Goal: Task Accomplishment & Management: Manage account settings

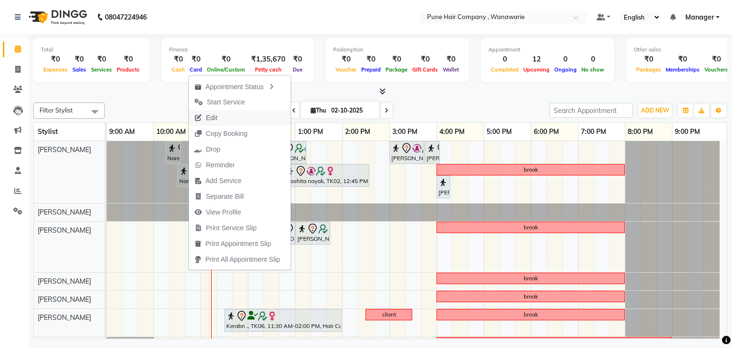
click at [224, 118] on button "Edit" at bounding box center [240, 118] width 102 height 16
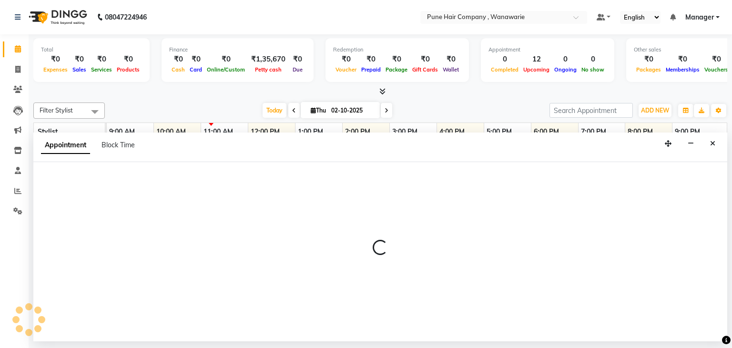
select select "tentative"
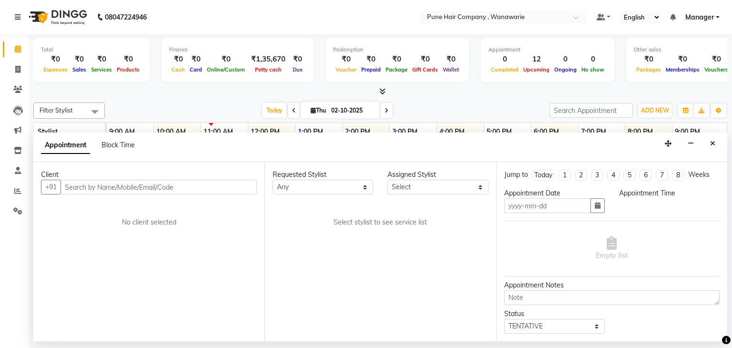
type input "02-10-2025"
select select "615"
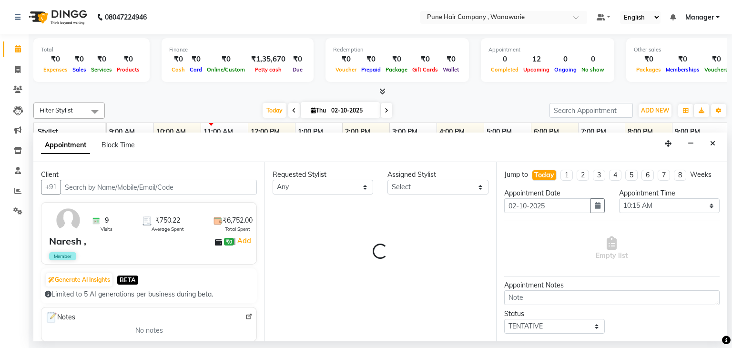
select select "74577"
select select "4060"
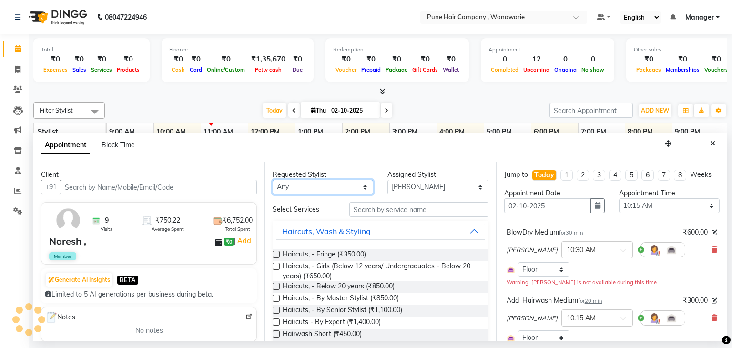
click at [304, 181] on select "Any [PERSON_NAME] [PERSON_NAME] [PERSON_NAME] [PERSON_NAME] [PERSON_NAME] [PERS…" at bounding box center [323, 187] width 101 height 15
select select "79314"
click at [273, 180] on select "Any [PERSON_NAME] [PERSON_NAME] [PERSON_NAME] [PERSON_NAME] [PERSON_NAME] [PERS…" at bounding box center [323, 187] width 101 height 15
select select "79314"
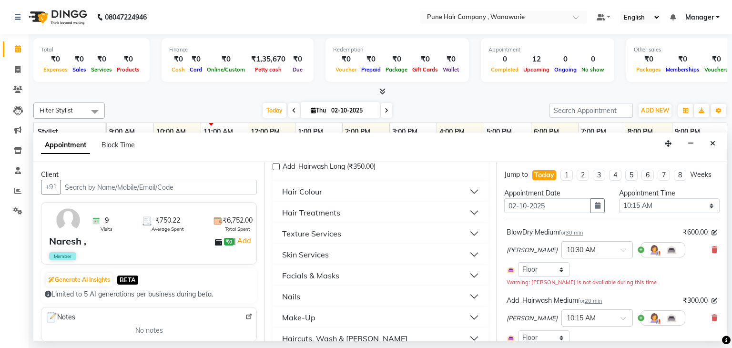
scroll to position [299, 0]
click at [317, 253] on div "Skin Services" at bounding box center [305, 253] width 47 height 11
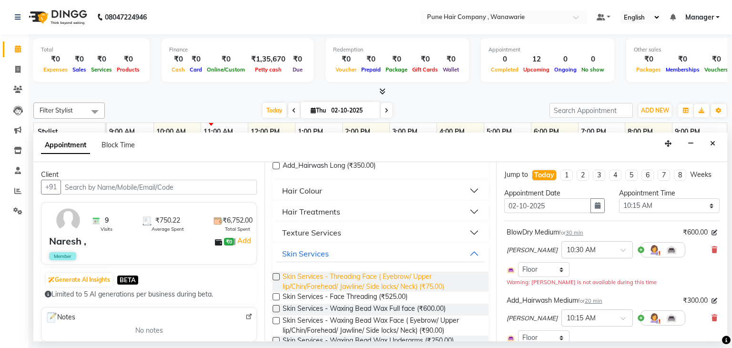
click at [354, 286] on span "Skin Services - Threading Face ( Eyebrow/ Upper lip/Chin/Forehead/ Jawline/ Sid…" at bounding box center [382, 282] width 198 height 20
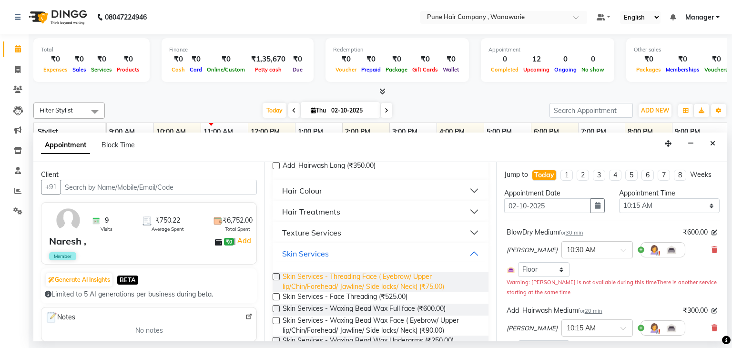
click at [354, 286] on span "Skin Services - Threading Face ( Eyebrow/ Upper lip/Chin/Forehead/ Jawline/ Sid…" at bounding box center [382, 282] width 198 height 20
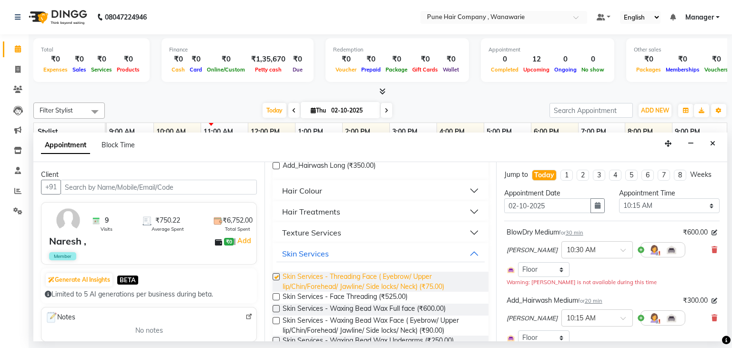
checkbox input "false"
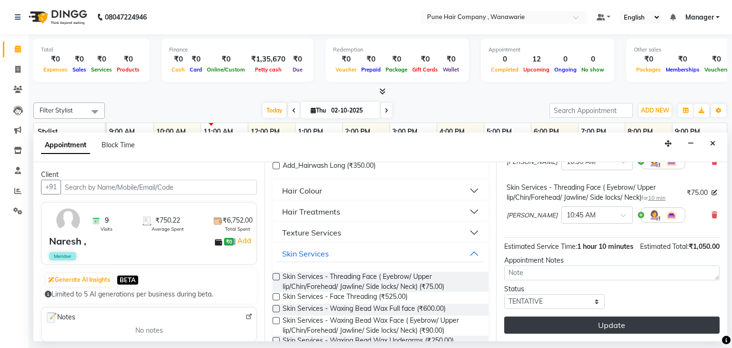
click at [634, 324] on button "Update" at bounding box center [613, 325] width 216 height 17
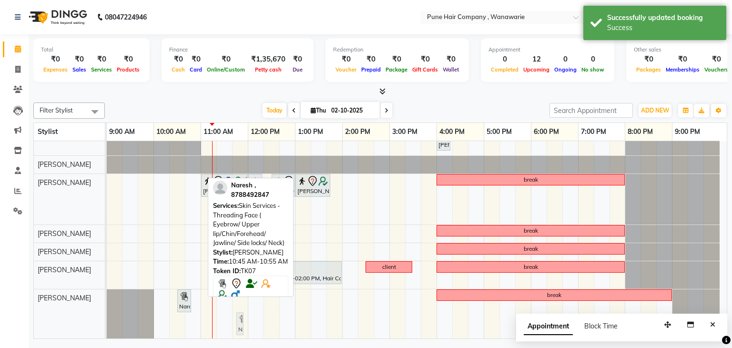
scroll to position [48, 0]
drag, startPoint x: 199, startPoint y: 322, endPoint x: 250, endPoint y: 319, distance: 51.2
click at [250, 319] on div "Naresh ,, TK07, 10:15 AM-10:35 AM, Add_Hairwash Medium Savir Shetty, TK03, 11:1…" at bounding box center [417, 216] width 620 height 247
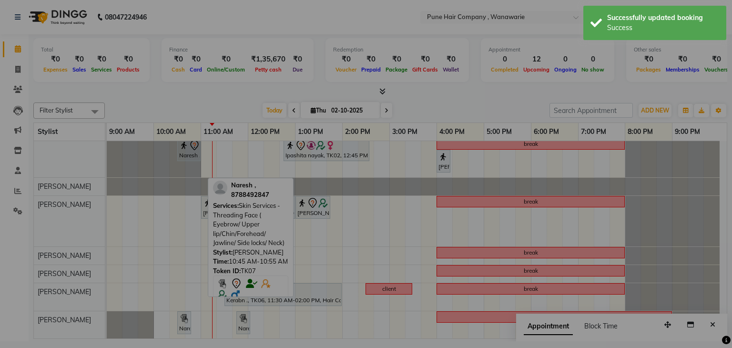
scroll to position [25, 0]
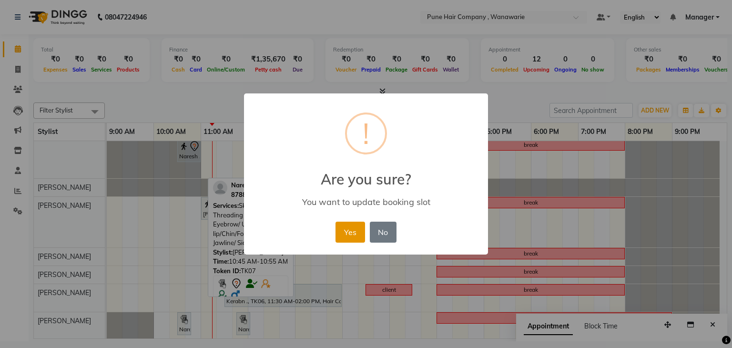
click at [351, 233] on button "Yes" at bounding box center [350, 232] width 29 height 21
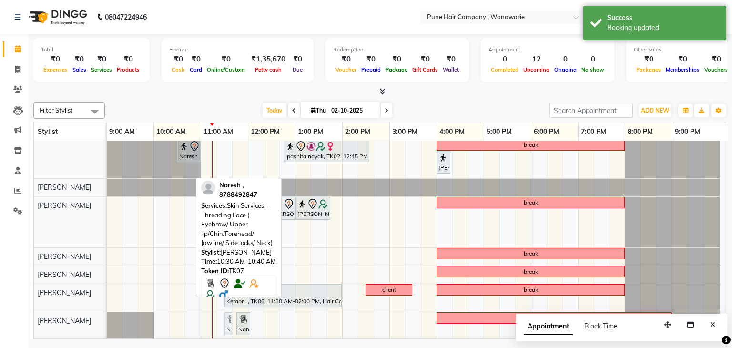
drag, startPoint x: 181, startPoint y: 322, endPoint x: 227, endPoint y: 318, distance: 46.5
click at [107, 318] on div "Naresh ,, TK07, 10:30 AM-10:40 AM, Skin Services - Threading Face ( Eyebrow/ Up…" at bounding box center [107, 326] width 0 height 28
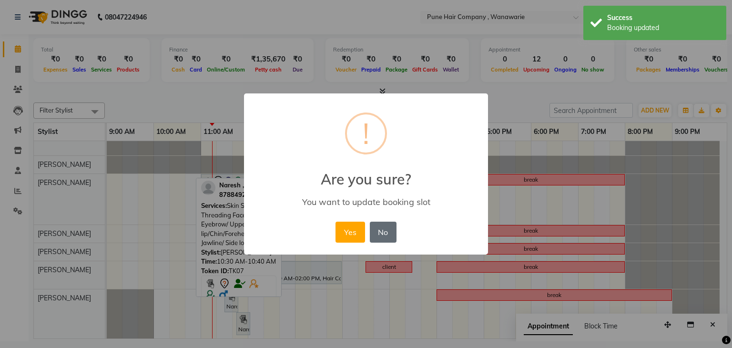
click at [373, 236] on button "No" at bounding box center [383, 232] width 27 height 21
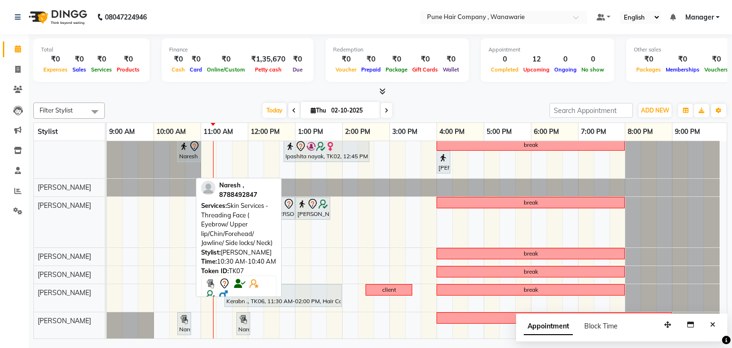
scroll to position [0, 0]
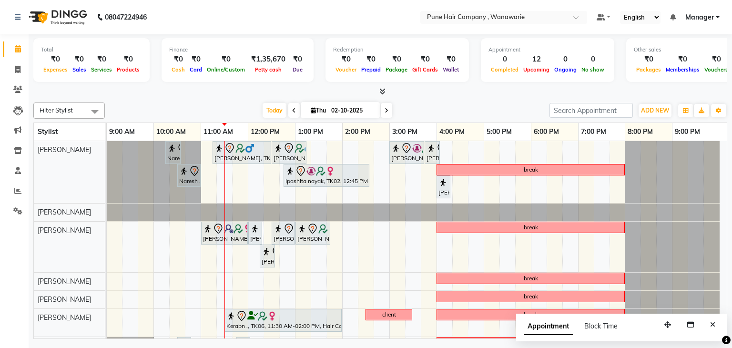
click at [387, 111] on icon at bounding box center [387, 111] width 4 height 6
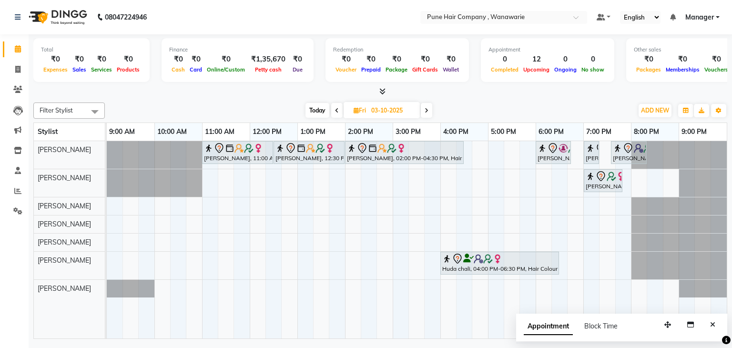
click at [312, 110] on span "Today" at bounding box center [318, 110] width 24 height 15
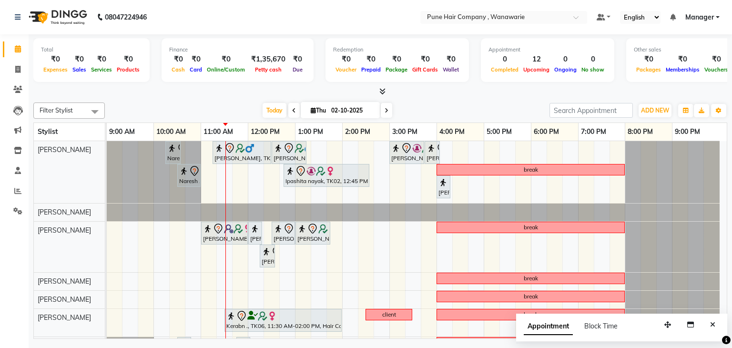
click at [385, 110] on icon at bounding box center [387, 111] width 4 height 6
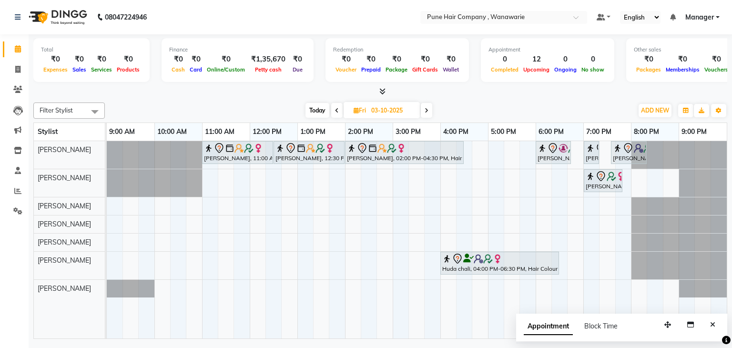
click at [317, 109] on span "Today" at bounding box center [318, 110] width 24 height 15
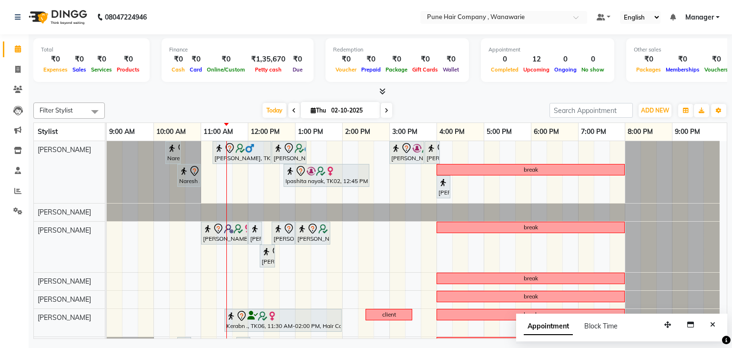
click at [385, 109] on icon at bounding box center [387, 111] width 4 height 6
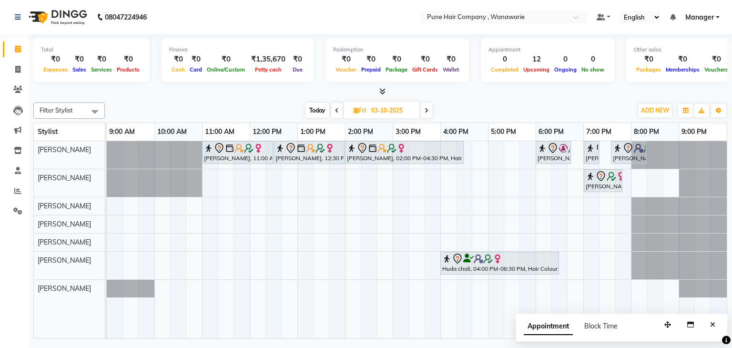
click at [427, 110] on icon at bounding box center [427, 111] width 4 height 6
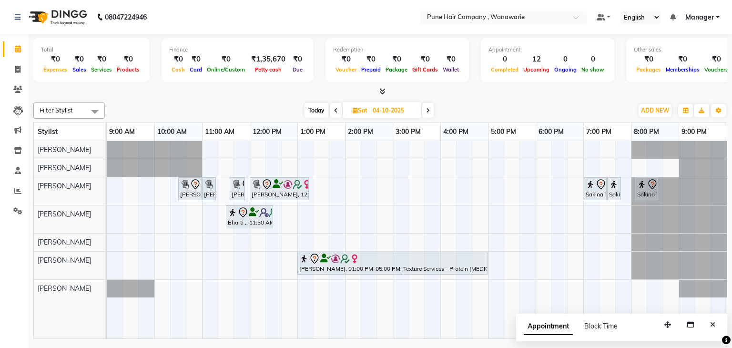
click at [426, 109] on icon at bounding box center [428, 111] width 4 height 6
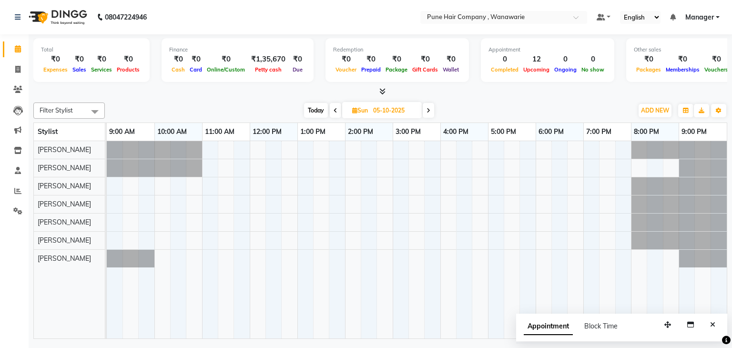
click at [428, 110] on icon at bounding box center [429, 111] width 4 height 6
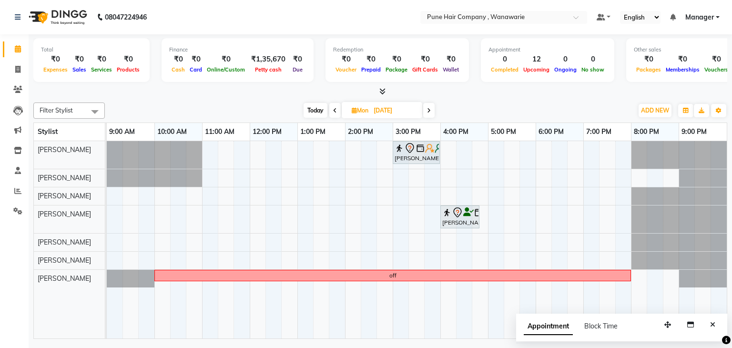
click at [307, 102] on div "Filter Stylist Select All Faisal shaikh Kasturi bhandari Manoj Zambre Nasim Sha…" at bounding box center [380, 219] width 694 height 240
click at [308, 108] on span "Today" at bounding box center [316, 110] width 24 height 15
type input "02-10-2025"
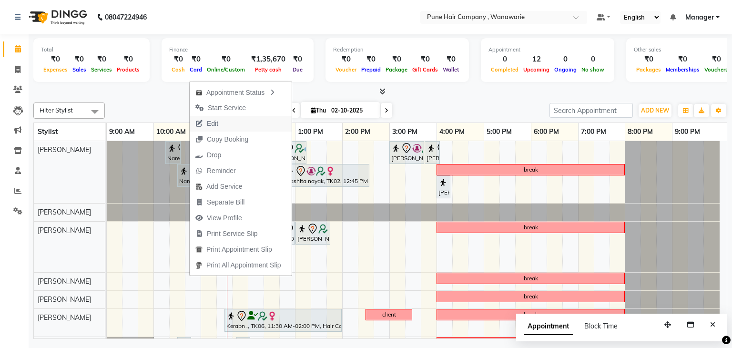
click at [208, 126] on span "Edit" at bounding box center [212, 124] width 11 height 10
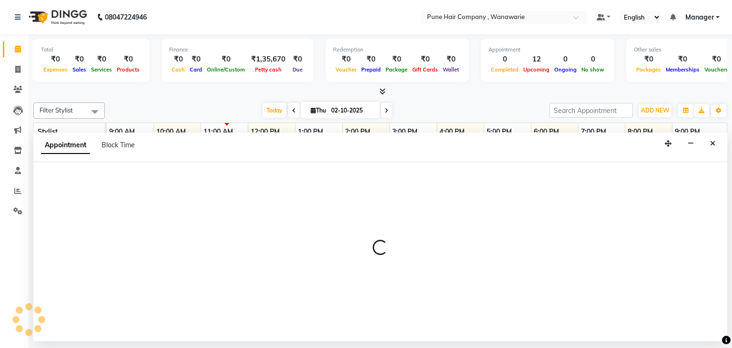
select select "615"
select select "tentative"
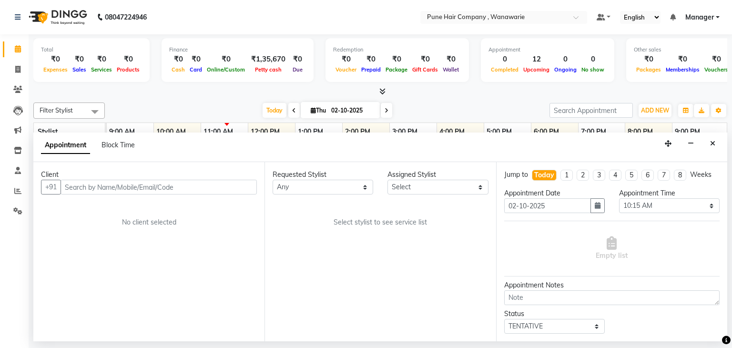
select select "79314"
select select "4060"
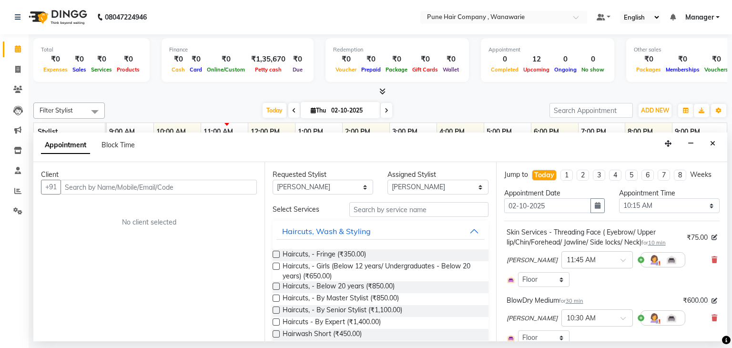
select select "4060"
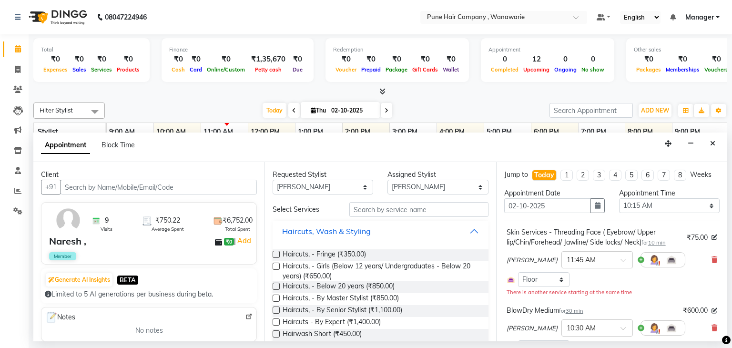
click at [439, 236] on button "Haircuts, Wash & Styling" at bounding box center [381, 231] width 208 height 17
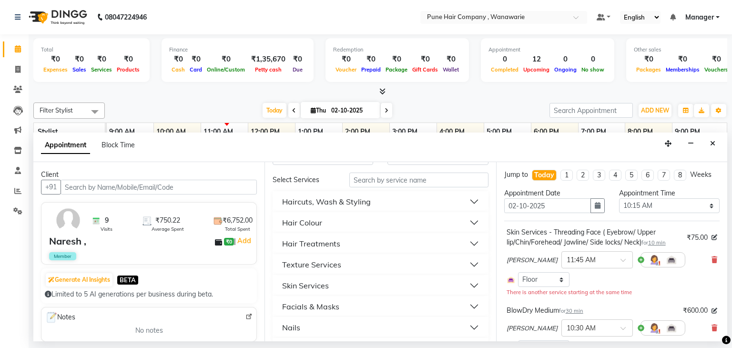
scroll to position [32, 0]
click at [365, 278] on button "Skin Services" at bounding box center [381, 282] width 208 height 17
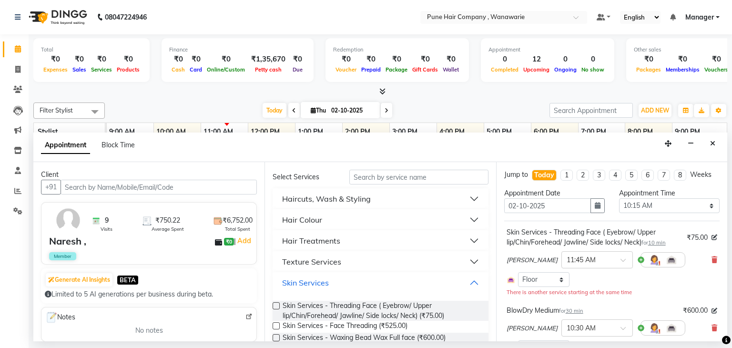
scroll to position [55, 0]
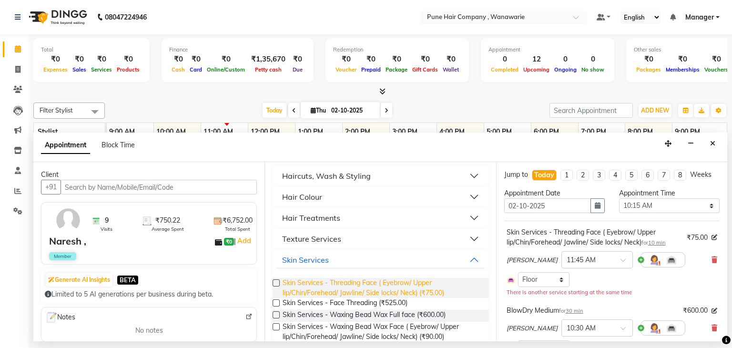
click at [348, 284] on span "Skin Services - Threading Face ( Eyebrow/ Upper lip/Chin/Forehead/ Jawline/ Sid…" at bounding box center [382, 288] width 198 height 20
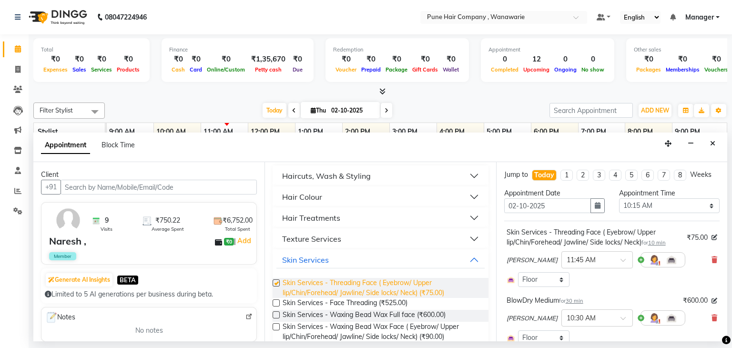
checkbox input "false"
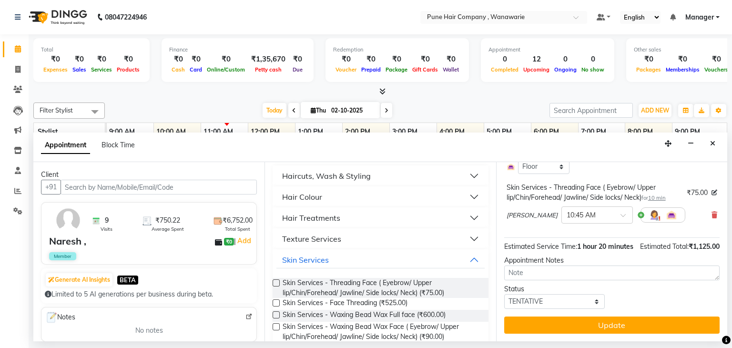
scroll to position [304, 0]
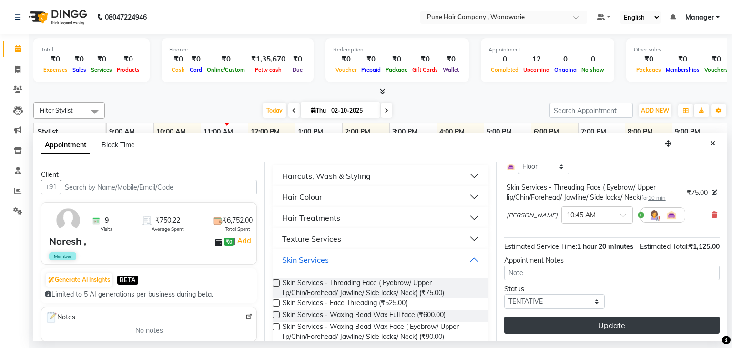
click at [577, 327] on button "Update" at bounding box center [613, 325] width 216 height 17
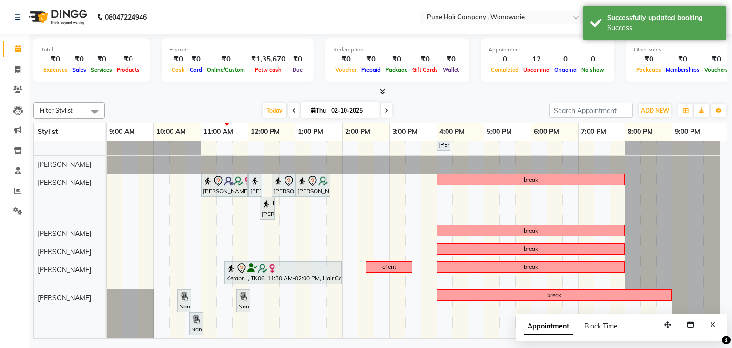
scroll to position [0, 0]
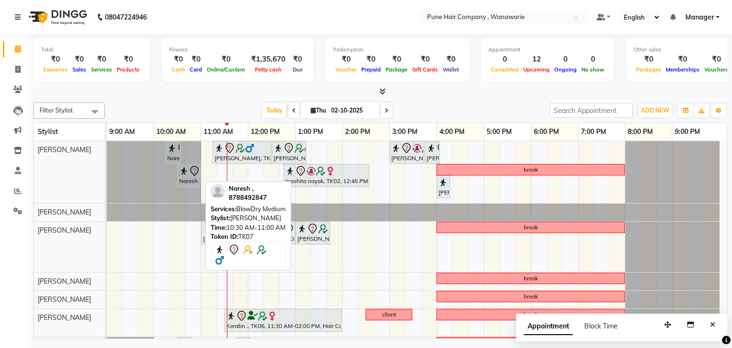
click at [190, 169] on icon at bounding box center [194, 171] width 8 height 10
select select "7"
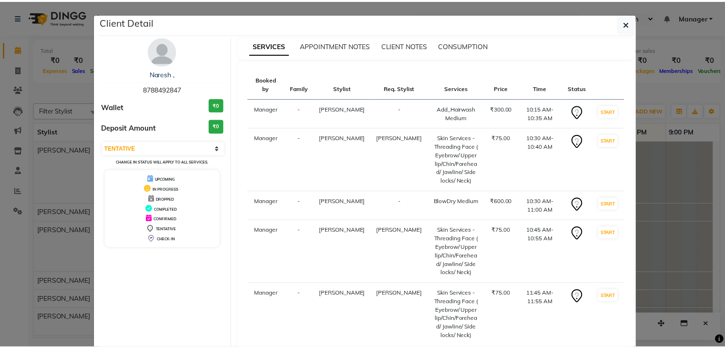
scroll to position [65, 0]
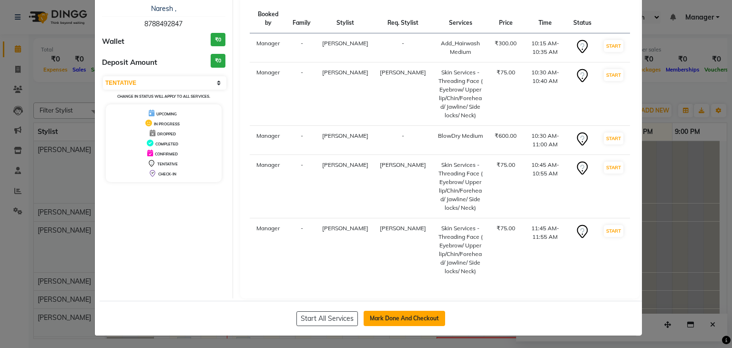
click at [389, 311] on button "Mark Done And Checkout" at bounding box center [405, 318] width 82 height 15
select select "8072"
select select "service"
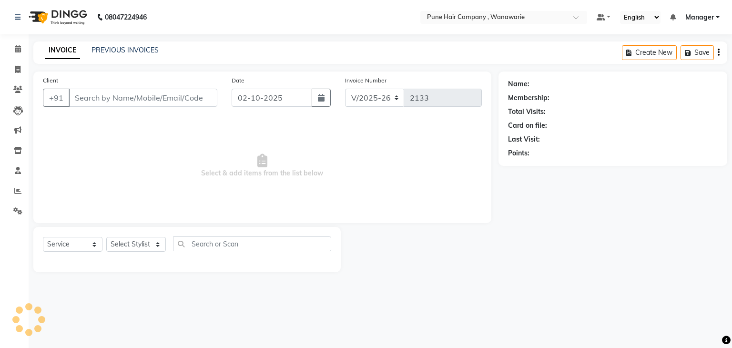
type input "8788492847"
select select "79314"
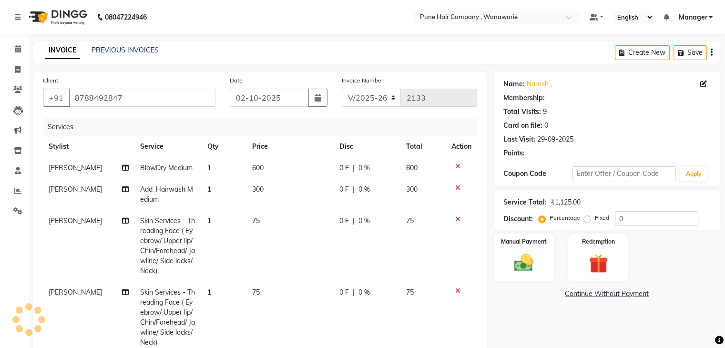
select select "1: Object"
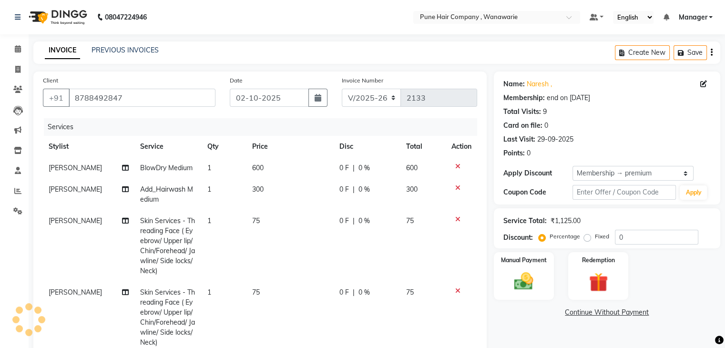
type input "20"
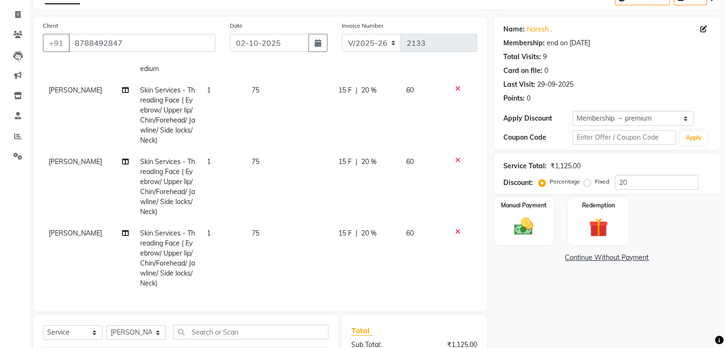
scroll to position [83, 0]
click at [513, 228] on img at bounding box center [524, 227] width 32 height 23
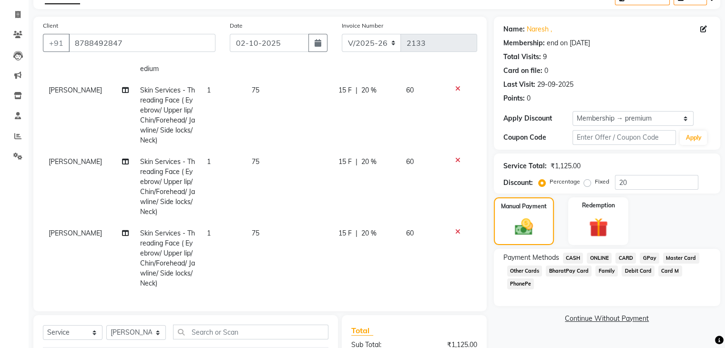
click at [628, 257] on span "CARD" at bounding box center [626, 258] width 21 height 11
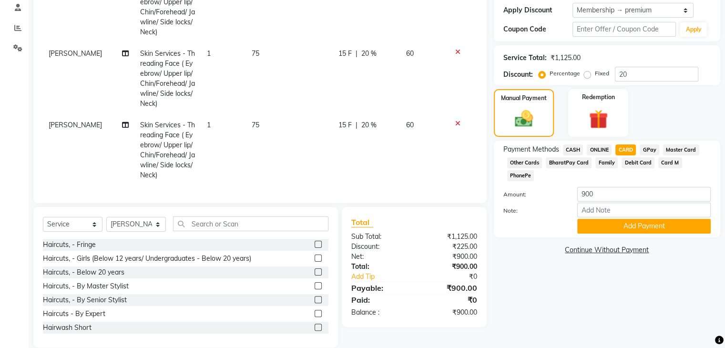
scroll to position [175, 0]
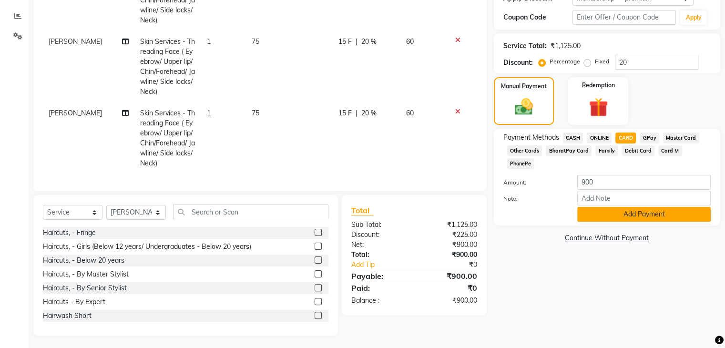
click at [623, 207] on button "Add Payment" at bounding box center [644, 214] width 134 height 15
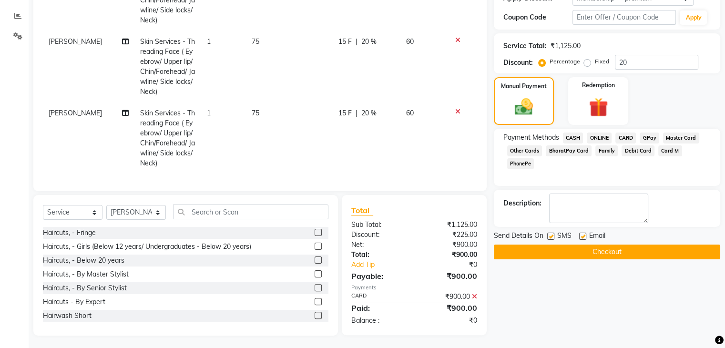
scroll to position [177, 0]
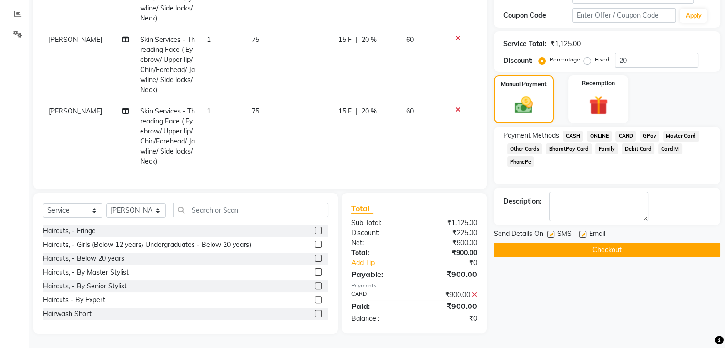
click at [601, 251] on button "Checkout" at bounding box center [607, 250] width 227 height 15
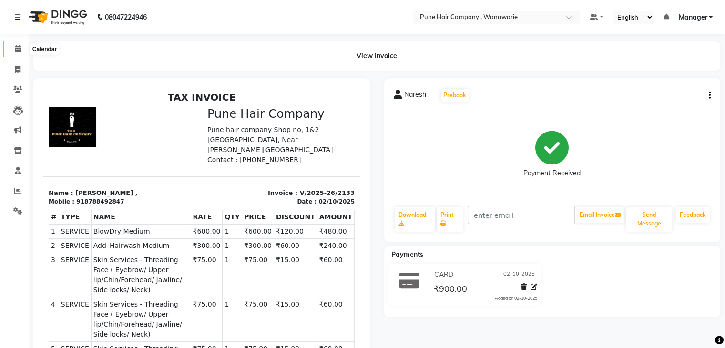
click at [21, 52] on span at bounding box center [18, 49] width 17 height 11
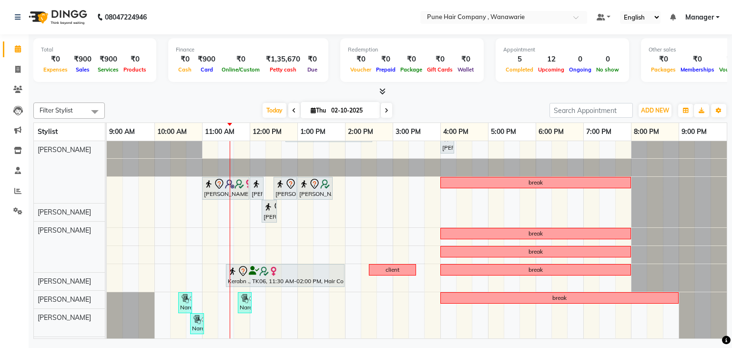
scroll to position [44, 0]
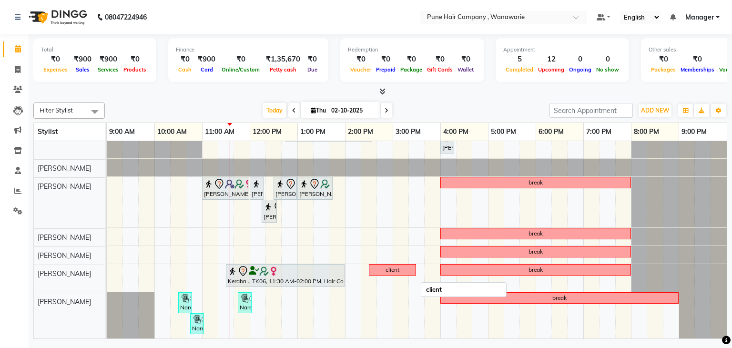
drag, startPoint x: 412, startPoint y: 258, endPoint x: 401, endPoint y: 261, distance: 12.3
click at [401, 266] on div "client" at bounding box center [392, 270] width 45 height 9
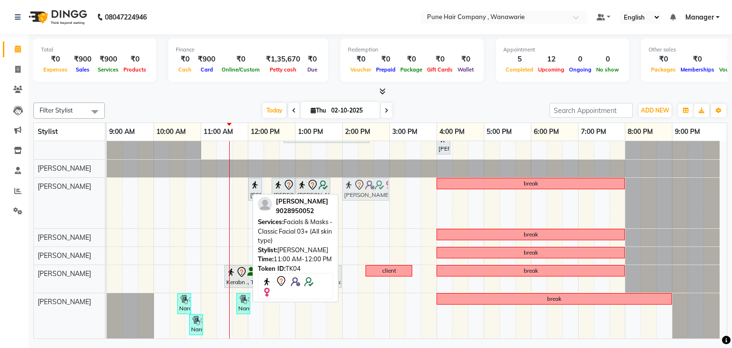
drag, startPoint x: 217, startPoint y: 189, endPoint x: 356, endPoint y: 185, distance: 138.8
click at [107, 185] on div "Tasneem patanwala, TK04, 11:00 AM-12:00 PM, Facials & Masks - Classic Facial 03…" at bounding box center [107, 203] width 0 height 51
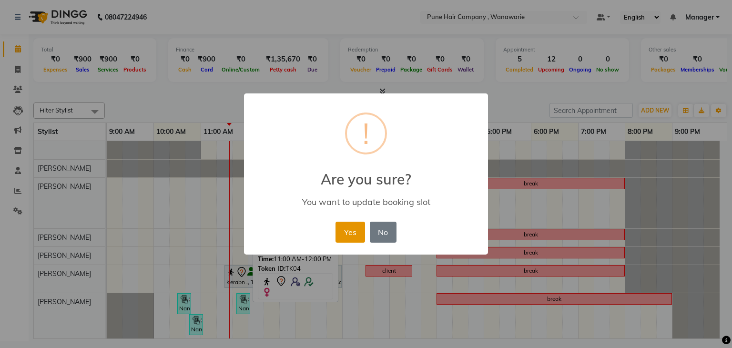
click at [349, 229] on button "Yes" at bounding box center [350, 232] width 29 height 21
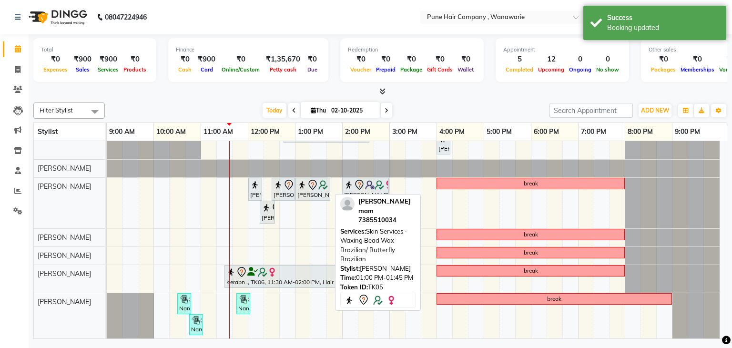
scroll to position [0, 0]
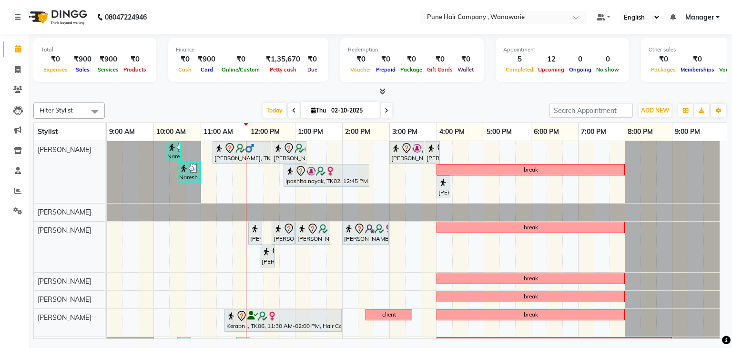
click at [309, 111] on span "Thu" at bounding box center [319, 110] width 20 height 7
select select "10"
select select "2025"
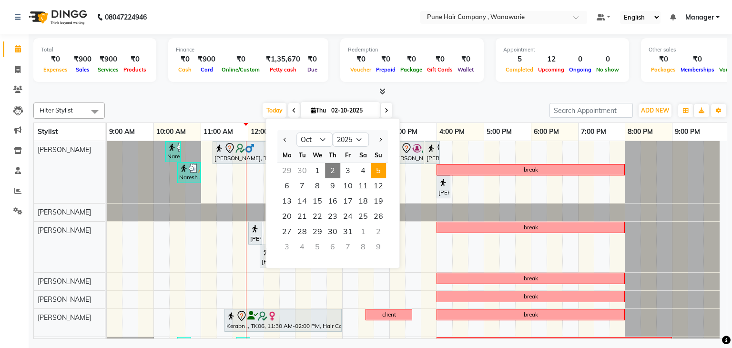
click at [381, 167] on span "5" at bounding box center [378, 170] width 15 height 15
type input "05-10-2025"
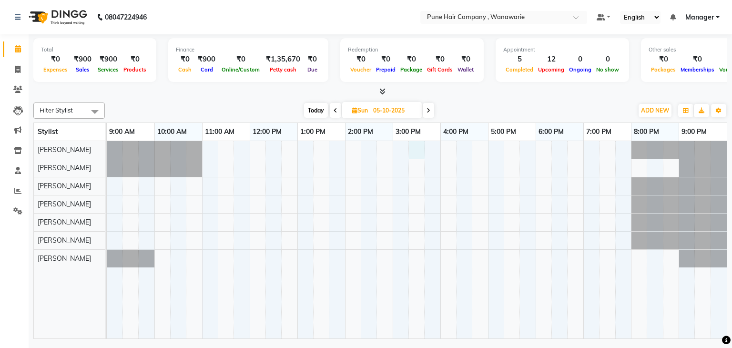
click at [420, 152] on div at bounding box center [417, 240] width 620 height 198
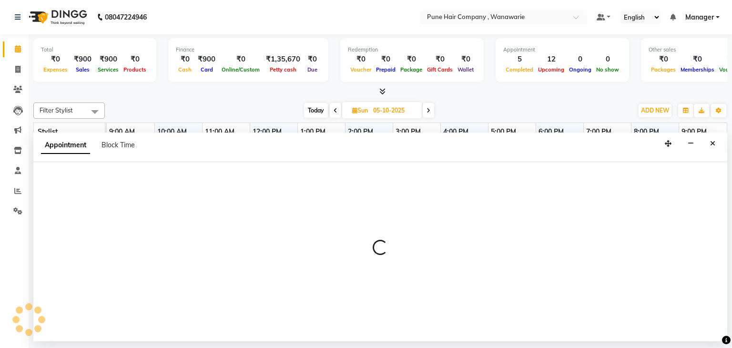
select select "74577"
select select "915"
select select "tentative"
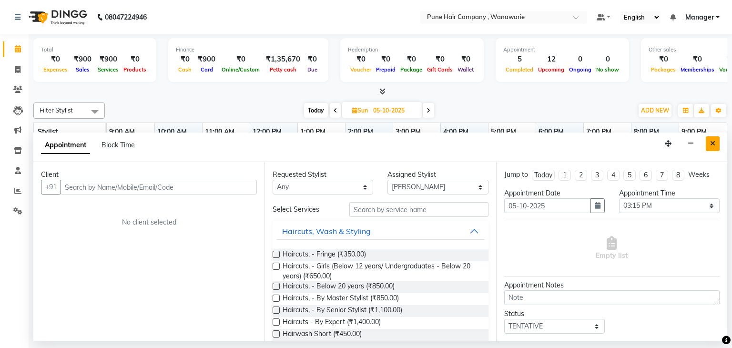
click at [717, 143] on button "Close" at bounding box center [713, 143] width 14 height 15
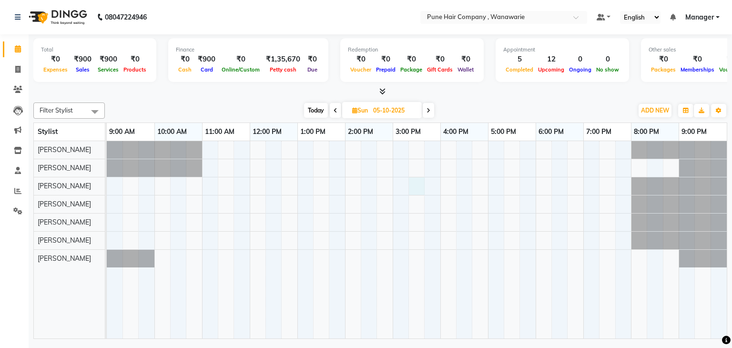
click at [415, 186] on div at bounding box center [417, 240] width 620 height 198
select select "74579"
select select "915"
select select "tentative"
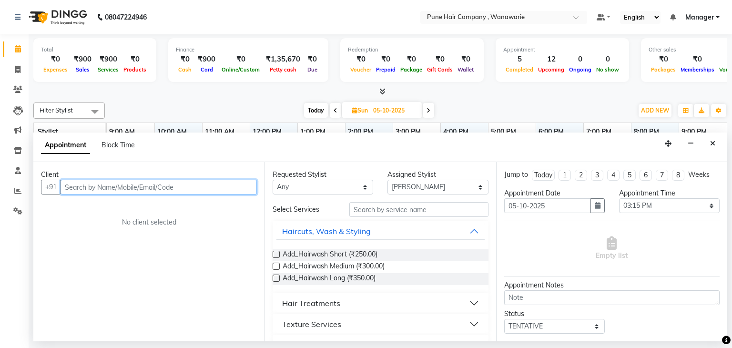
click at [83, 187] on input "text" at bounding box center [159, 187] width 196 height 15
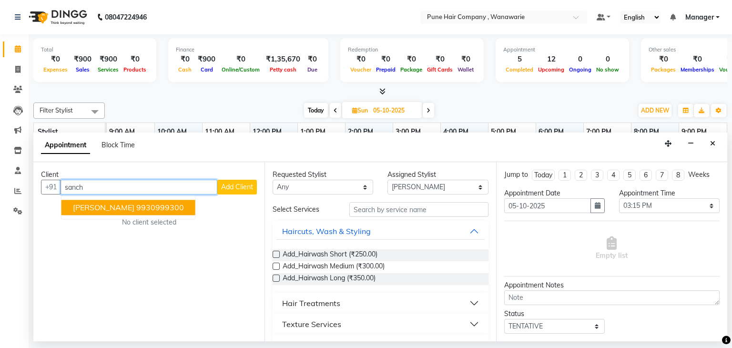
click at [97, 206] on span "Sanchita mitra" at bounding box center [104, 208] width 62 height 10
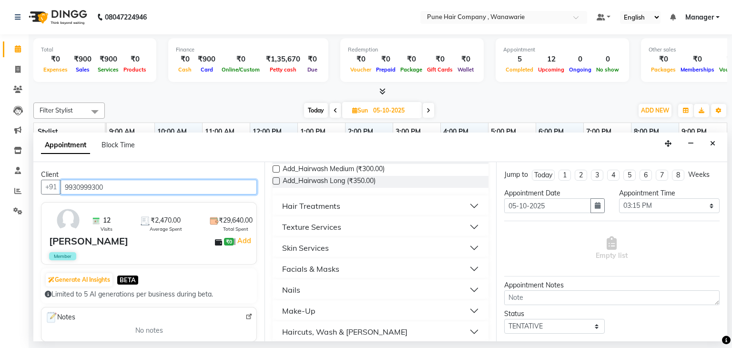
scroll to position [133, 0]
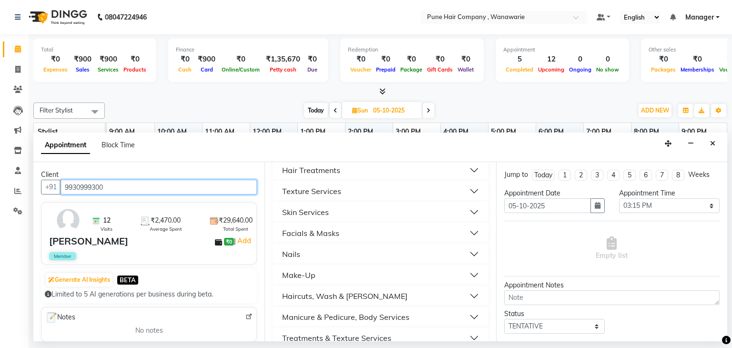
type input "9930999300"
click at [363, 211] on button "Skin Services" at bounding box center [381, 212] width 208 height 17
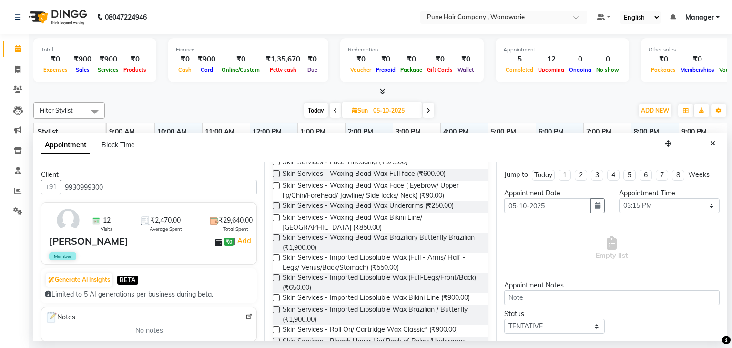
scroll to position [228, 0]
click at [276, 237] on label at bounding box center [276, 236] width 7 height 7
click at [276, 237] on input "checkbox" at bounding box center [276, 237] width 6 height 6
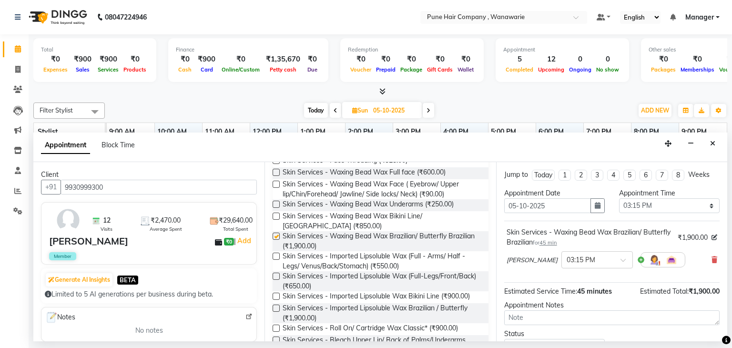
checkbox input "false"
click at [276, 277] on label at bounding box center [276, 276] width 7 height 7
click at [276, 277] on input "checkbox" at bounding box center [276, 277] width 6 height 6
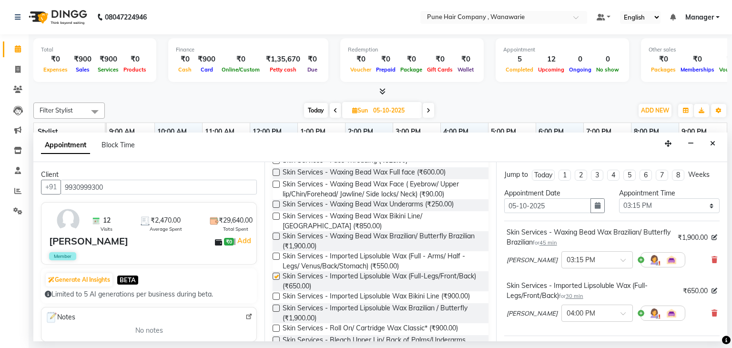
checkbox input "false"
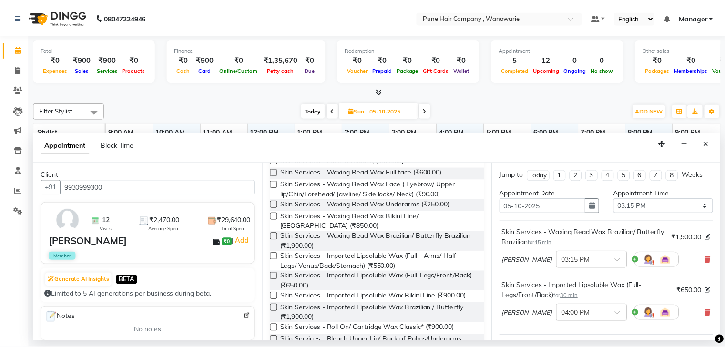
scroll to position [135, 0]
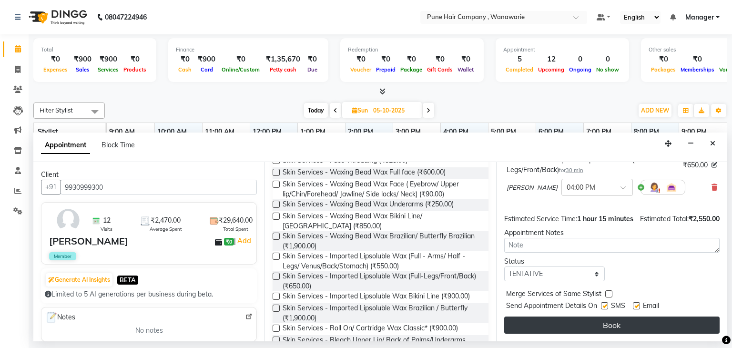
click at [612, 329] on button "Book" at bounding box center [613, 325] width 216 height 17
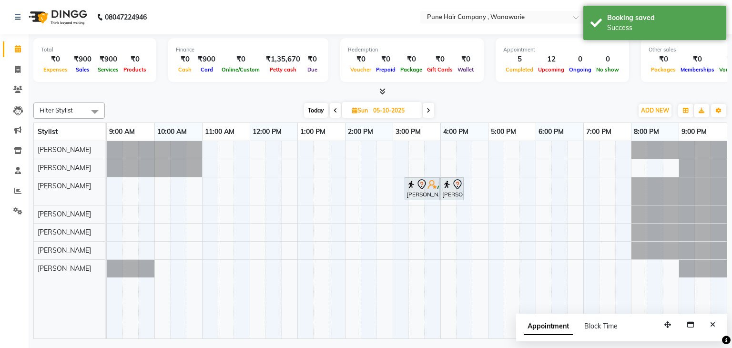
click at [315, 113] on span "Today" at bounding box center [316, 110] width 24 height 15
type input "02-10-2025"
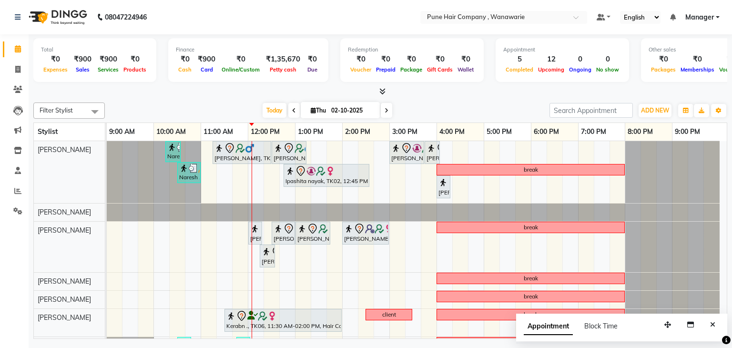
click at [324, 110] on span "Thu" at bounding box center [319, 110] width 20 height 7
select select "10"
select select "2025"
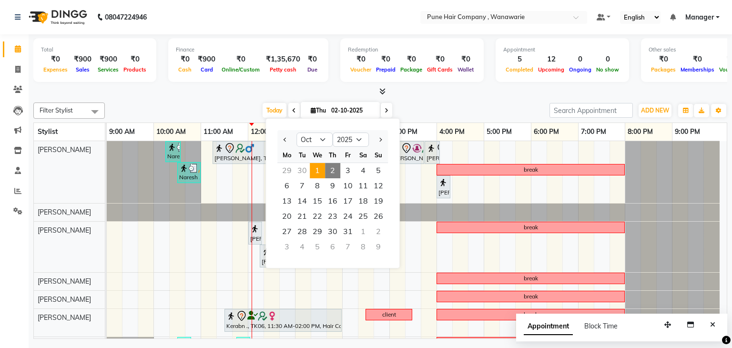
click at [317, 169] on span "1" at bounding box center [317, 170] width 15 height 15
type input "01-10-2025"
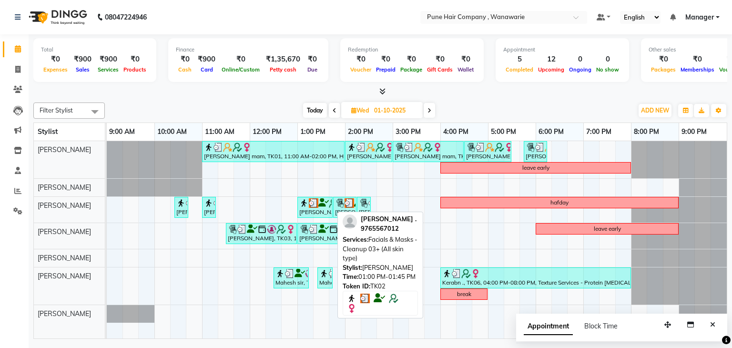
click at [317, 204] on img at bounding box center [314, 203] width 10 height 10
select select "3"
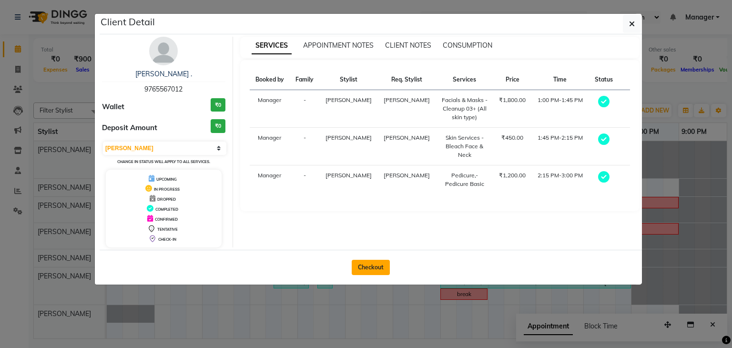
click at [370, 264] on button "Checkout" at bounding box center [371, 267] width 38 height 15
select select "service"
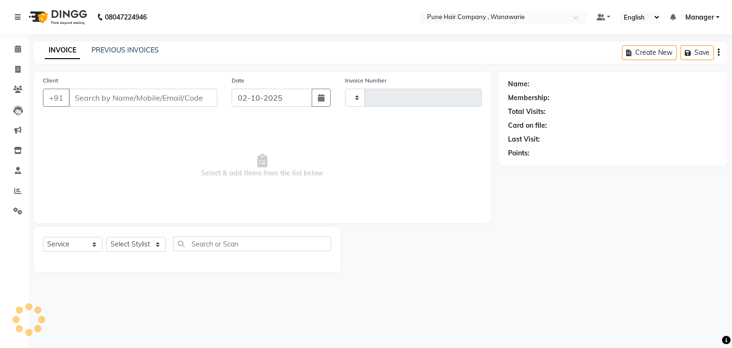
type input "2134"
select select "8072"
type input "9765567012"
type input "01-10-2025"
select select "74580"
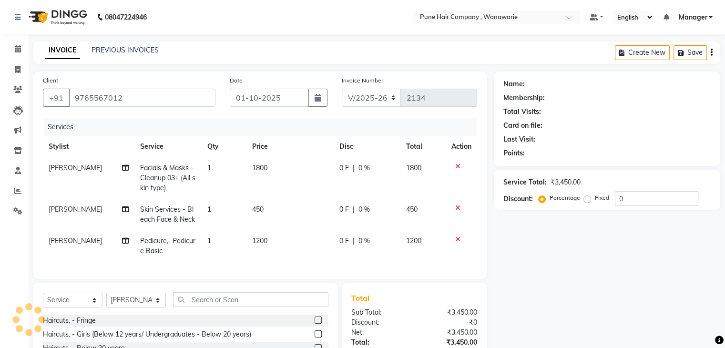
select select "1: Object"
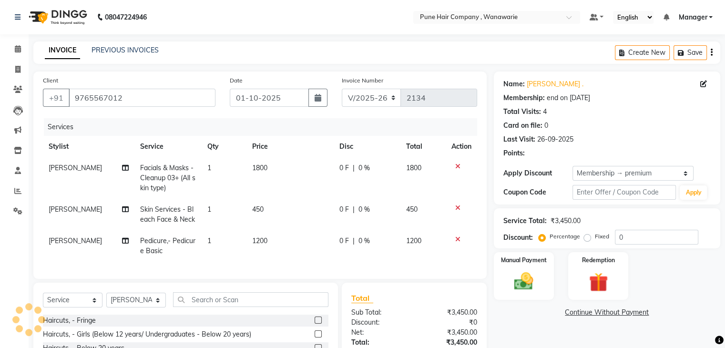
type input "20"
click at [398, 279] on div "Client +91 9765567012 Date 01-10-2025 Invoice Number V/2025 V/2025-26 2134 Serv…" at bounding box center [260, 175] width 454 height 207
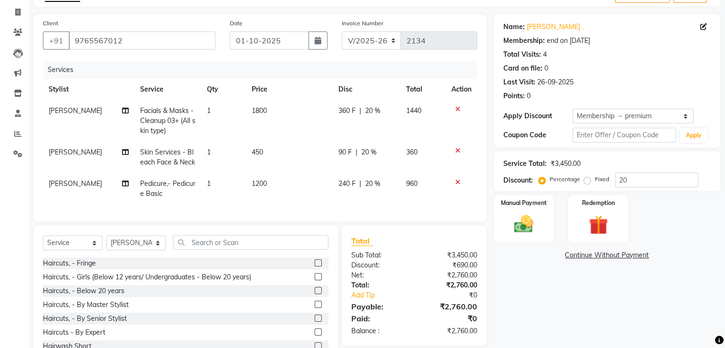
scroll to position [76, 0]
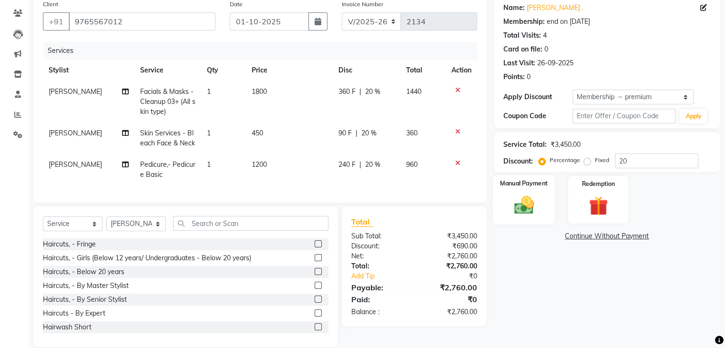
click at [530, 201] on img at bounding box center [524, 205] width 32 height 23
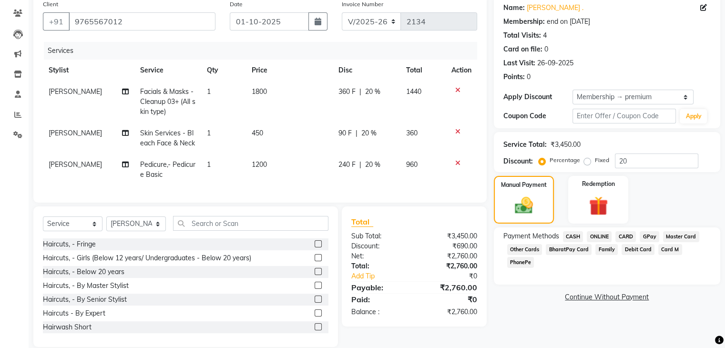
click at [648, 235] on span "GPay" at bounding box center [650, 236] width 20 height 11
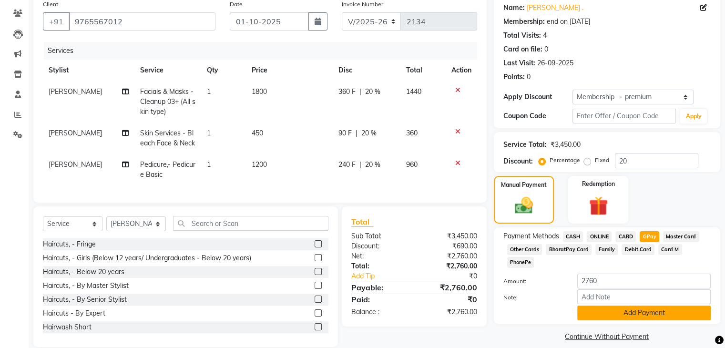
click at [590, 306] on button "Add Payment" at bounding box center [644, 313] width 134 height 15
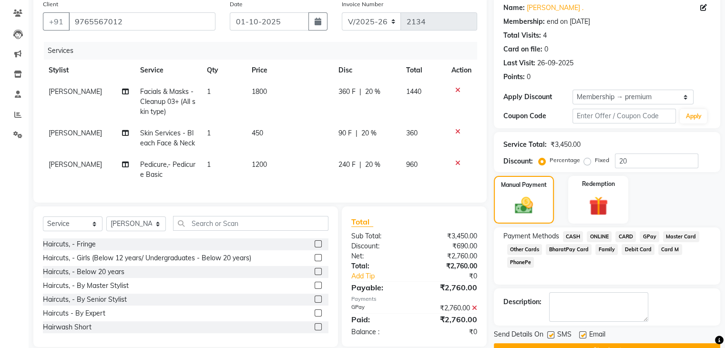
click at [694, 303] on div "Description:" at bounding box center [607, 307] width 207 height 30
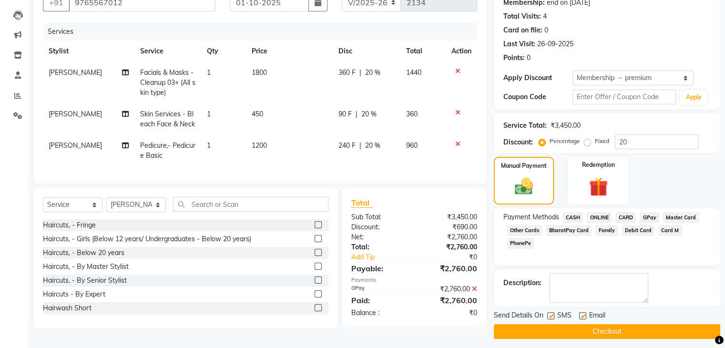
scroll to position [100, 0]
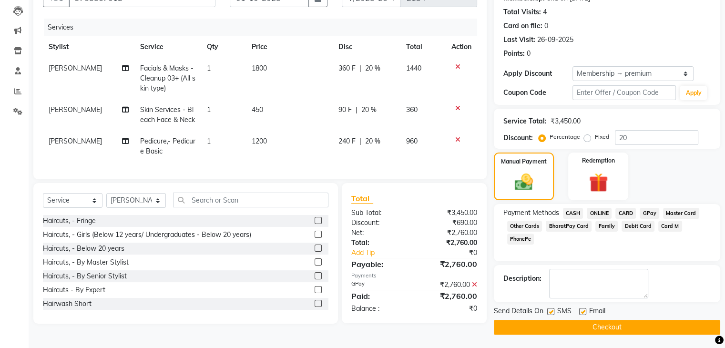
click at [616, 325] on button "Checkout" at bounding box center [607, 327] width 227 height 15
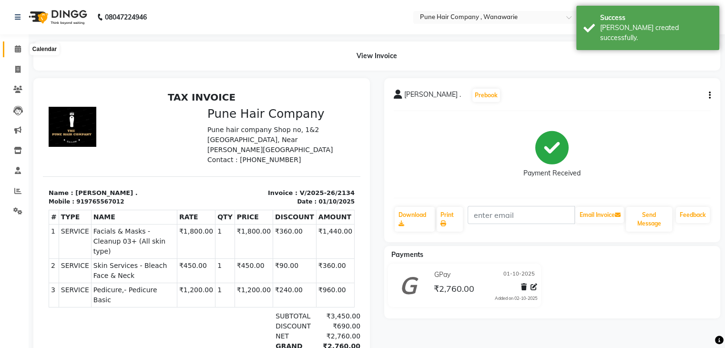
click at [15, 48] on icon at bounding box center [18, 48] width 6 height 7
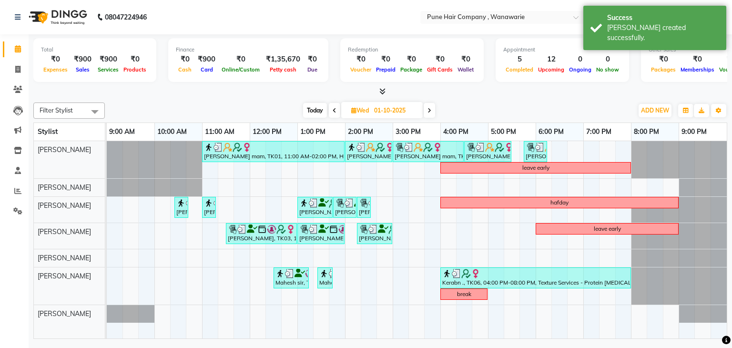
click at [316, 108] on span "Today" at bounding box center [315, 110] width 24 height 15
type input "02-10-2025"
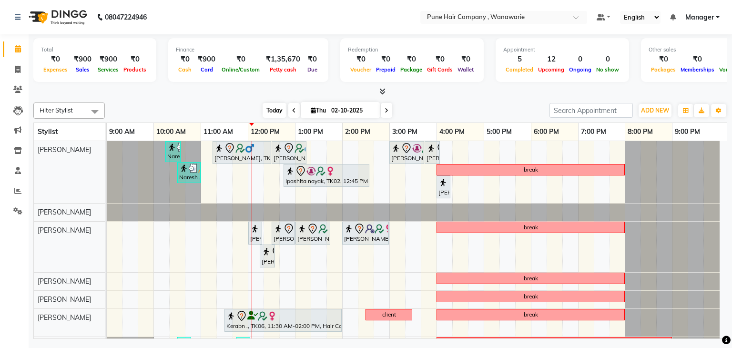
click at [268, 111] on span "Today" at bounding box center [275, 110] width 24 height 15
click at [329, 109] on input "02-10-2025" at bounding box center [353, 110] width 48 height 14
select select "10"
select select "2025"
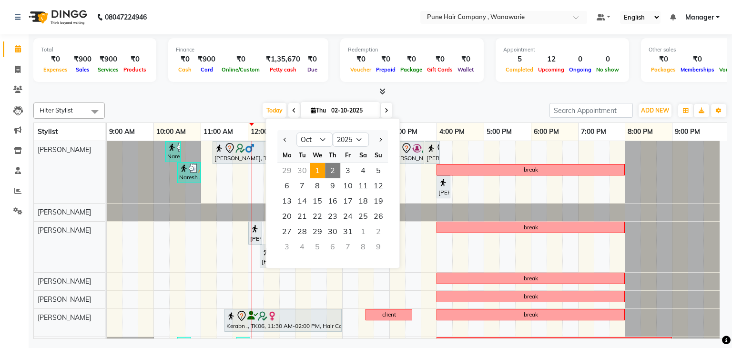
click at [319, 165] on span "1" at bounding box center [317, 170] width 15 height 15
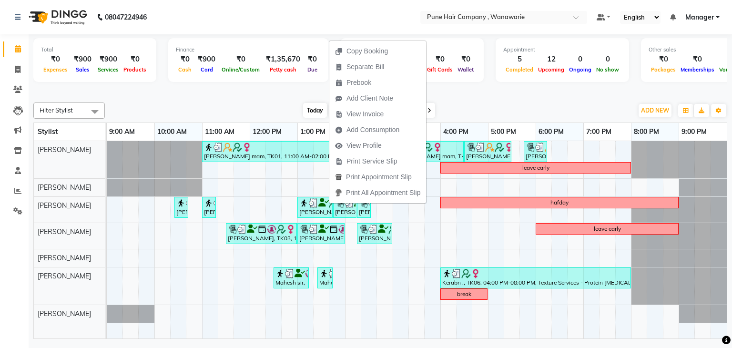
click at [258, 104] on div "Today Wed 01-10-2025" at bounding box center [369, 110] width 519 height 14
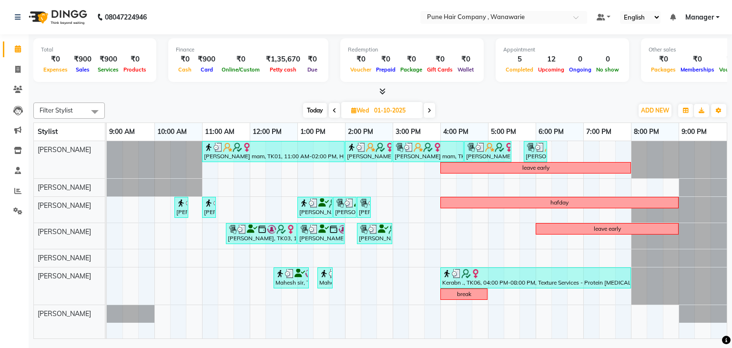
click at [382, 90] on icon at bounding box center [383, 91] width 6 height 7
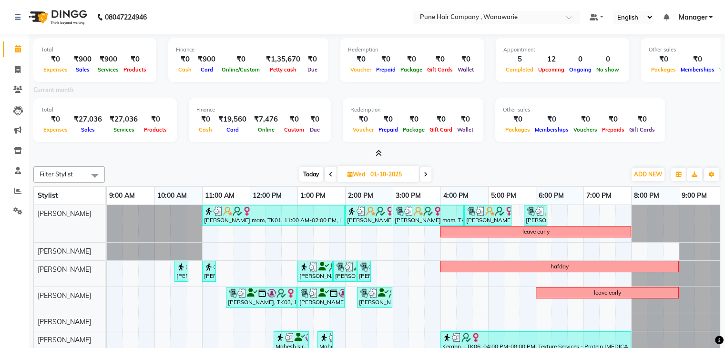
click at [378, 151] on icon at bounding box center [379, 153] width 6 height 7
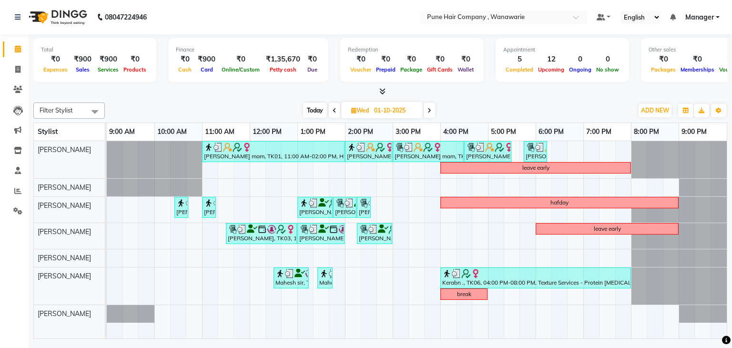
click at [317, 106] on span "Today" at bounding box center [315, 110] width 24 height 15
type input "02-10-2025"
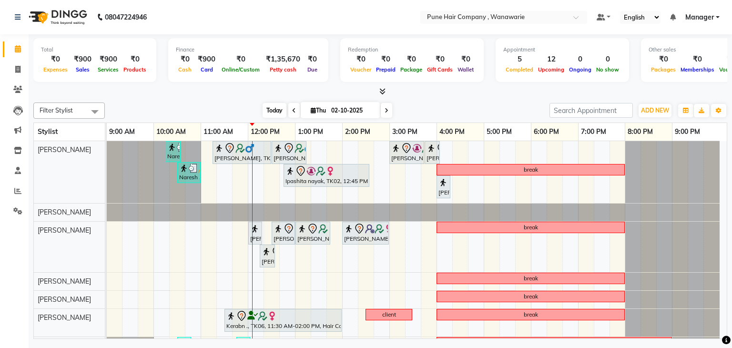
click at [317, 107] on span "Thu" at bounding box center [319, 110] width 20 height 7
select select "10"
select select "2025"
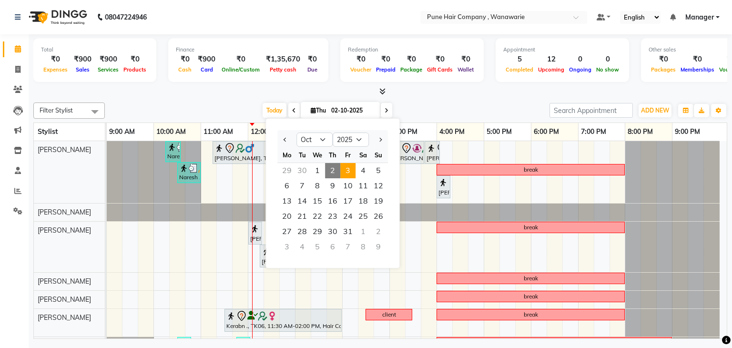
click at [349, 171] on span "3" at bounding box center [347, 170] width 15 height 15
type input "03-10-2025"
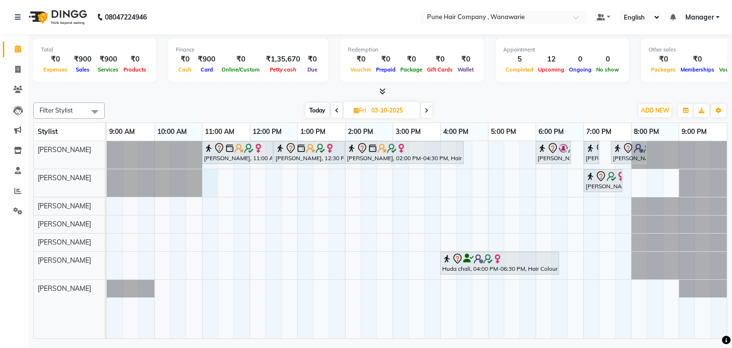
click at [202, 175] on div "Pallavi Jadhav, 11:00 AM-12:30 PM, Hair Colour - Inoa Touch-up (Upto 2 Inches) …" at bounding box center [417, 240] width 620 height 198
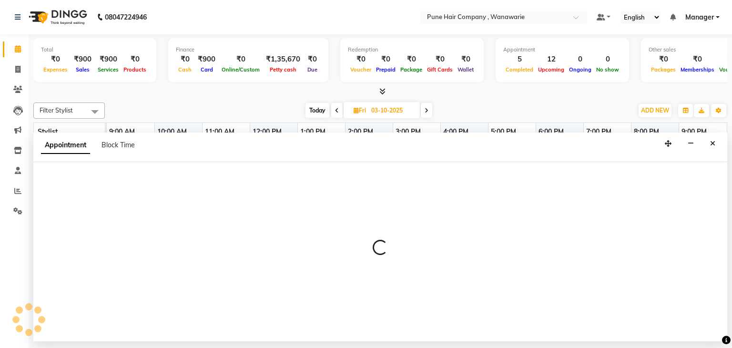
select select "74578"
select select "660"
select select "tentative"
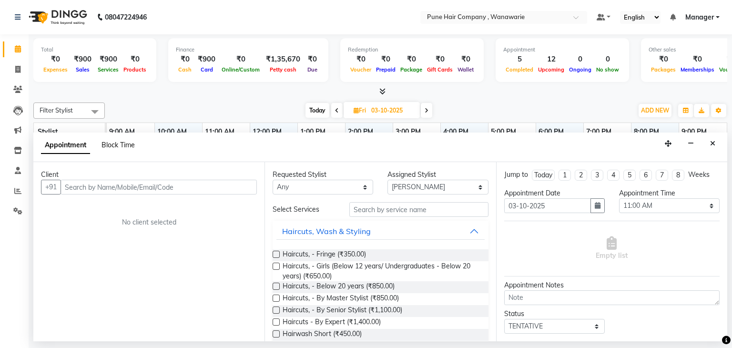
click at [122, 146] on span "Block Time" at bounding box center [118, 145] width 33 height 9
select select "74578"
select select "660"
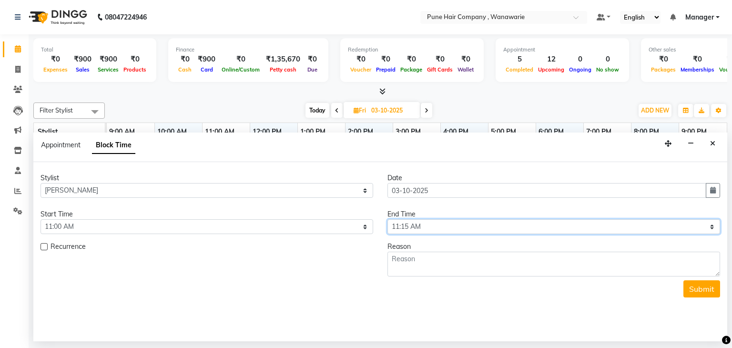
click at [482, 223] on select "Select 10:00 AM 10:15 AM 10:30 AM 10:45 AM 11:00 AM 11:15 AM 11:30 AM 11:45 AM …" at bounding box center [554, 226] width 333 height 15
select select "885"
click at [388, 219] on select "Select 10:00 AM 10:15 AM 10:30 AM 10:45 AM 11:00 AM 11:15 AM 11:30 AM 11:45 AM …" at bounding box center [554, 226] width 333 height 15
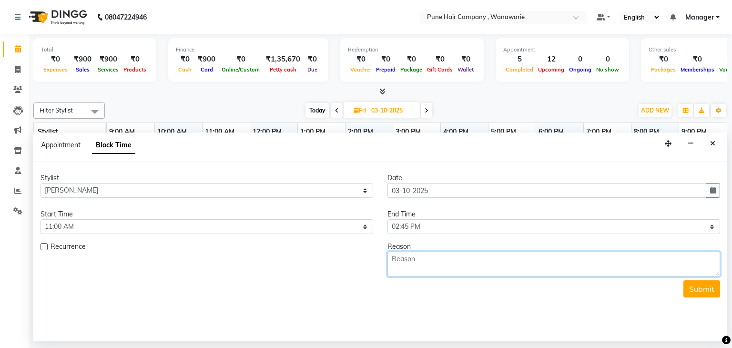
click at [470, 261] on textarea at bounding box center [554, 264] width 333 height 25
type textarea "cilnt"
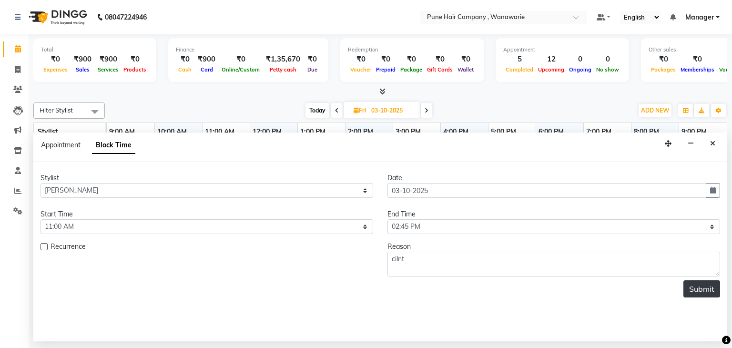
click at [692, 288] on button "Submit" at bounding box center [702, 288] width 37 height 17
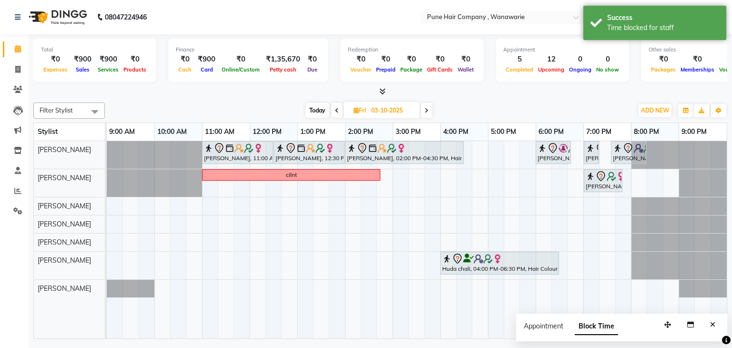
click at [320, 109] on span "Today" at bounding box center [318, 110] width 24 height 15
type input "02-10-2025"
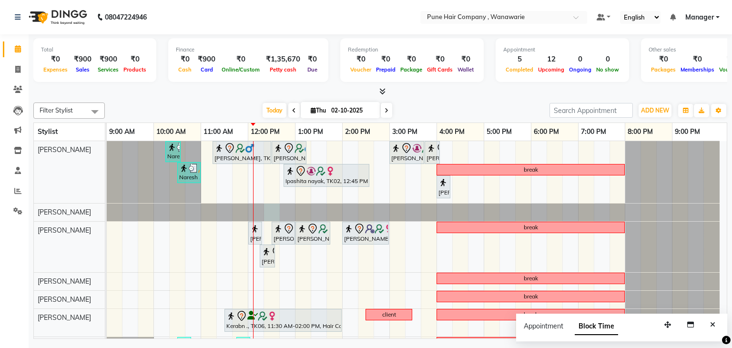
click at [107, 206] on div at bounding box center [107, 213] width 0 height 18
select select "74578"
select select "tentative"
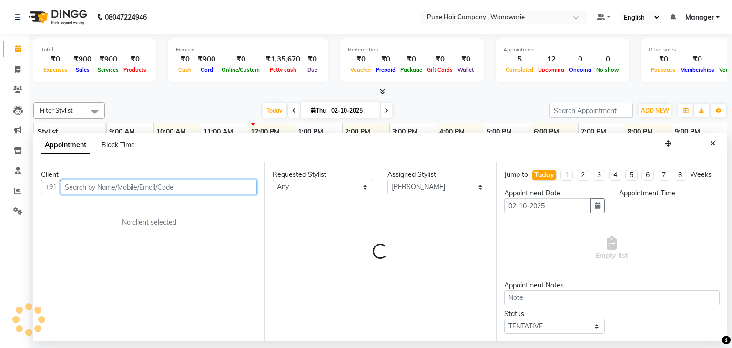
select select "735"
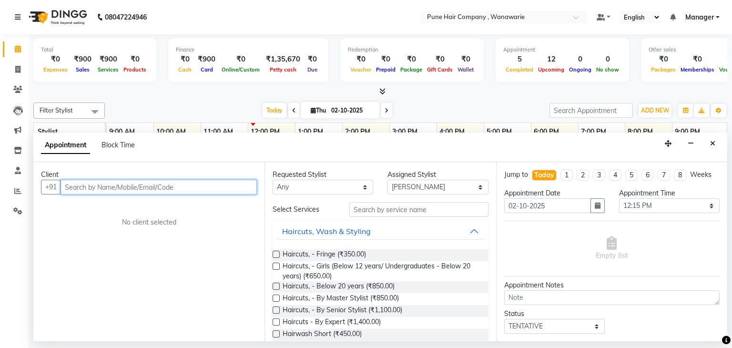
click at [126, 186] on input "text" at bounding box center [159, 187] width 196 height 15
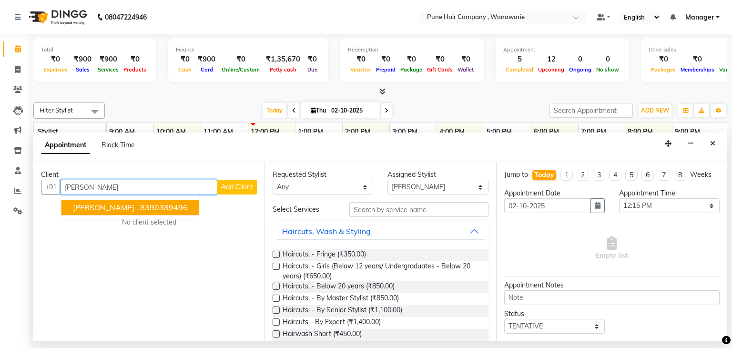
click at [140, 210] on ngb-highlight "8390389496" at bounding box center [164, 208] width 48 height 10
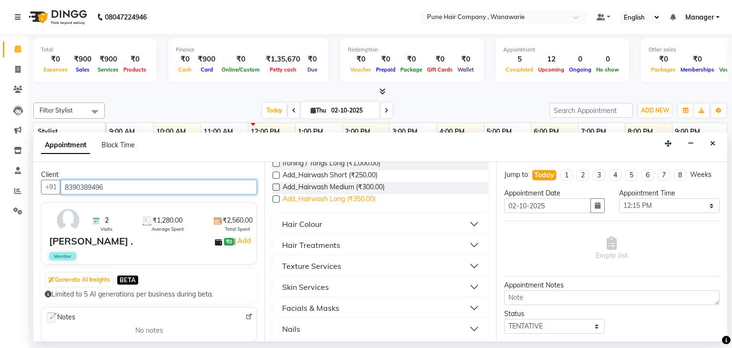
scroll to position [267, 0]
type input "8390389496"
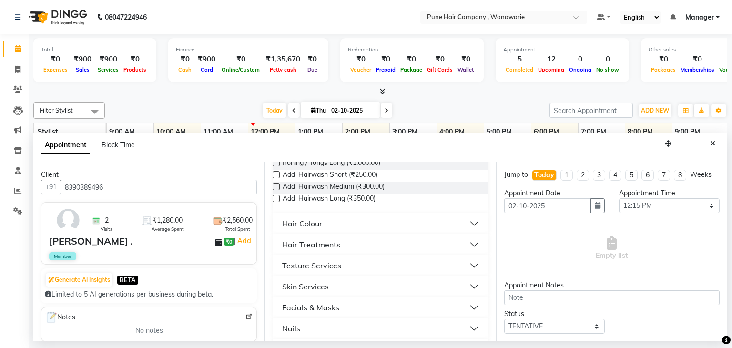
click at [317, 244] on div "Hair Treatments" at bounding box center [311, 244] width 58 height 11
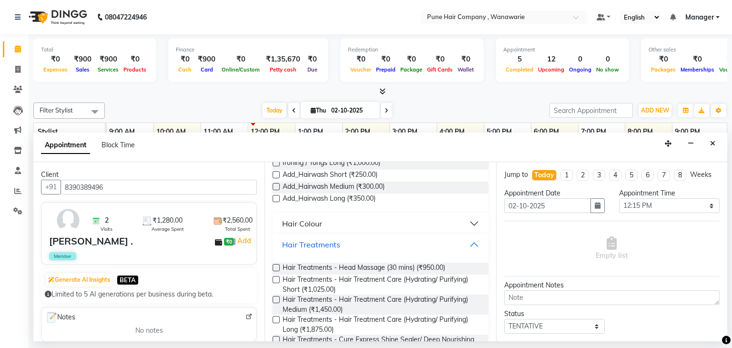
scroll to position [362, 0]
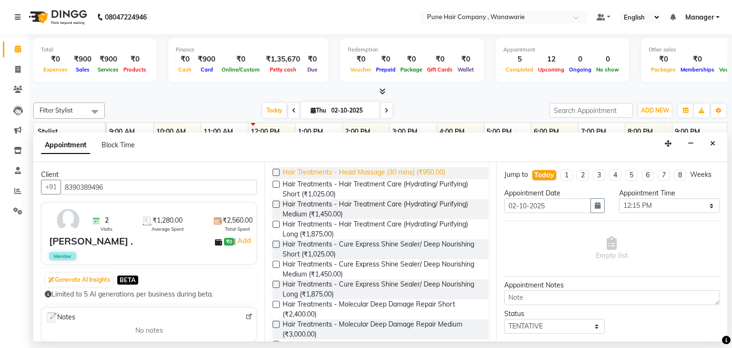
click at [332, 173] on span "Hair Treatments - Head Massage (30 mins) (₹950.00)" at bounding box center [364, 173] width 163 height 12
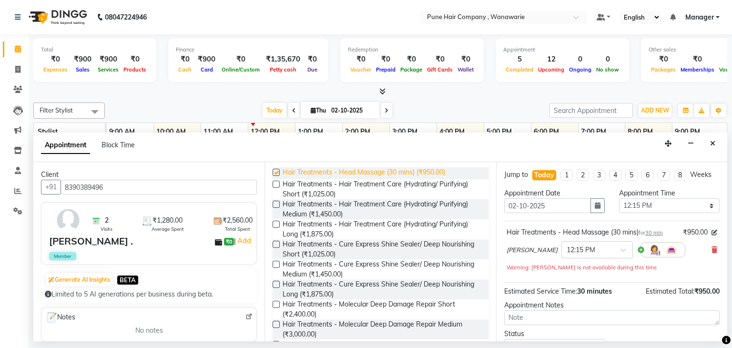
checkbox input "false"
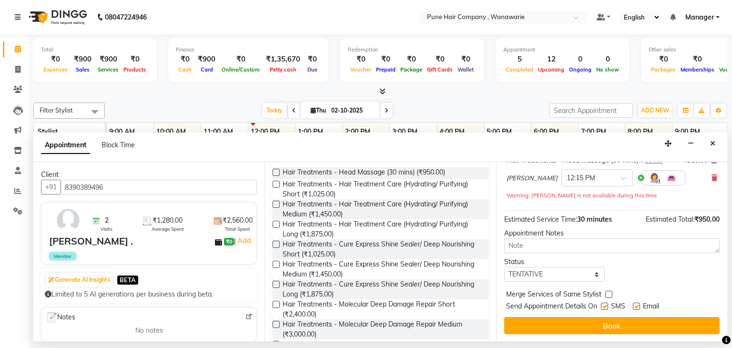
scroll to position [72, 0]
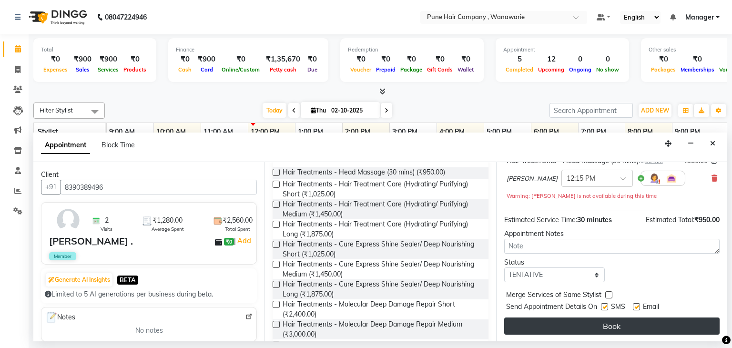
click at [589, 322] on button "Book" at bounding box center [613, 326] width 216 height 17
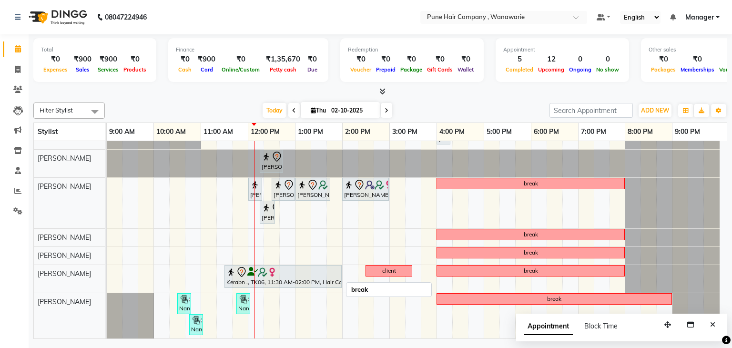
scroll to position [0, 0]
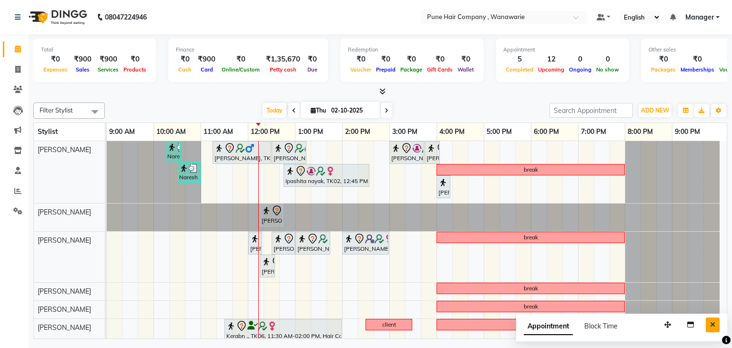
click at [713, 324] on icon "Close" at bounding box center [713, 324] width 5 height 7
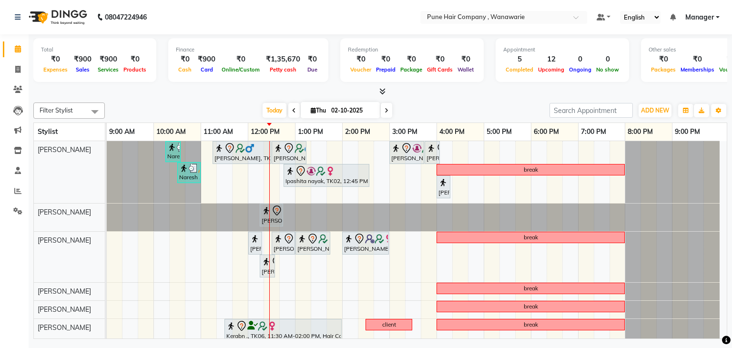
click at [426, 98] on div "Total ₹0 Expenses ₹900 Sales ₹900 Services ₹0 Products Finance ₹0 Cash ₹900 Car…" at bounding box center [381, 187] width 704 height 307
click at [359, 108] on input "02-10-2025" at bounding box center [353, 110] width 48 height 14
select select "10"
select select "2025"
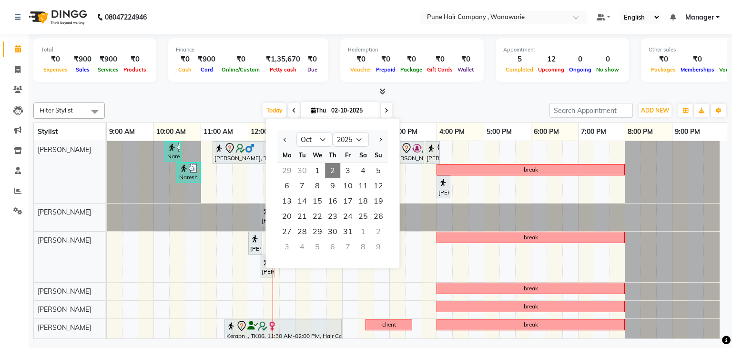
click at [213, 101] on div "Filter Stylist Select All Faisal shaikh Kasturi bhandari Manoj Zambre Nasim Sha…" at bounding box center [380, 219] width 694 height 240
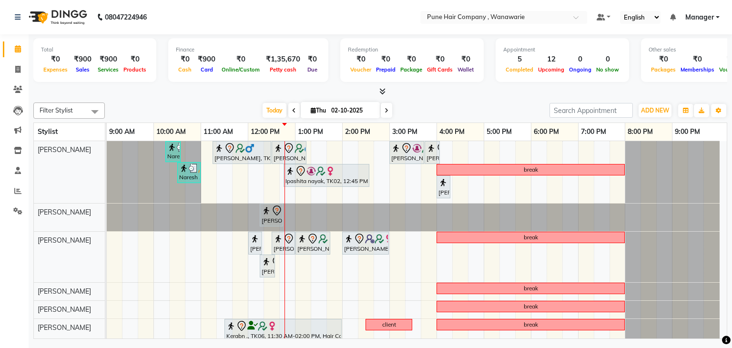
click at [549, 33] on nav "08047224946 Select Location × Pune Hair Company , Wanawarie Default Panel My Pa…" at bounding box center [366, 17] width 732 height 34
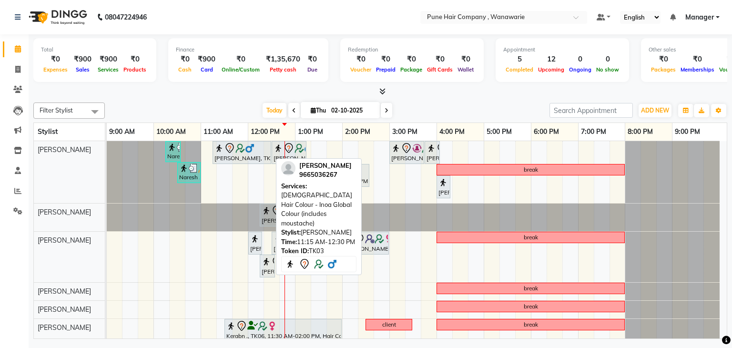
click at [226, 144] on icon at bounding box center [229, 148] width 11 height 11
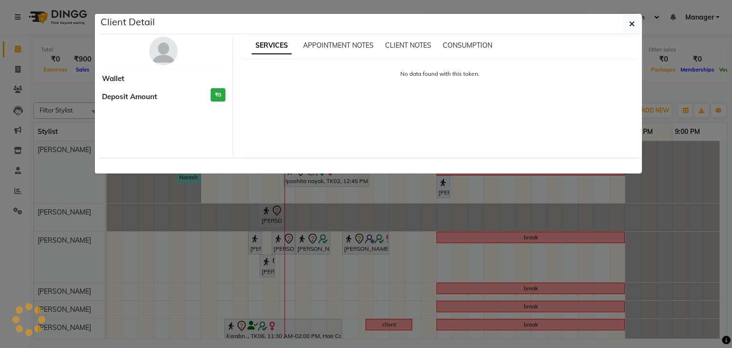
select select "7"
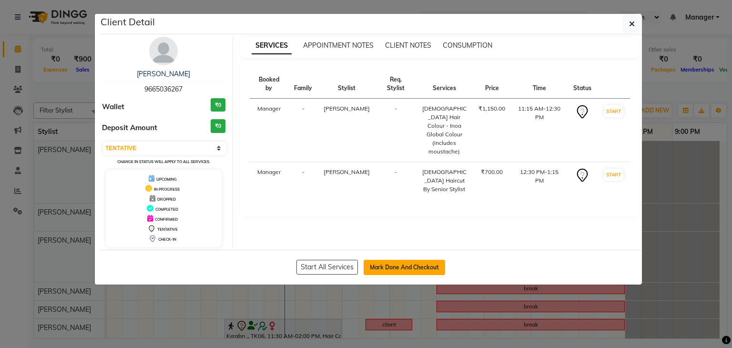
click at [392, 267] on button "Mark Done And Checkout" at bounding box center [405, 267] width 82 height 15
select select "service"
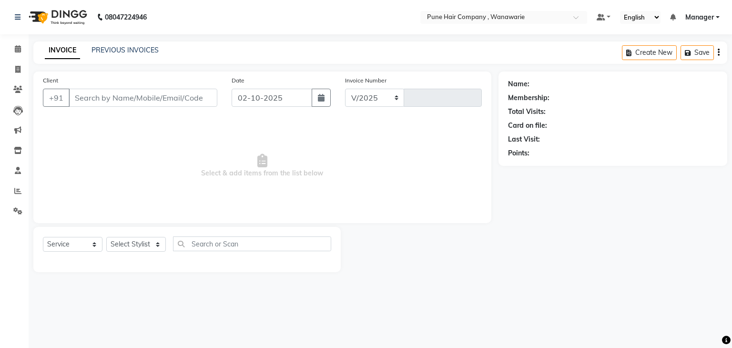
select select "8072"
type input "2135"
type input "9665036267"
select select "74577"
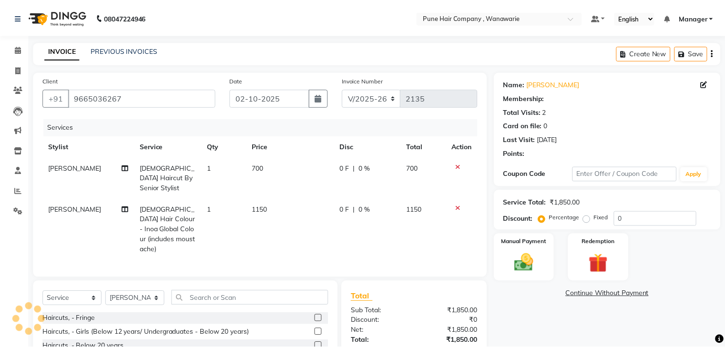
scroll to position [76, 0]
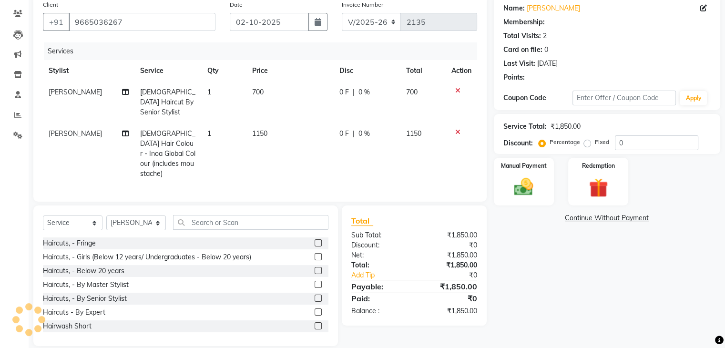
type input "20"
select select "1: Object"
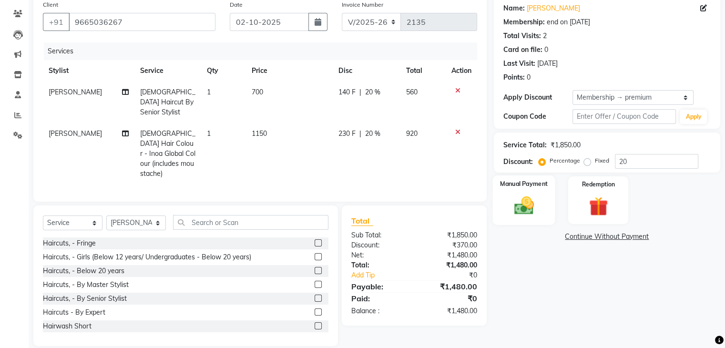
click at [528, 202] on img at bounding box center [524, 206] width 32 height 23
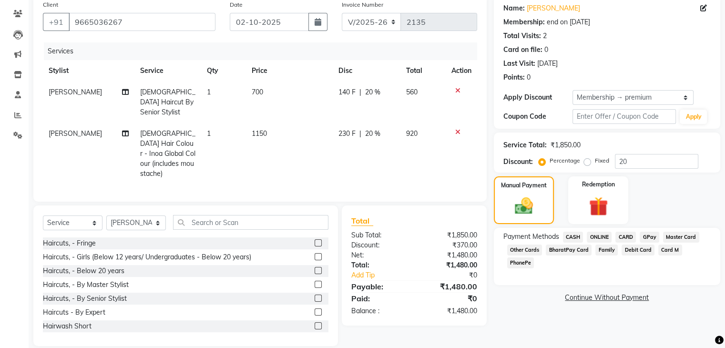
click at [624, 237] on span "CARD" at bounding box center [626, 237] width 21 height 11
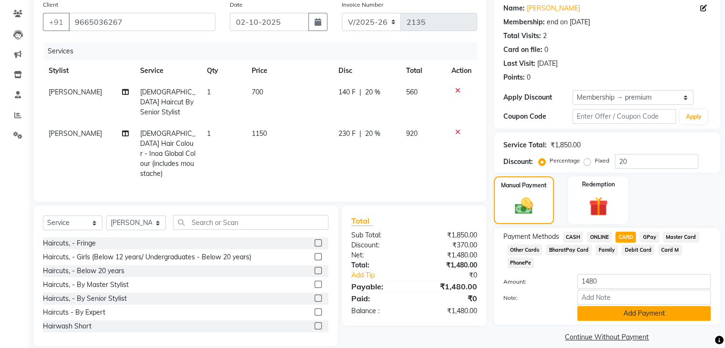
click at [607, 306] on button "Add Payment" at bounding box center [644, 313] width 134 height 15
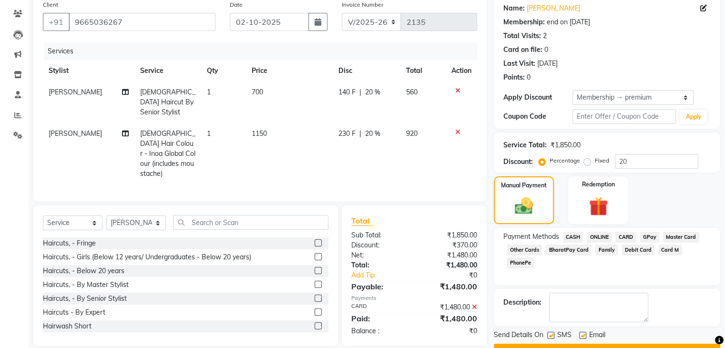
scroll to position [100, 0]
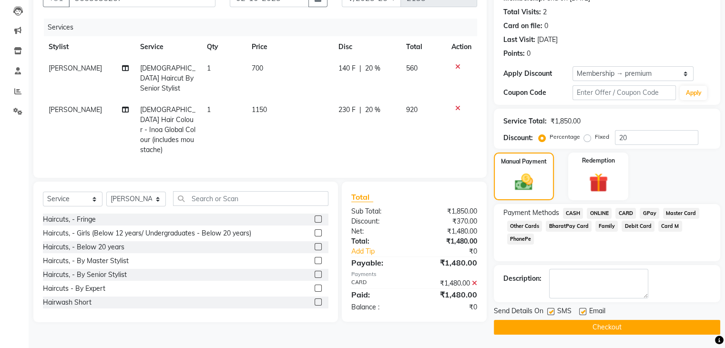
click at [584, 329] on button "Checkout" at bounding box center [607, 327] width 227 height 15
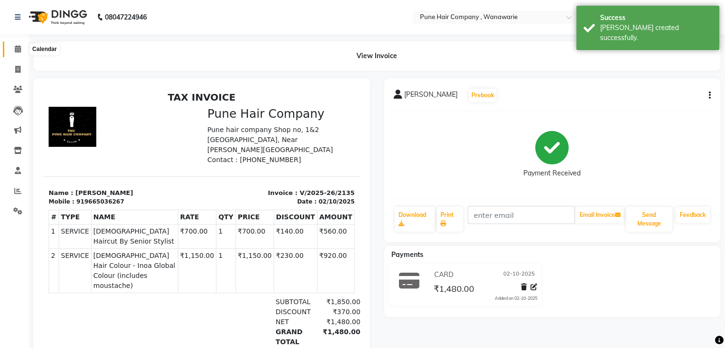
click at [19, 52] on icon at bounding box center [18, 48] width 6 height 7
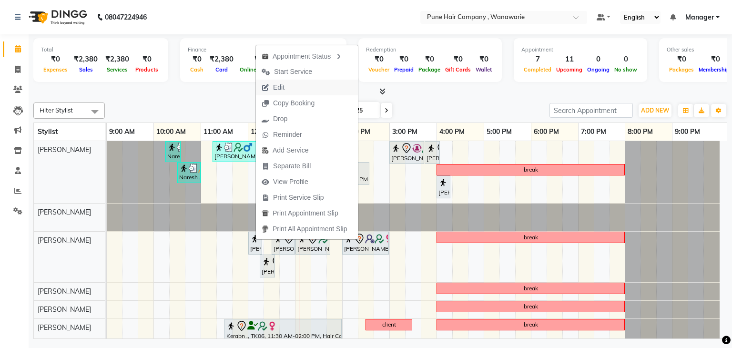
click at [283, 90] on span "Edit" at bounding box center [278, 87] width 11 height 10
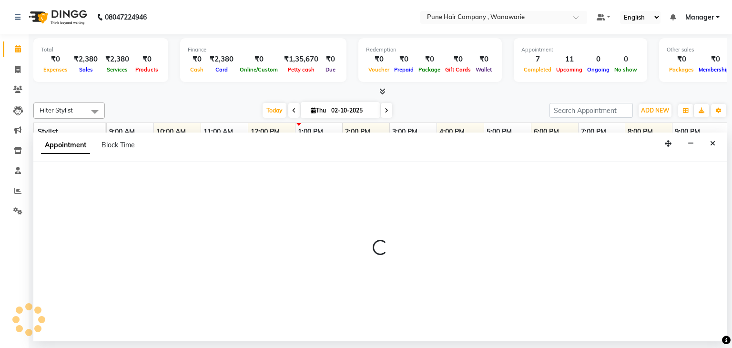
select select "tentative"
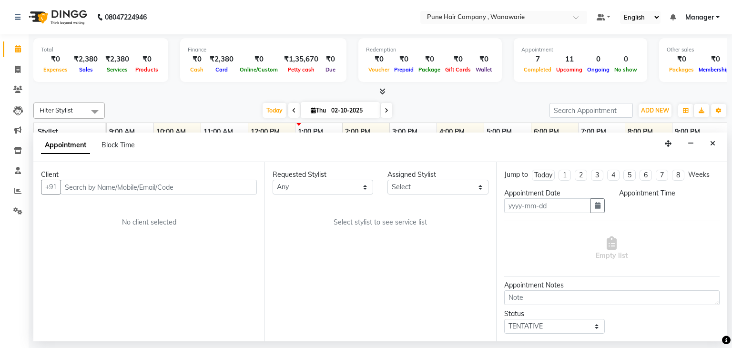
type input "02-10-2025"
select select "720"
select select "74579"
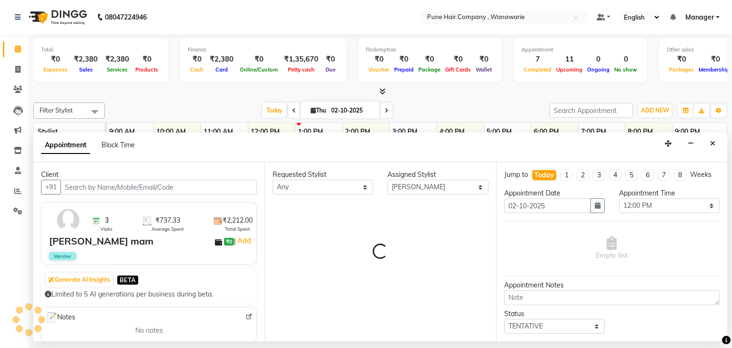
select select "4060"
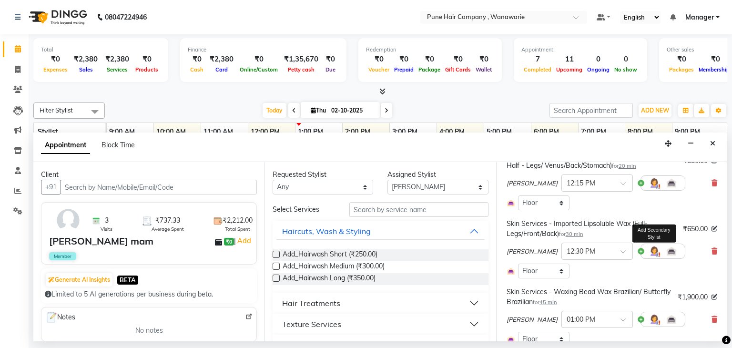
scroll to position [135, 0]
click at [712, 254] on icon at bounding box center [715, 250] width 6 height 7
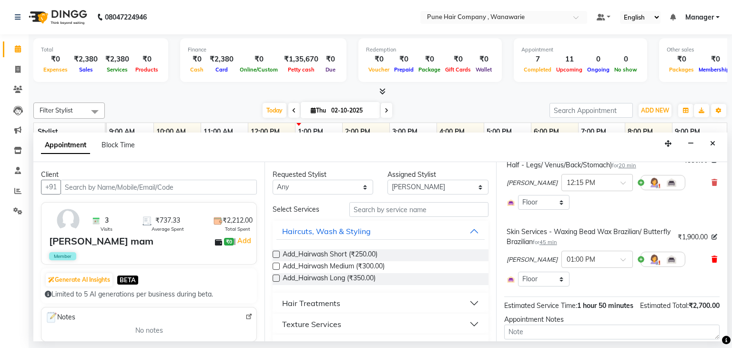
click at [712, 263] on icon at bounding box center [715, 259] width 6 height 7
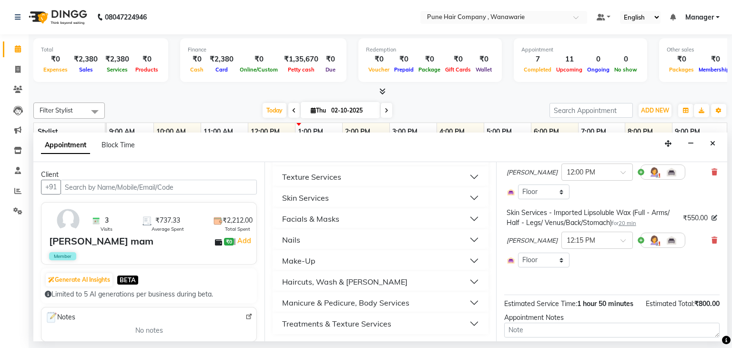
scroll to position [147, 0]
click at [340, 203] on button "Skin Services" at bounding box center [381, 198] width 208 height 17
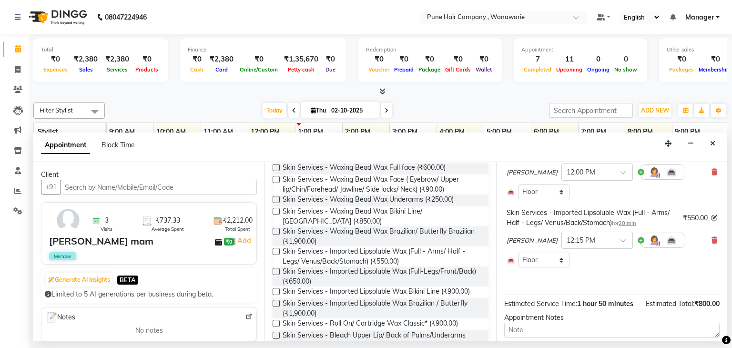
scroll to position [231, 0]
click at [276, 234] on label at bounding box center [276, 232] width 7 height 7
click at [276, 234] on input "checkbox" at bounding box center [276, 234] width 6 height 6
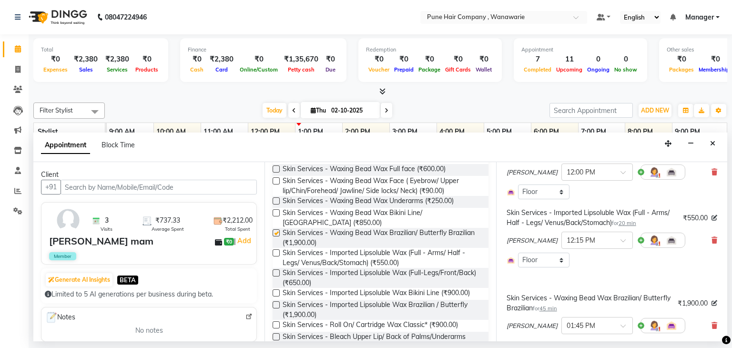
checkbox input "false"
click at [276, 253] on label at bounding box center [276, 252] width 7 height 7
click at [276, 253] on input "checkbox" at bounding box center [276, 254] width 6 height 6
checkbox input "false"
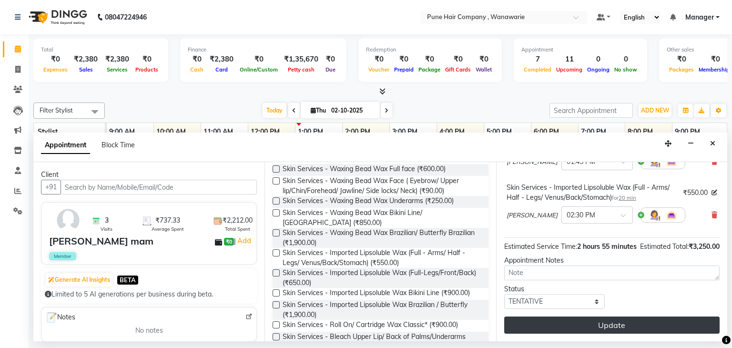
click at [608, 326] on button "Update" at bounding box center [613, 325] width 216 height 17
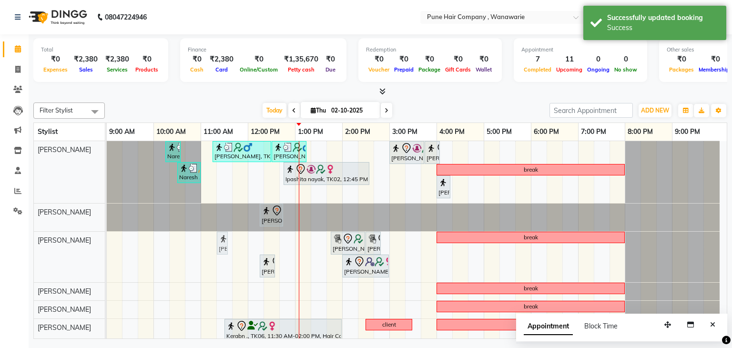
drag, startPoint x: 253, startPoint y: 241, endPoint x: 223, endPoint y: 245, distance: 30.7
click at [107, 245] on div "Saroj mam, TK05, 12:00 PM-12:15 PM, Skin Services - Waxing Bead Wax Underarms S…" at bounding box center [107, 257] width 0 height 51
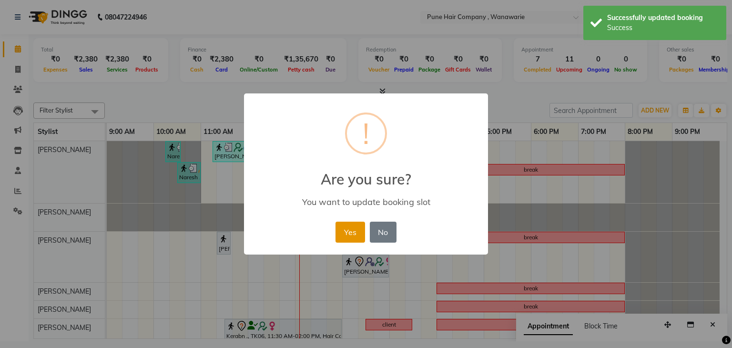
click at [351, 231] on button "Yes" at bounding box center [350, 232] width 29 height 21
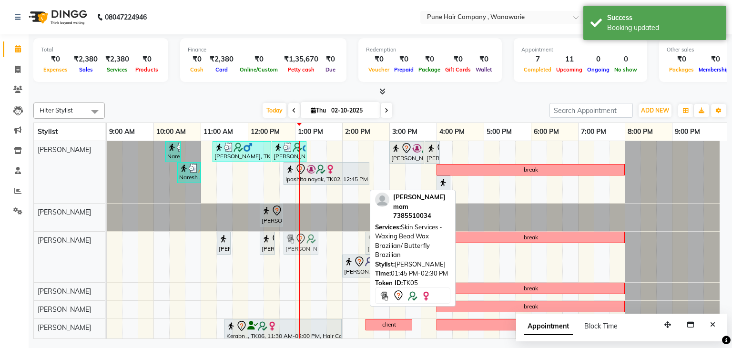
drag, startPoint x: 343, startPoint y: 239, endPoint x: 296, endPoint y: 247, distance: 47.9
click at [107, 247] on div "Saroj mam, TK05, 11:20 AM-11:35 AM, Skin Services - Waxing Bead Wax Underarms S…" at bounding box center [107, 257] width 0 height 51
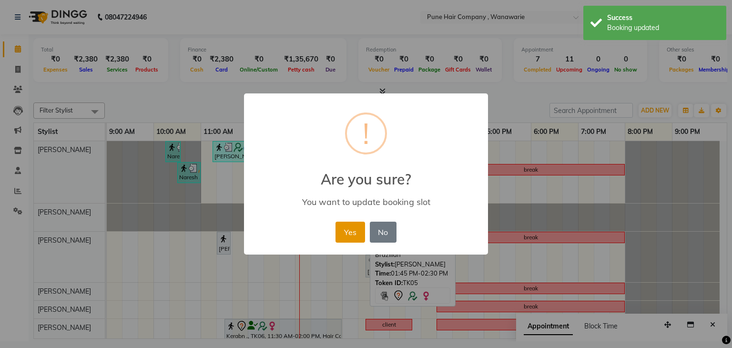
click at [348, 234] on button "Yes" at bounding box center [350, 232] width 29 height 21
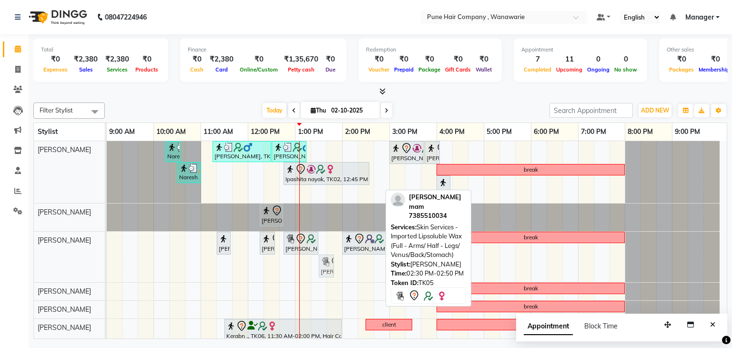
drag, startPoint x: 372, startPoint y: 270, endPoint x: 328, endPoint y: 281, distance: 45.7
click at [328, 281] on div "Naresh ,, TK07, 10:15 AM-10:35 AM, Add_Hairwash Medium Savir Shetty, TK03, 11:1…" at bounding box center [417, 267] width 620 height 253
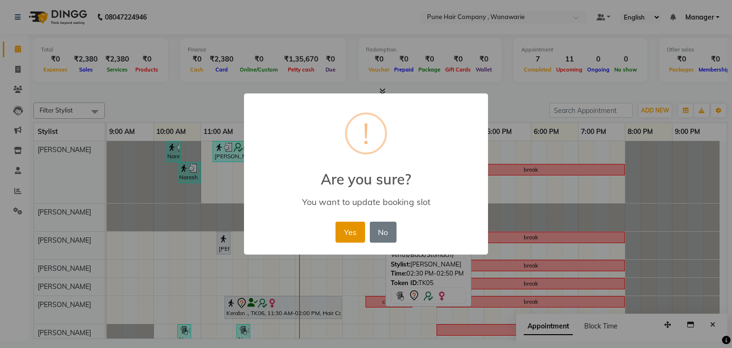
click at [350, 237] on button "Yes" at bounding box center [350, 232] width 29 height 21
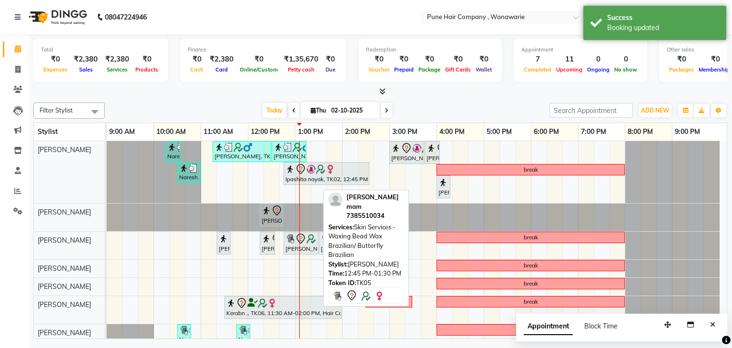
click at [305, 248] on div "[PERSON_NAME] mam, TK05, 12:45 PM-01:30 PM, Skin Services - Waxing Bead Wax Bra…" at bounding box center [301, 243] width 33 height 20
select select "7"
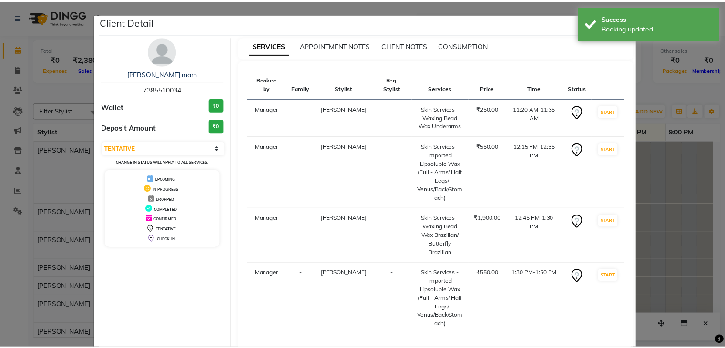
scroll to position [53, 0]
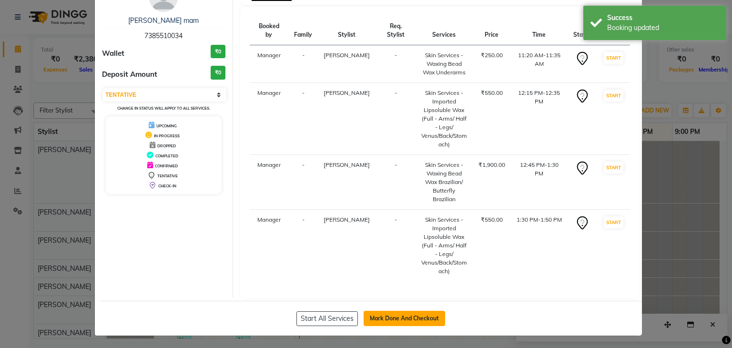
click at [392, 316] on button "Mark Done And Checkout" at bounding box center [405, 318] width 82 height 15
select select "service"
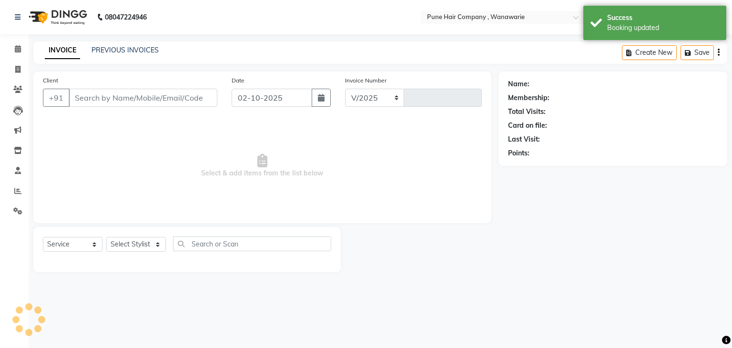
select select "8072"
type input "2136"
type input "7385510034"
select select "74579"
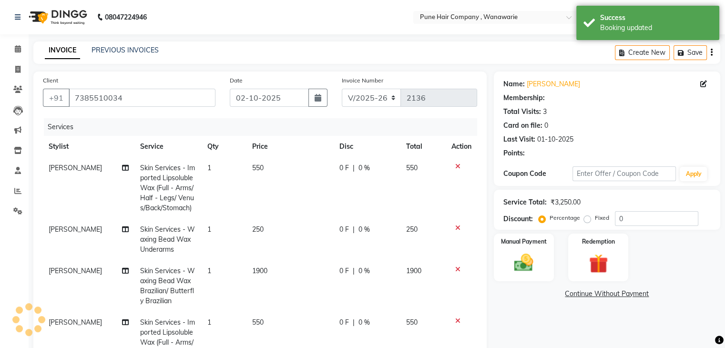
select select "1: Object"
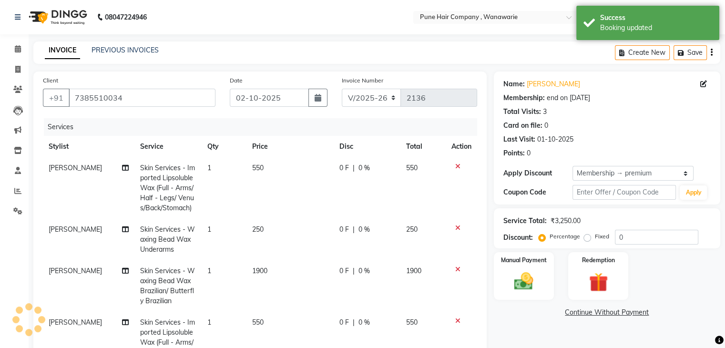
type input "20"
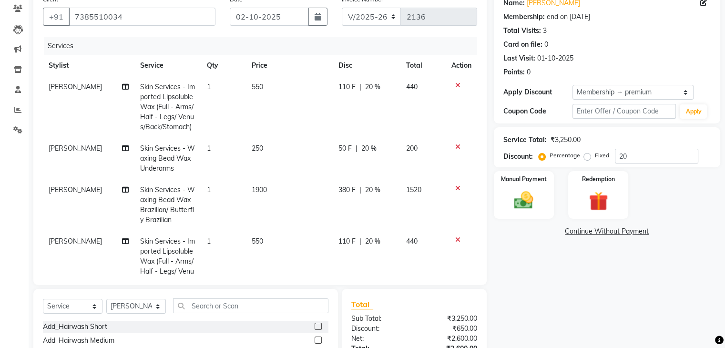
scroll to position [84, 0]
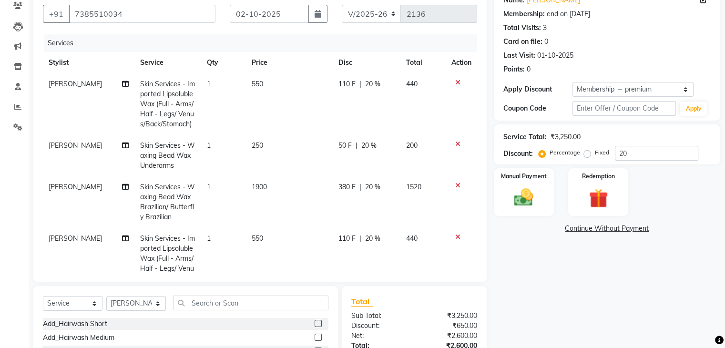
click at [295, 100] on td "550" at bounding box center [289, 104] width 87 height 62
select select "74579"
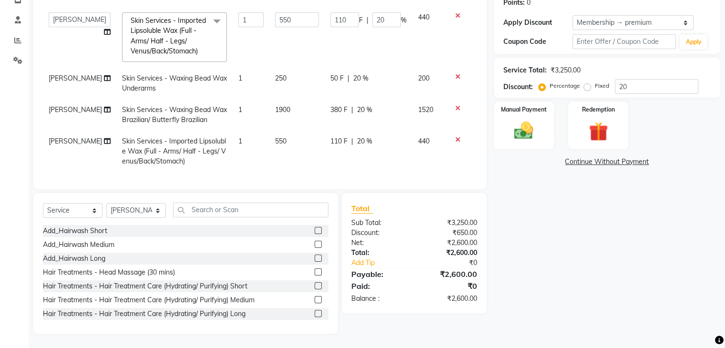
scroll to position [151, 0]
click at [521, 131] on img at bounding box center [524, 131] width 32 height 23
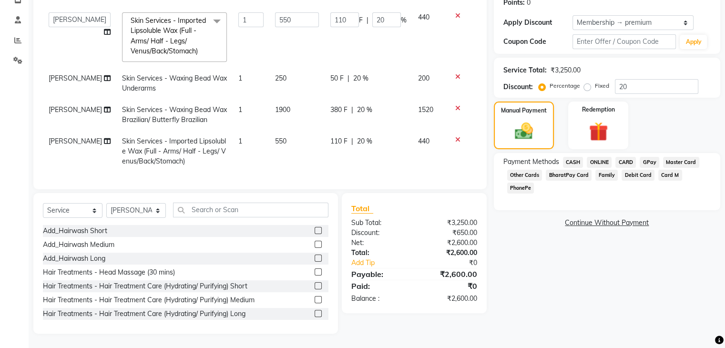
click at [652, 163] on span "GPay" at bounding box center [650, 162] width 20 height 11
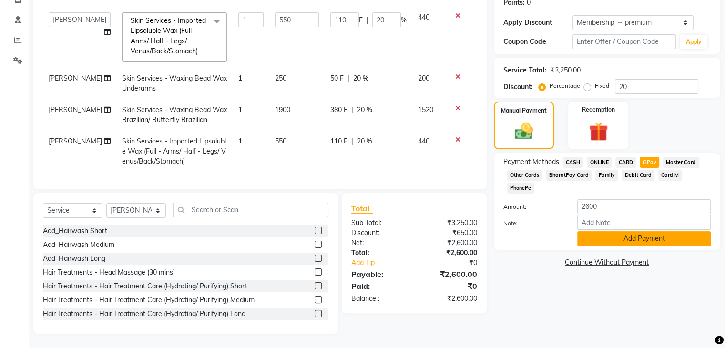
click at [646, 231] on button "Add Payment" at bounding box center [644, 238] width 134 height 15
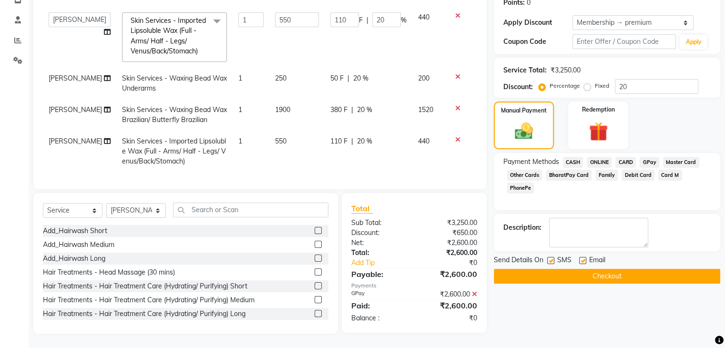
click at [609, 276] on button "Checkout" at bounding box center [607, 276] width 227 height 15
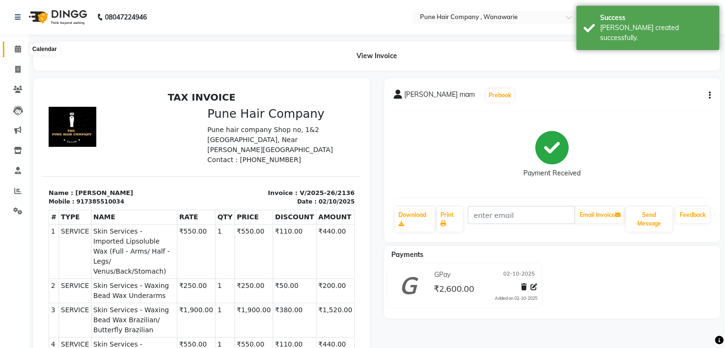
click at [20, 50] on icon at bounding box center [18, 48] width 6 height 7
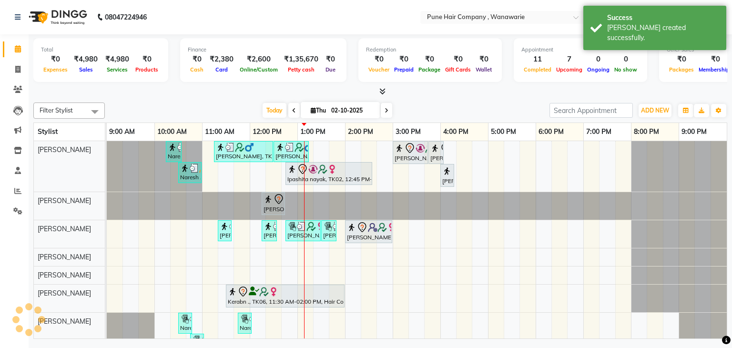
scroll to position [11, 0]
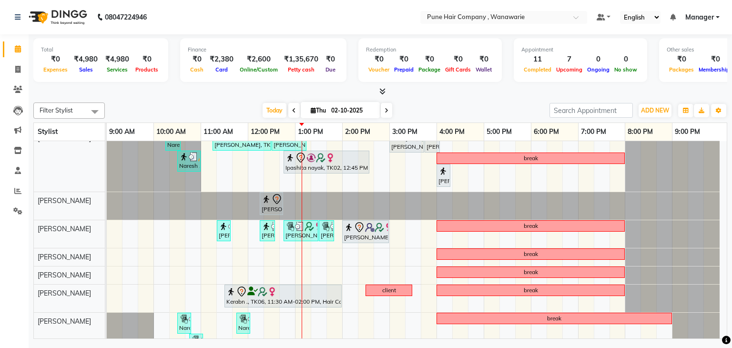
click at [389, 112] on span at bounding box center [386, 110] width 11 height 15
type input "03-10-2025"
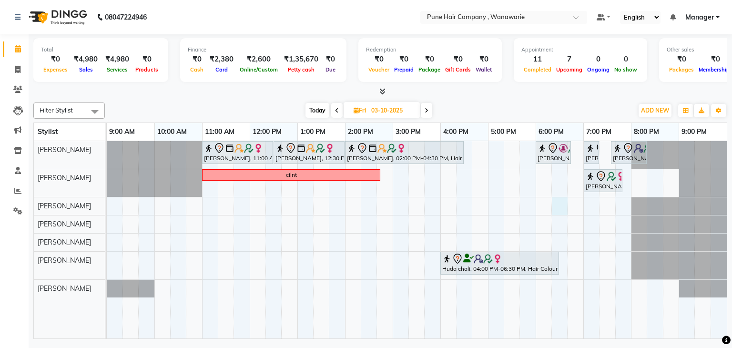
click at [560, 203] on div "Pallavi Jadhav, 11:00 AM-12:30 PM, Hair Colour - Inoa Touch-up (Upto 2 Inches) …" at bounding box center [417, 240] width 620 height 198
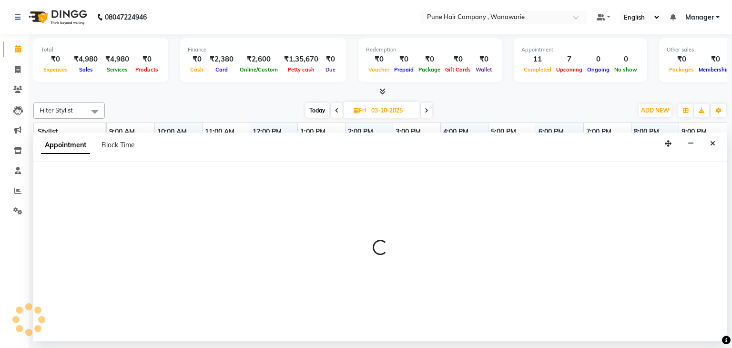
select select "74579"
select select "1095"
select select "tentative"
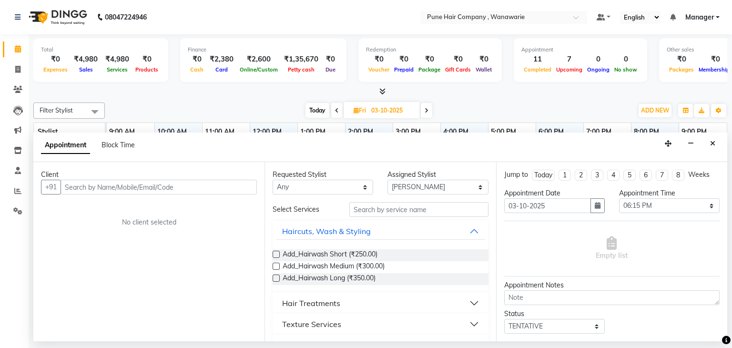
click at [86, 187] on input "text" at bounding box center [159, 187] width 196 height 15
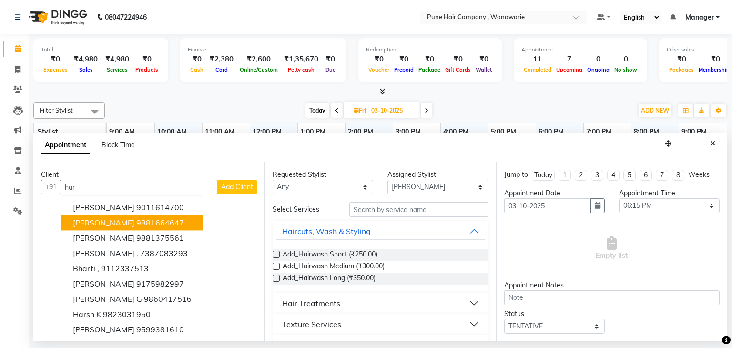
click at [86, 220] on span "Harmeet bhatiya" at bounding box center [104, 223] width 62 height 10
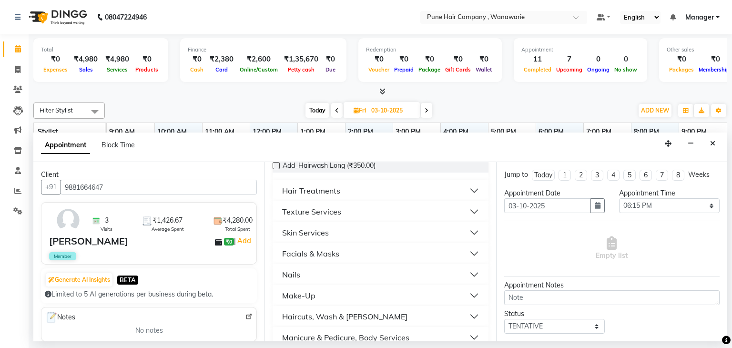
scroll to position [120, 0]
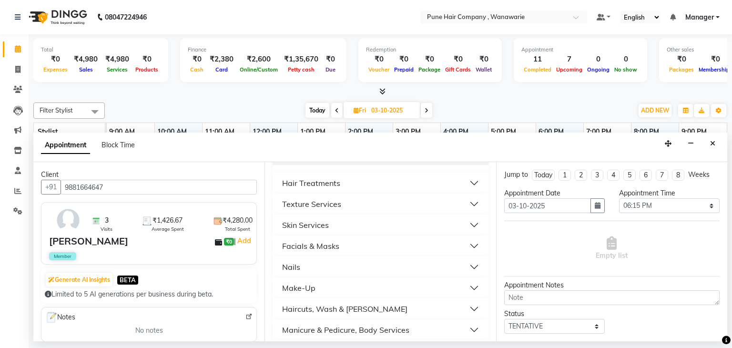
type input "9881664647"
click at [372, 226] on button "Skin Services" at bounding box center [381, 224] width 208 height 17
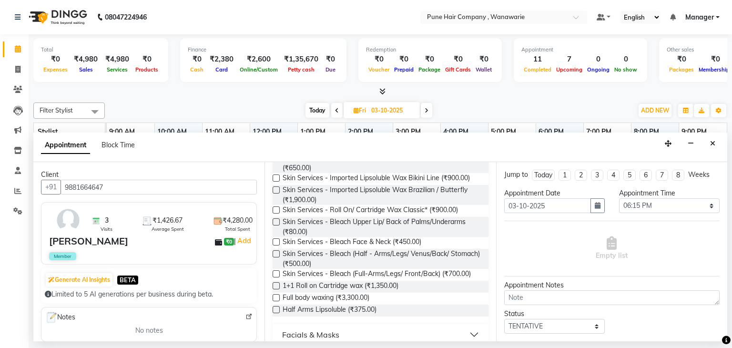
scroll to position [354, 0]
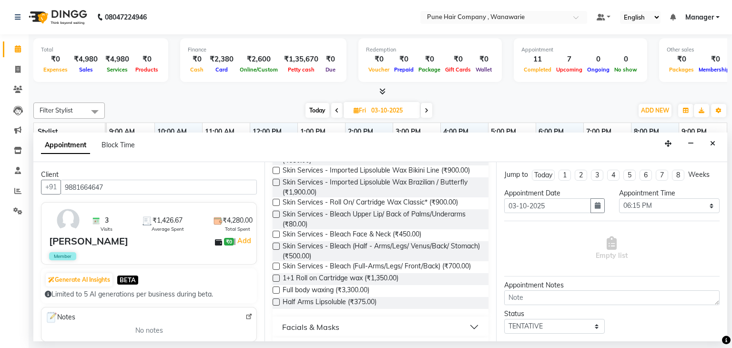
click at [276, 233] on label at bounding box center [276, 234] width 7 height 7
click at [276, 233] on input "checkbox" at bounding box center [276, 235] width 6 height 6
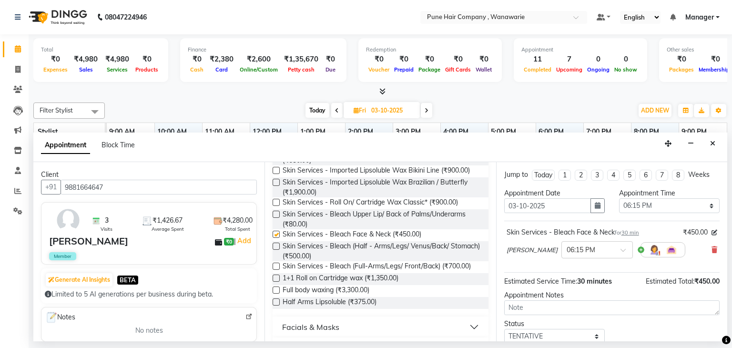
checkbox input "false"
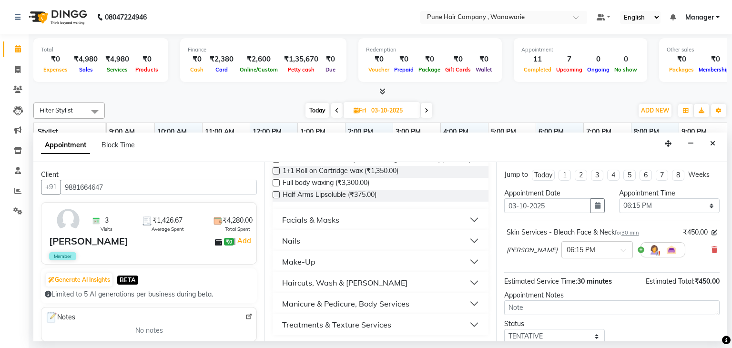
scroll to position [462, 0]
click at [364, 221] on button "Facials & Masks" at bounding box center [381, 218] width 208 height 17
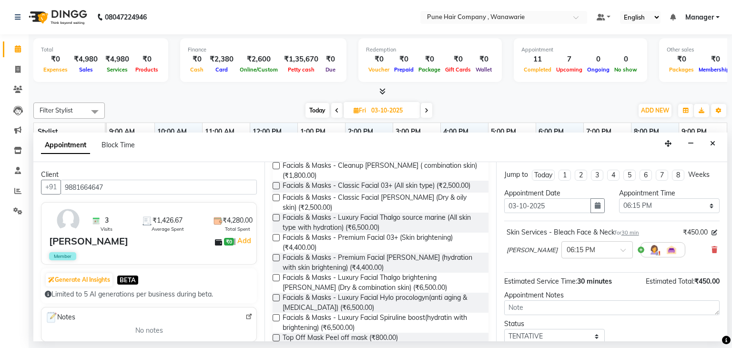
scroll to position [551, 0]
click at [277, 184] on label at bounding box center [276, 184] width 7 height 7
click at [277, 184] on input "checkbox" at bounding box center [276, 186] width 6 height 6
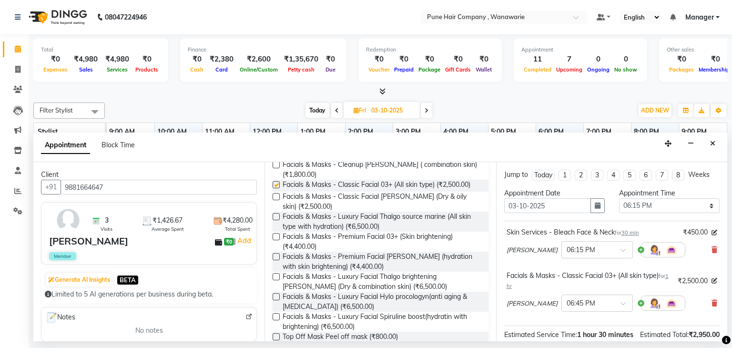
checkbox input "false"
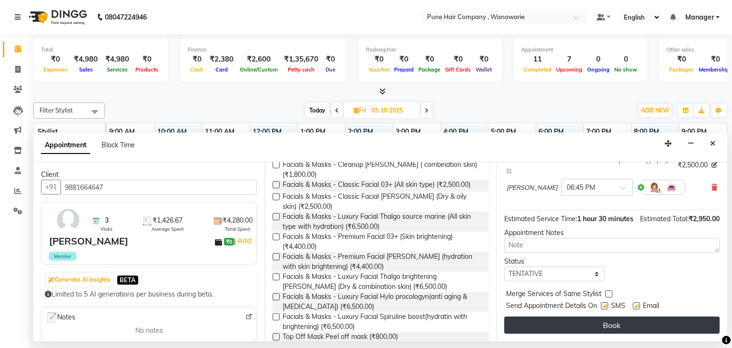
click at [607, 329] on button "Book" at bounding box center [613, 325] width 216 height 17
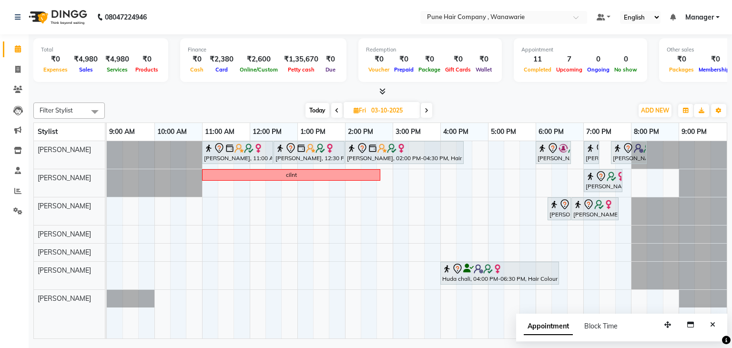
click at [315, 107] on span "Today" at bounding box center [318, 110] width 24 height 15
type input "02-10-2025"
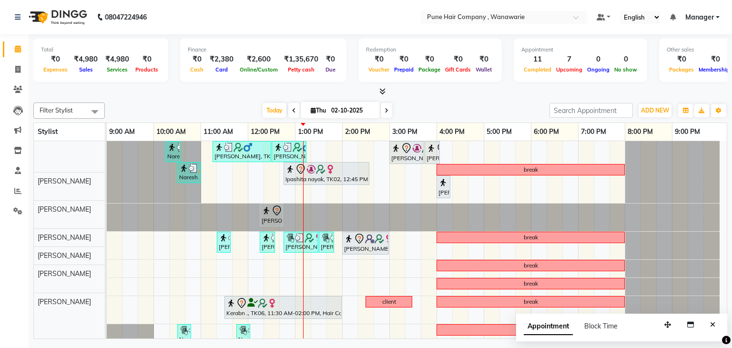
scroll to position [0, 0]
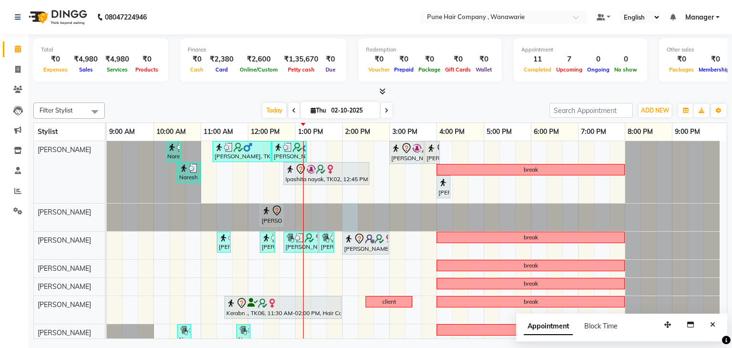
click at [107, 216] on div at bounding box center [107, 218] width 0 height 28
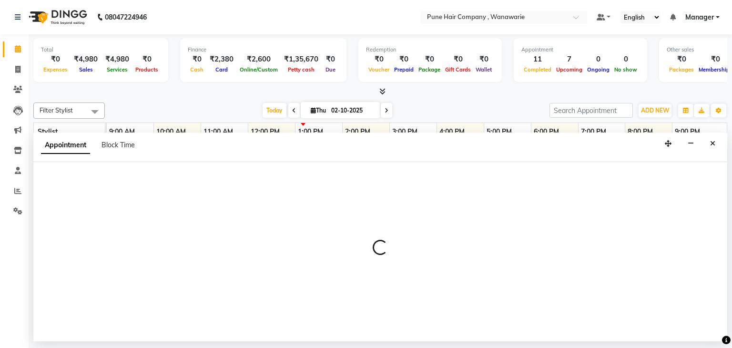
select select "74578"
select select "840"
select select "tentative"
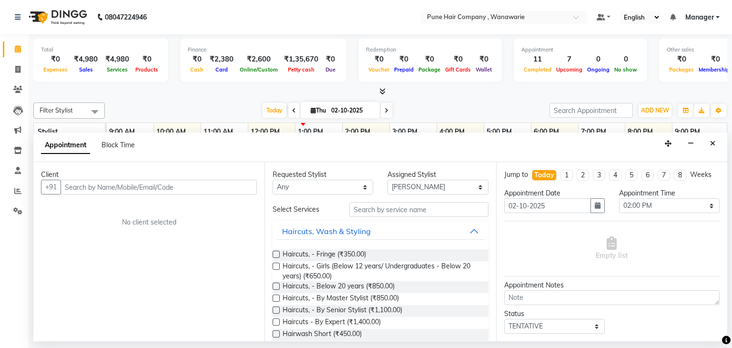
click at [145, 183] on input "text" at bounding box center [159, 187] width 196 height 15
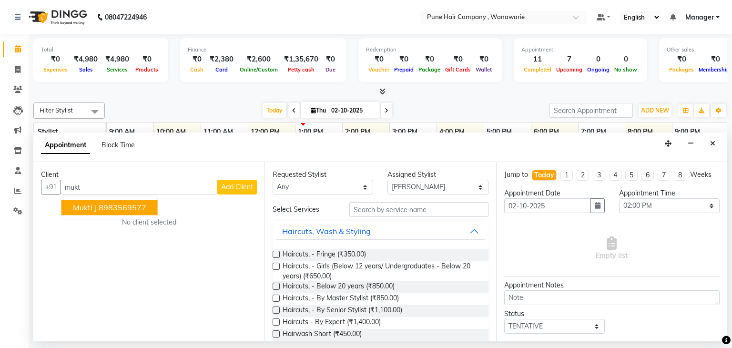
click at [92, 208] on span "Mukti J" at bounding box center [85, 208] width 24 height 10
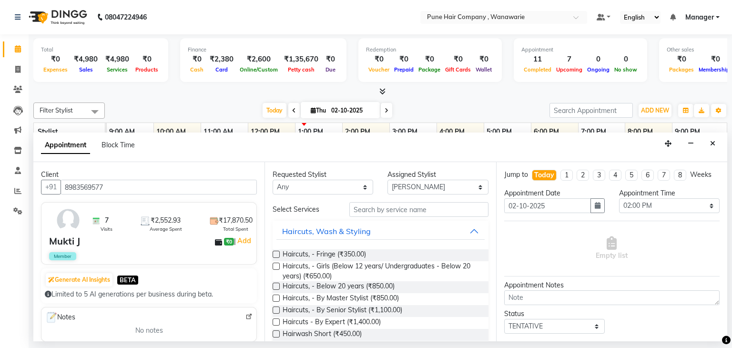
type input "8983569577"
click at [319, 189] on select "Any Faisal shaikh Kasturi bhandari Manoj Zambre Nasim Shaikh Prasad wagh Ranjee…" at bounding box center [323, 187] width 101 height 15
select select "74578"
click at [273, 180] on select "Any Faisal shaikh Kasturi bhandari Manoj Zambre Nasim Shaikh Prasad wagh Ranjee…" at bounding box center [323, 187] width 101 height 15
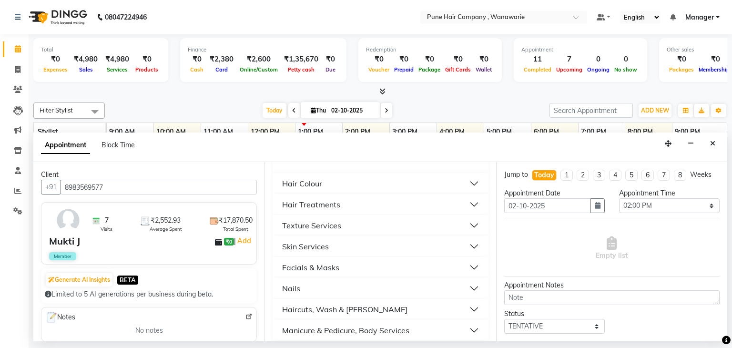
scroll to position [313, 0]
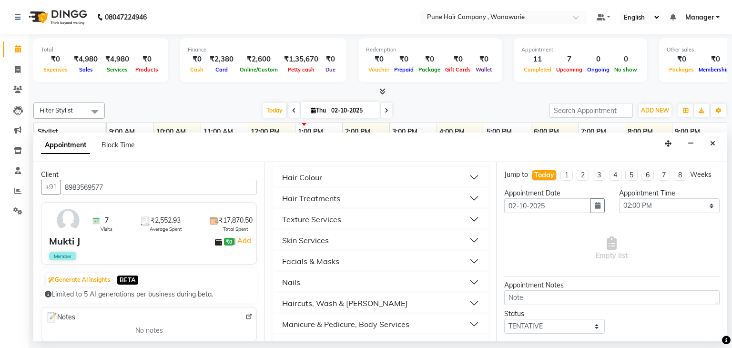
click at [334, 176] on button "Hair Colour" at bounding box center [381, 177] width 208 height 17
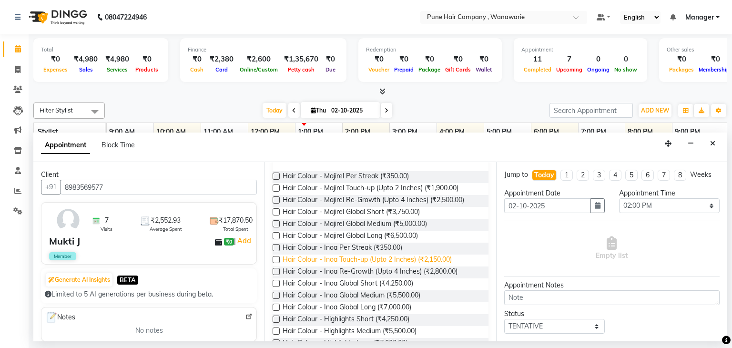
scroll to position [338, 0]
click at [340, 260] on span "Hair Colour - Inoa Touch-up (Upto 2 Inches) (₹2,150.00)" at bounding box center [367, 260] width 169 height 12
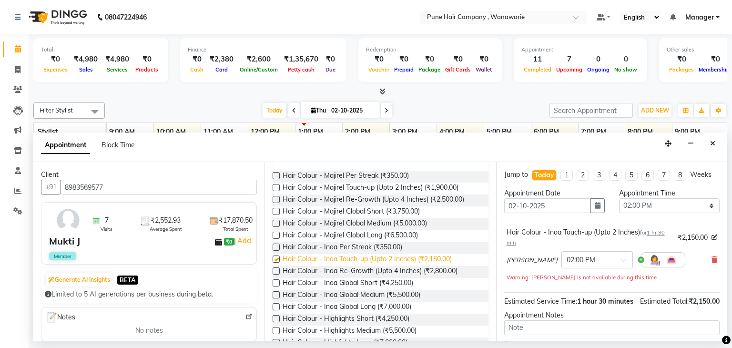
checkbox input "false"
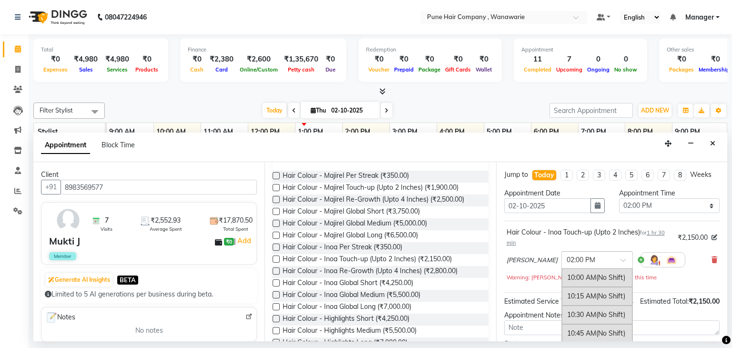
click at [621, 260] on span at bounding box center [627, 263] width 12 height 10
click at [580, 298] on div "02:15 PM (No Shift)" at bounding box center [597, 299] width 71 height 19
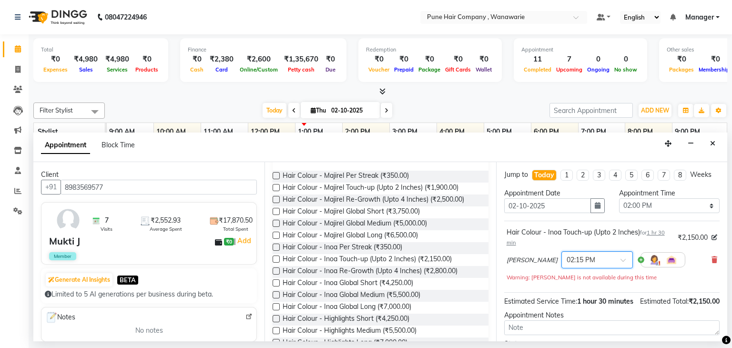
scroll to position [92, 0]
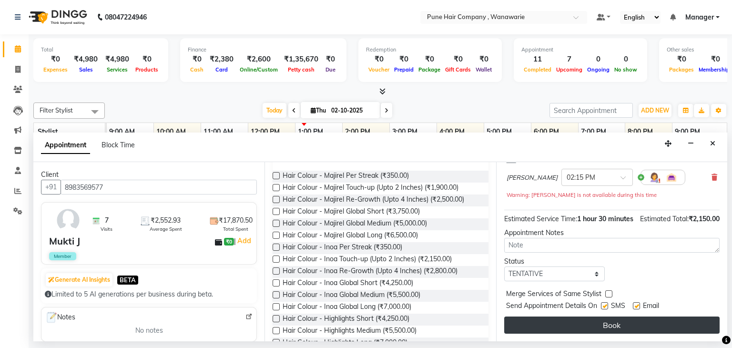
click at [591, 329] on button "Book" at bounding box center [613, 325] width 216 height 17
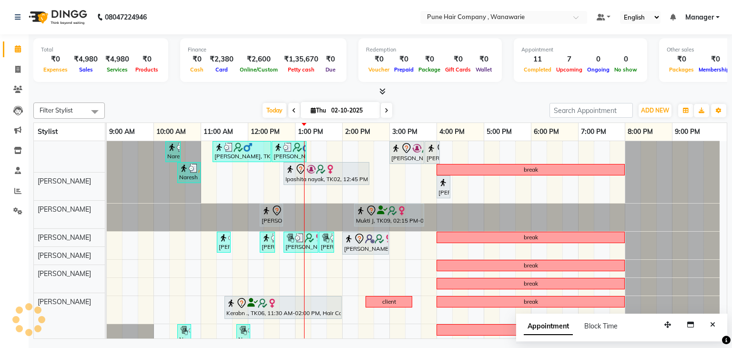
scroll to position [0, 0]
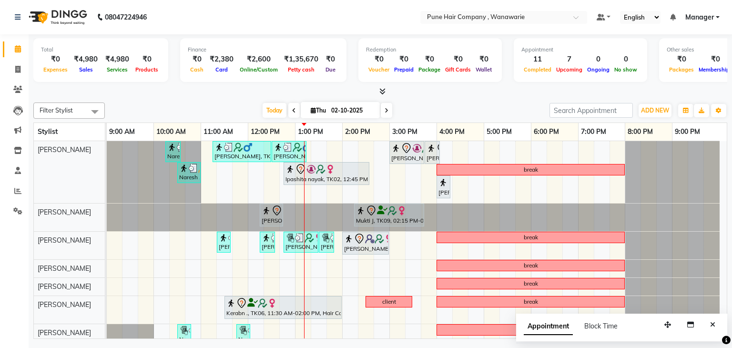
click at [385, 109] on icon at bounding box center [387, 111] width 4 height 6
type input "03-10-2025"
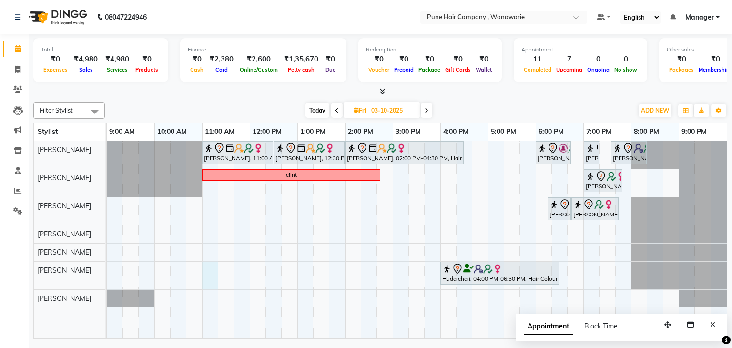
click at [218, 273] on td at bounding box center [226, 240] width 16 height 198
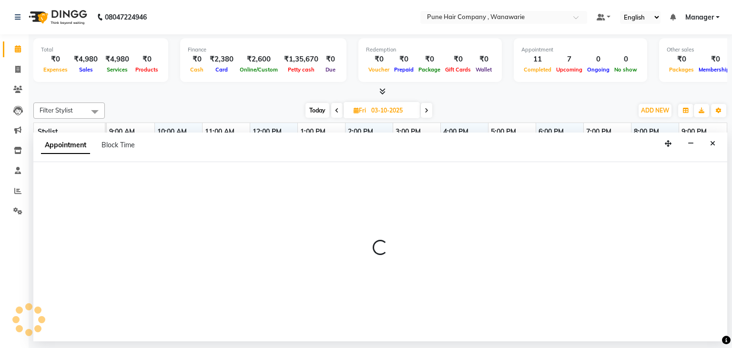
select select "74603"
select select "660"
select select "tentative"
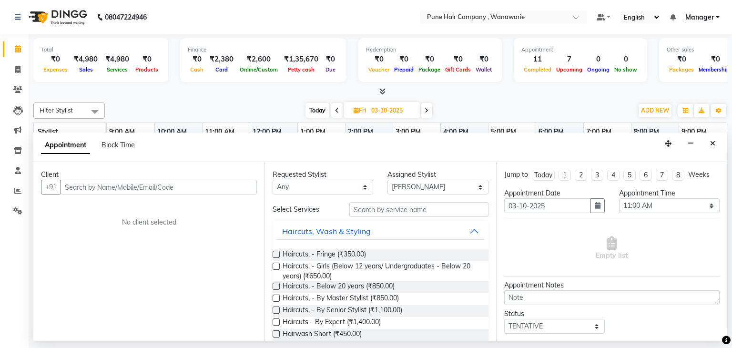
click at [139, 184] on input "text" at bounding box center [159, 187] width 196 height 15
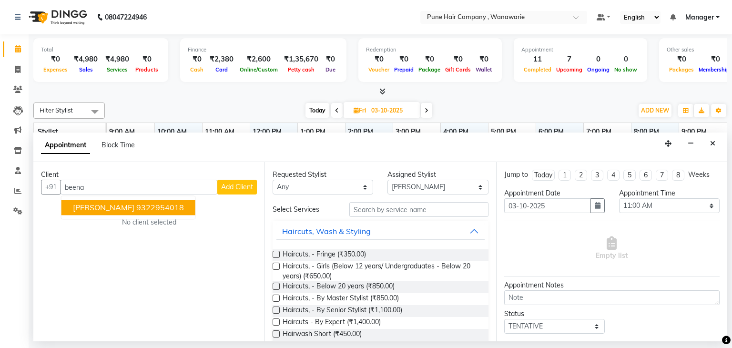
click at [136, 206] on ngb-highlight "9322954018" at bounding box center [160, 208] width 48 height 10
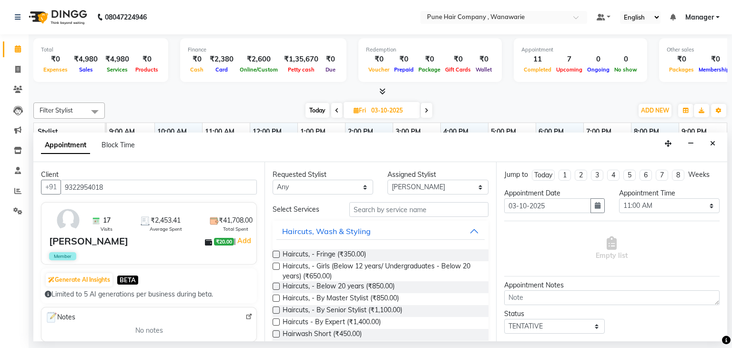
type input "9322954018"
click at [315, 186] on select "Any Faisal shaikh Kasturi bhandari Manoj Zambre Nasim Shaikh Prasad wagh Ranjee…" at bounding box center [323, 187] width 101 height 15
select select "74603"
click at [273, 180] on select "Any Faisal shaikh Kasturi bhandari Manoj Zambre Nasim Shaikh Prasad wagh Ranjee…" at bounding box center [323, 187] width 101 height 15
click at [336, 234] on div "Haircuts, Wash & Styling" at bounding box center [326, 231] width 89 height 11
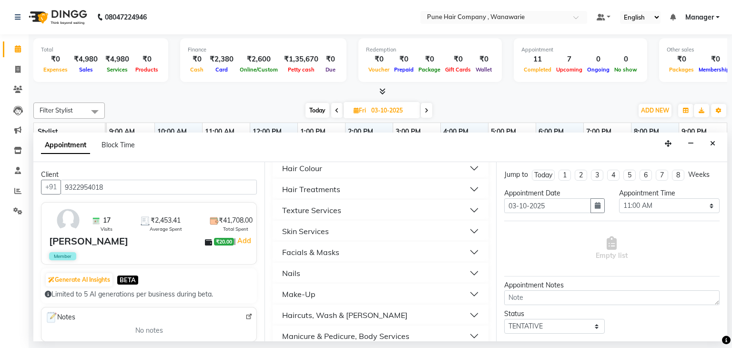
scroll to position [41, 0]
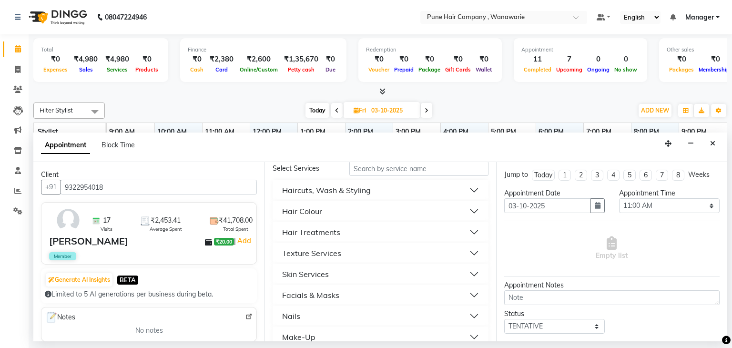
click at [337, 210] on button "Hair Colour" at bounding box center [381, 211] width 208 height 17
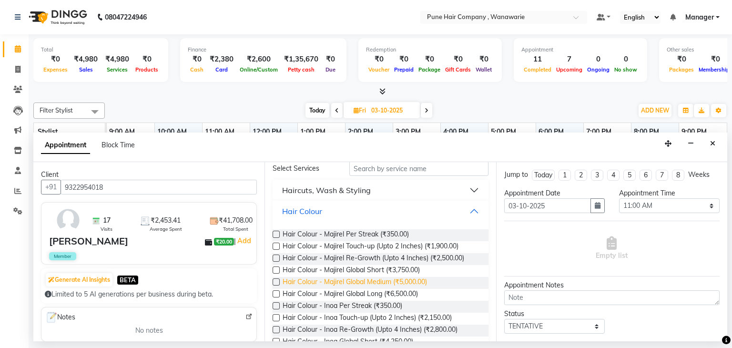
scroll to position [98, 0]
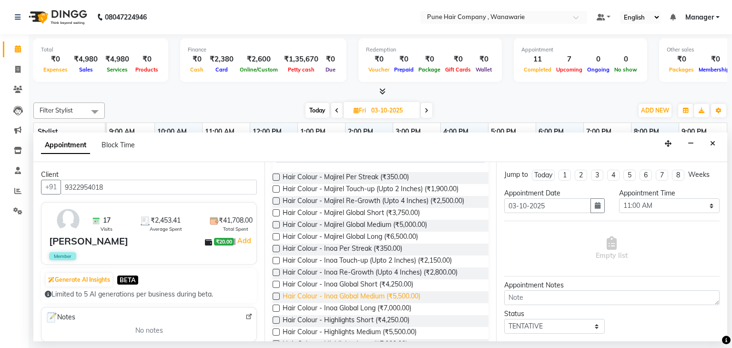
click at [377, 298] on span "Hair Colour - Inoa Global Medium (₹5,500.00)" at bounding box center [352, 297] width 138 height 12
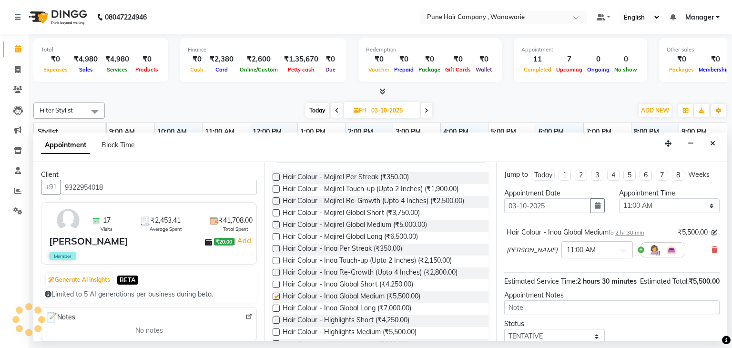
checkbox input "false"
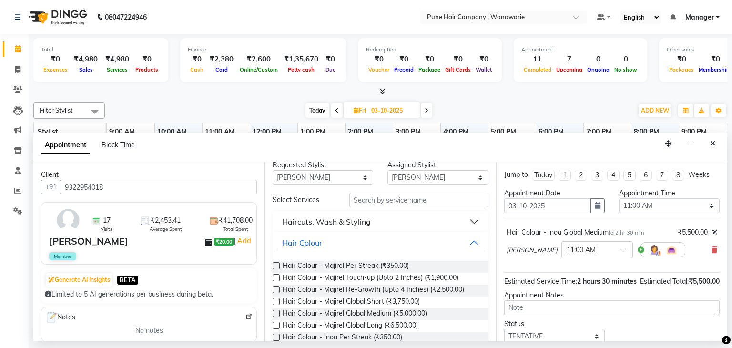
scroll to position [0, 0]
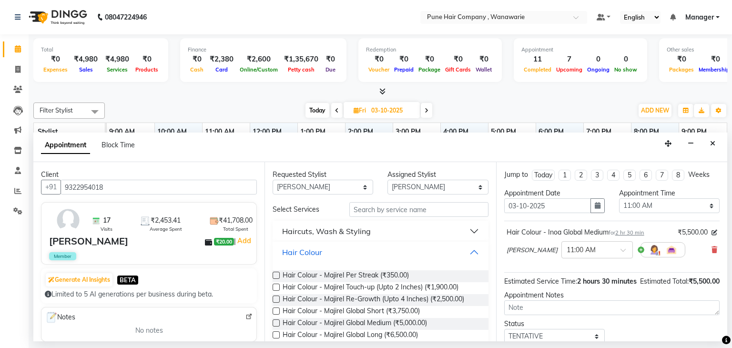
click at [466, 246] on button "Hair Colour" at bounding box center [381, 252] width 208 height 17
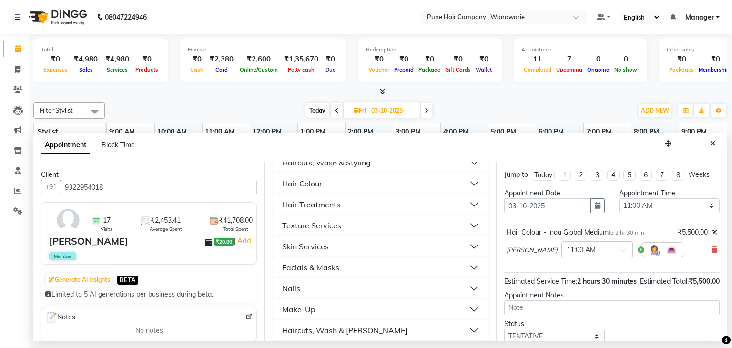
scroll to position [69, 0]
click at [383, 198] on button "Hair Treatments" at bounding box center [381, 204] width 208 height 17
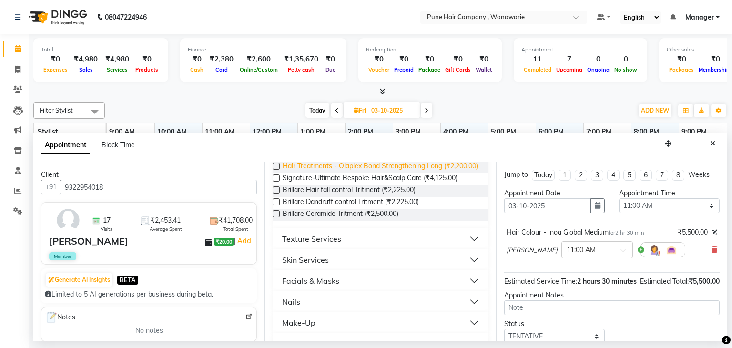
scroll to position [402, 0]
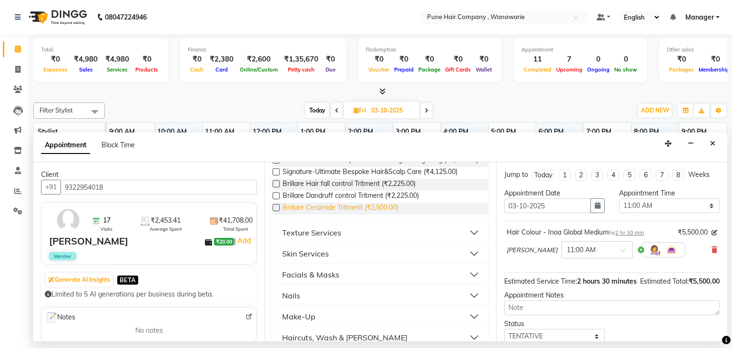
click at [345, 215] on span "Brillare Ceramide Tritment (₹2,500.00)" at bounding box center [341, 209] width 116 height 12
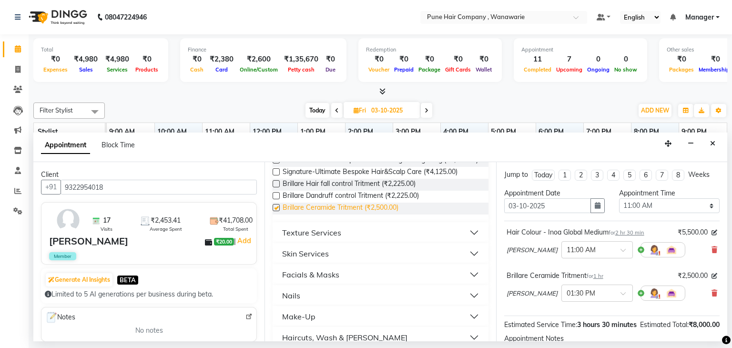
checkbox input "false"
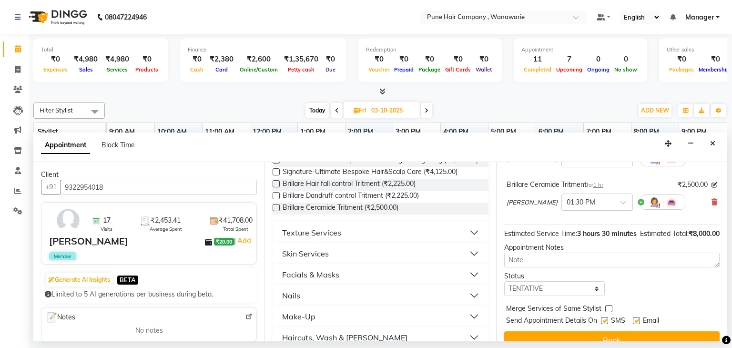
scroll to position [99, 0]
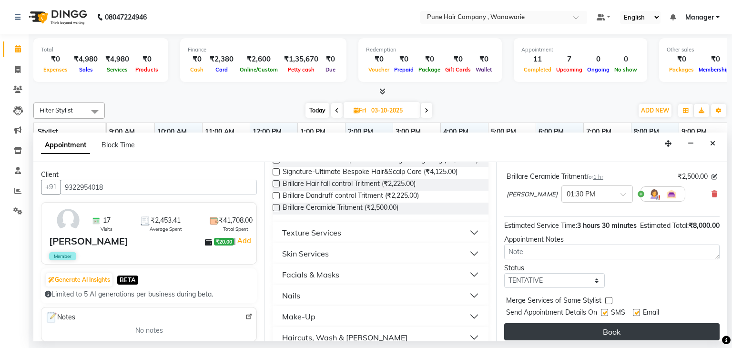
click at [599, 334] on button "Book" at bounding box center [613, 331] width 216 height 17
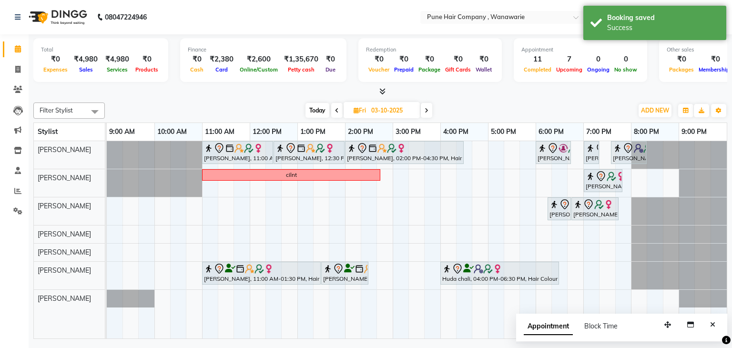
click at [317, 108] on span "Today" at bounding box center [318, 110] width 24 height 15
type input "02-10-2025"
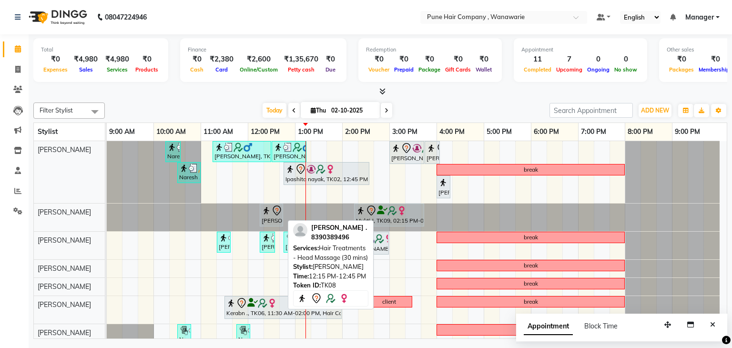
click at [270, 215] on div at bounding box center [272, 210] width 20 height 11
select select "7"
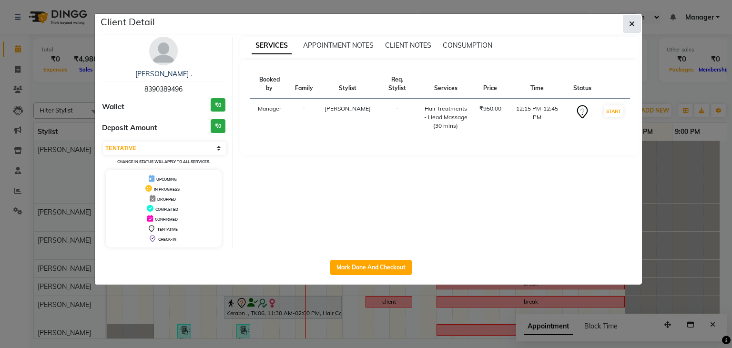
click at [632, 20] on icon "button" at bounding box center [632, 24] width 6 height 8
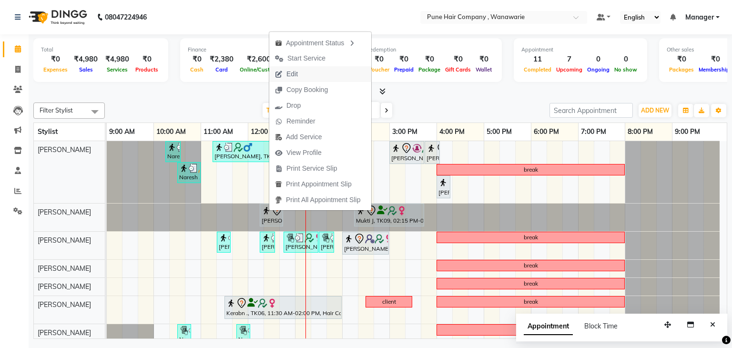
click at [295, 74] on span "Edit" at bounding box center [292, 74] width 11 height 10
select select "tentative"
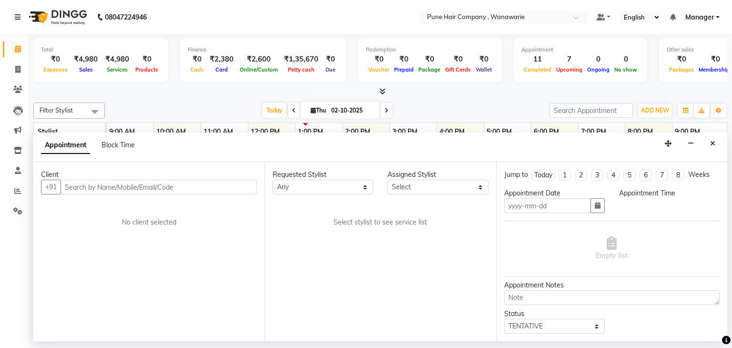
type input "02-10-2025"
select select "74578"
select select "735"
select select "4060"
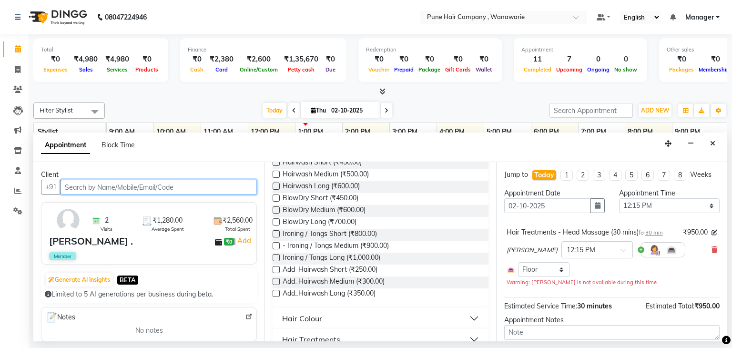
scroll to position [191, 0]
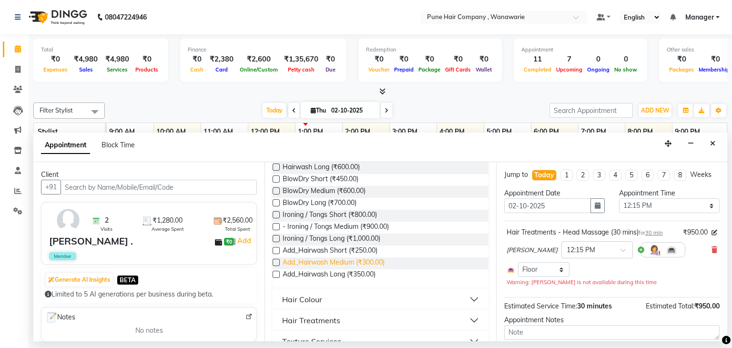
click at [309, 263] on span "Add_Hairwash Medium (₹300.00)" at bounding box center [334, 264] width 102 height 12
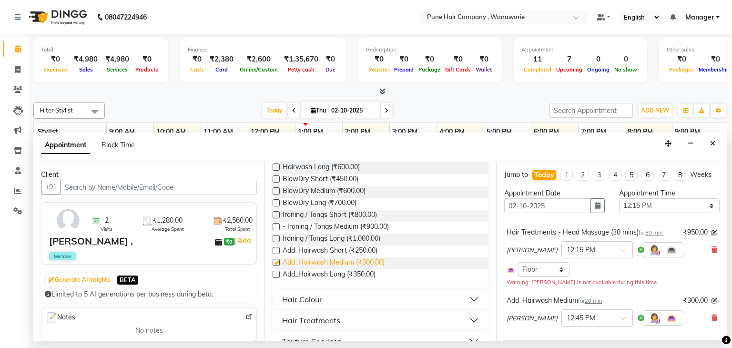
checkbox input "false"
click at [682, 276] on div "Select Room Floor" at bounding box center [612, 269] width 211 height 15
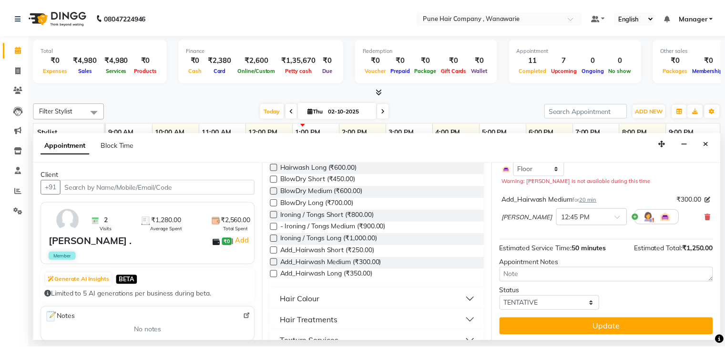
scroll to position [103, 0]
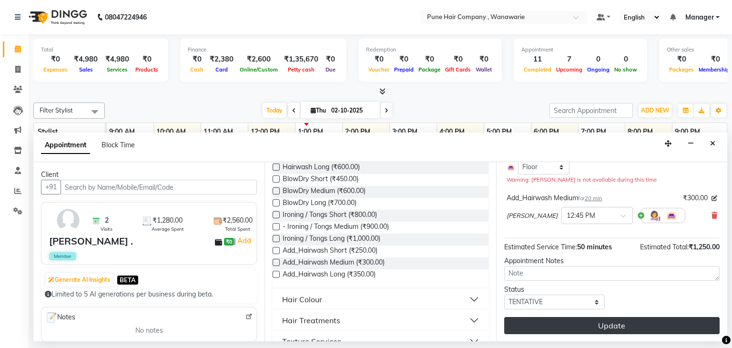
click at [623, 325] on button "Update" at bounding box center [613, 325] width 216 height 17
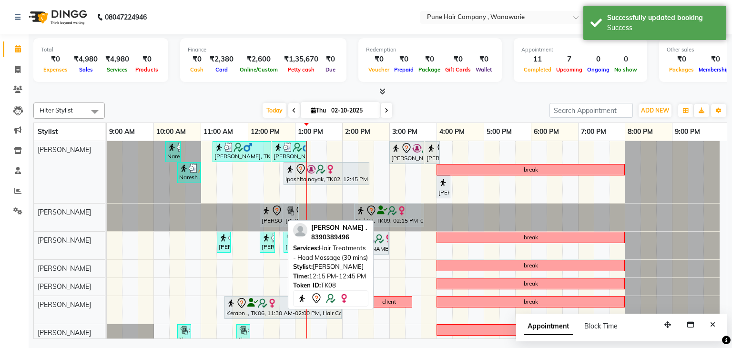
click at [276, 220] on div "[PERSON_NAME] ., TK08, 12:15 PM-12:45 PM, Hair Treatments - Head Massage (30 mi…" at bounding box center [271, 215] width 21 height 20
select select "7"
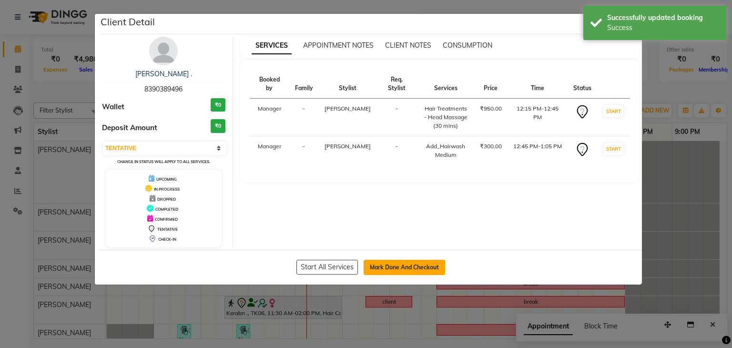
click at [397, 261] on button "Mark Done And Checkout" at bounding box center [405, 267] width 82 height 15
select select "8072"
select select "service"
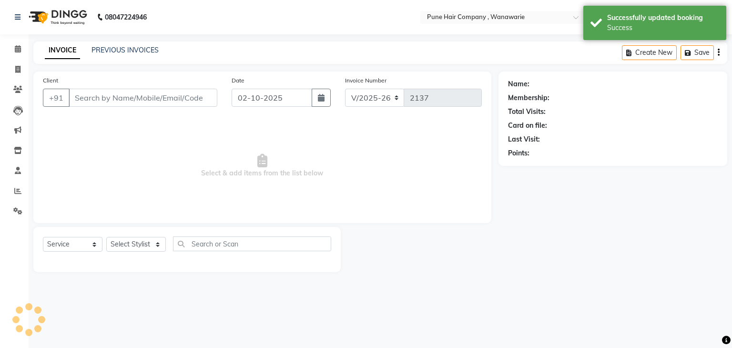
type input "8390389496"
select select "74578"
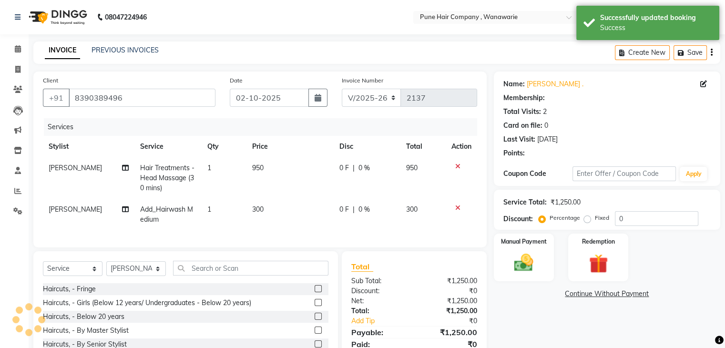
type input "20"
select select "1: Object"
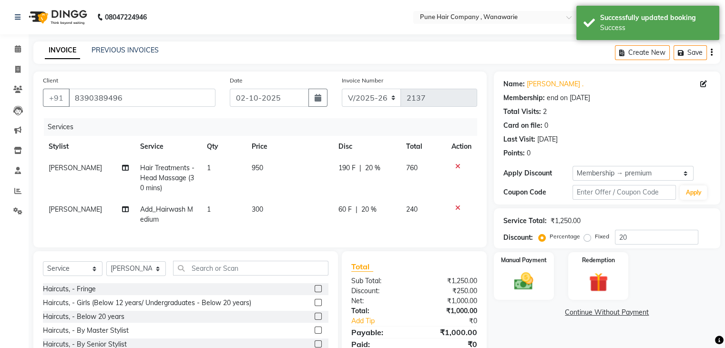
click at [368, 210] on span "20 %" at bounding box center [368, 210] width 15 height 10
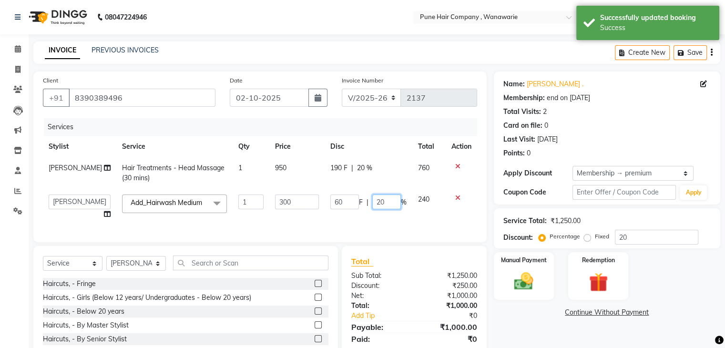
click at [386, 203] on input "20" at bounding box center [386, 202] width 29 height 15
type input "2"
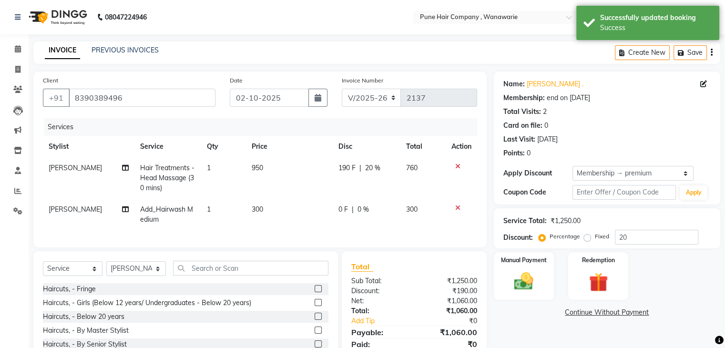
click at [414, 245] on div "Client +91 8390389496 Date 02-10-2025 Invoice Number V/2025 V/2025-26 2137 Serv…" at bounding box center [260, 160] width 454 height 176
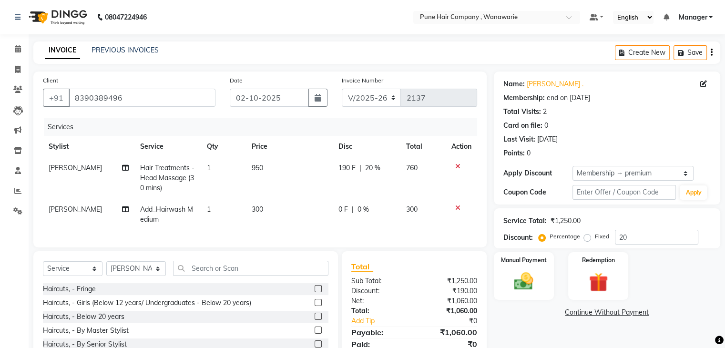
click at [423, 247] on div "Client +91 8390389496 Date 02-10-2025 Invoice Number V/2025 V/2025-26 2137 Serv…" at bounding box center [260, 160] width 454 height 176
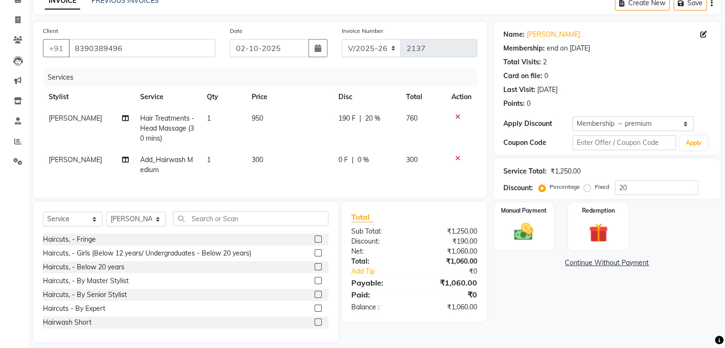
scroll to position [66, 0]
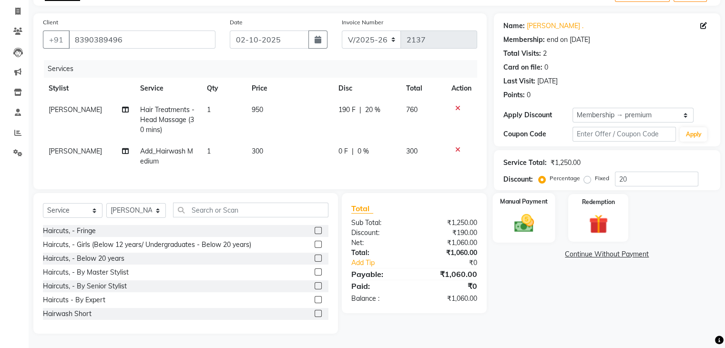
click at [530, 216] on img at bounding box center [524, 223] width 32 height 23
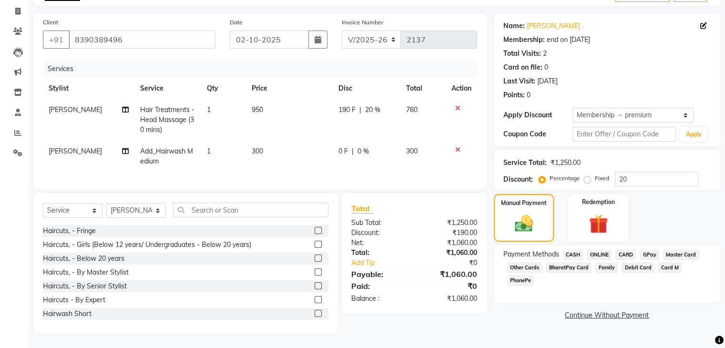
click at [650, 249] on span "GPay" at bounding box center [650, 254] width 20 height 11
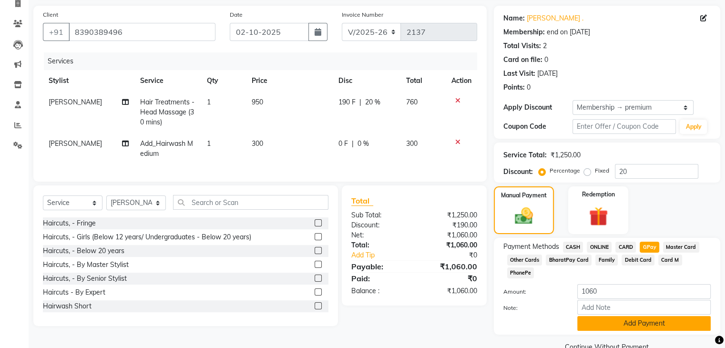
click at [592, 316] on button "Add Payment" at bounding box center [644, 323] width 134 height 15
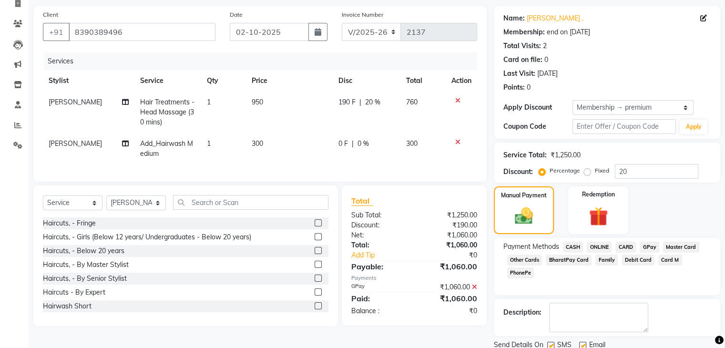
click at [475, 342] on div "Client +91 8390389496 Date 02-10-2025 Invoice Number V/2025 V/2025-26 2137 Serv…" at bounding box center [260, 187] width 468 height 363
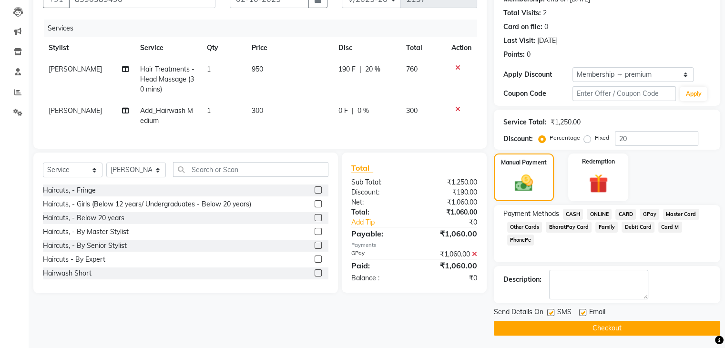
scroll to position [100, 0]
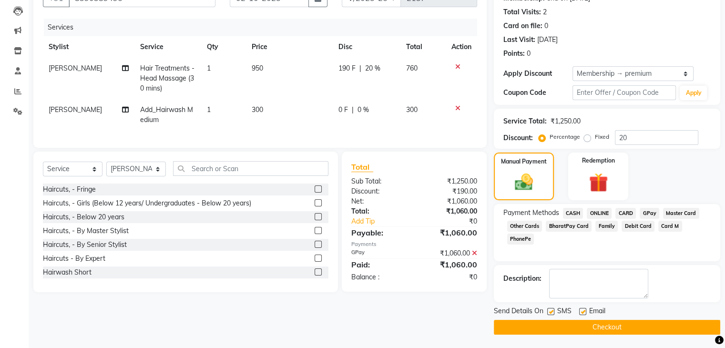
click at [585, 325] on button "Checkout" at bounding box center [607, 327] width 227 height 15
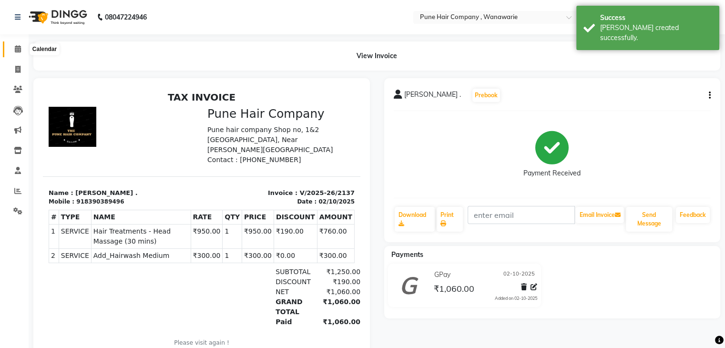
click at [15, 49] on icon at bounding box center [18, 48] width 6 height 7
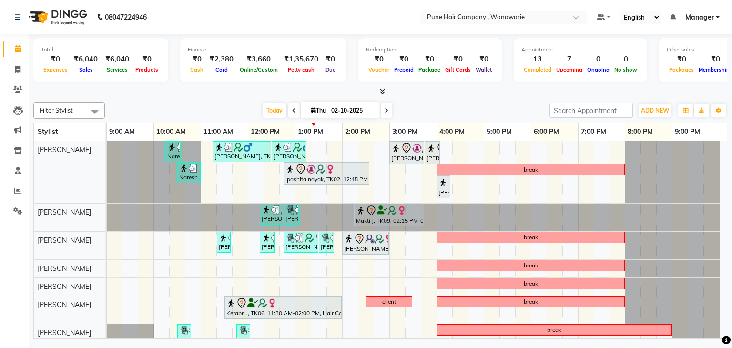
click at [385, 109] on icon at bounding box center [387, 111] width 4 height 6
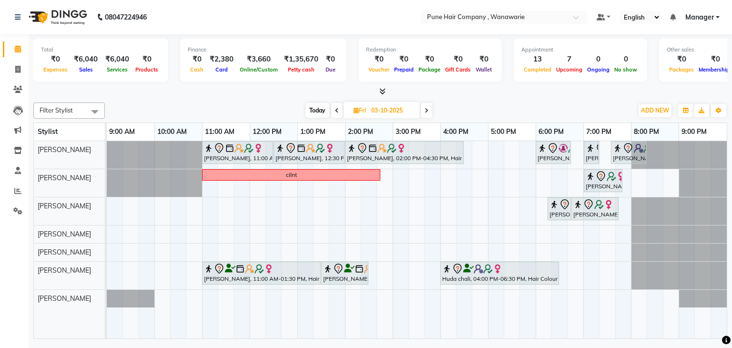
click at [320, 106] on span "Today" at bounding box center [318, 110] width 24 height 15
type input "02-10-2025"
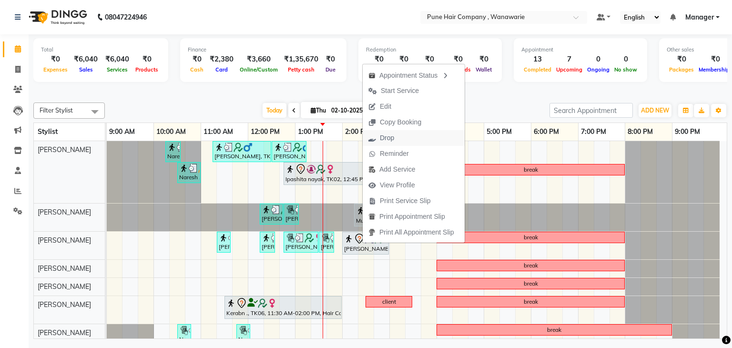
click at [398, 141] on span "Drop" at bounding box center [381, 138] width 37 height 16
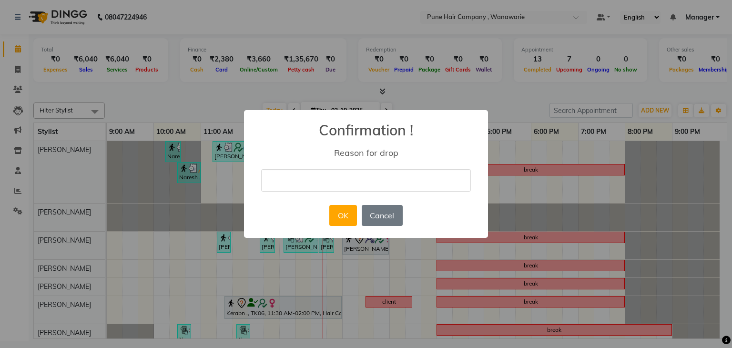
click at [294, 180] on input "text" at bounding box center [366, 180] width 210 height 22
type input "pos"
click at [347, 218] on button "OK" at bounding box center [343, 215] width 27 height 21
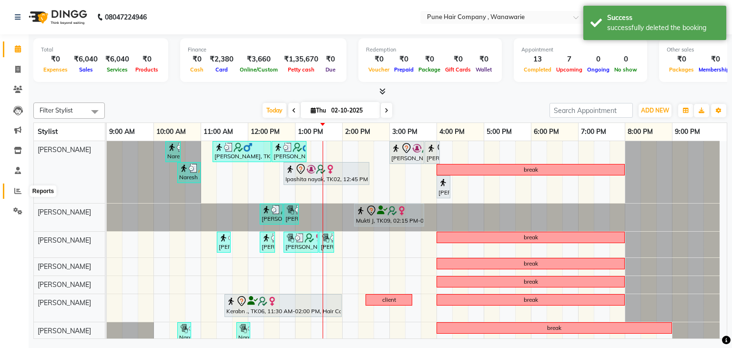
click at [21, 193] on icon at bounding box center [17, 190] width 7 height 7
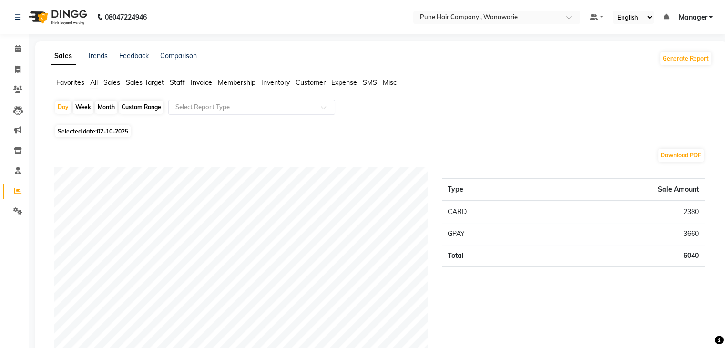
click at [108, 108] on div "Month" at bounding box center [106, 107] width 22 height 13
select select "10"
select select "2025"
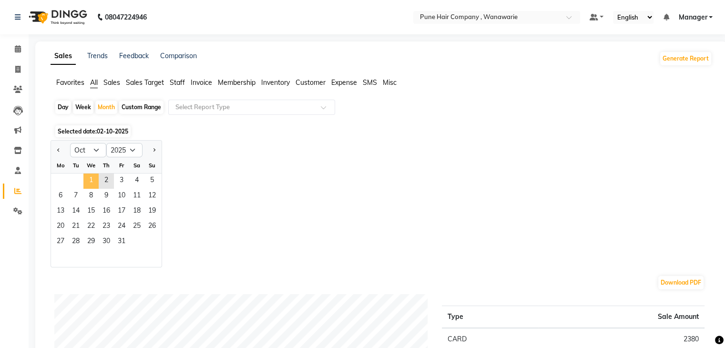
click at [90, 180] on span "1" at bounding box center [90, 181] width 15 height 15
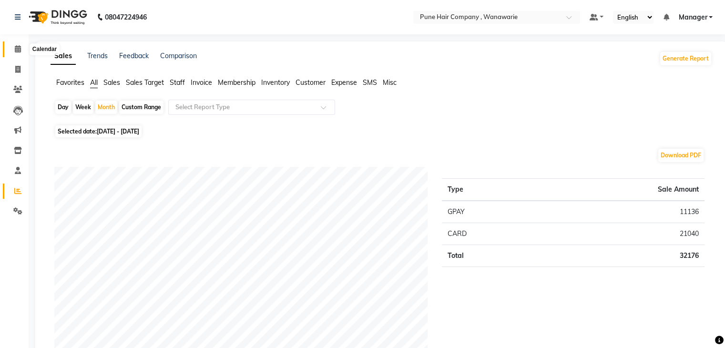
click at [18, 51] on icon at bounding box center [18, 48] width 6 height 7
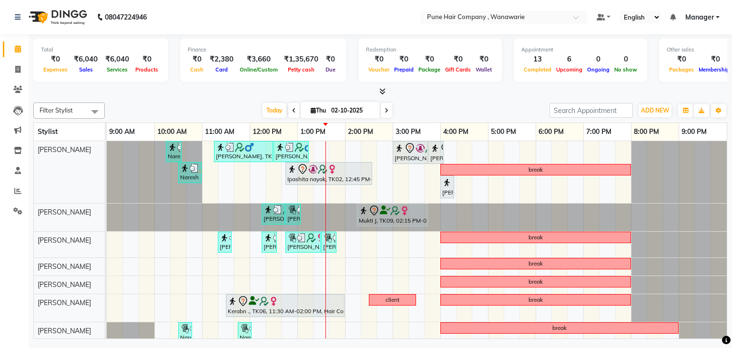
click at [292, 109] on icon at bounding box center [294, 111] width 4 height 6
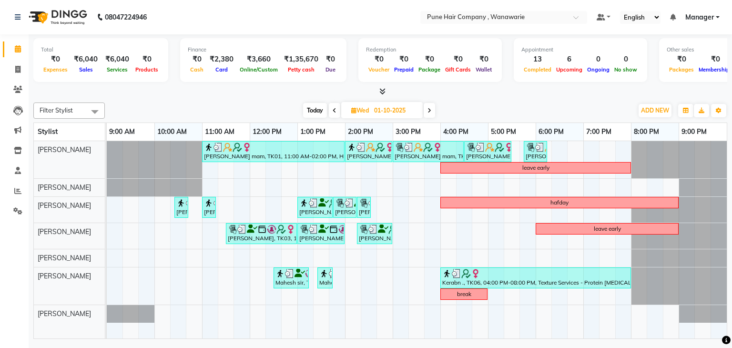
click at [292, 109] on div "Today Wed 01-10-2025" at bounding box center [369, 110] width 519 height 14
click at [333, 109] on icon at bounding box center [335, 111] width 4 height 6
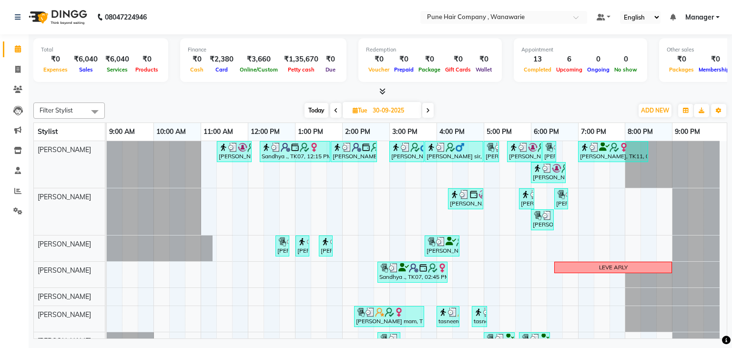
click at [334, 110] on icon at bounding box center [336, 111] width 4 height 6
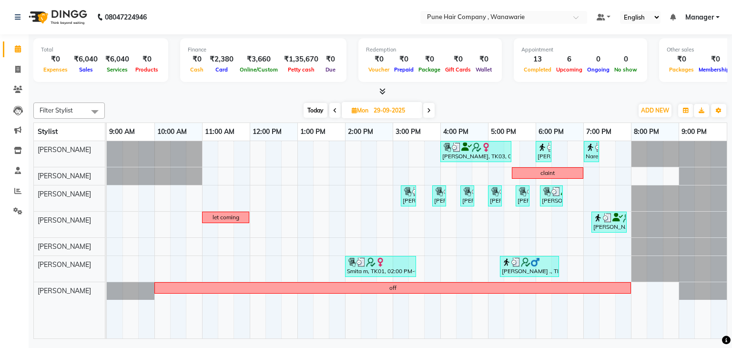
click at [336, 110] on icon at bounding box center [335, 111] width 4 height 6
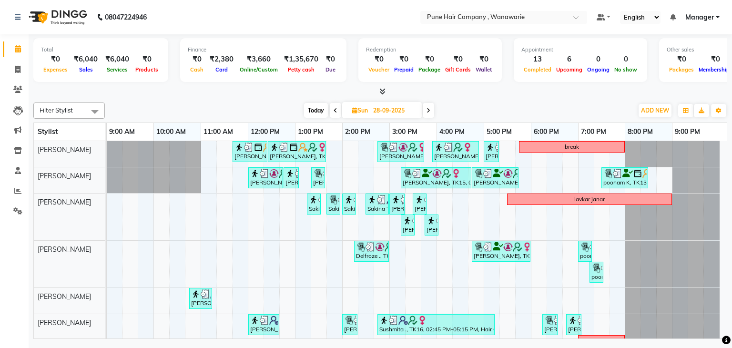
click at [336, 110] on icon at bounding box center [336, 111] width 4 height 6
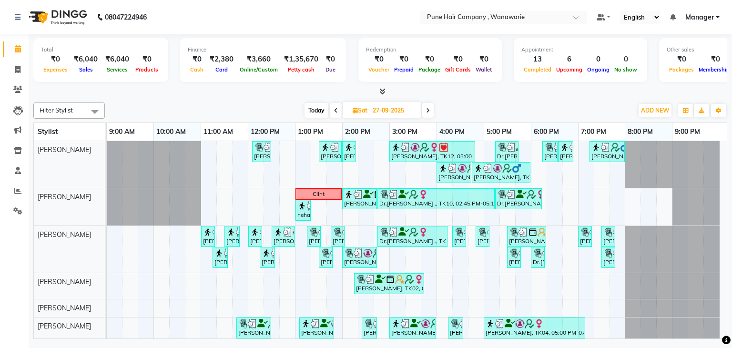
click at [336, 110] on icon at bounding box center [336, 111] width 4 height 6
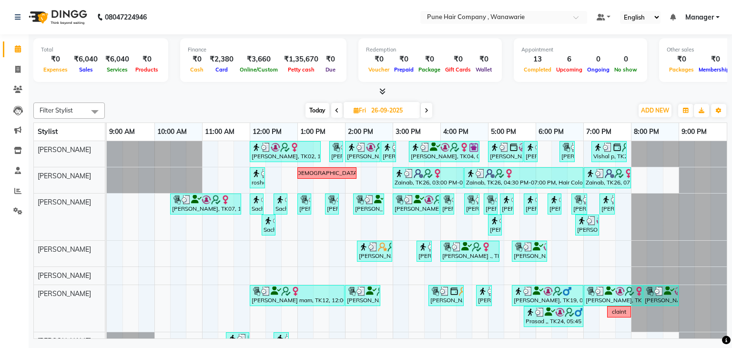
click at [336, 110] on icon at bounding box center [337, 111] width 4 height 6
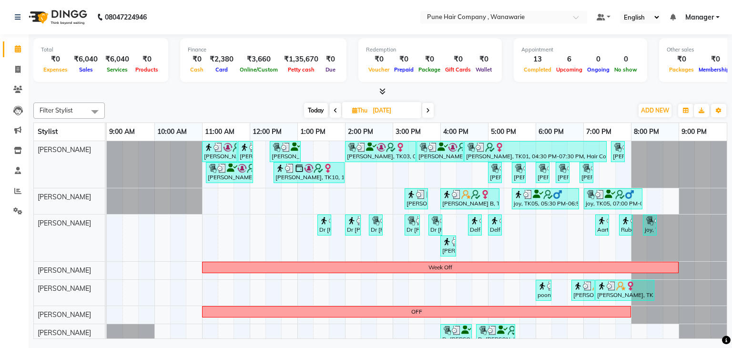
click at [336, 110] on icon at bounding box center [336, 111] width 4 height 6
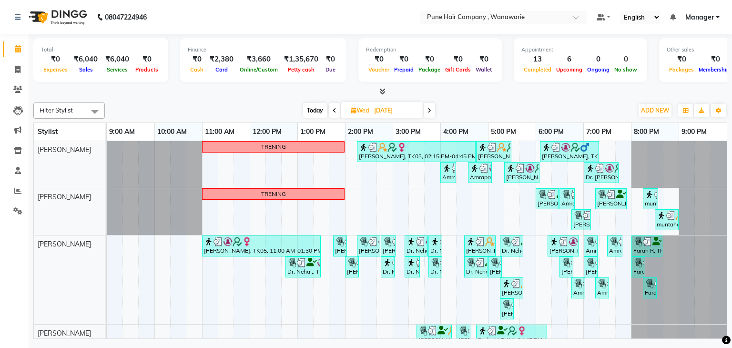
click at [336, 110] on span at bounding box center [334, 110] width 11 height 15
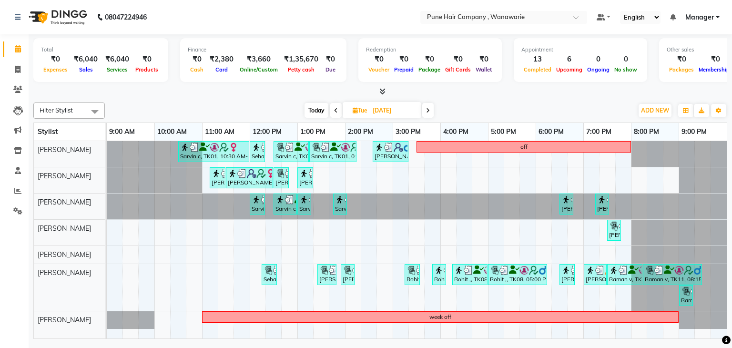
click at [336, 110] on icon at bounding box center [336, 111] width 4 height 6
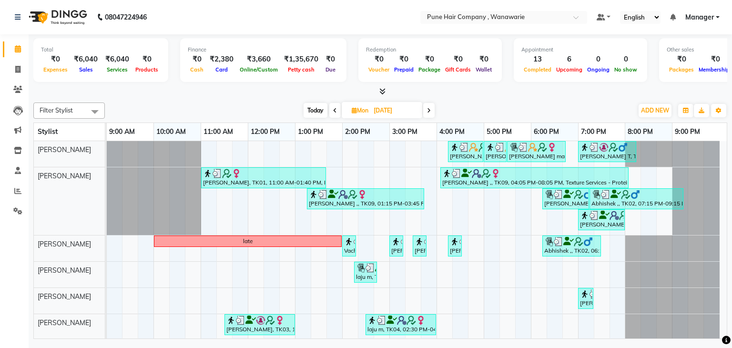
click at [336, 110] on icon at bounding box center [335, 111] width 4 height 6
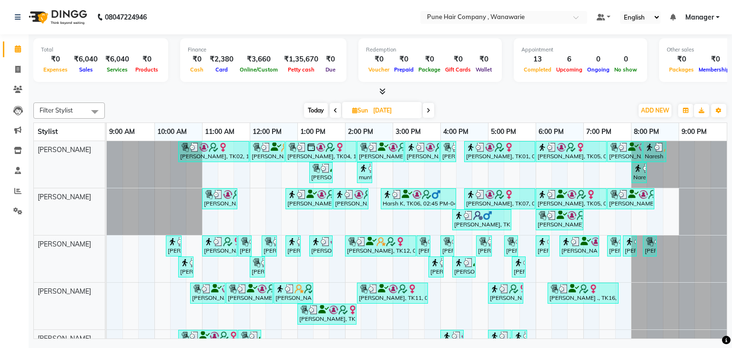
click at [315, 112] on span "Today" at bounding box center [316, 110] width 24 height 15
type input "02-10-2025"
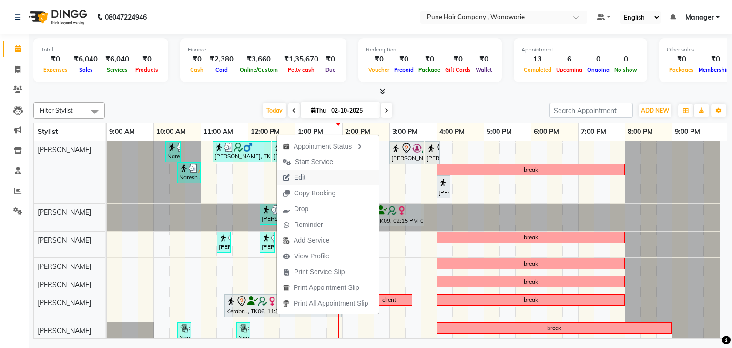
click at [303, 175] on span "Edit" at bounding box center [299, 178] width 11 height 10
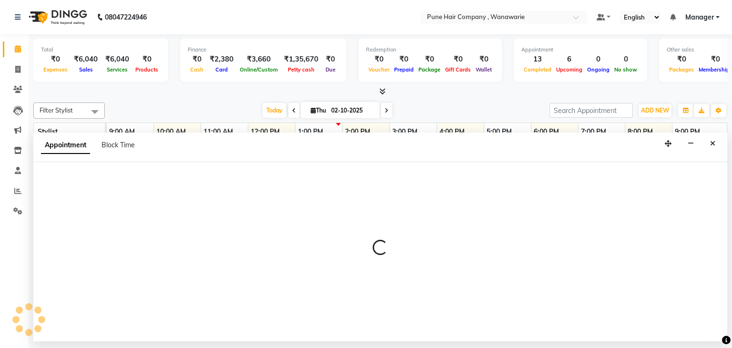
select select "690"
select select "tentative"
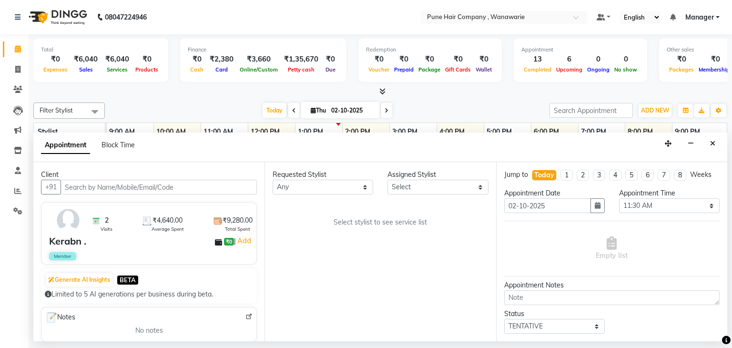
select select "74603"
select select "4060"
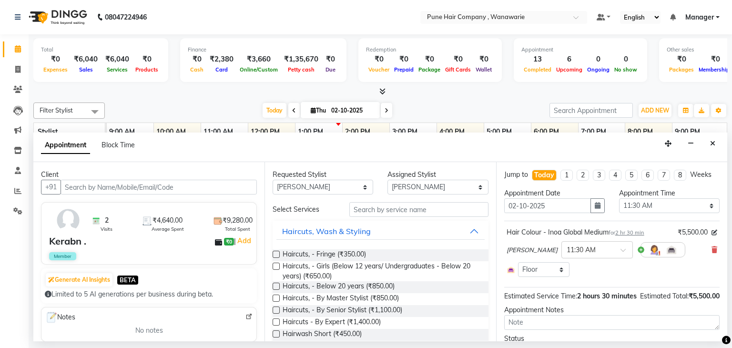
scroll to position [10, 0]
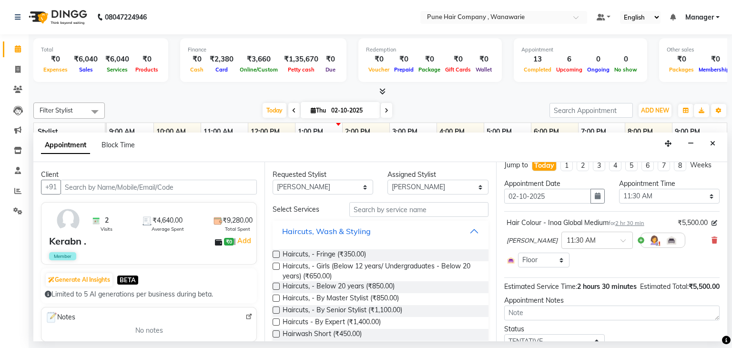
click at [429, 231] on button "Haircuts, Wash & Styling" at bounding box center [381, 231] width 208 height 17
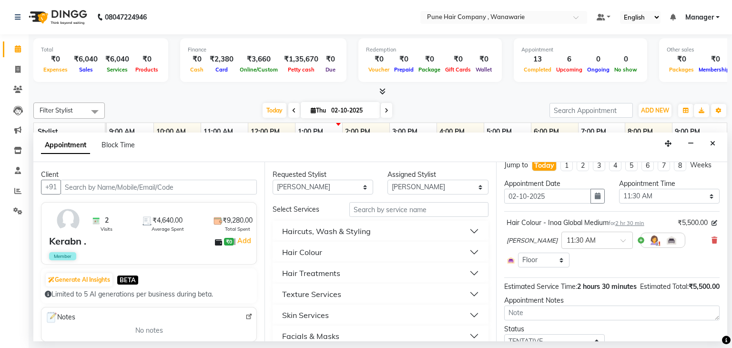
scroll to position [58, 0]
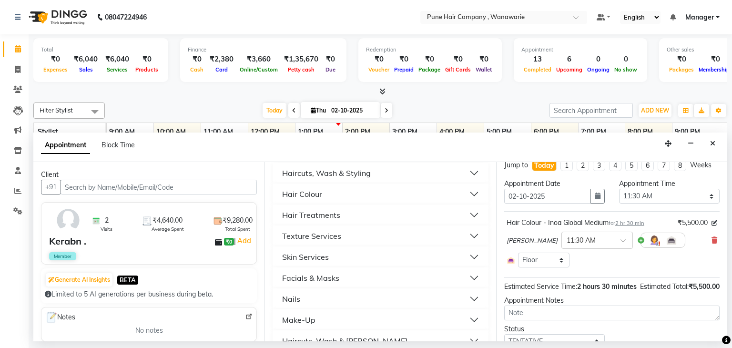
click at [366, 198] on button "Hair Colour" at bounding box center [381, 194] width 208 height 17
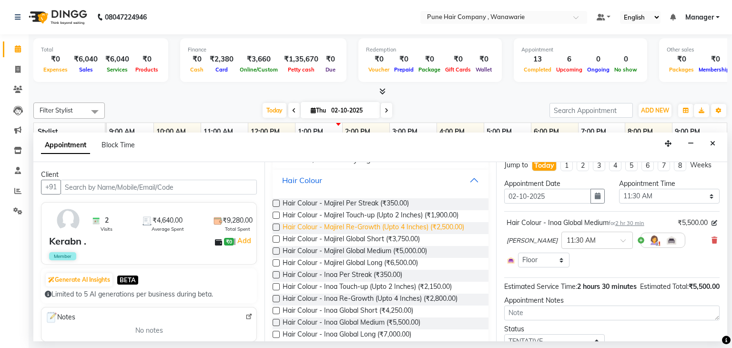
scroll to position [72, 0]
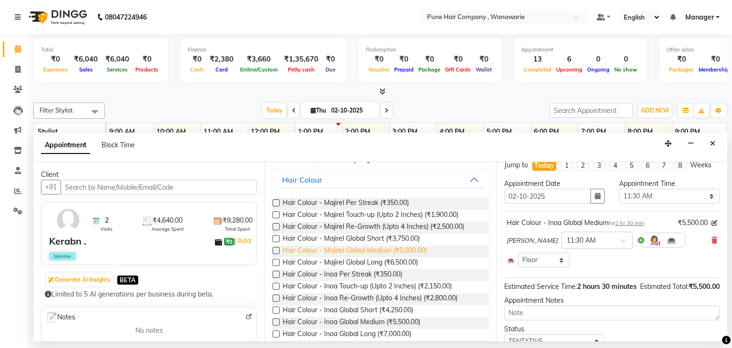
click at [353, 251] on span "Hair Colour - Majirel Global Medium (₹5,000.00)" at bounding box center [355, 252] width 144 height 12
checkbox input "false"
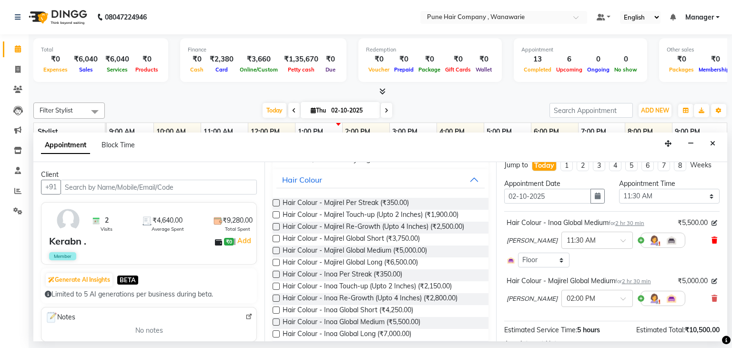
click at [712, 238] on icon at bounding box center [715, 240] width 6 height 7
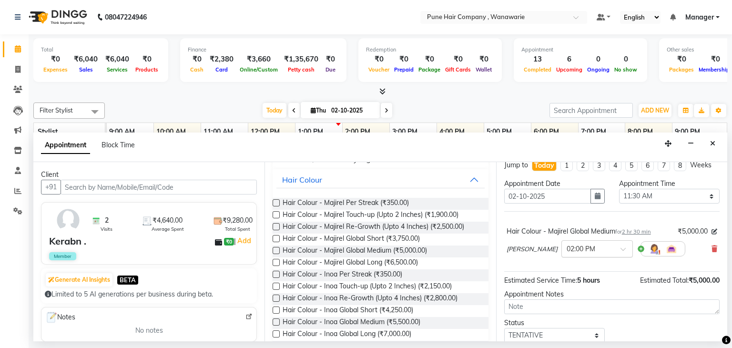
click at [621, 247] on span at bounding box center [627, 252] width 12 height 10
click at [571, 276] on div "11:30 AM" at bounding box center [597, 277] width 71 height 18
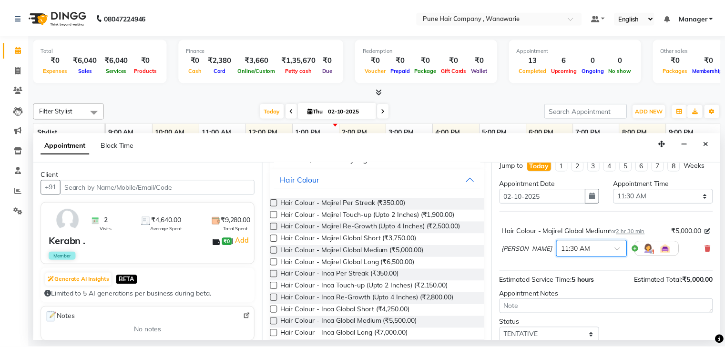
scroll to position [43, 0]
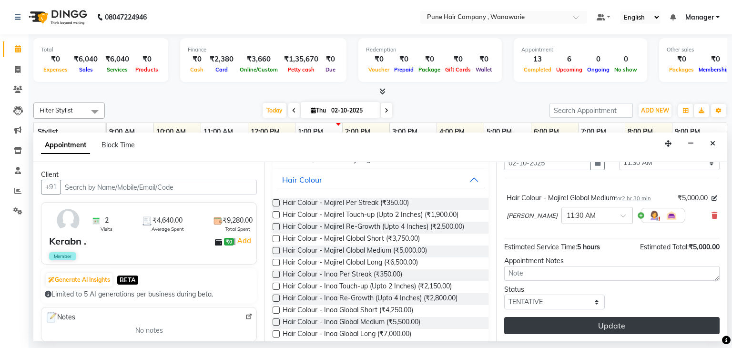
click at [602, 320] on button "Update" at bounding box center [613, 325] width 216 height 17
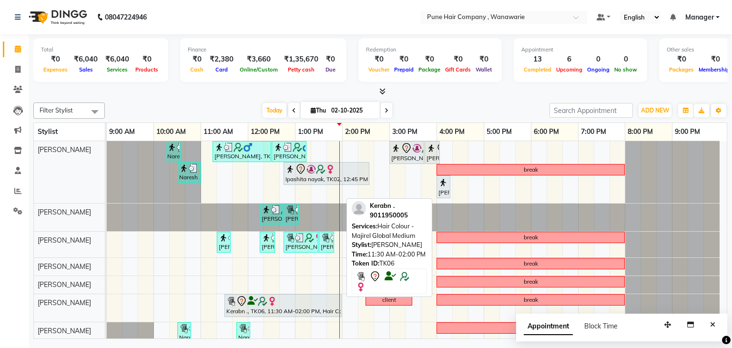
click at [309, 309] on div "Kerabn ., TK06, 11:30 AM-02:00 PM, Hair Colour - Majirel Global Medium" at bounding box center [283, 306] width 115 height 20
select select "7"
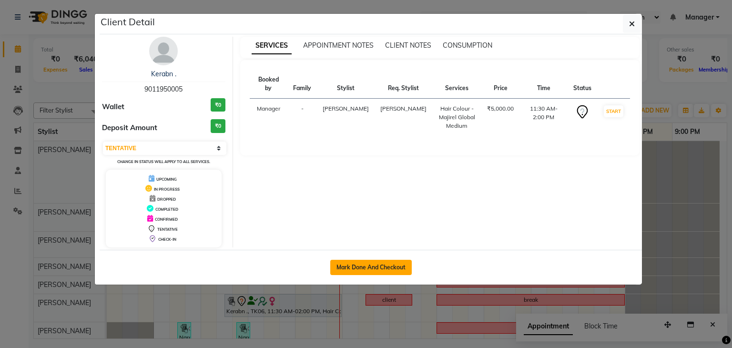
click at [378, 262] on button "Mark Done And Checkout" at bounding box center [371, 267] width 82 height 15
select select "8072"
select select "service"
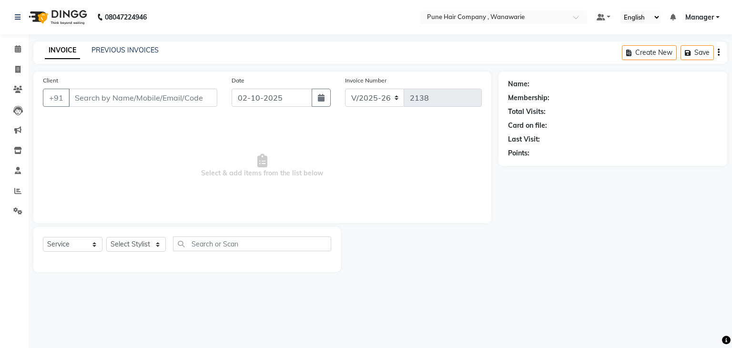
select select "3"
type input "9011950005"
select select "74603"
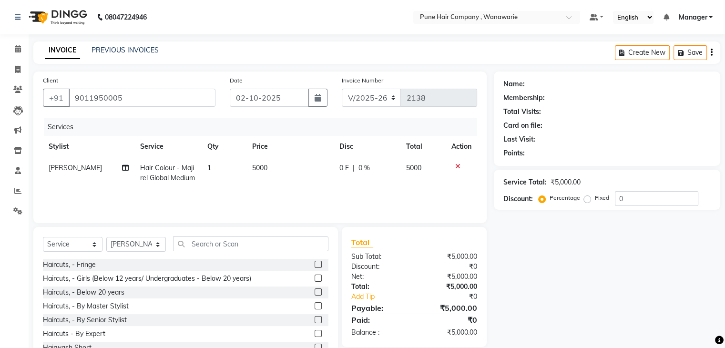
select select "1: Object"
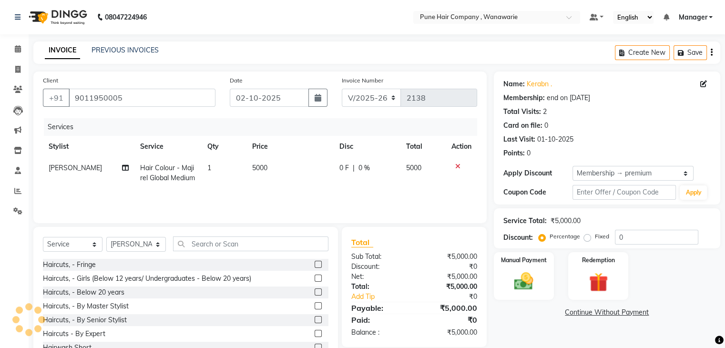
type input "20"
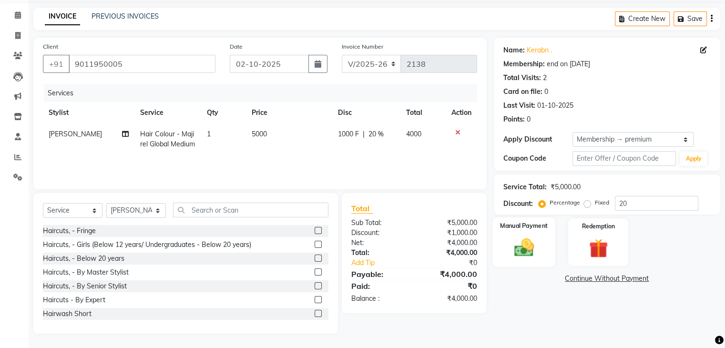
click at [526, 248] on img at bounding box center [524, 248] width 32 height 23
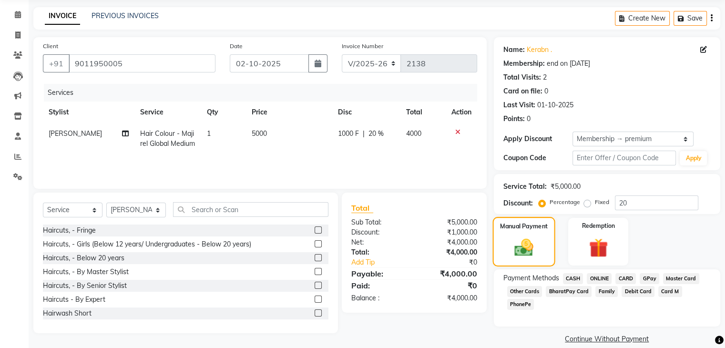
scroll to position [46, 0]
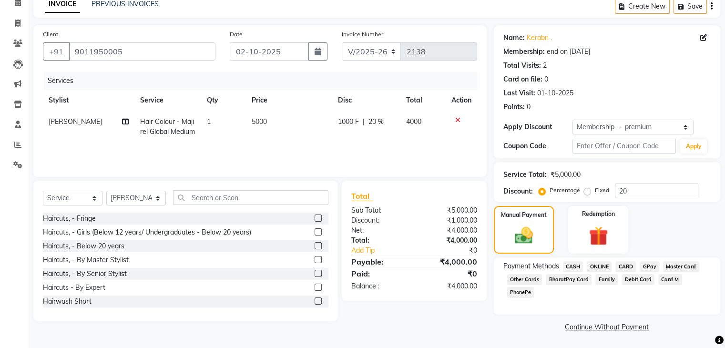
click at [624, 266] on span "CARD" at bounding box center [626, 266] width 21 height 11
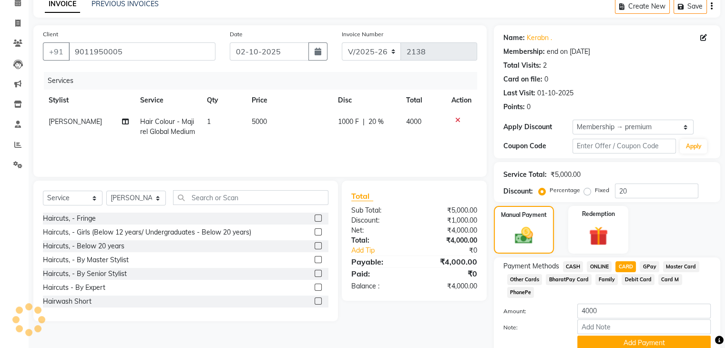
scroll to position [74, 0]
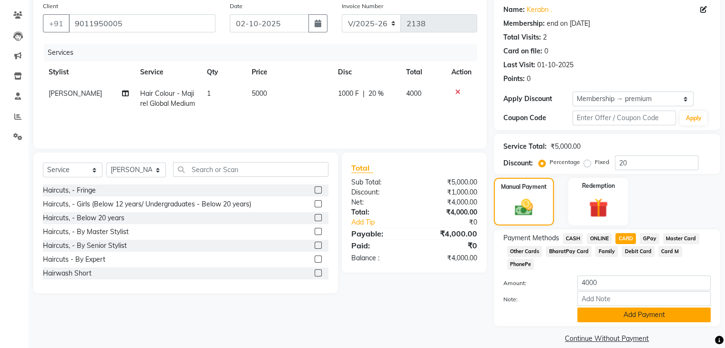
click at [638, 308] on button "Add Payment" at bounding box center [644, 315] width 134 height 15
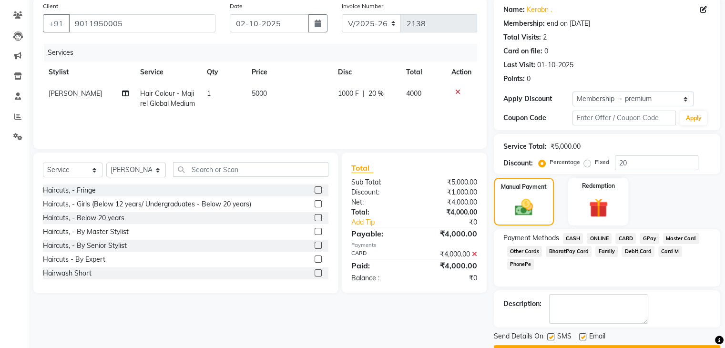
scroll to position [100, 0]
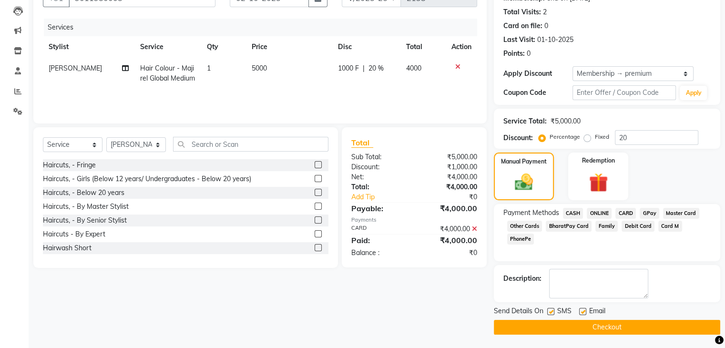
click at [618, 327] on button "Checkout" at bounding box center [607, 327] width 227 height 15
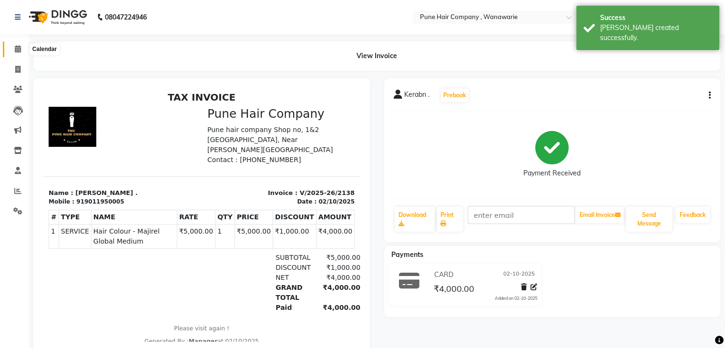
click at [12, 52] on span at bounding box center [18, 49] width 17 height 11
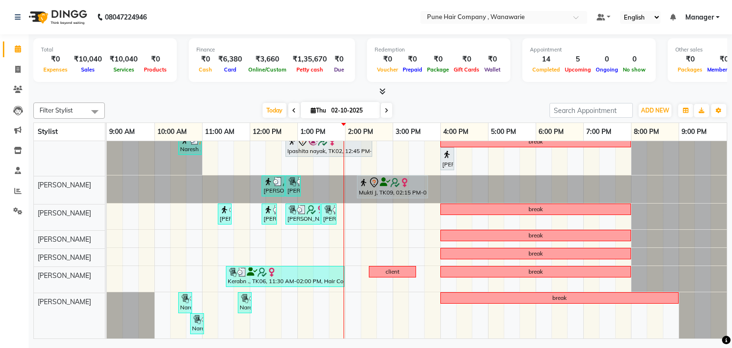
scroll to position [27, 0]
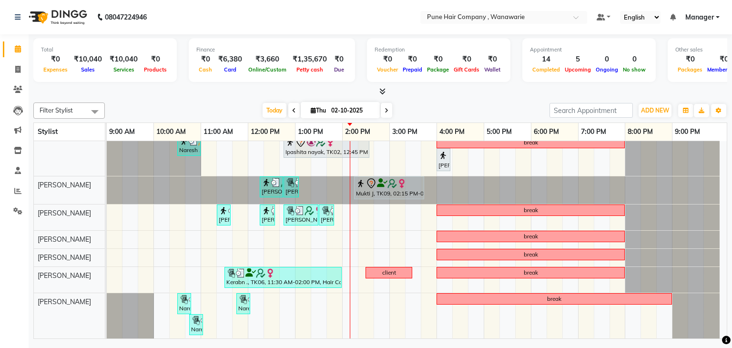
click at [345, 110] on input "02-10-2025" at bounding box center [353, 110] width 48 height 14
select select "10"
select select "2025"
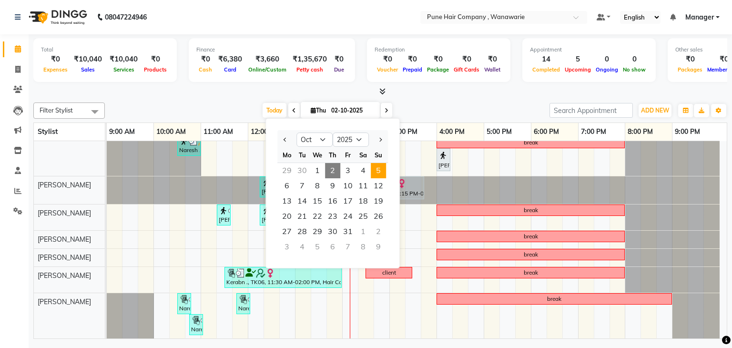
click at [374, 168] on span "5" at bounding box center [378, 170] width 15 height 15
type input "05-10-2025"
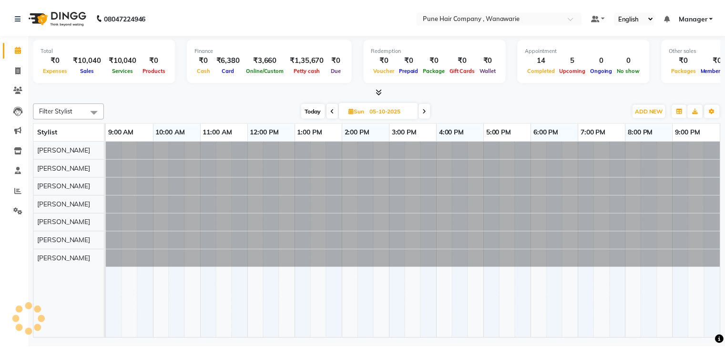
scroll to position [0, 0]
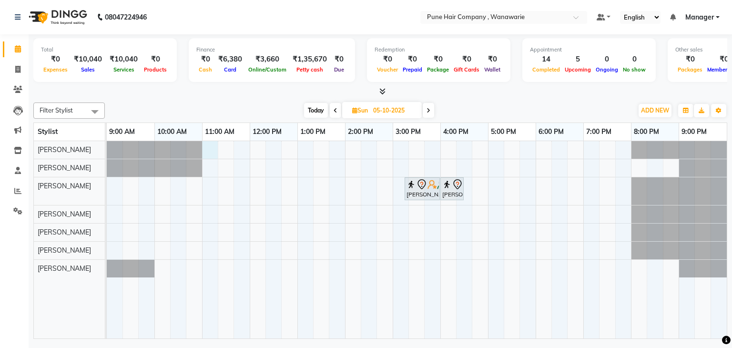
click at [208, 149] on div "Sanchita mitra, 03:15 PM-04:00 PM, Skin Services - Waxing Bead Wax Brazilian/ B…" at bounding box center [417, 240] width 620 height 198
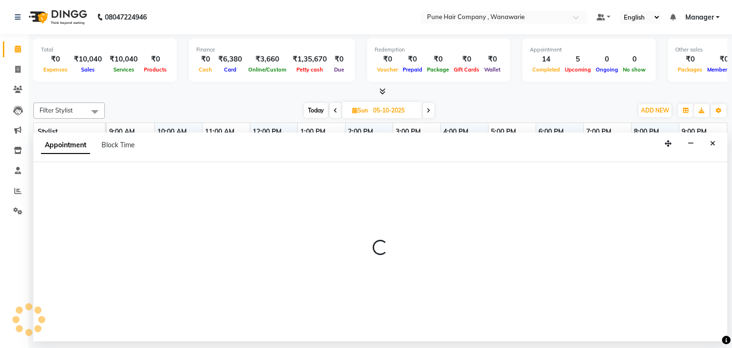
select select "74577"
select select "660"
select select "tentative"
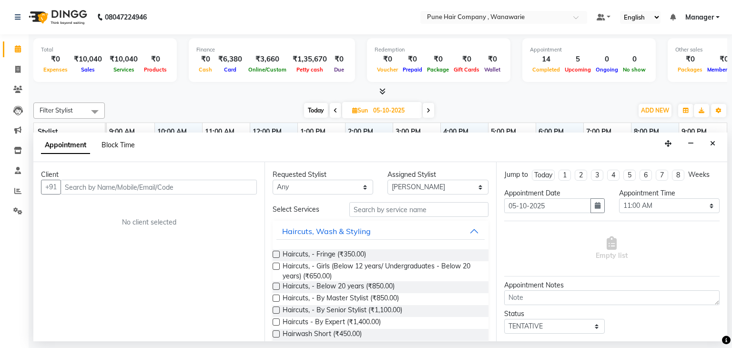
click at [121, 146] on span "Block Time" at bounding box center [118, 145] width 33 height 9
select select "74577"
select select "660"
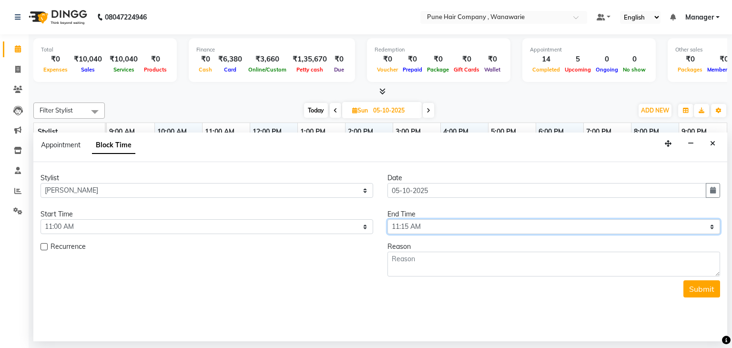
click at [433, 226] on select "Select 10:00 AM 10:15 AM 10:30 AM 10:45 AM 11:00 AM 11:15 AM 11:30 AM 11:45 AM …" at bounding box center [554, 226] width 333 height 15
click at [415, 229] on select "Select 10:00 AM 10:15 AM 10:30 AM 10:45 AM 11:00 AM 11:15 AM 11:30 AM 11:45 AM …" at bounding box center [554, 226] width 333 height 15
select select "1200"
click at [388, 219] on select "Select 10:00 AM 10:15 AM 10:30 AM 10:45 AM 11:00 AM 11:15 AM 11:30 AM 11:45 AM …" at bounding box center [554, 226] width 333 height 15
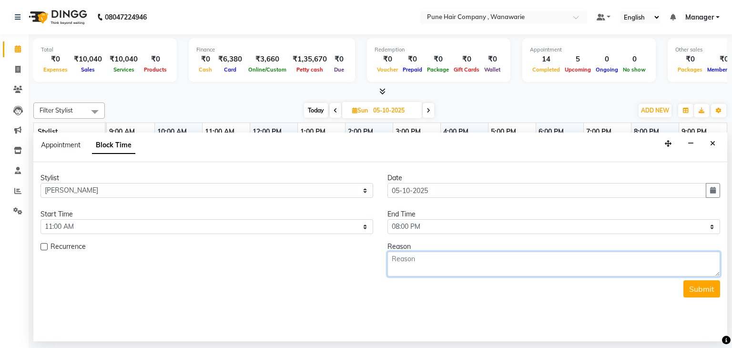
click at [430, 259] on textarea at bounding box center [554, 264] width 333 height 25
type textarea "off"
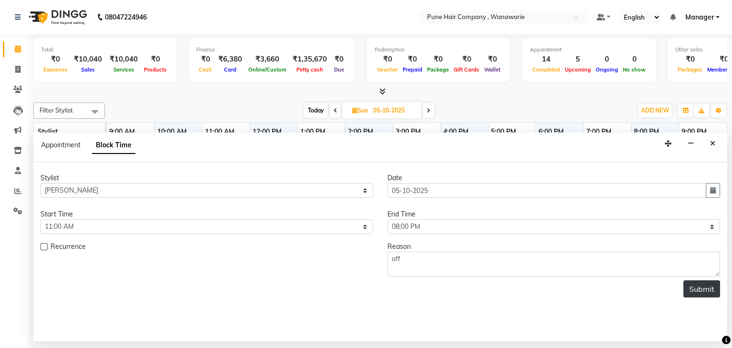
click at [699, 287] on button "Submit" at bounding box center [702, 288] width 37 height 17
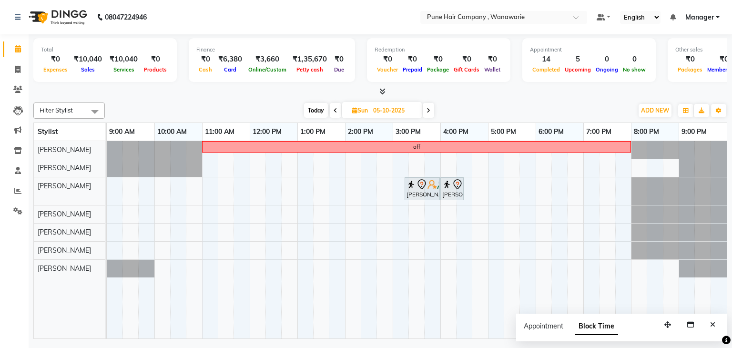
click at [311, 107] on span "Today" at bounding box center [316, 110] width 24 height 15
type input "02-10-2025"
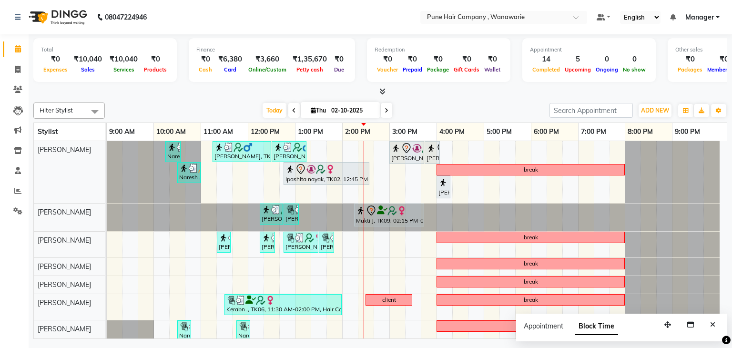
click at [383, 92] on icon at bounding box center [383, 91] width 6 height 7
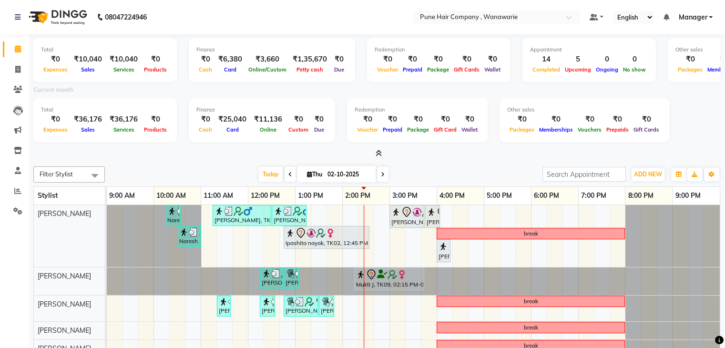
click at [378, 151] on icon at bounding box center [379, 153] width 6 height 7
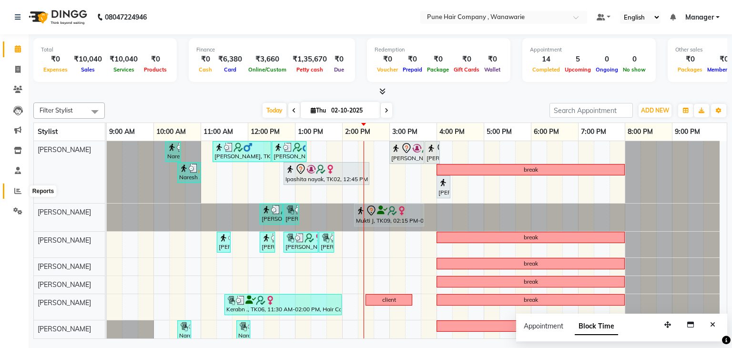
click at [18, 192] on icon at bounding box center [17, 190] width 7 height 7
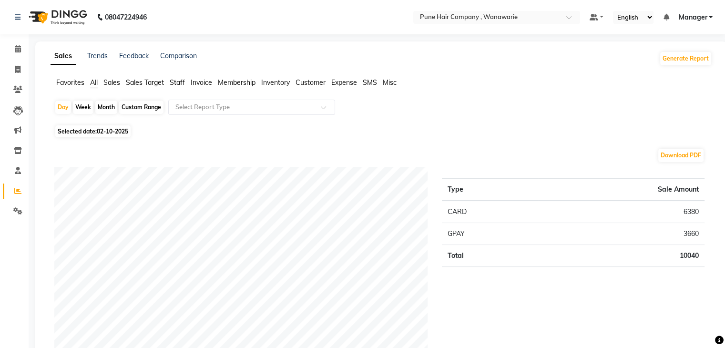
click at [107, 105] on div "Month" at bounding box center [106, 107] width 22 height 13
select select "10"
select select "2025"
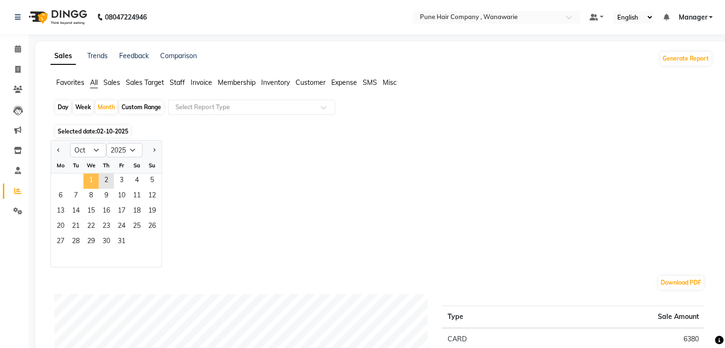
click at [93, 179] on span "1" at bounding box center [90, 181] width 15 height 15
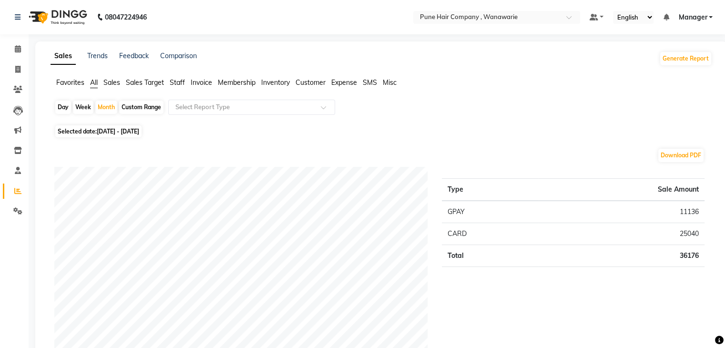
click at [183, 82] on span "Staff" at bounding box center [177, 82] width 15 height 9
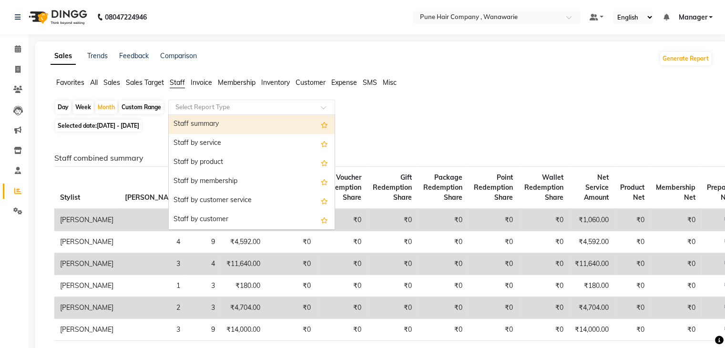
click at [221, 108] on input "text" at bounding box center [242, 108] width 137 height 10
click at [226, 124] on div "Staff summary" at bounding box center [252, 124] width 166 height 19
select select "full_report"
select select "csv"
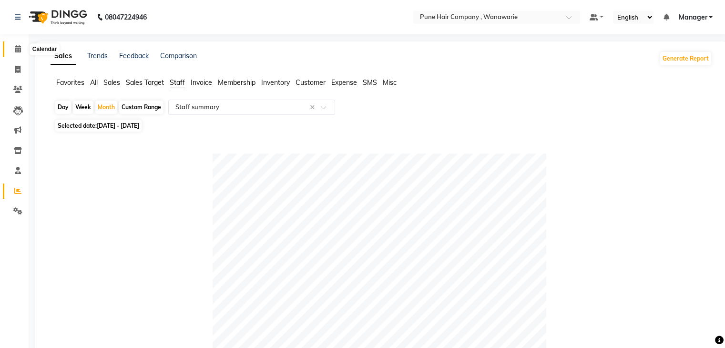
click at [15, 48] on icon at bounding box center [18, 48] width 6 height 7
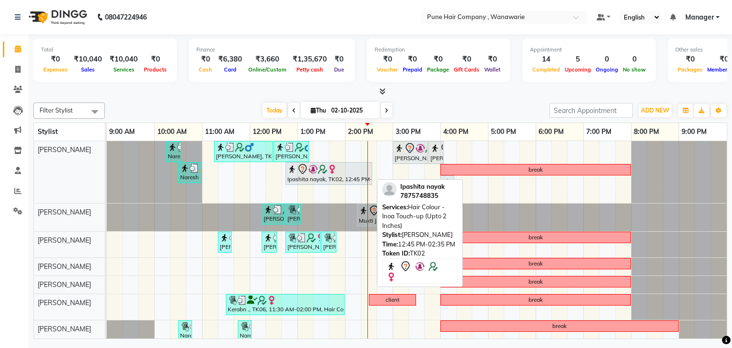
scroll to position [27, 0]
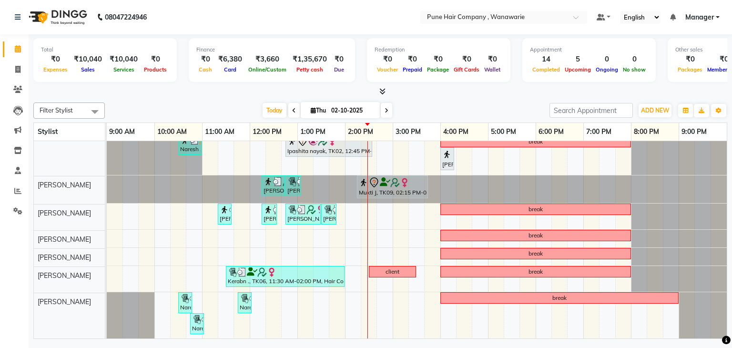
click at [292, 108] on icon at bounding box center [294, 111] width 4 height 6
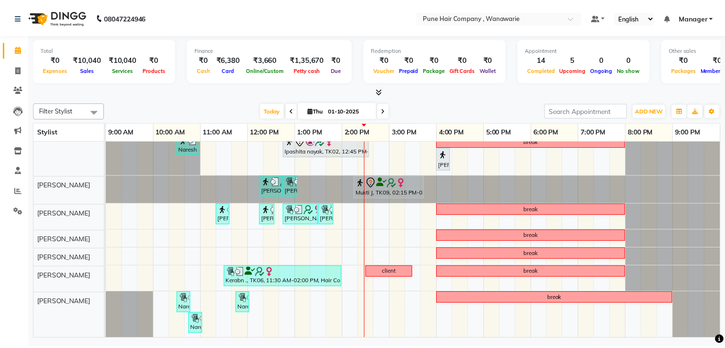
scroll to position [0, 0]
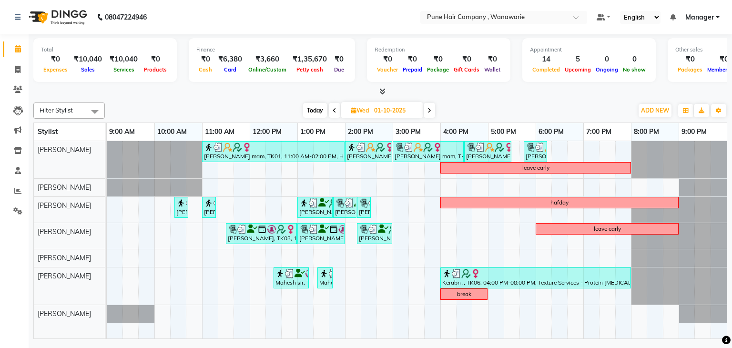
click at [428, 111] on icon at bounding box center [430, 111] width 4 height 6
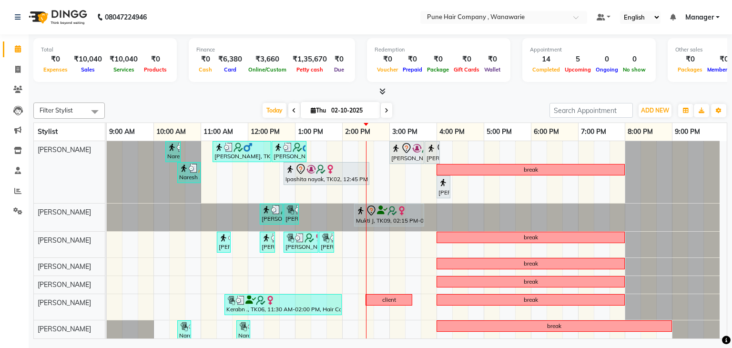
click at [292, 110] on icon at bounding box center [294, 111] width 4 height 6
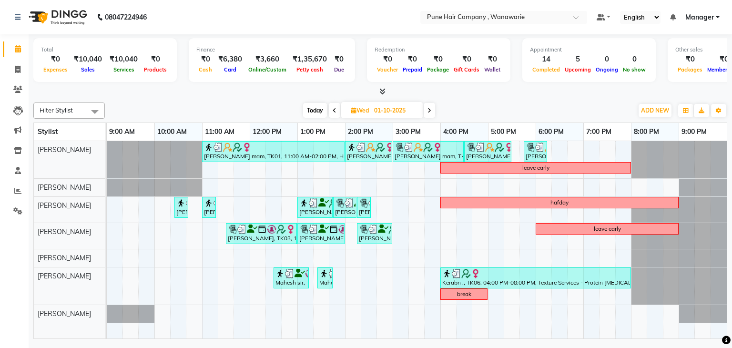
click at [319, 105] on span "Today" at bounding box center [315, 110] width 24 height 15
type input "02-10-2025"
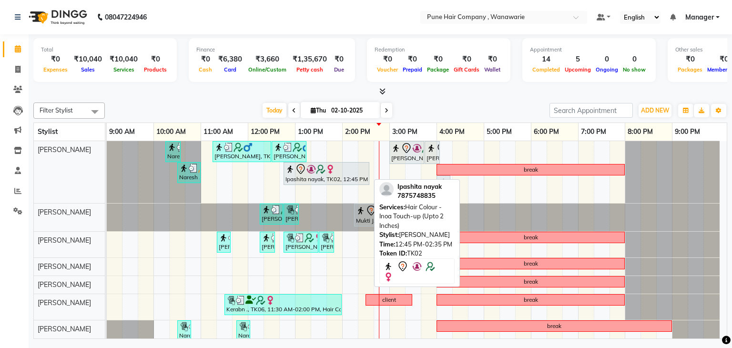
click at [326, 171] on img at bounding box center [331, 170] width 10 height 10
select select "7"
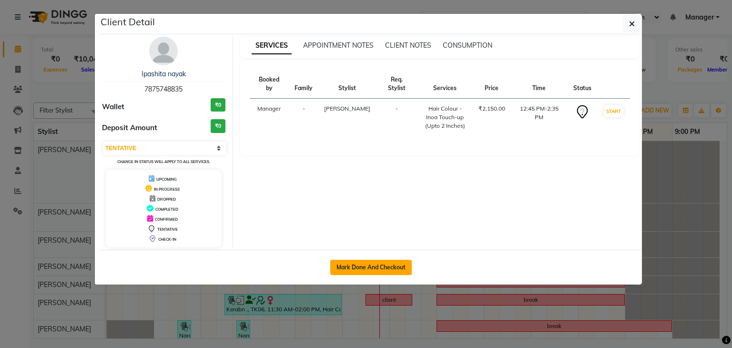
click at [380, 263] on button "Mark Done And Checkout" at bounding box center [371, 267] width 82 height 15
select select "8072"
select select "service"
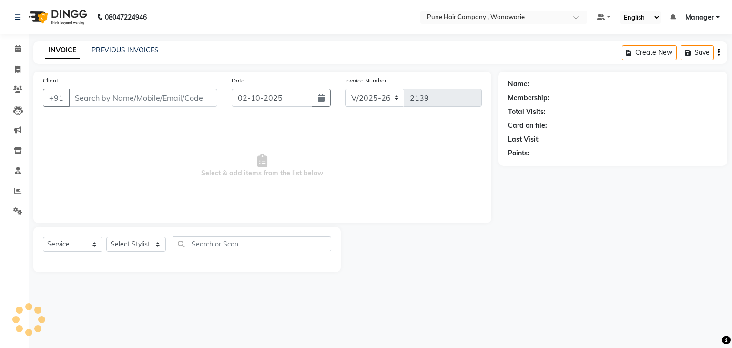
type input "7875748835"
select select "74577"
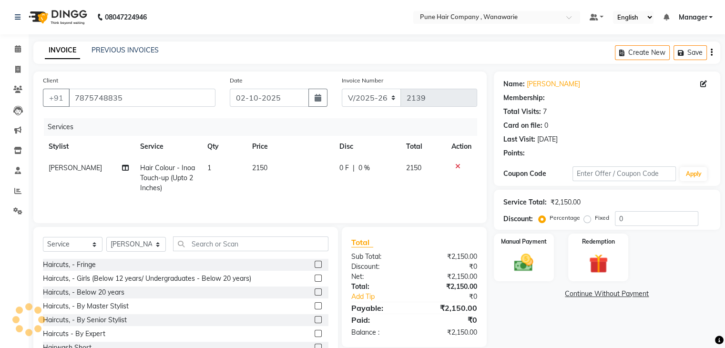
select select "1: Object"
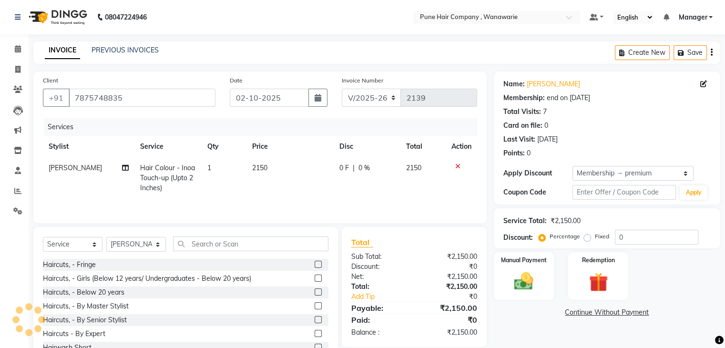
type input "20"
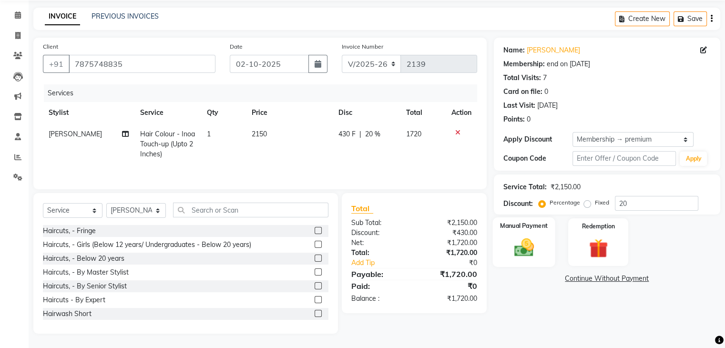
click at [542, 250] on div "Manual Payment" at bounding box center [524, 241] width 62 height 49
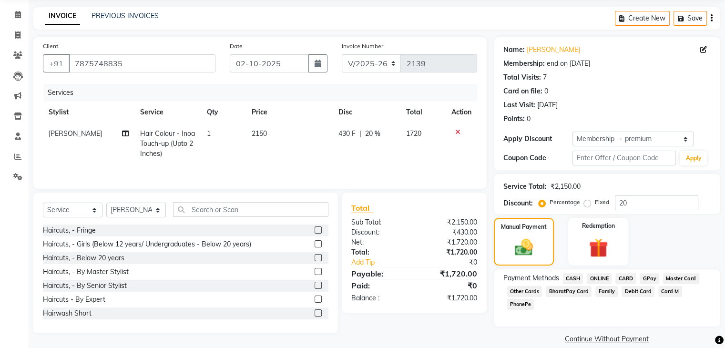
click at [628, 275] on span "CARD" at bounding box center [626, 278] width 21 height 11
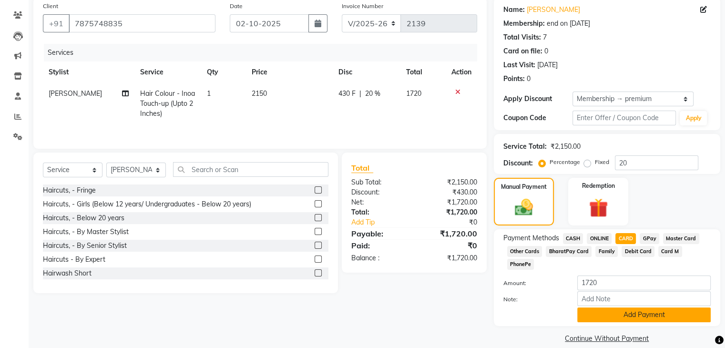
click at [631, 308] on button "Add Payment" at bounding box center [644, 315] width 134 height 15
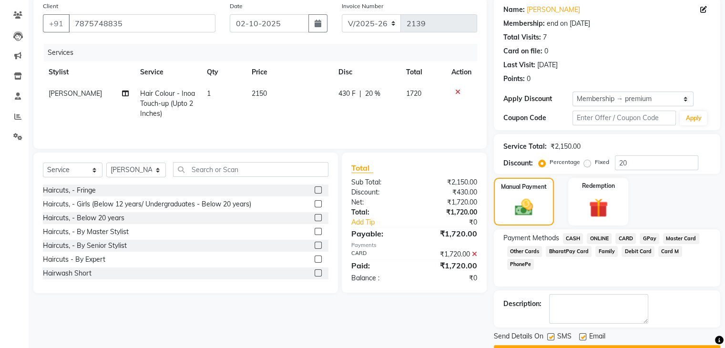
scroll to position [100, 0]
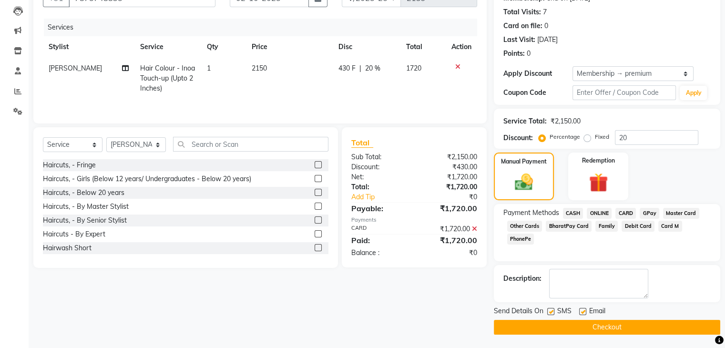
click at [615, 323] on button "Checkout" at bounding box center [607, 327] width 227 height 15
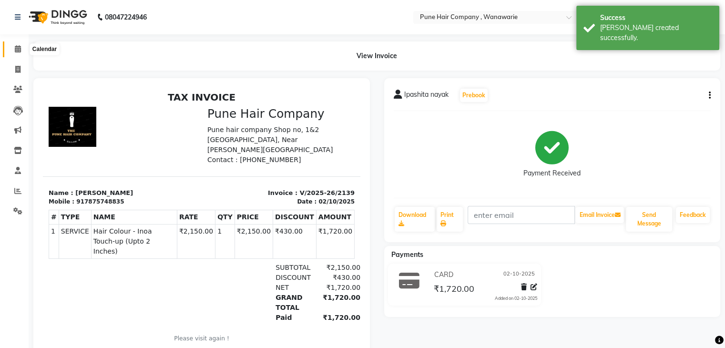
click at [19, 49] on icon at bounding box center [18, 48] width 6 height 7
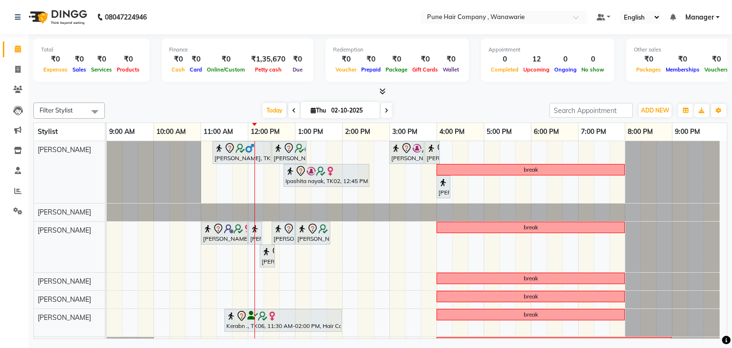
click at [354, 115] on input "02-10-2025" at bounding box center [353, 110] width 48 height 14
select select "10"
select select "2025"
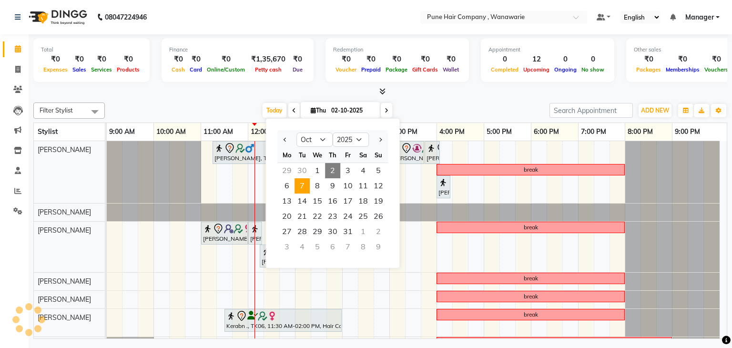
click at [299, 191] on span "7" at bounding box center [302, 185] width 15 height 15
type input "[DATE]"
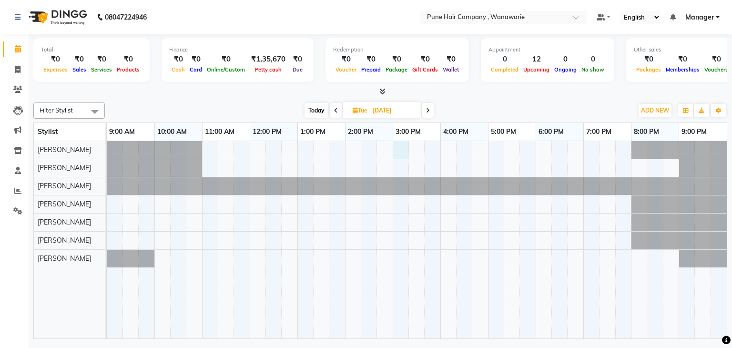
click at [401, 146] on div at bounding box center [417, 240] width 620 height 198
select select "74577"
select select "900"
select select "tentative"
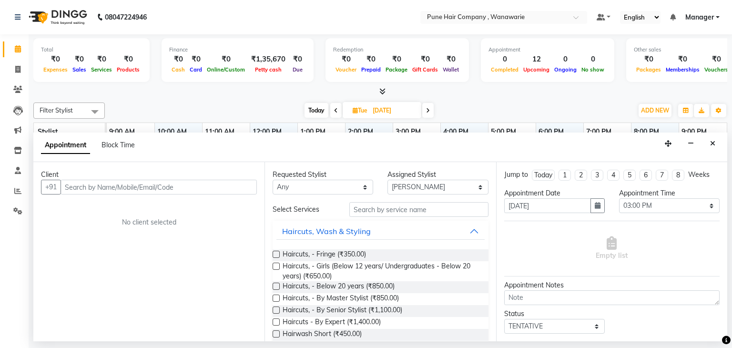
click at [196, 180] on input "text" at bounding box center [159, 187] width 196 height 15
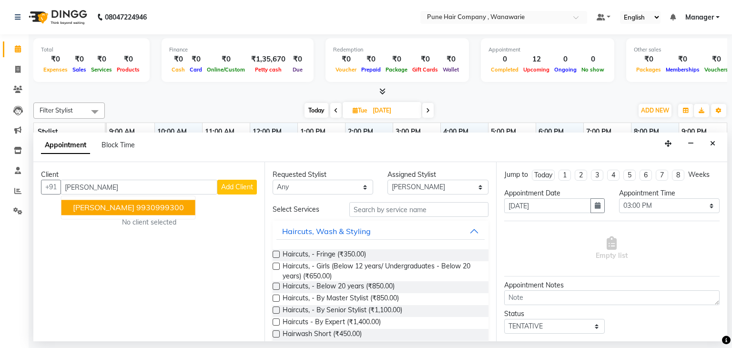
click at [136, 208] on ngb-highlight "9930999300" at bounding box center [160, 208] width 48 height 10
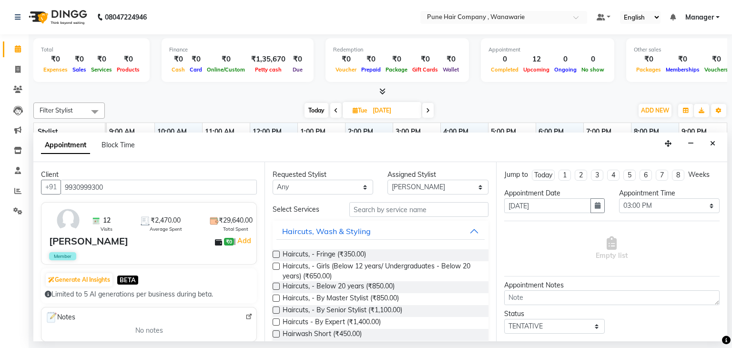
type input "9930999300"
click at [402, 209] on input "text" at bounding box center [419, 209] width 139 height 15
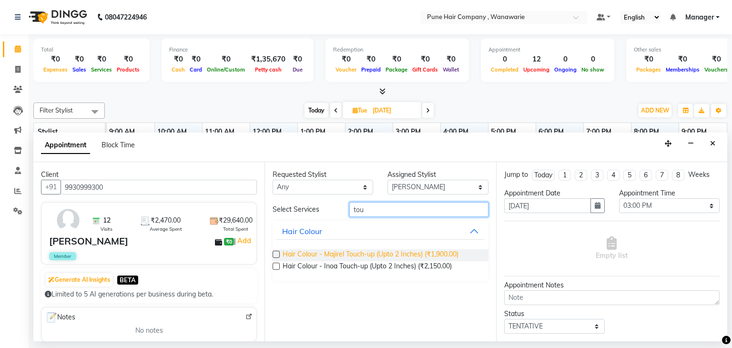
type input "tou"
click at [382, 252] on span "Hair Colour - Majirel Touch-up (Upto 2 Inches) (₹1,900.00)" at bounding box center [371, 255] width 176 height 12
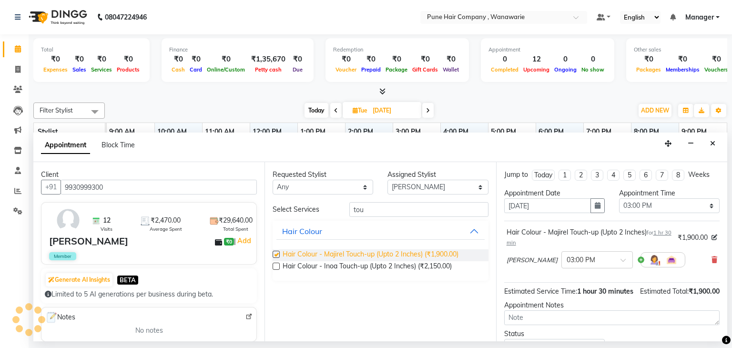
checkbox input "false"
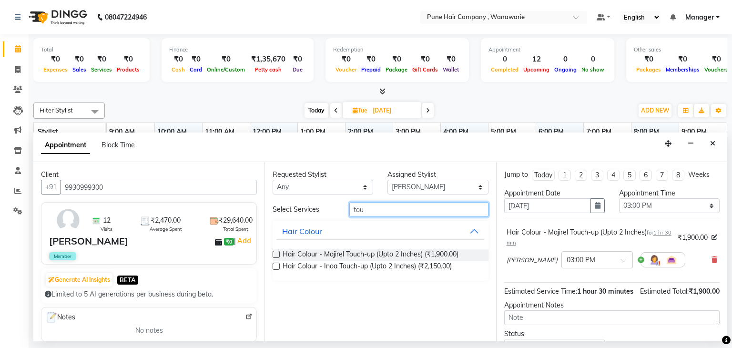
click at [379, 209] on input "tou" at bounding box center [419, 209] width 139 height 15
type input "t"
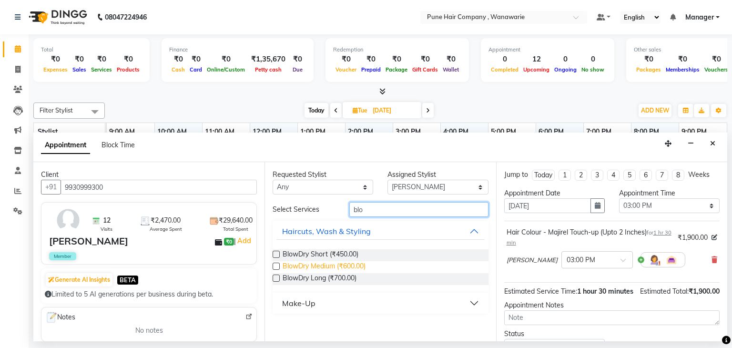
type input "blo"
click at [307, 267] on span "BlowDry Medium (₹600.00)" at bounding box center [324, 267] width 83 height 12
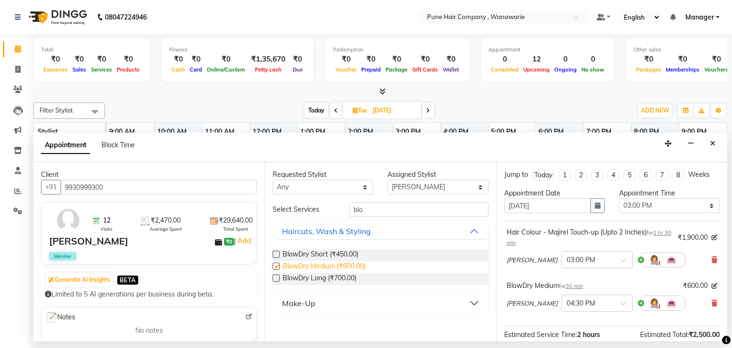
checkbox input "false"
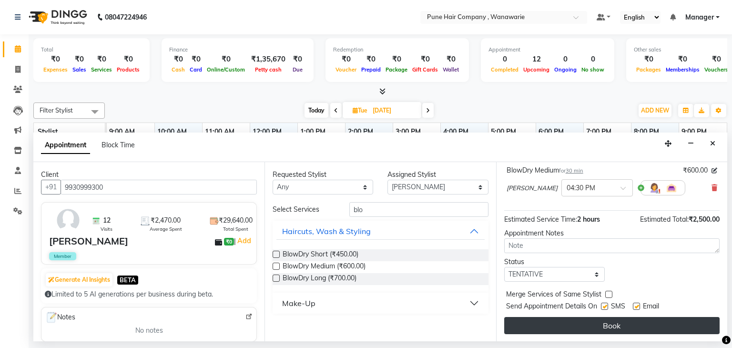
click at [555, 319] on button "Book" at bounding box center [613, 325] width 216 height 17
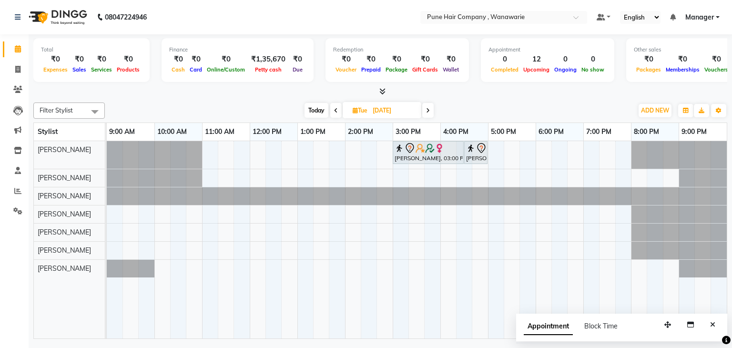
drag, startPoint x: 371, startPoint y: 213, endPoint x: 295, endPoint y: 86, distance: 147.9
click at [295, 87] on div at bounding box center [380, 92] width 694 height 10
click at [311, 109] on span "Today" at bounding box center [317, 110] width 24 height 15
type input "02-10-2025"
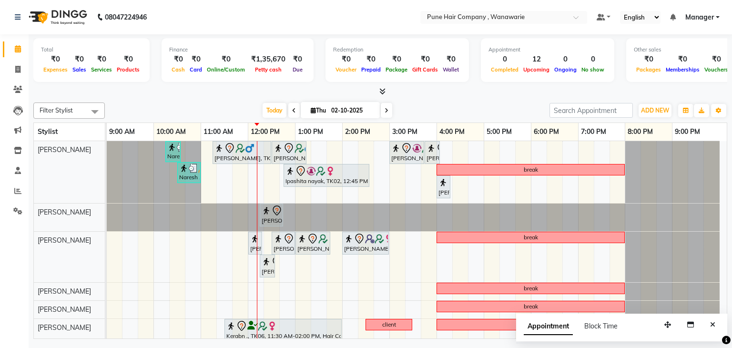
click at [429, 97] on div "Total ₹0 Expenses ₹0 Sales ₹0 Services ₹0 Products Finance ₹0 Cash ₹0 Card ₹0 O…" at bounding box center [381, 187] width 704 height 307
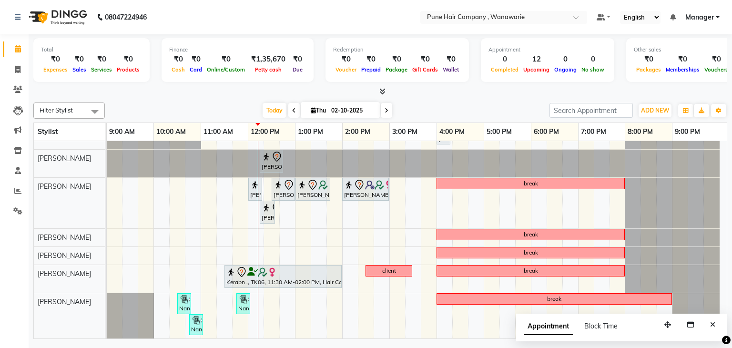
scroll to position [0, 0]
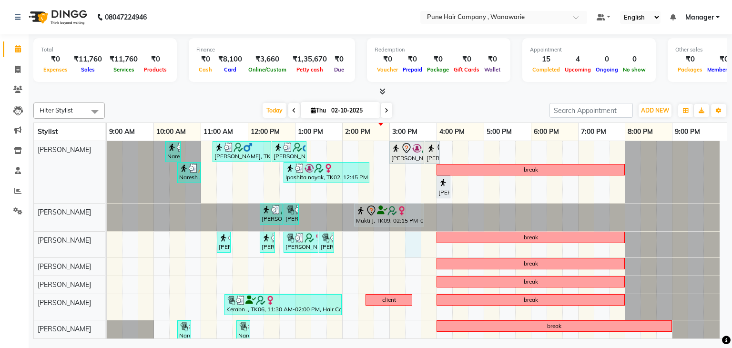
click at [407, 243] on div "Naresh ,, TK07, 10:15 AM-10:35 AM, Add_Hairwash Medium Savir Shetty, TK03, 11:1…" at bounding box center [417, 254] width 620 height 226
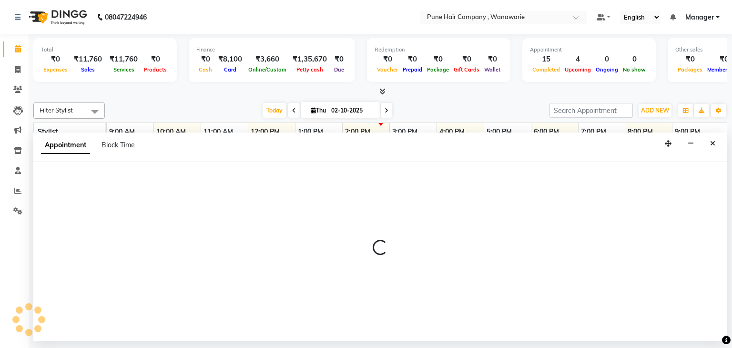
select select "74579"
select select "915"
select select "tentative"
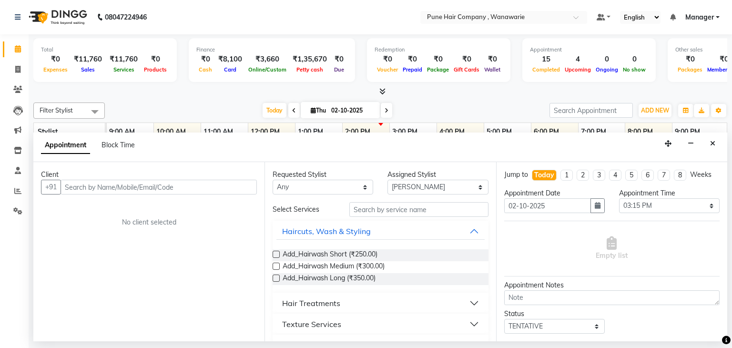
click at [189, 186] on input "text" at bounding box center [159, 187] width 196 height 15
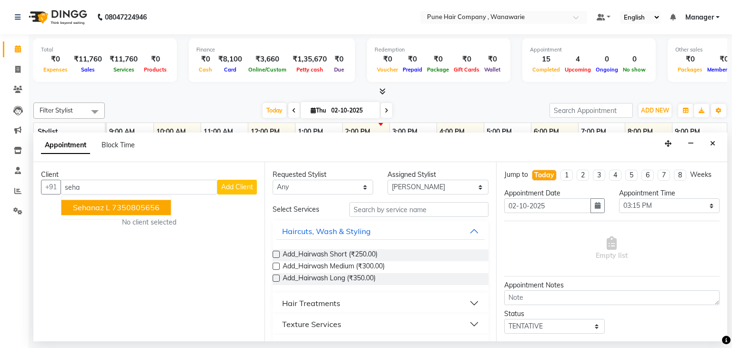
click at [164, 203] on button "Sehanaz L 7350805656" at bounding box center [117, 207] width 110 height 15
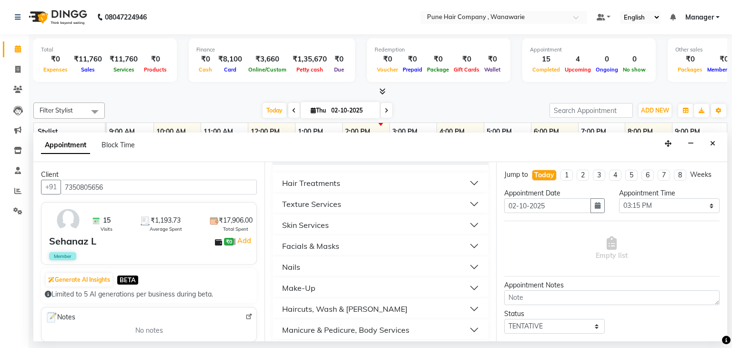
scroll to position [147, 0]
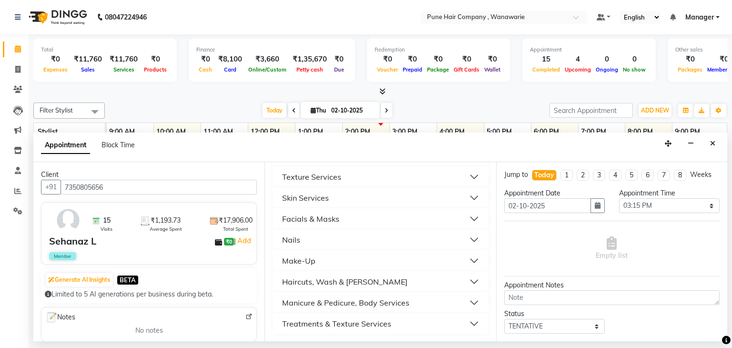
type input "7350805656"
click at [341, 278] on div "Haircuts, Wash & [PERSON_NAME]" at bounding box center [344, 281] width 125 height 11
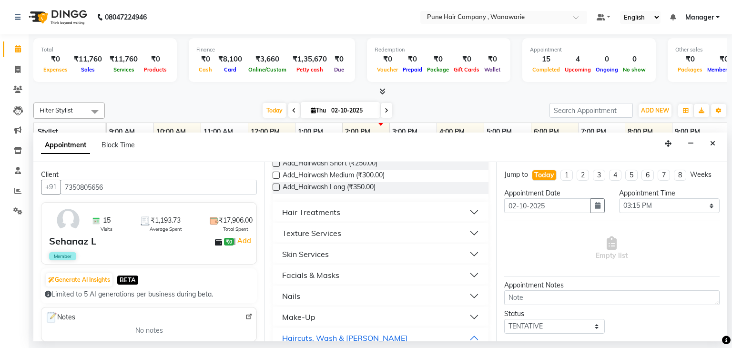
scroll to position [92, 0]
click at [311, 254] on div "Skin Services" at bounding box center [305, 253] width 47 height 11
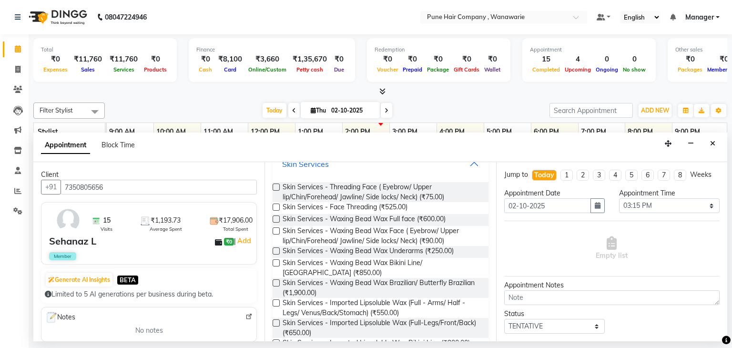
scroll to position [182, 0]
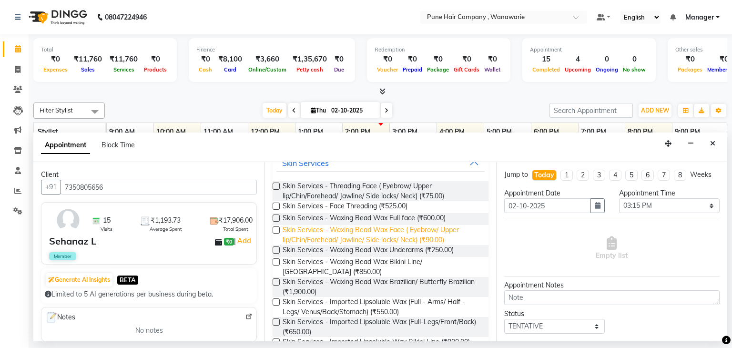
click at [370, 236] on span "Skin Services - Waxing Bead Wax Face ( Eyebrow/ Upper lip/Chin/Forehead/ Jawlin…" at bounding box center [382, 235] width 198 height 20
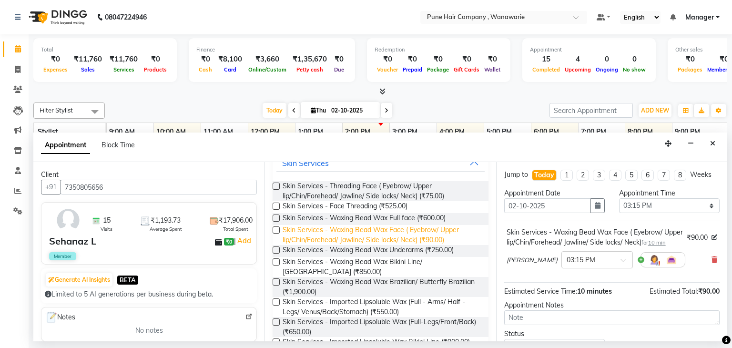
click at [370, 236] on span "Skin Services - Waxing Bead Wax Face ( Eyebrow/ Upper lip/Chin/Forehead/ Jawlin…" at bounding box center [382, 235] width 198 height 20
checkbox input "false"
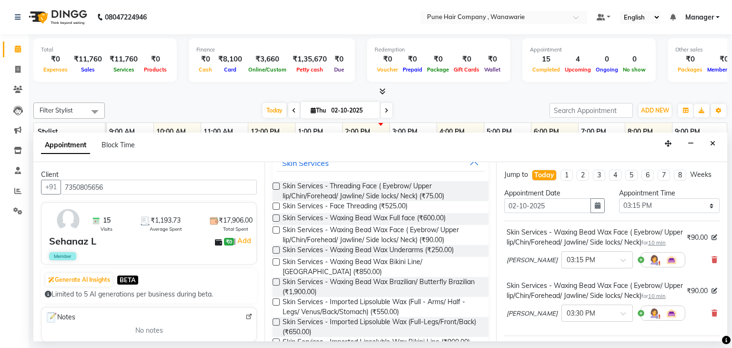
scroll to position [145, 0]
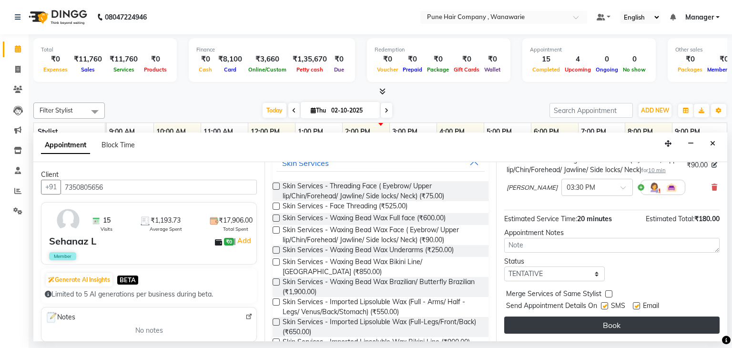
click at [576, 326] on button "Book" at bounding box center [613, 325] width 216 height 17
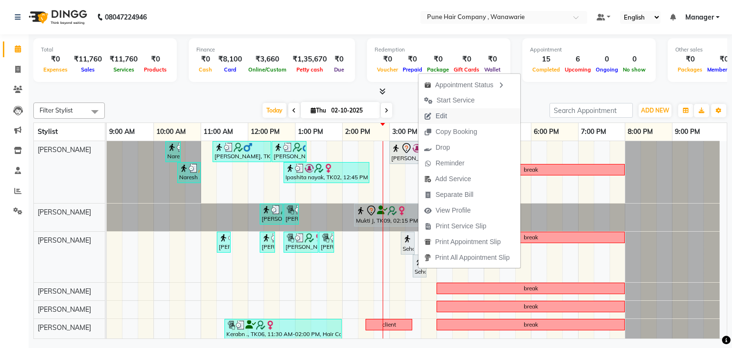
click at [454, 114] on button "Edit" at bounding box center [470, 116] width 102 height 16
select select "tentative"
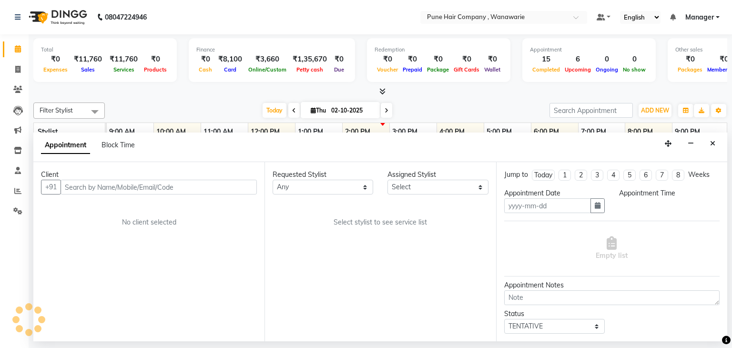
type input "02-10-2025"
select select "915"
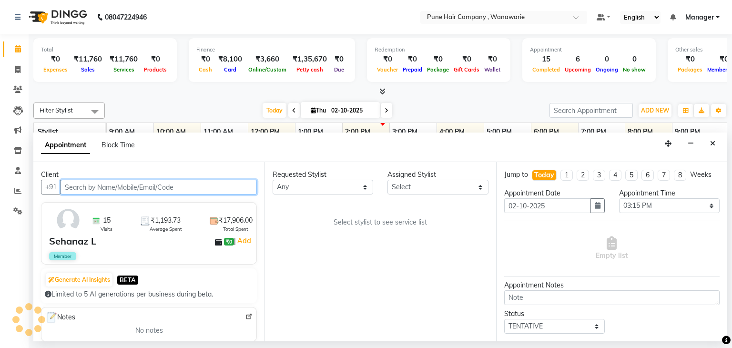
select select "74579"
select select "4060"
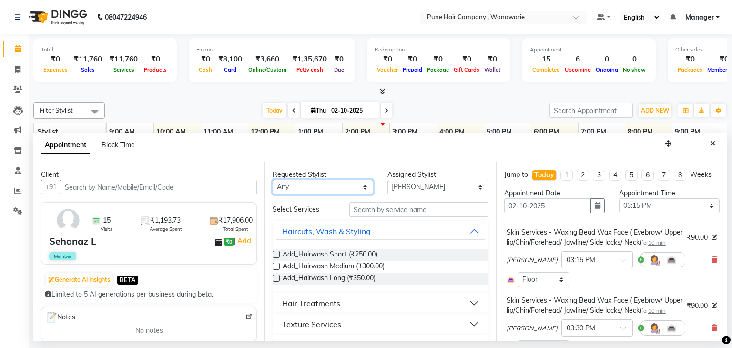
click at [361, 186] on select "Any Faisal shaikh Kasturi bhandari Manoj Zambre Nasim Shaikh Prasad wagh Ranjee…" at bounding box center [323, 187] width 101 height 15
select select "74603"
click at [273, 180] on select "Any Faisal shaikh Kasturi bhandari Manoj Zambre Nasim Shaikh Prasad wagh Ranjee…" at bounding box center [323, 187] width 101 height 15
select select "74603"
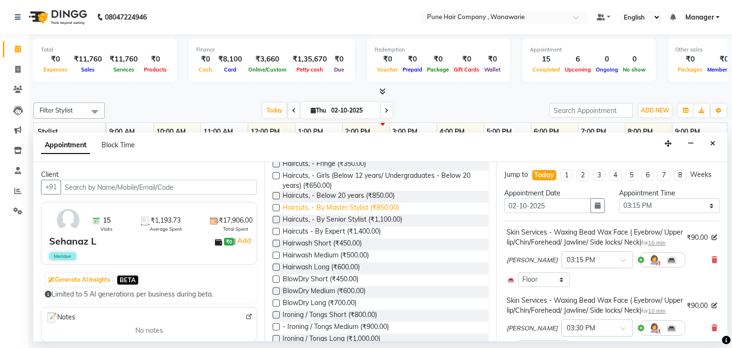
scroll to position [91, 0]
click at [340, 254] on span "Hairwash Medium (₹500.00)" at bounding box center [326, 256] width 86 height 12
checkbox input "false"
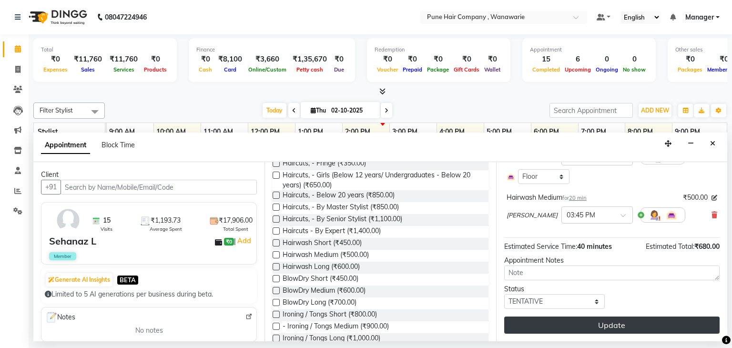
click at [591, 318] on button "Update" at bounding box center [613, 325] width 216 height 17
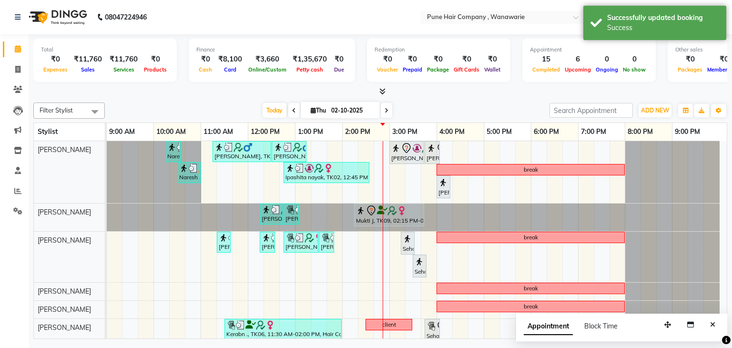
scroll to position [65, 0]
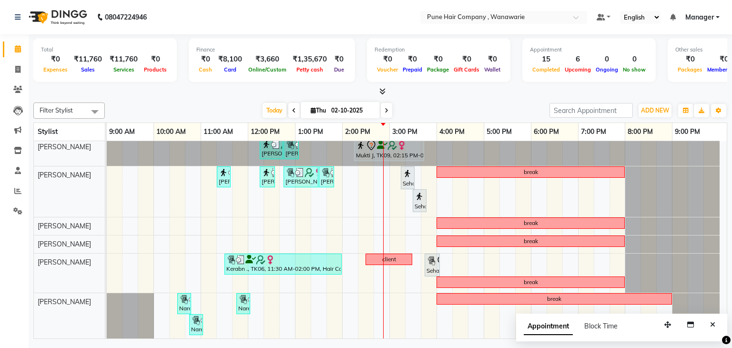
click at [385, 109] on icon at bounding box center [387, 111] width 4 height 6
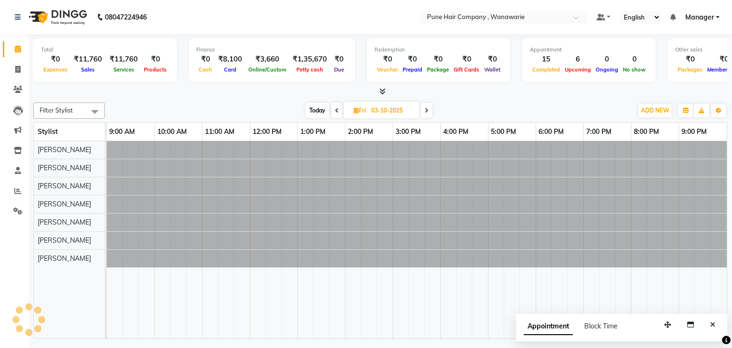
scroll to position [0, 0]
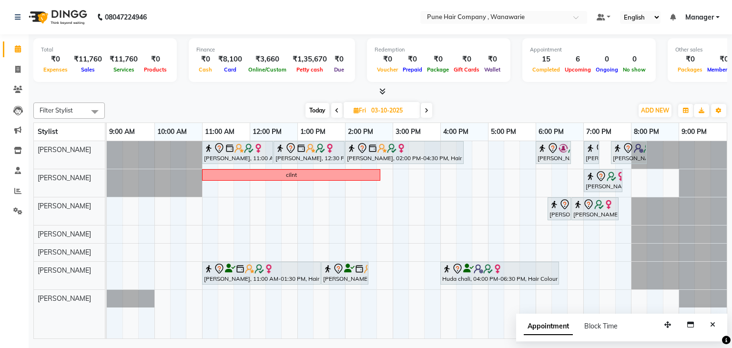
click at [317, 106] on span "Today" at bounding box center [318, 110] width 24 height 15
type input "02-10-2025"
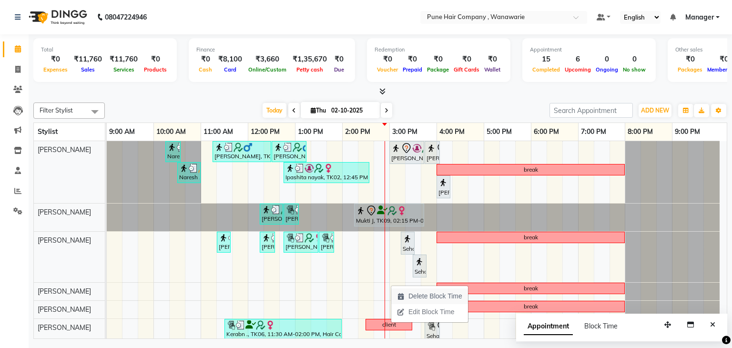
click at [412, 292] on span "Delete Block Time" at bounding box center [436, 296] width 54 height 10
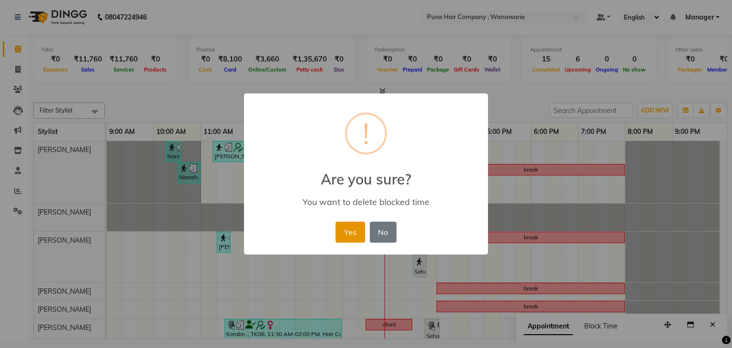
click at [353, 231] on button "Yes" at bounding box center [350, 232] width 29 height 21
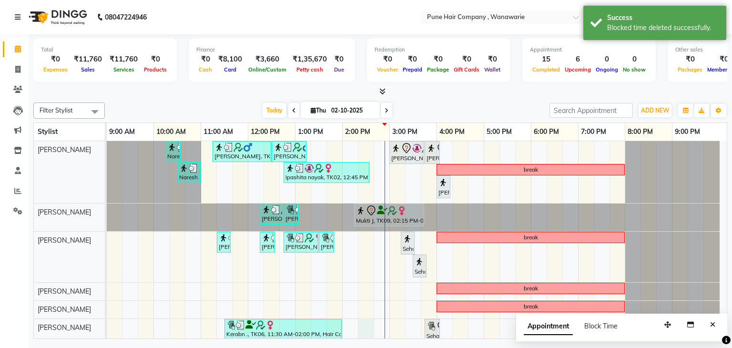
click at [366, 322] on div "Naresh ,, TK07, 10:15 AM-10:35 AM, Add_Hairwash Medium Savir Shetty, TK03, 11:1…" at bounding box center [417, 273] width 620 height 264
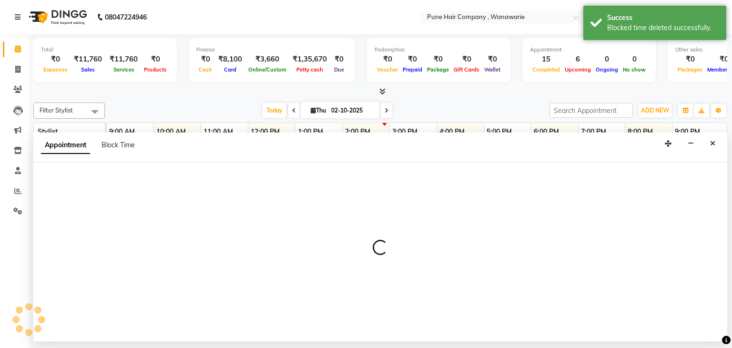
select select "74603"
select select "855"
select select "tentative"
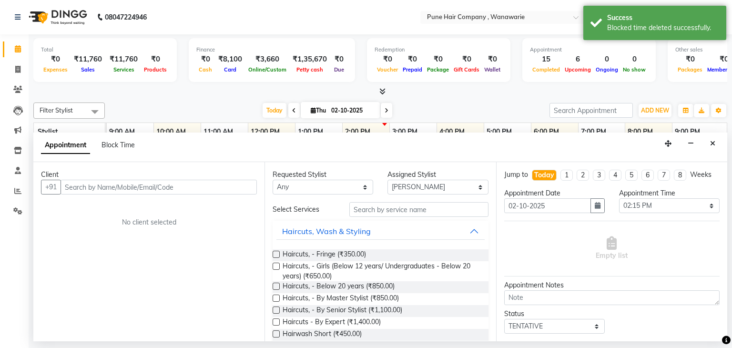
click at [166, 183] on input "text" at bounding box center [159, 187] width 196 height 15
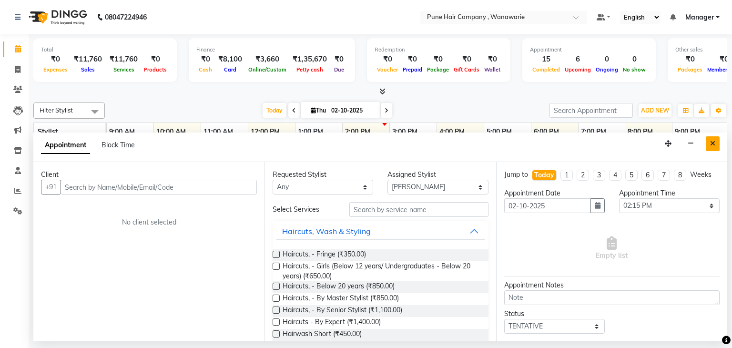
click at [711, 144] on icon "Close" at bounding box center [713, 143] width 5 height 7
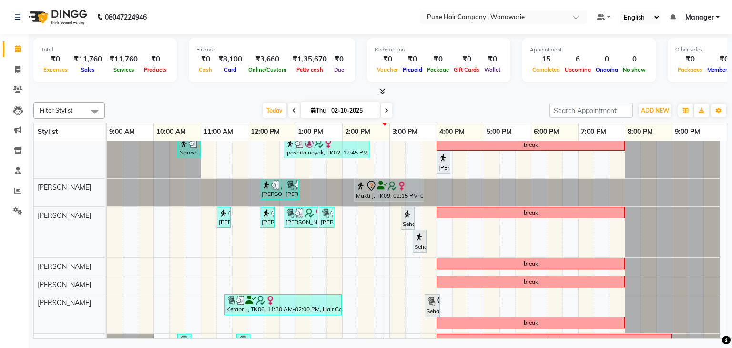
click at [314, 109] on span "Thu" at bounding box center [319, 110] width 20 height 7
select select "10"
select select "2025"
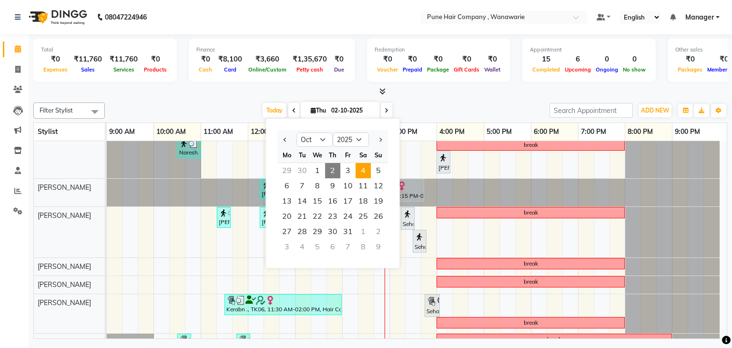
click at [364, 171] on span "4" at bounding box center [363, 170] width 15 height 15
type input "04-10-2025"
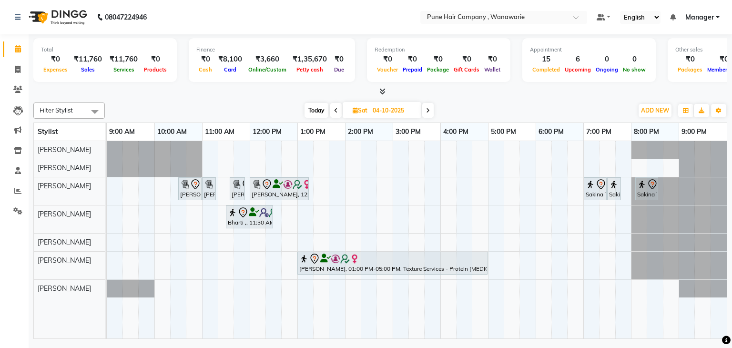
click at [356, 107] on icon at bounding box center [355, 110] width 5 height 6
select select "10"
select select "2025"
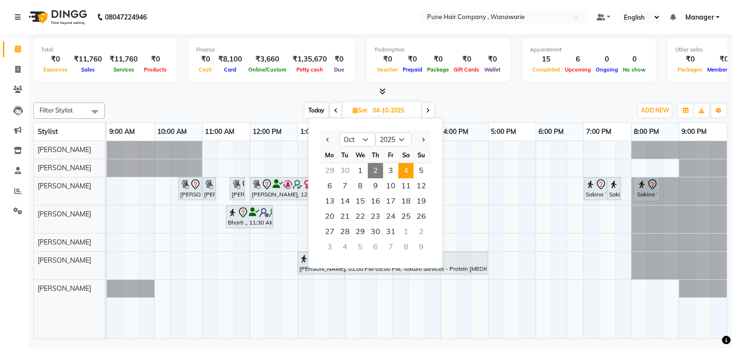
click at [445, 104] on div "Today Sat 04-10-2025 Jan Feb Mar Apr May Jun Jul Aug Sep Oct Nov Dec 2015 2016 …" at bounding box center [369, 110] width 519 height 14
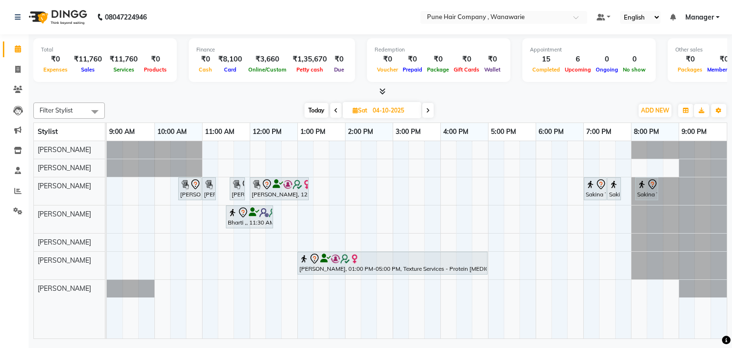
click at [353, 107] on span "Sat" at bounding box center [360, 110] width 20 height 7
select select "10"
select select "2025"
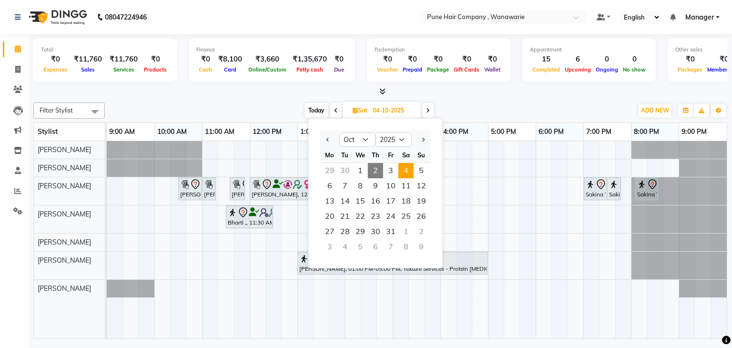
click at [440, 101] on div "Filter Stylist Select All Faisal shaikh Kasturi bhandari Manoj Zambre Nasim Sha…" at bounding box center [380, 219] width 694 height 240
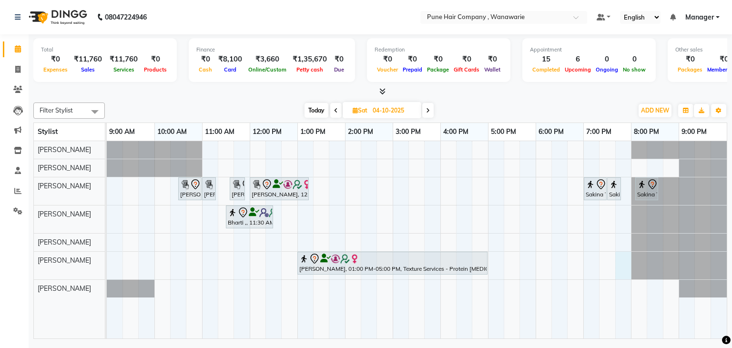
click at [629, 253] on div "Suman Nayar, 10:30 AM-11:00 AM, Skin Services - Imported Lipsoluble Wax (Full-L…" at bounding box center [417, 240] width 620 height 198
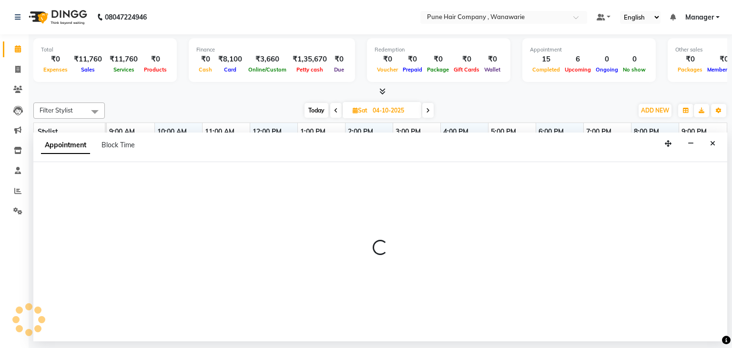
select select "74603"
select select "1185"
select select "tentative"
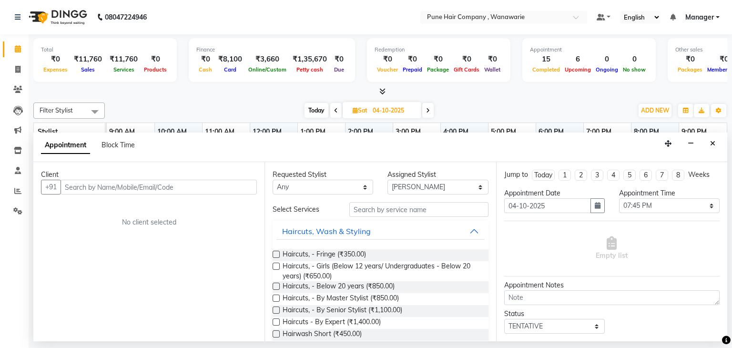
click at [206, 184] on input "text" at bounding box center [159, 187] width 196 height 15
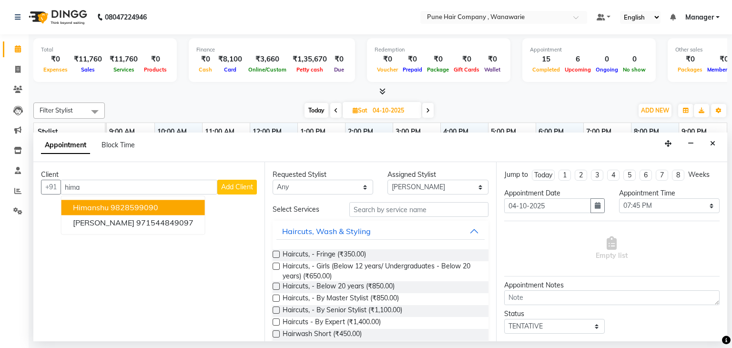
click at [161, 206] on button "Himanshu 9828599090" at bounding box center [134, 207] width 144 height 15
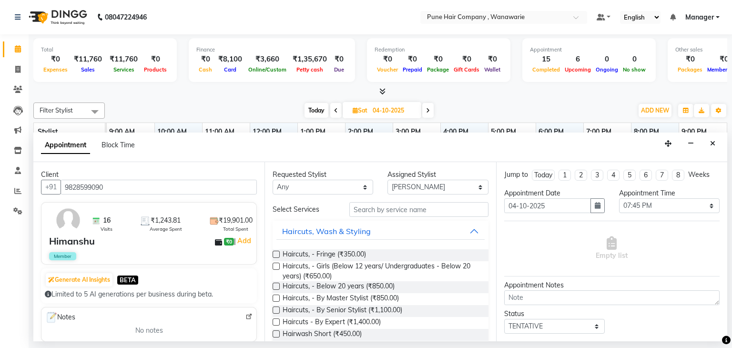
type input "9828599090"
click at [300, 190] on select "Any Faisal shaikh Kasturi bhandari Manoj Zambre Nasim Shaikh Prasad wagh Ranjee…" at bounding box center [323, 187] width 101 height 15
select select "74603"
click at [273, 180] on select "Any Faisal shaikh Kasturi bhandari Manoj Zambre Nasim Shaikh Prasad wagh Ranjee…" at bounding box center [323, 187] width 101 height 15
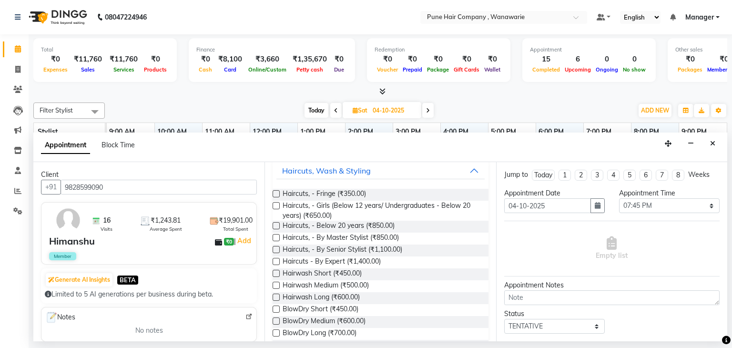
scroll to position [61, 0]
click at [346, 170] on div "Haircuts, Wash & Styling" at bounding box center [326, 170] width 89 height 11
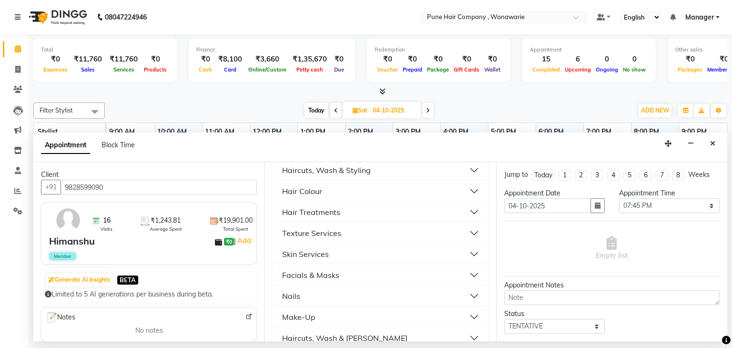
scroll to position [118, 0]
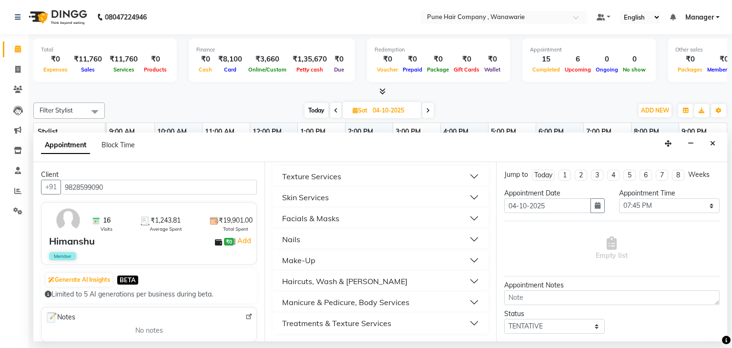
click at [335, 278] on div "Haircuts, Wash & Beard" at bounding box center [344, 281] width 125 height 11
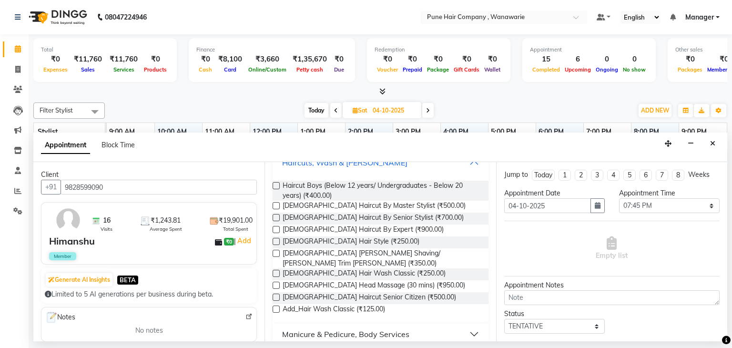
scroll to position [237, 0]
click at [351, 193] on span "Haircut Boys (Below 12 years/ Undergraduates - Below 20 years) (₹400.00)" at bounding box center [382, 190] width 198 height 20
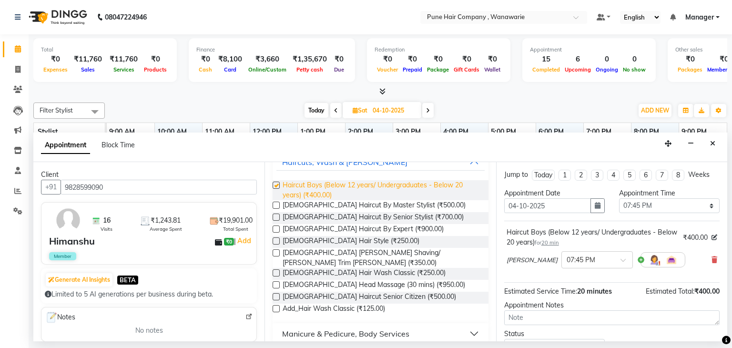
checkbox input "false"
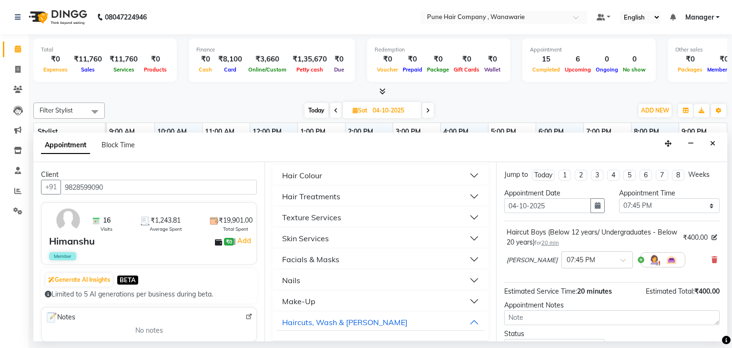
scroll to position [76, 0]
click at [401, 196] on button "Hair Treatments" at bounding box center [381, 197] width 208 height 17
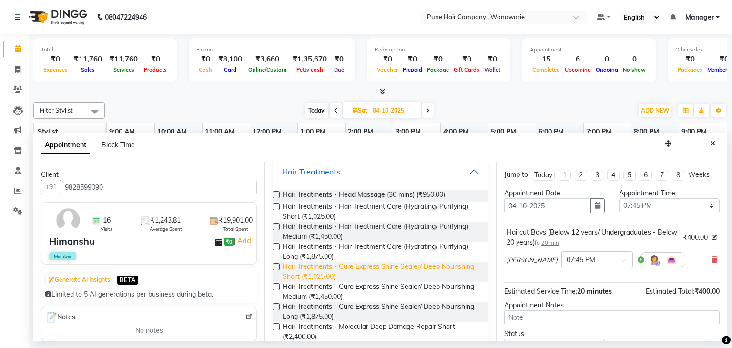
scroll to position [101, 0]
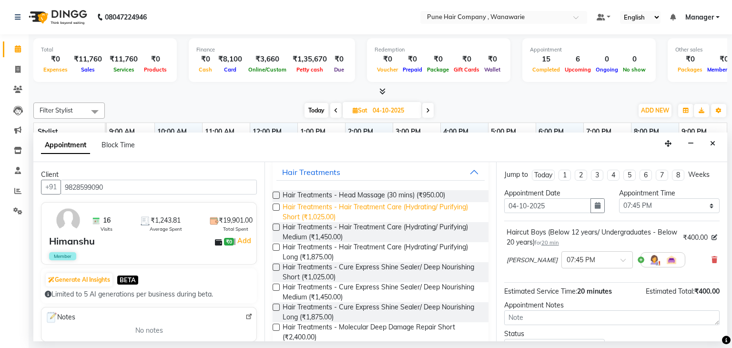
click at [341, 206] on span "Hair Treatments - Hair Treatment Care (Hydrating/ Purifying) Short (₹1,025.00)" at bounding box center [382, 212] width 198 height 20
checkbox input "false"
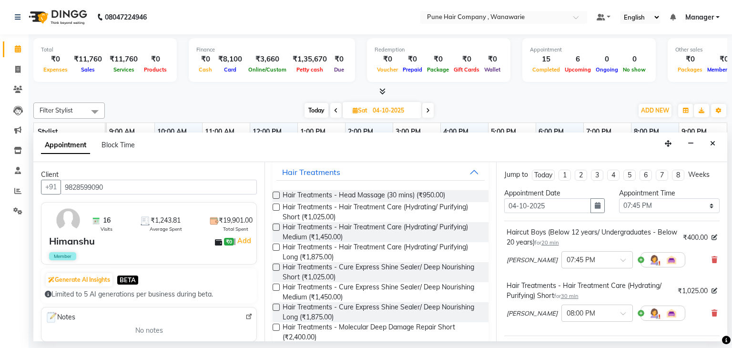
scroll to position [125, 0]
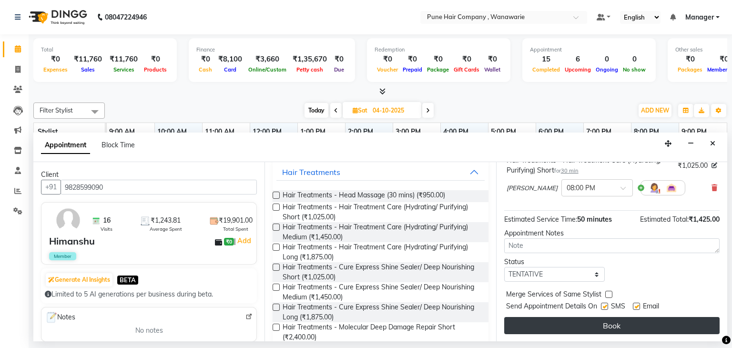
click at [602, 326] on button "Book" at bounding box center [613, 325] width 216 height 17
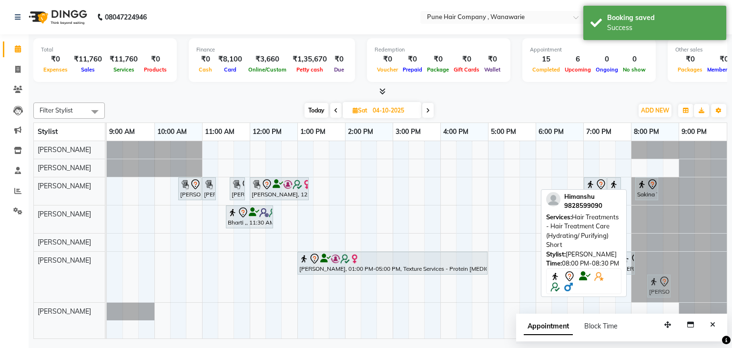
drag, startPoint x: 649, startPoint y: 287, endPoint x: 667, endPoint y: 282, distance: 18.7
click at [107, 282] on div "Suman Nayar, 01:00 PM-05:00 PM, Texture Services - Protein Botox Medium Himansh…" at bounding box center [107, 277] width 0 height 51
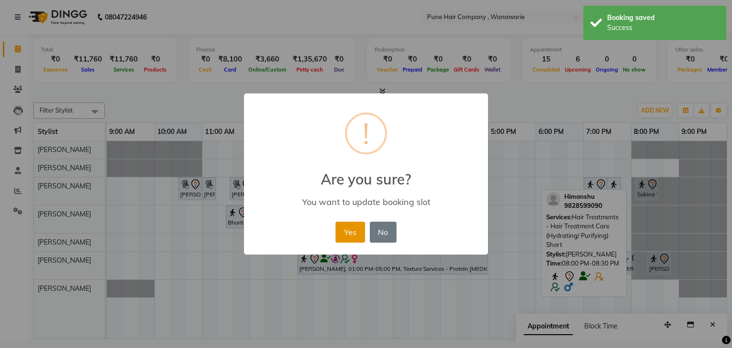
click at [345, 234] on button "Yes" at bounding box center [350, 232] width 29 height 21
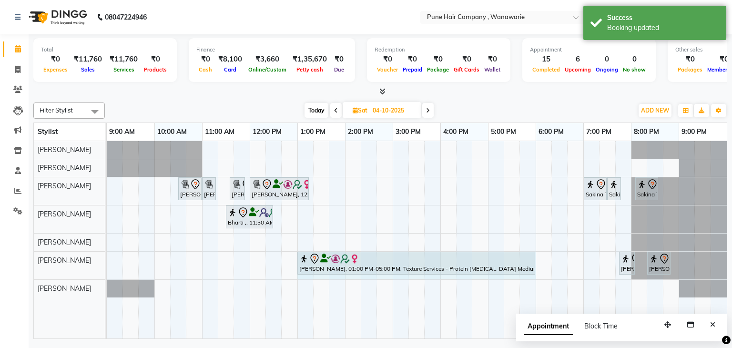
drag, startPoint x: 486, startPoint y: 256, endPoint x: 524, endPoint y: 257, distance: 37.2
click at [107, 257] on div "Suman Nayar, 01:00 PM-05:00 PM, Texture Services - Protein Botox Medium Himansh…" at bounding box center [107, 266] width 0 height 28
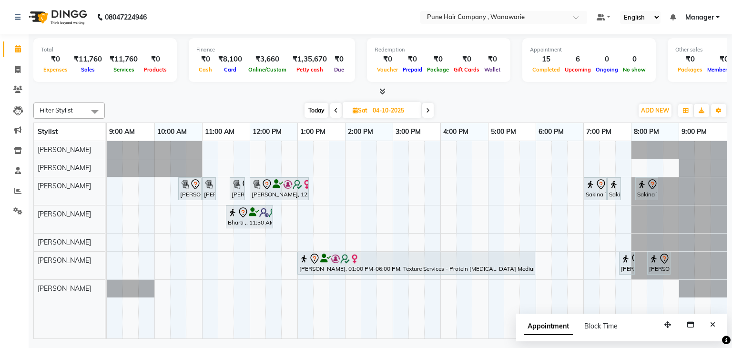
click at [314, 105] on span "Today" at bounding box center [317, 110] width 24 height 15
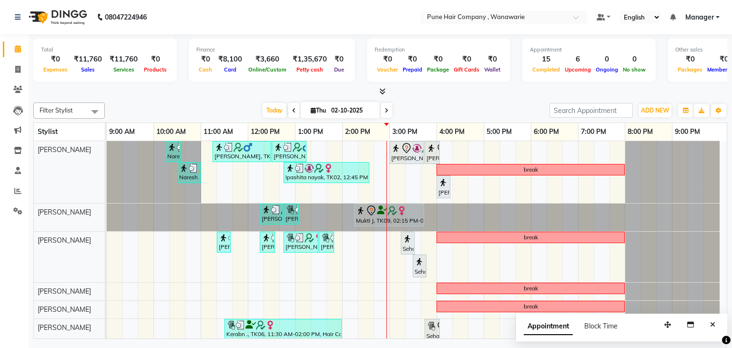
click at [385, 109] on icon at bounding box center [387, 111] width 4 height 6
type input "03-10-2025"
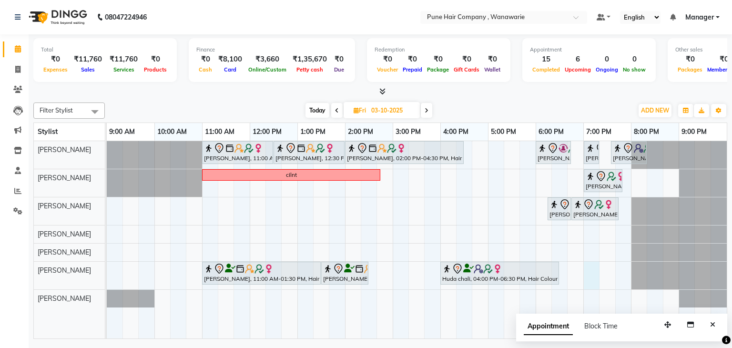
click at [598, 271] on div "Pallavi Jadhav, 11:00 AM-12:30 PM, Hair Colour - Inoa Touch-up (Upto 2 Inches) …" at bounding box center [417, 240] width 620 height 198
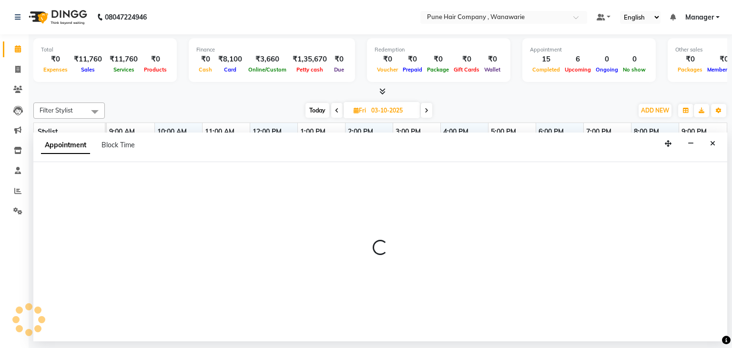
select select "74603"
select select "1140"
select select "tentative"
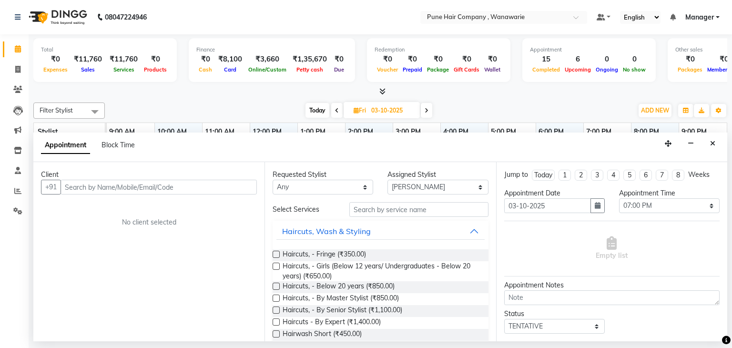
click at [206, 184] on input "text" at bounding box center [159, 187] width 196 height 15
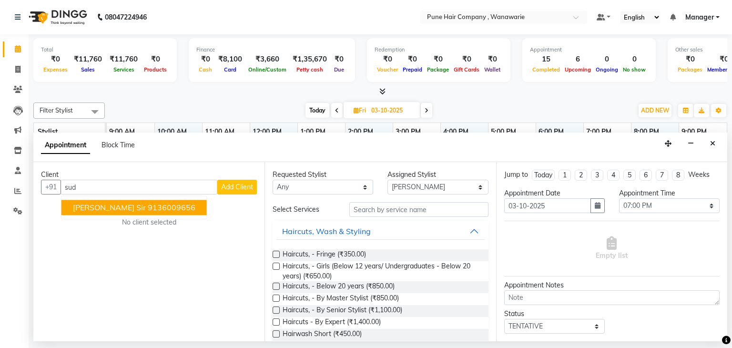
click at [148, 204] on ngb-highlight "9136009656" at bounding box center [172, 208] width 48 height 10
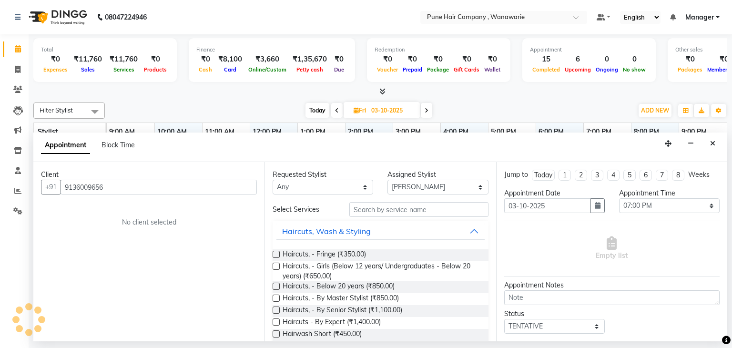
type input "9136009656"
click at [343, 186] on select "Any Faisal shaikh Kasturi bhandari Manoj Zambre Nasim Shaikh Prasad wagh Ranjee…" at bounding box center [323, 187] width 101 height 15
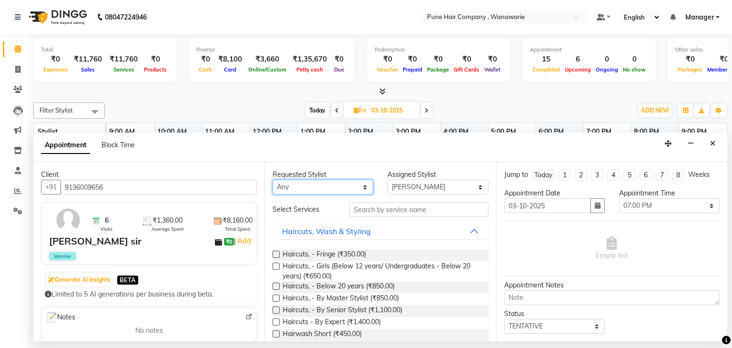
select select "74603"
click at [273, 180] on select "Any Faisal shaikh Kasturi bhandari Manoj Zambre Nasim Shaikh Prasad wagh Ranjee…" at bounding box center [323, 187] width 101 height 15
click at [407, 226] on button "Haircuts, Wash & Styling" at bounding box center [381, 231] width 208 height 17
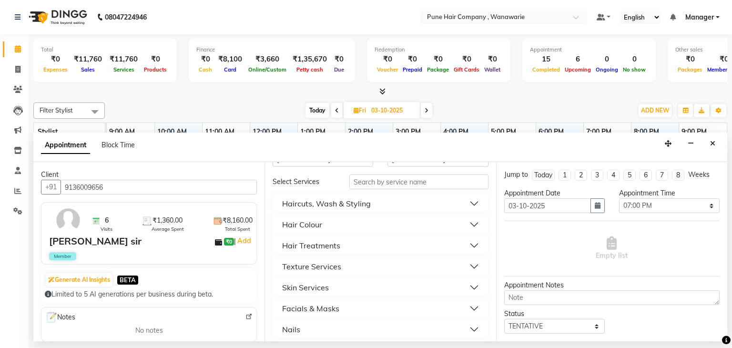
scroll to position [118, 0]
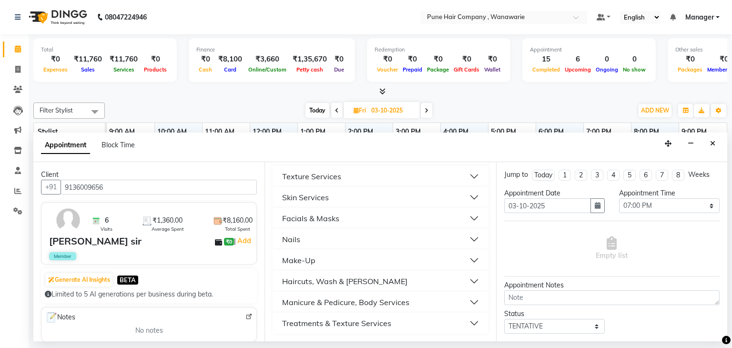
click at [363, 274] on button "Haircuts, Wash & Beard" at bounding box center [381, 281] width 208 height 17
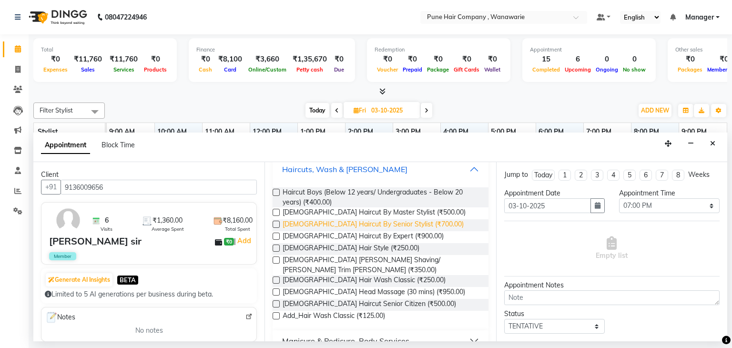
scroll to position [228, 0]
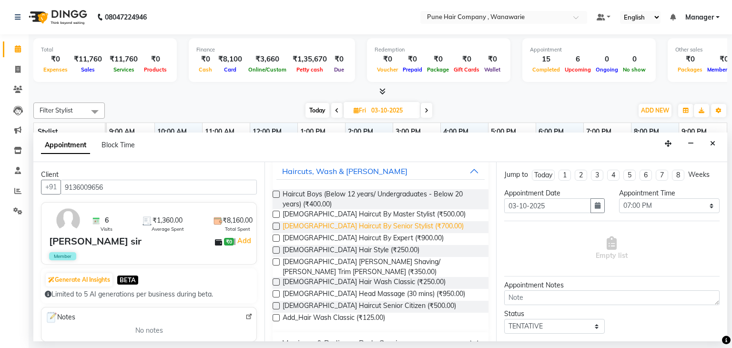
click at [366, 226] on span "Male Haircut By Senior Stylist (₹700.00)" at bounding box center [373, 227] width 181 height 12
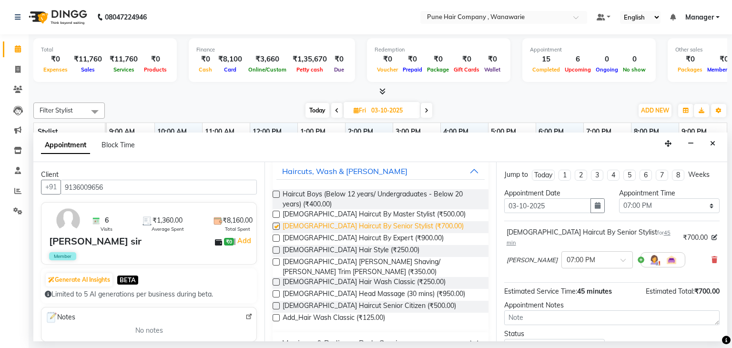
checkbox input "false"
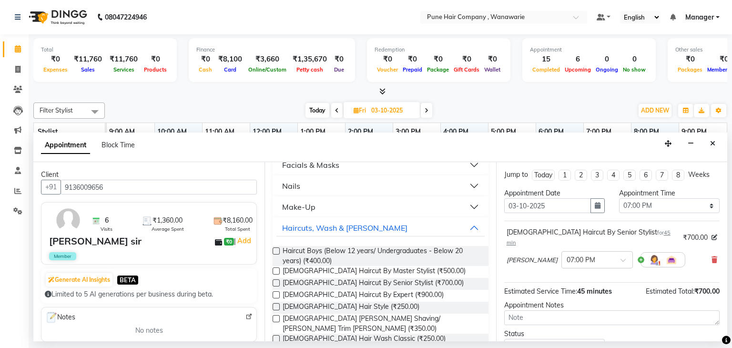
scroll to position [165, 0]
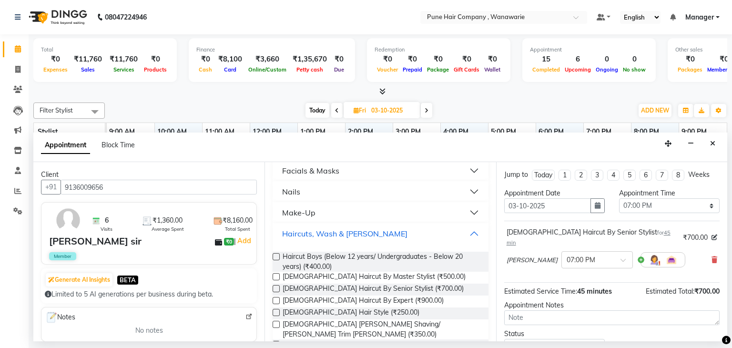
click at [412, 234] on button "Haircuts, Wash & Beard" at bounding box center [381, 233] width 208 height 17
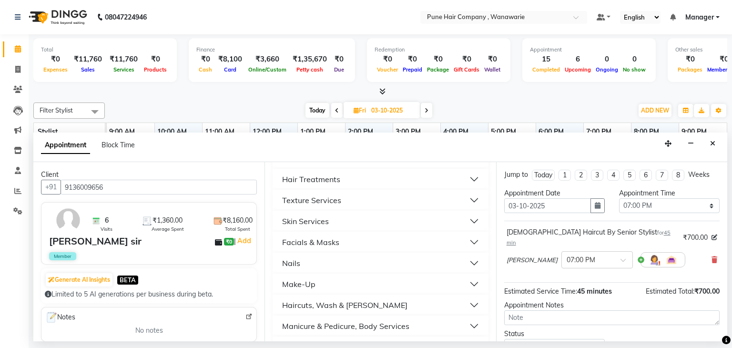
scroll to position [55, 0]
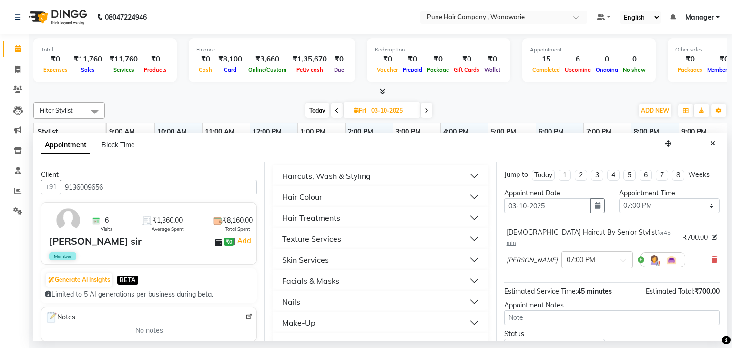
click at [404, 195] on button "Hair Colour" at bounding box center [381, 196] width 208 height 17
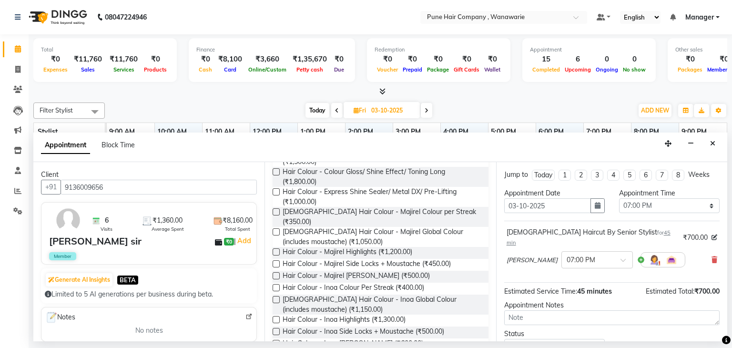
scroll to position [454, 0]
click at [370, 294] on span "Male Hair Colour - Inoa Global Colour (includes moustache) (₹1,150.00)" at bounding box center [382, 304] width 198 height 20
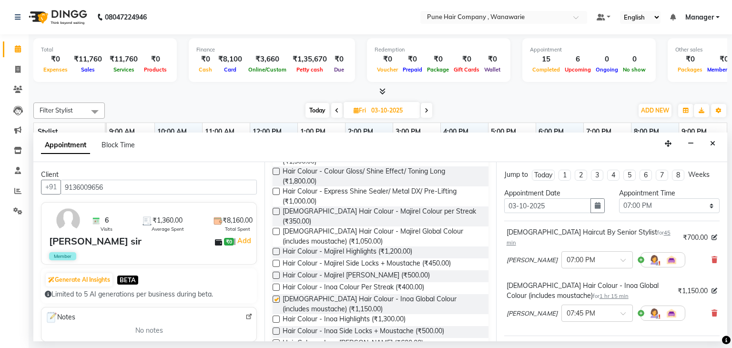
checkbox input "false"
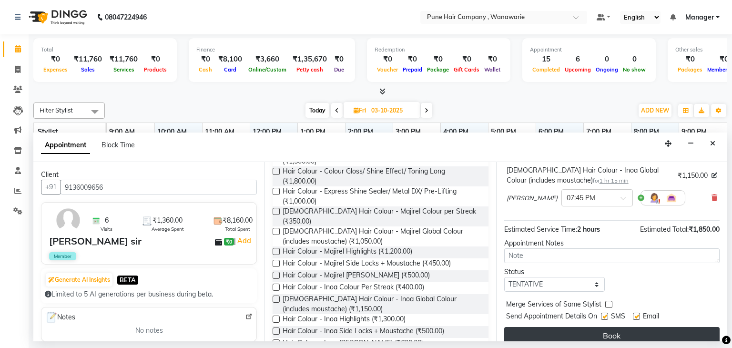
click at [568, 327] on button "Book" at bounding box center [613, 335] width 216 height 17
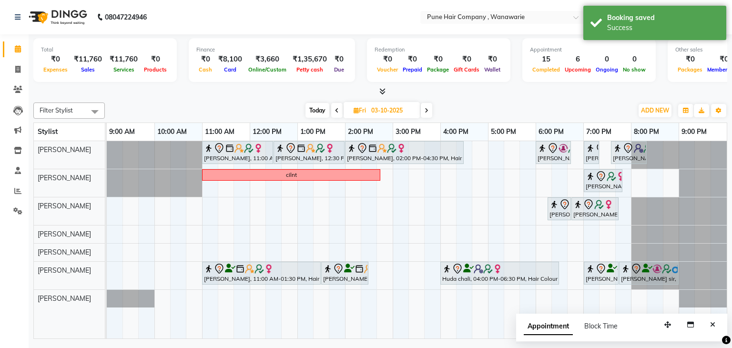
click at [310, 107] on span "Today" at bounding box center [318, 110] width 24 height 15
type input "02-10-2025"
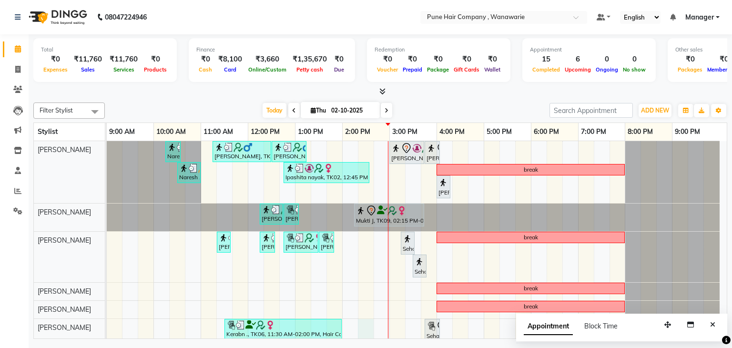
click at [372, 333] on div "Naresh ,, TK07, 10:15 AM-10:35 AM, Add_Hairwash Medium Savir Shetty, TK03, 11:1…" at bounding box center [417, 273] width 620 height 264
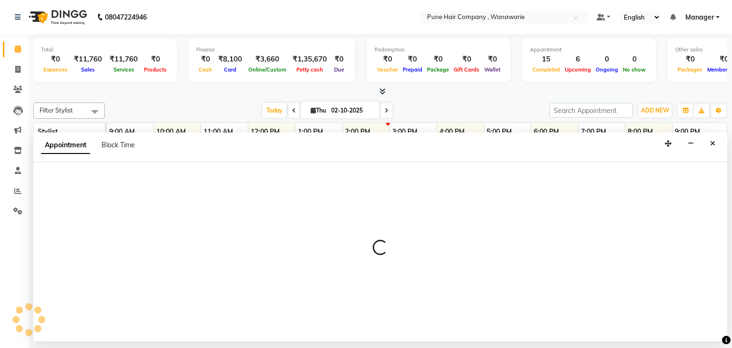
select select "74603"
select select "tentative"
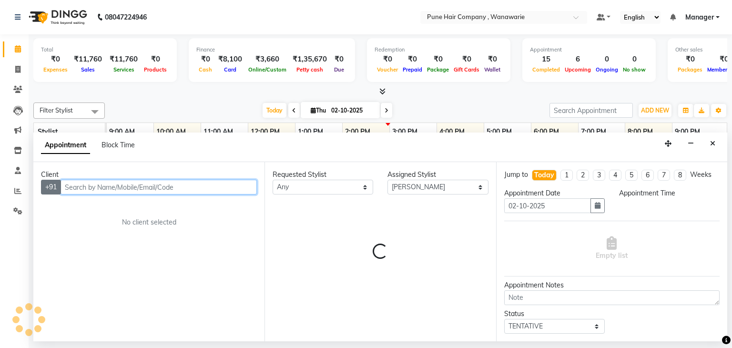
select select "855"
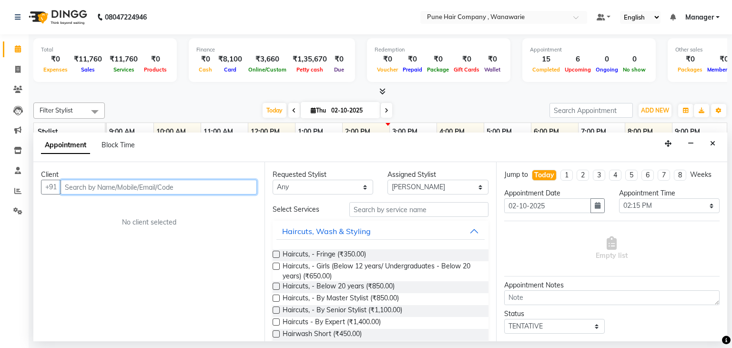
click at [72, 181] on input "text" at bounding box center [159, 187] width 196 height 15
type input "9823062059"
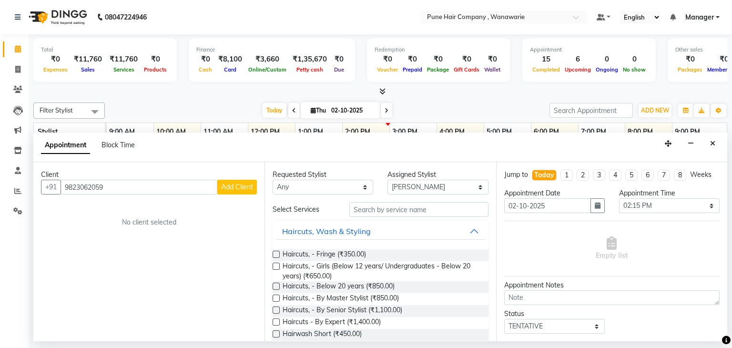
click at [241, 185] on span "Add Client" at bounding box center [237, 187] width 32 height 9
select select "22"
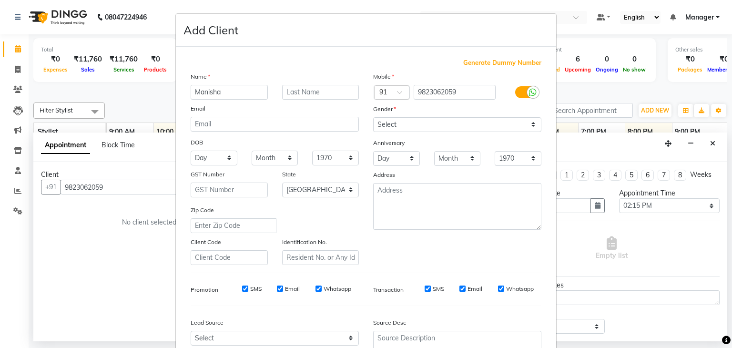
type input "Manisha"
click at [321, 93] on input "text" at bounding box center [320, 92] width 77 height 15
type input "m"
click at [494, 124] on select "Select Male Female Other Prefer Not To Say" at bounding box center [457, 124] width 168 height 15
select select "female"
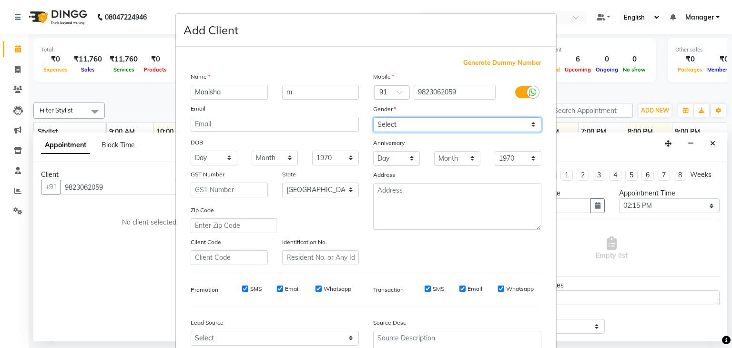
click at [373, 118] on select "Select Male Female Other Prefer Not To Say" at bounding box center [457, 124] width 168 height 15
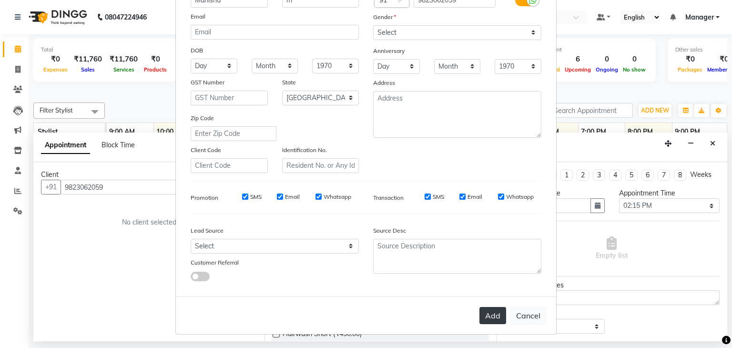
click at [487, 315] on button "Add" at bounding box center [493, 315] width 27 height 17
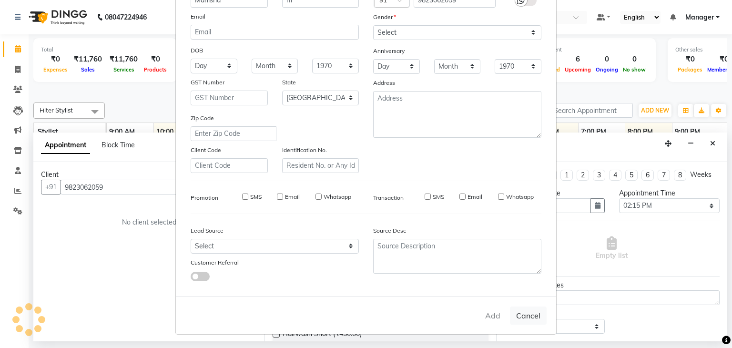
select select
select select "null"
select select
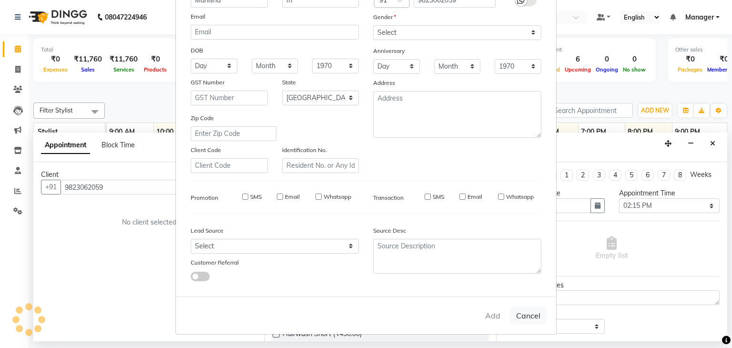
select select
checkbox input "false"
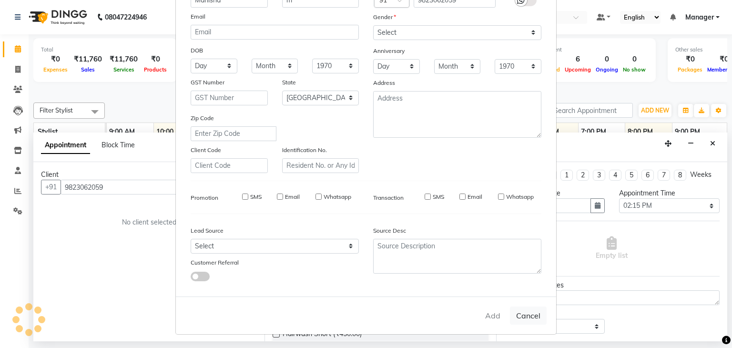
checkbox input "false"
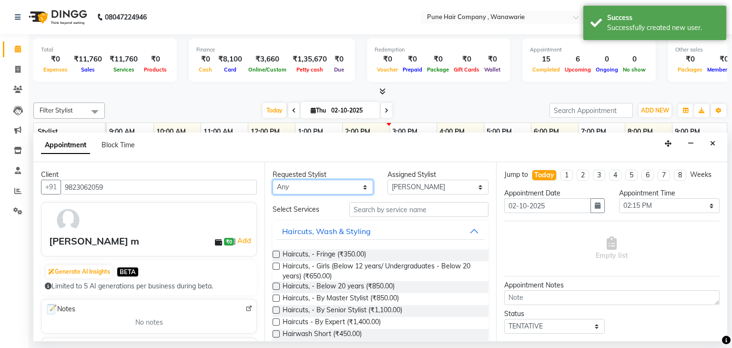
click at [340, 184] on select "Any Faisal shaikh Kasturi bhandari Manoj Zambre Nasim Shaikh Prasad wagh Ranjee…" at bounding box center [323, 187] width 101 height 15
select select "74603"
click at [273, 180] on select "Any Faisal shaikh Kasturi bhandari Manoj Zambre Nasim Shaikh Prasad wagh Ranjee…" at bounding box center [323, 187] width 101 height 15
click at [337, 233] on div "Haircuts, Wash & Styling" at bounding box center [326, 231] width 89 height 11
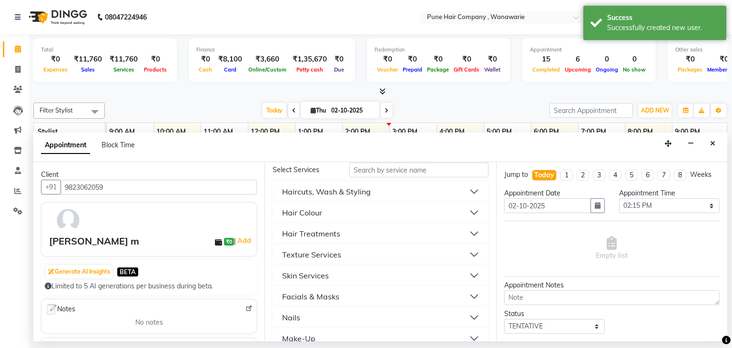
scroll to position [49, 0]
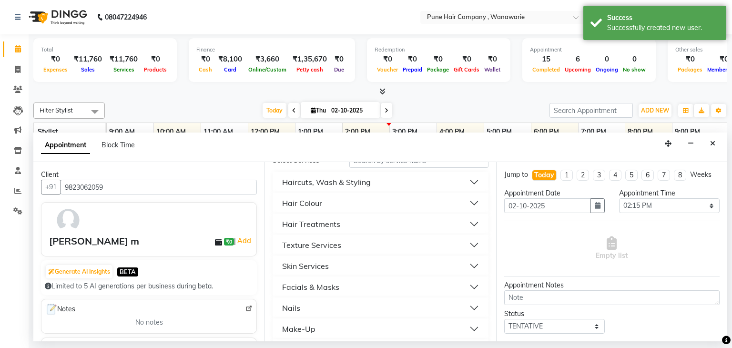
click at [338, 222] on div "Hair Treatments" at bounding box center [311, 223] width 58 height 11
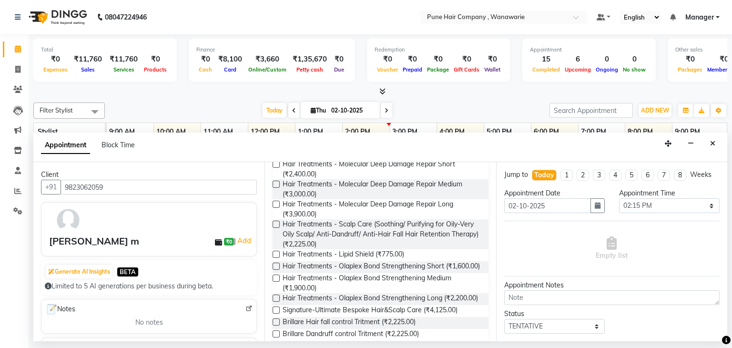
scroll to position [282, 0]
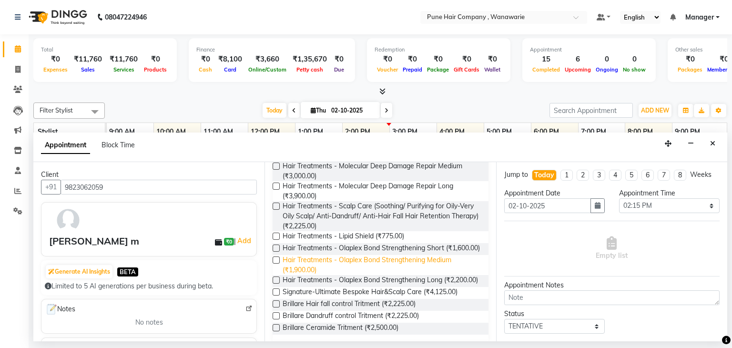
click at [300, 275] on span "Hair Treatments - Olaplex Bond Strengthening Medium (₹1,900.00)" at bounding box center [382, 265] width 198 height 20
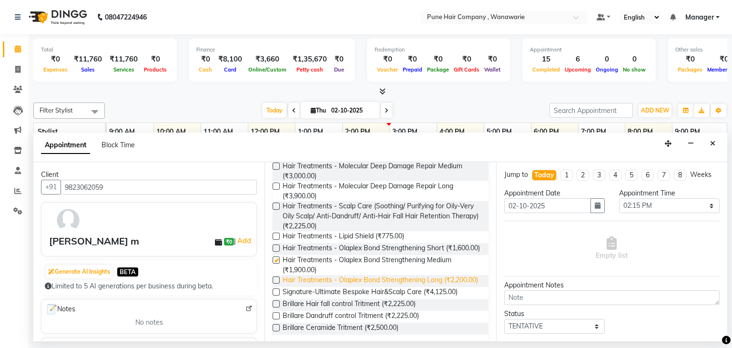
checkbox input "false"
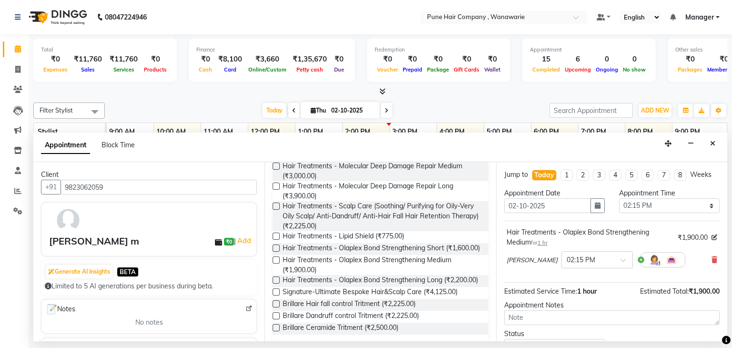
scroll to position [72, 0]
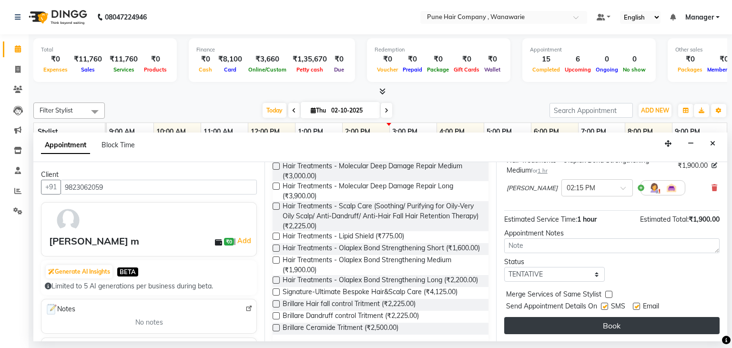
click at [597, 320] on button "Book" at bounding box center [613, 325] width 216 height 17
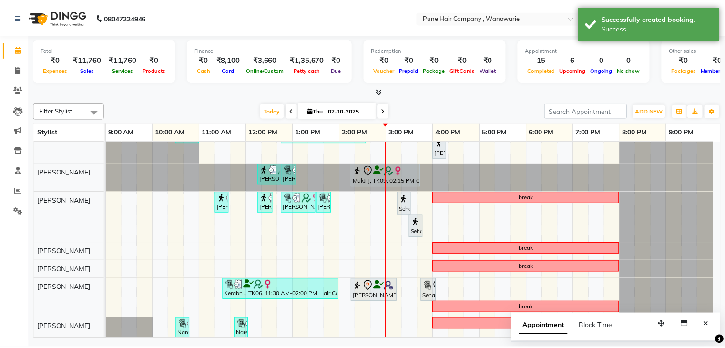
scroll to position [65, 0]
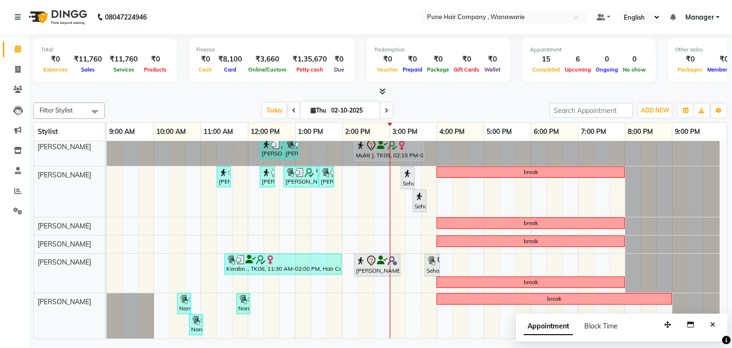
click at [385, 89] on icon at bounding box center [383, 91] width 6 height 7
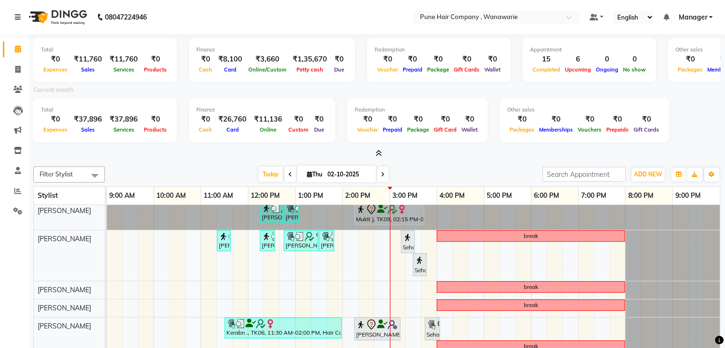
click at [379, 153] on icon at bounding box center [379, 153] width 6 height 7
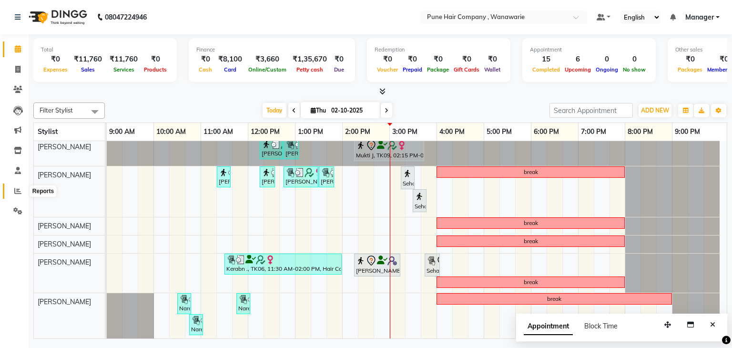
click at [15, 189] on icon at bounding box center [17, 190] width 7 height 7
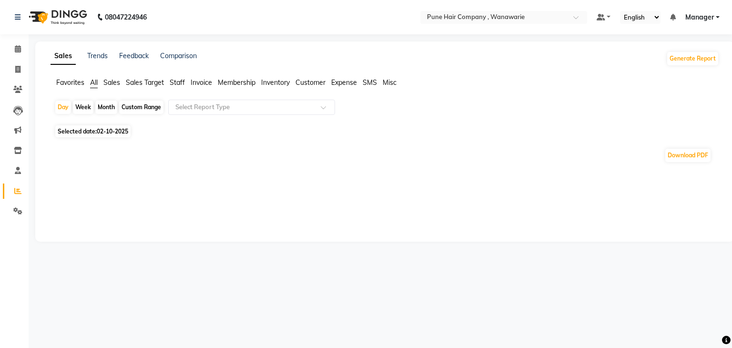
click at [106, 106] on div "Month" at bounding box center [106, 107] width 22 height 13
select select "10"
select select "2025"
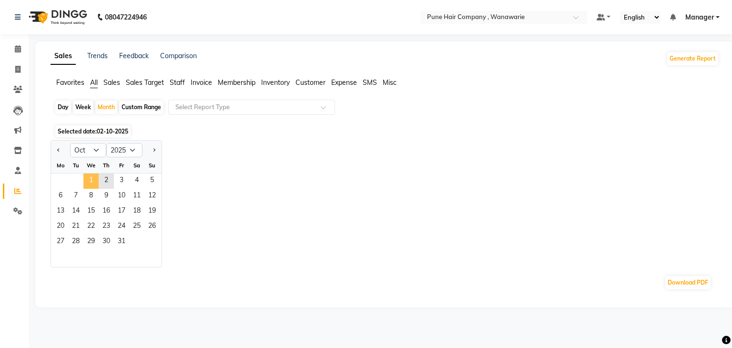
click at [87, 182] on span "1" at bounding box center [90, 181] width 15 height 15
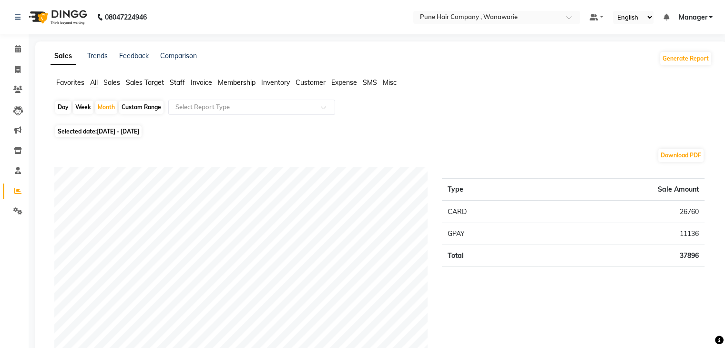
click at [174, 80] on span "Staff" at bounding box center [177, 82] width 15 height 9
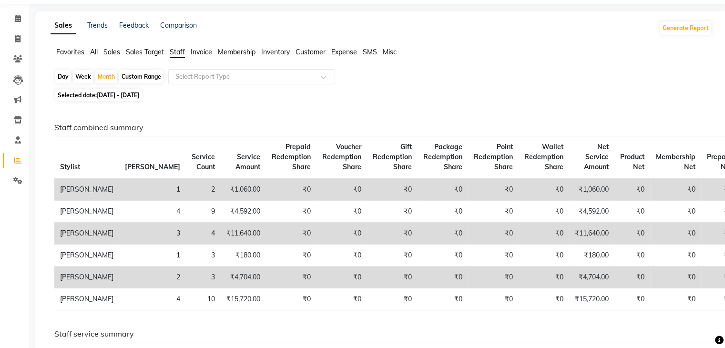
scroll to position [33, 0]
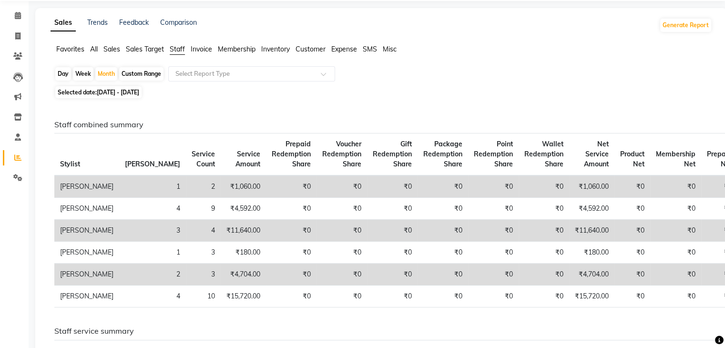
click at [179, 52] on span "Staff" at bounding box center [177, 49] width 15 height 9
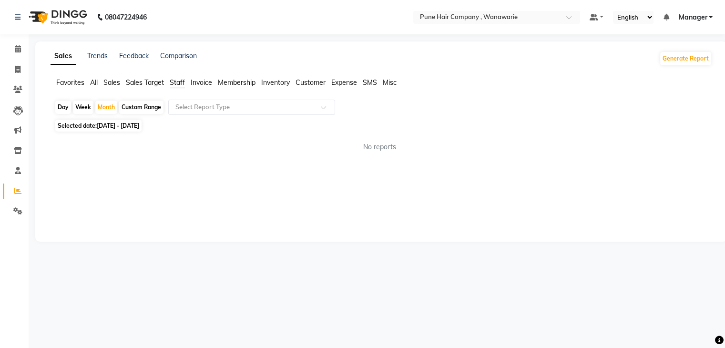
scroll to position [0, 0]
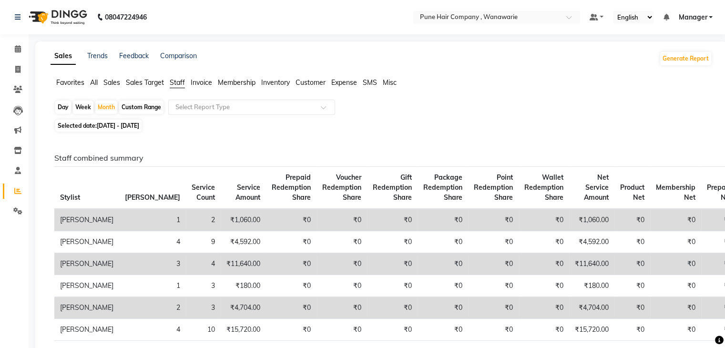
click at [100, 125] on span "01-10-2025 - 31-10-2025" at bounding box center [118, 125] width 42 height 7
select select "10"
select select "2025"
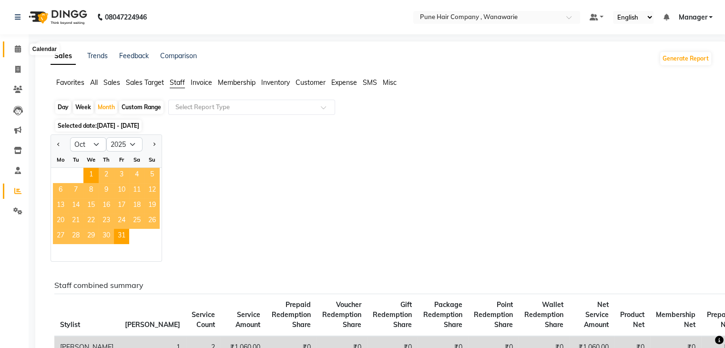
click at [19, 49] on icon at bounding box center [18, 48] width 6 height 7
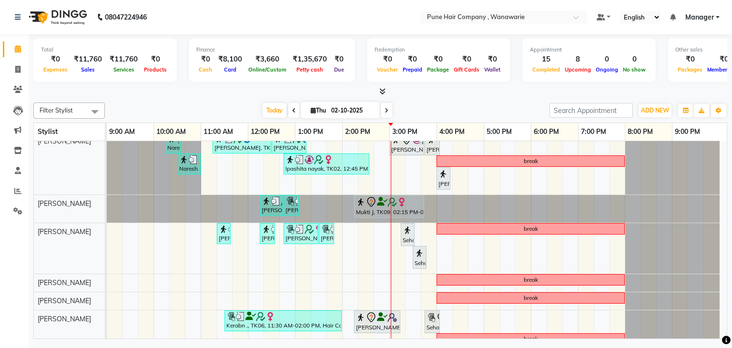
scroll to position [7, 0]
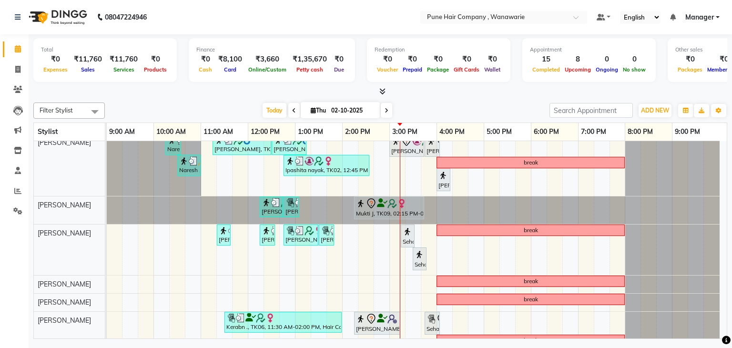
click at [312, 111] on icon at bounding box center [313, 110] width 5 height 6
select select "10"
select select "2025"
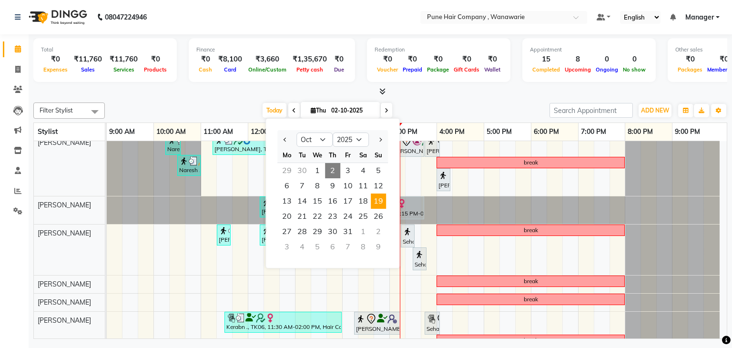
click at [379, 201] on span "19" at bounding box center [378, 201] width 15 height 15
type input "19-10-2025"
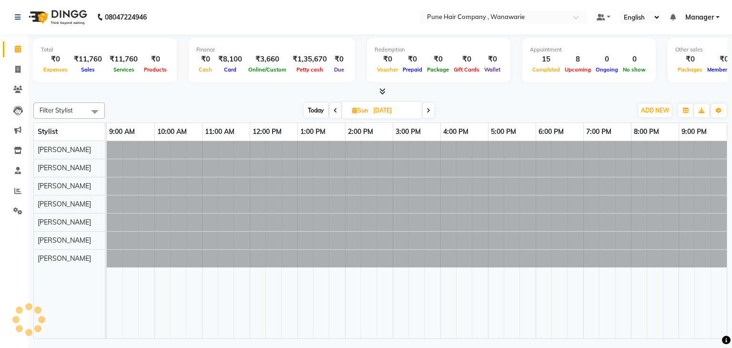
scroll to position [0, 0]
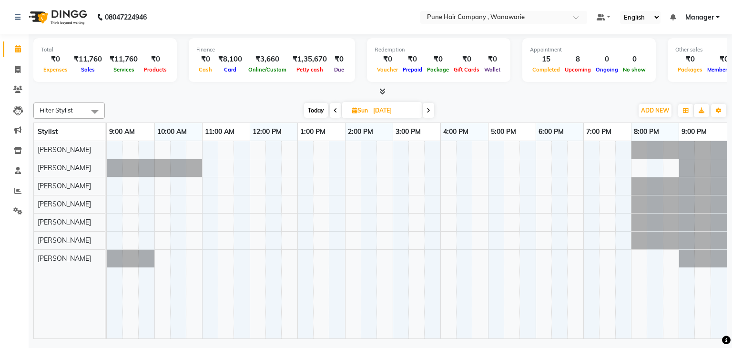
click at [206, 187] on div at bounding box center [417, 240] width 620 height 198
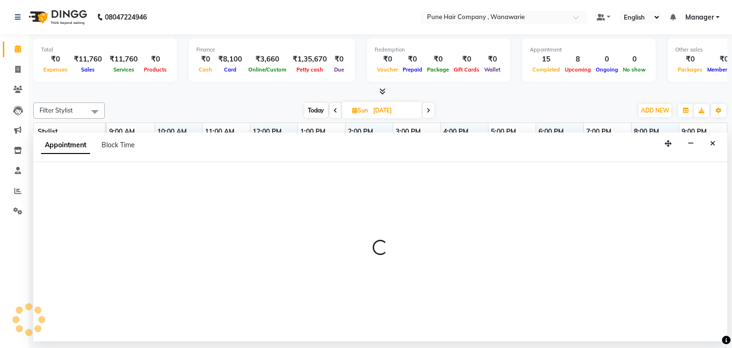
select select "74579"
select select "660"
select select "tentative"
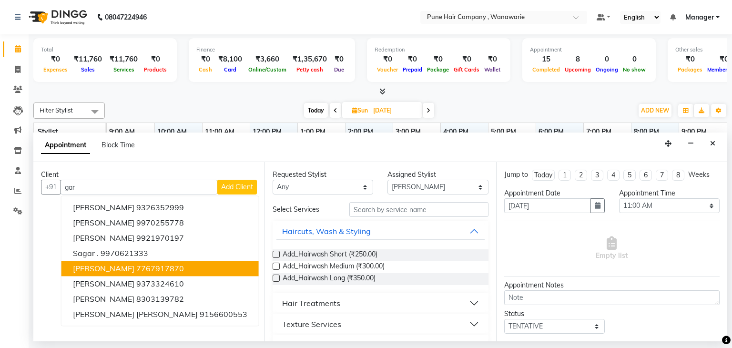
click at [127, 267] on span "Garima Gavtam" at bounding box center [104, 269] width 62 height 10
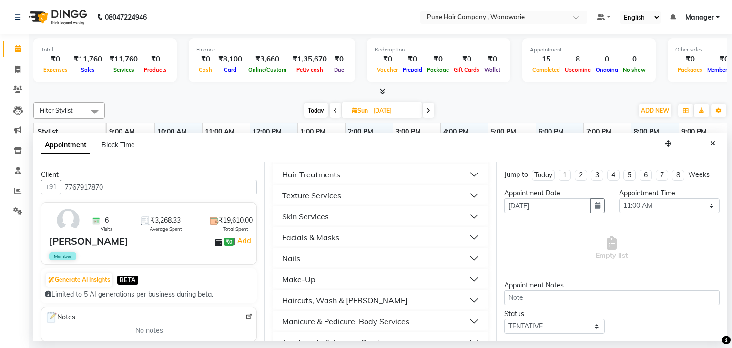
scroll to position [133, 0]
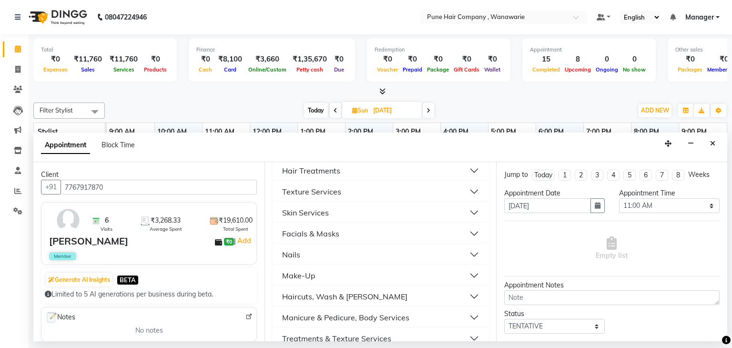
type input "7767917870"
click at [342, 212] on button "Skin Services" at bounding box center [381, 212] width 208 height 17
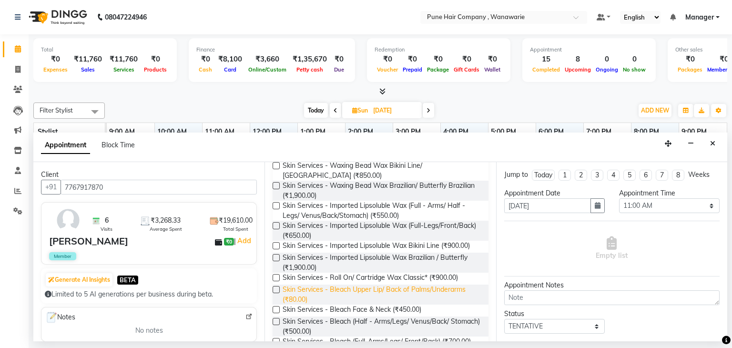
scroll to position [278, 0]
click at [275, 208] on label at bounding box center [276, 206] width 7 height 7
click at [275, 208] on input "checkbox" at bounding box center [276, 207] width 6 height 6
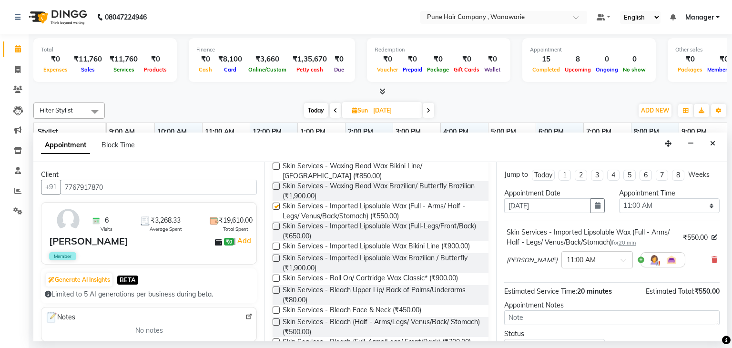
checkbox input "false"
click at [274, 226] on label at bounding box center [276, 226] width 7 height 7
click at [274, 226] on input "checkbox" at bounding box center [276, 227] width 6 height 6
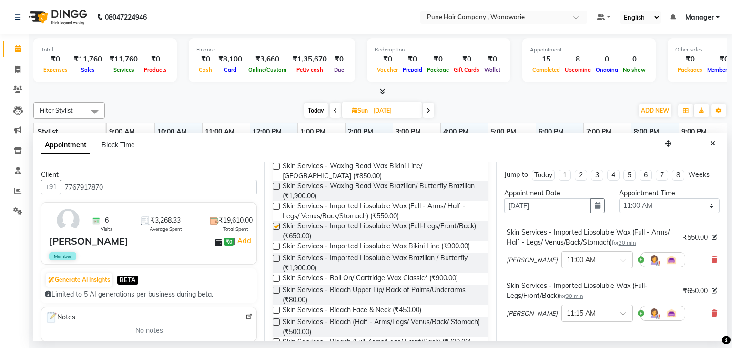
checkbox input "false"
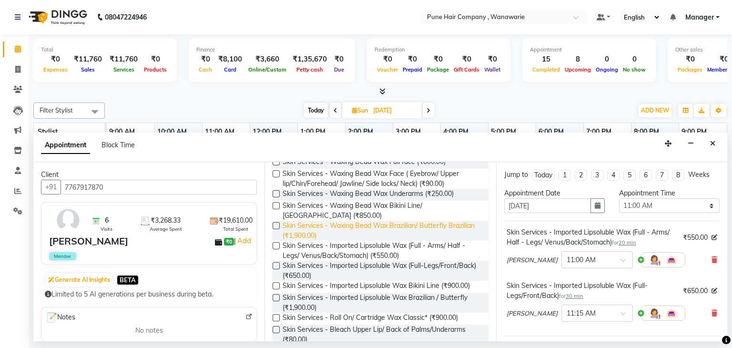
scroll to position [233, 0]
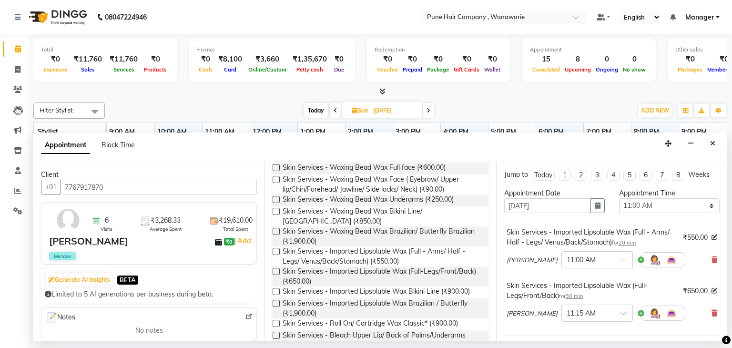
click at [277, 200] on label at bounding box center [276, 199] width 7 height 7
click at [277, 200] on input "checkbox" at bounding box center [276, 200] width 6 height 6
checkbox input "false"
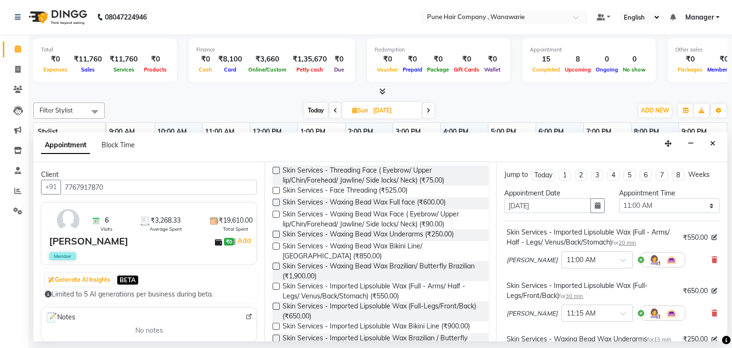
scroll to position [195, 0]
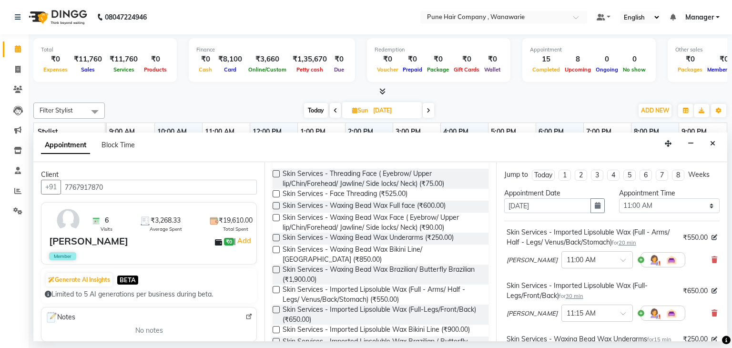
click at [277, 218] on label at bounding box center [276, 217] width 7 height 7
click at [277, 218] on input "checkbox" at bounding box center [276, 219] width 6 height 6
checkbox input "false"
click at [274, 175] on label at bounding box center [276, 173] width 7 height 7
click at [274, 175] on input "checkbox" at bounding box center [276, 175] width 6 height 6
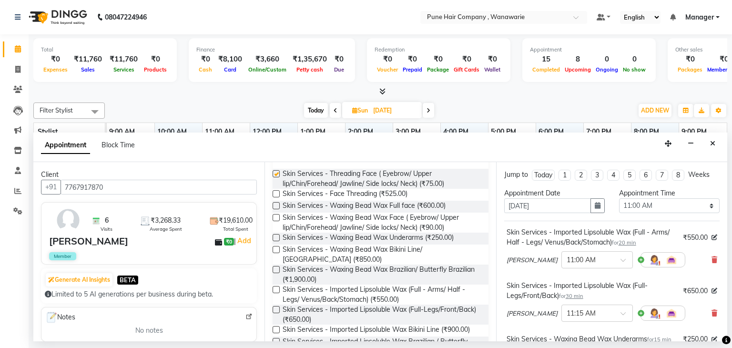
checkbox input "false"
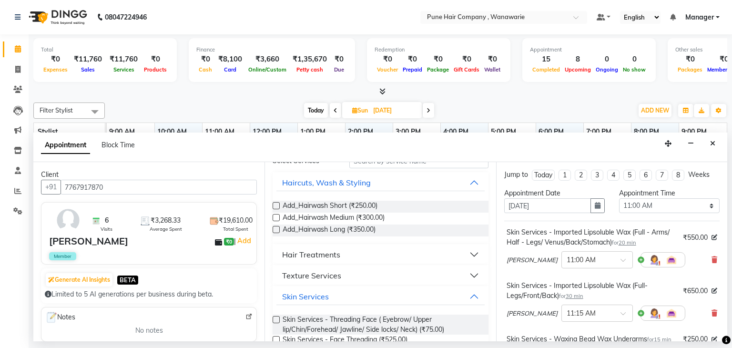
scroll to position [0, 0]
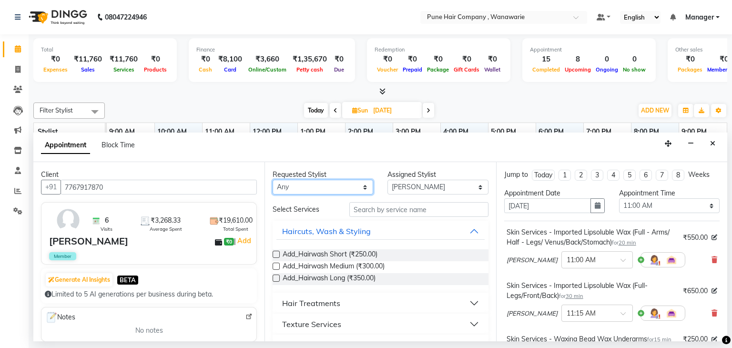
click at [362, 188] on select "Any Faisal shaikh Kasturi bhandari Manoj Zambre Nasim Shaikh Prasad wagh Ranjee…" at bounding box center [323, 187] width 101 height 15
select select "74578"
click at [273, 180] on select "Any Faisal shaikh Kasturi bhandari Manoj Zambre Nasim Shaikh Prasad wagh Ranjee…" at bounding box center [323, 187] width 101 height 15
select select "74578"
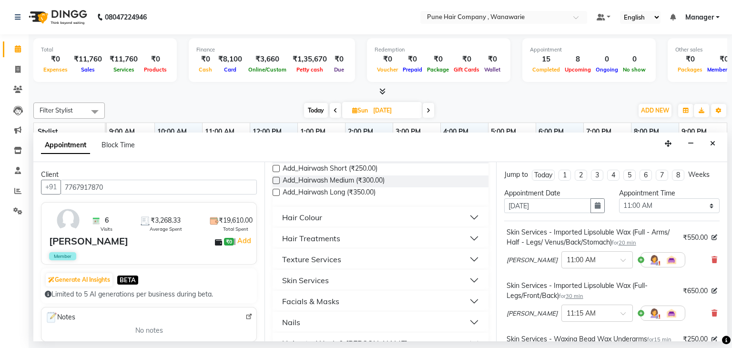
scroll to position [272, 0]
click at [361, 223] on button "Hair Colour" at bounding box center [381, 218] width 208 height 17
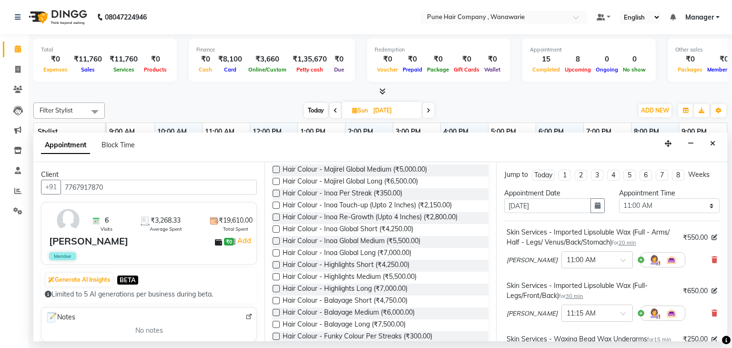
scroll to position [393, 0]
click at [278, 205] on label at bounding box center [276, 203] width 7 height 7
click at [278, 205] on input "checkbox" at bounding box center [276, 205] width 6 height 6
checkbox input "false"
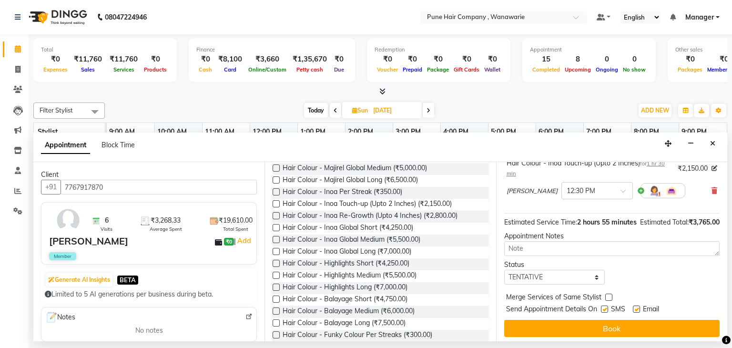
scroll to position [359, 0]
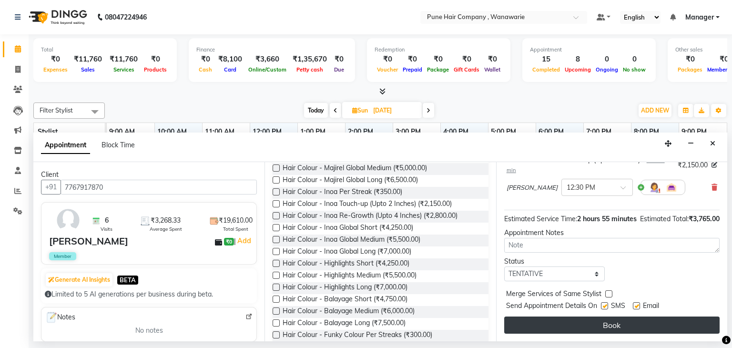
click at [608, 325] on button "Book" at bounding box center [613, 325] width 216 height 17
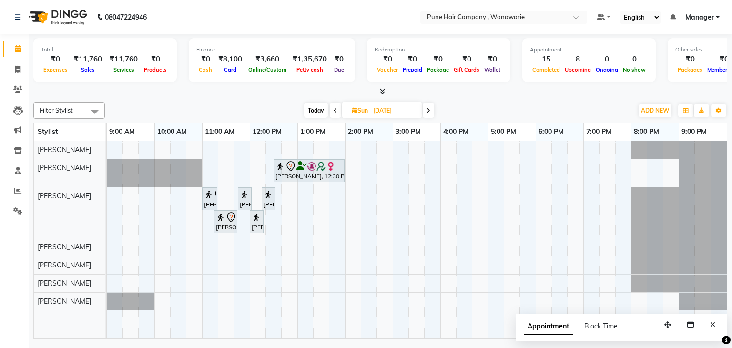
click at [313, 110] on span "Today" at bounding box center [316, 110] width 24 height 15
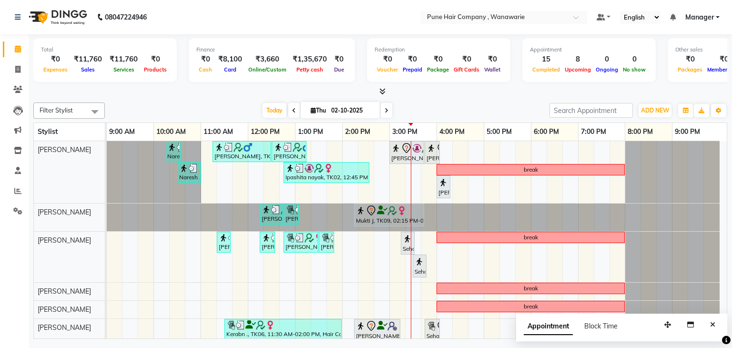
click at [385, 108] on icon at bounding box center [387, 111] width 4 height 6
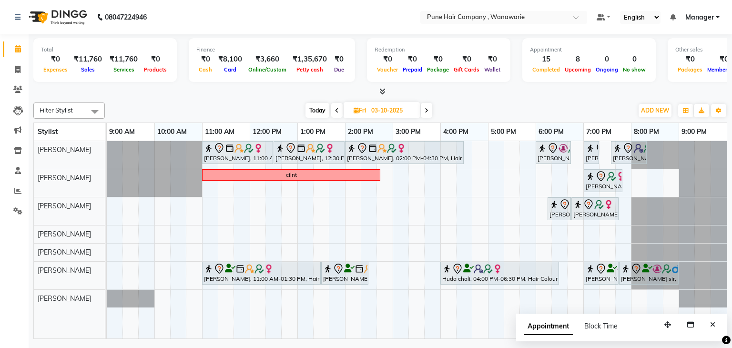
click at [427, 113] on span at bounding box center [426, 110] width 11 height 15
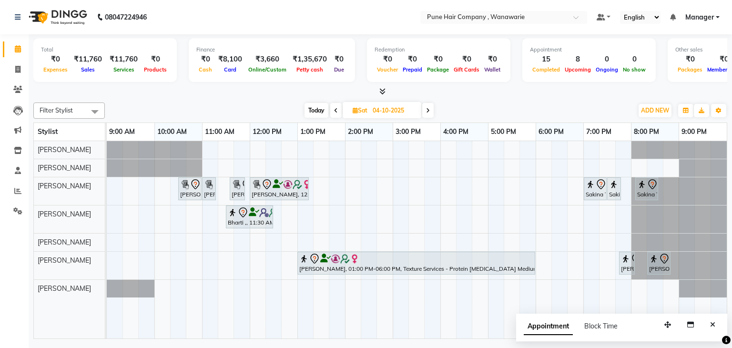
click at [315, 108] on span "Today" at bounding box center [317, 110] width 24 height 15
type input "02-10-2025"
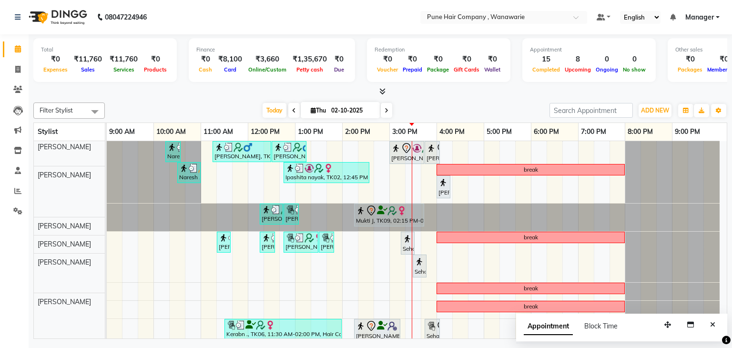
scroll to position [0, 0]
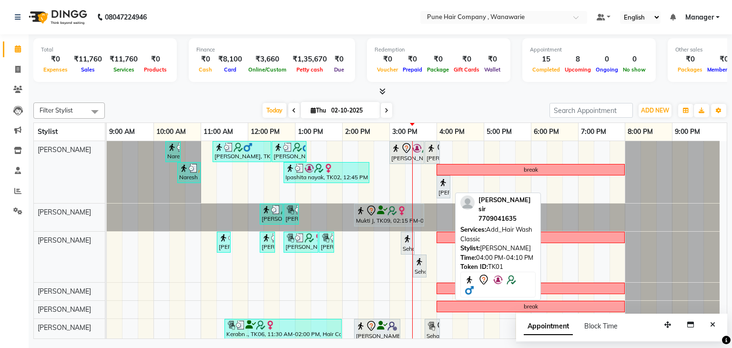
click at [442, 184] on img at bounding box center [444, 183] width 10 height 10
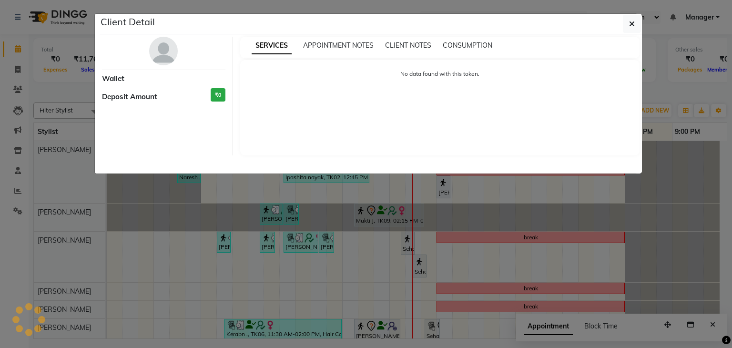
select select "7"
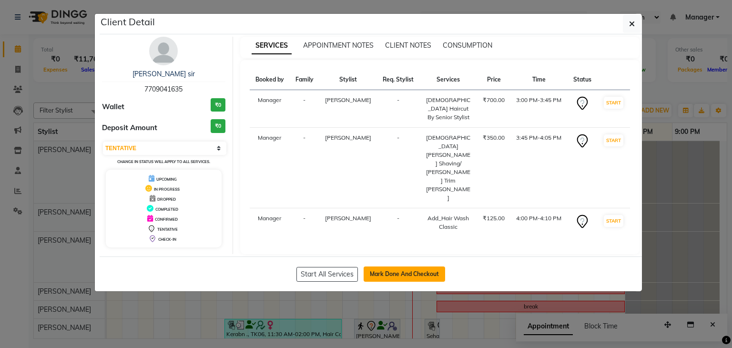
click at [414, 271] on button "Mark Done And Checkout" at bounding box center [405, 274] width 82 height 15
select select "8072"
select select "service"
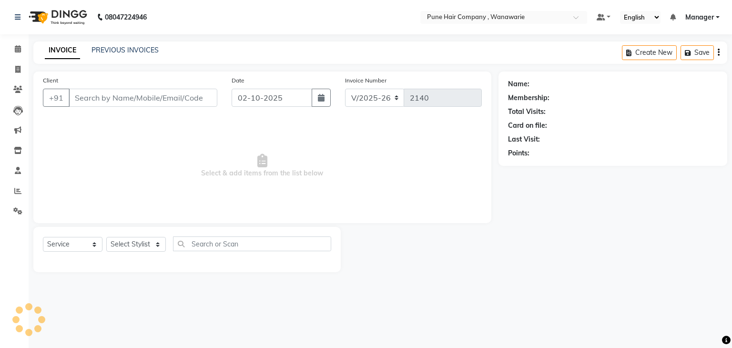
type input "7709041635"
select select "74577"
select select "1: Object"
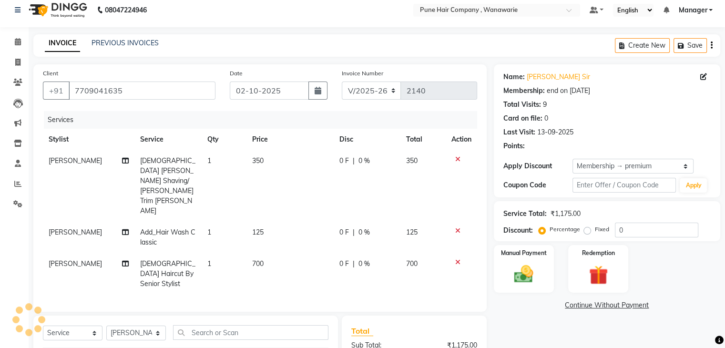
type input "20"
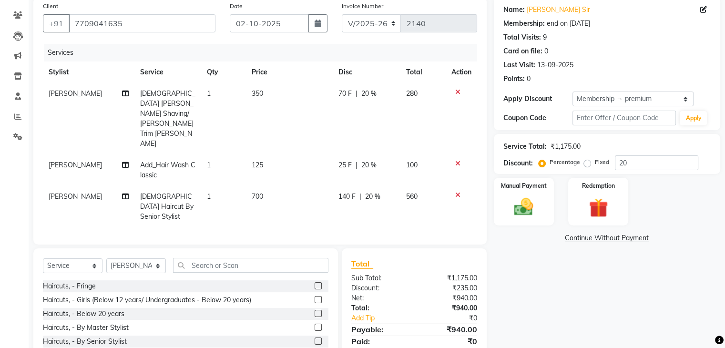
scroll to position [97, 0]
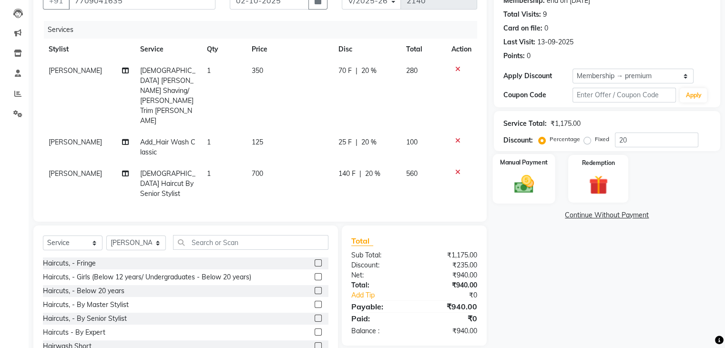
click at [539, 184] on img at bounding box center [524, 184] width 32 height 23
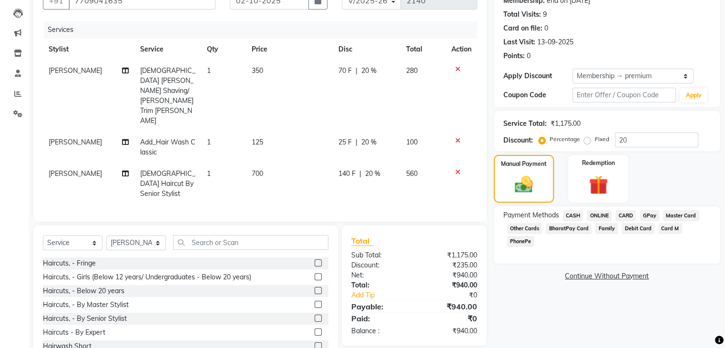
click at [652, 215] on span "GPay" at bounding box center [650, 215] width 20 height 11
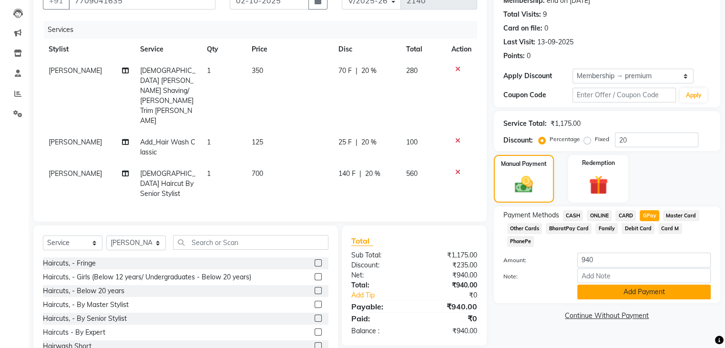
click at [640, 285] on button "Add Payment" at bounding box center [644, 292] width 134 height 15
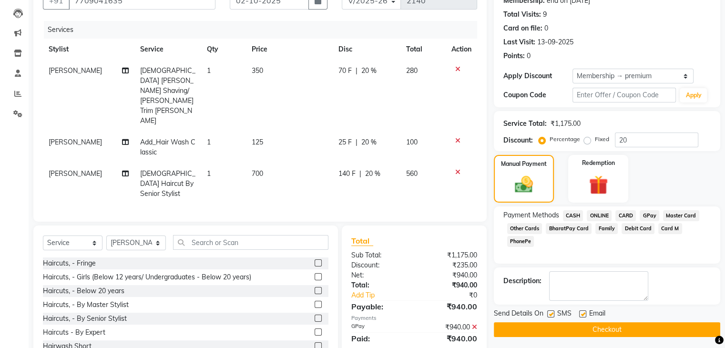
scroll to position [100, 0]
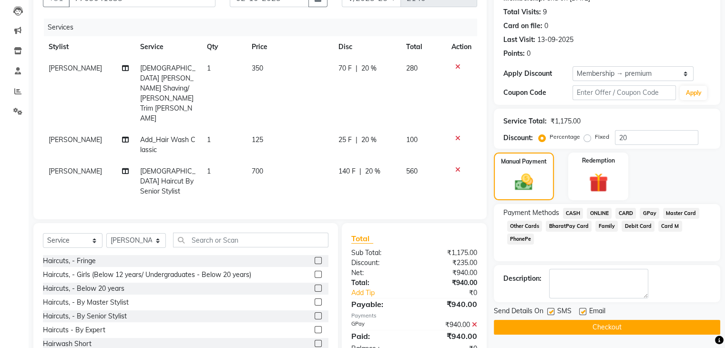
click at [599, 325] on button "Checkout" at bounding box center [607, 327] width 227 height 15
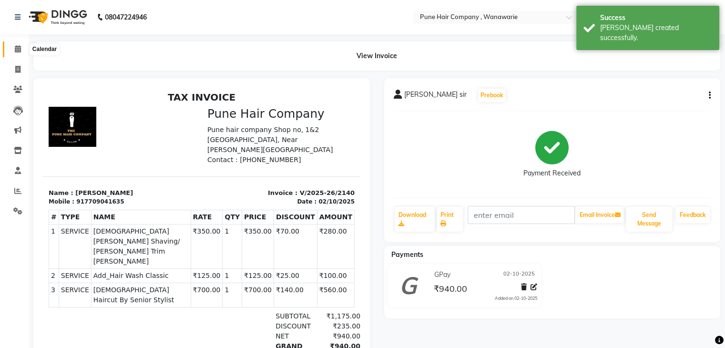
click at [10, 46] on span at bounding box center [18, 49] width 17 height 11
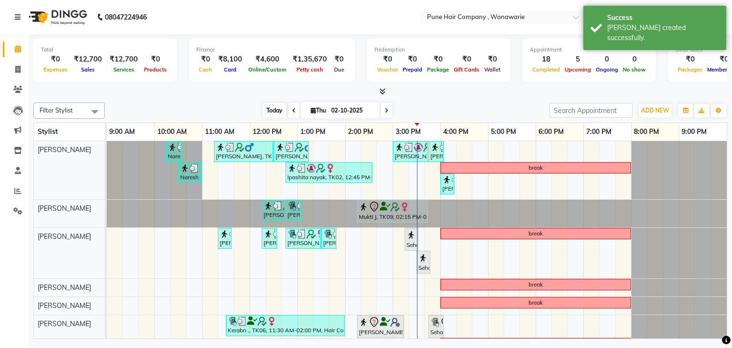
click at [275, 106] on span "Today" at bounding box center [275, 110] width 24 height 15
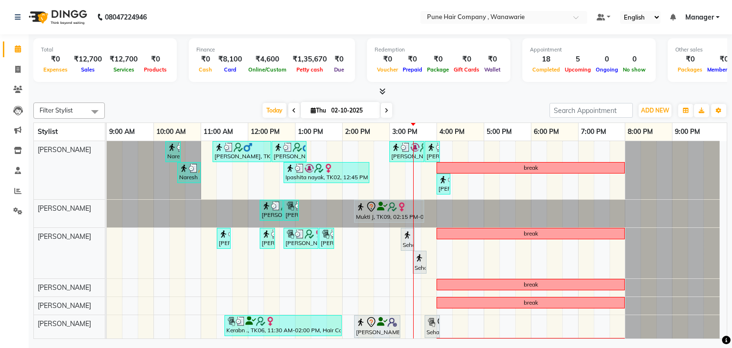
click at [387, 109] on span at bounding box center [386, 110] width 11 height 15
type input "03-10-2025"
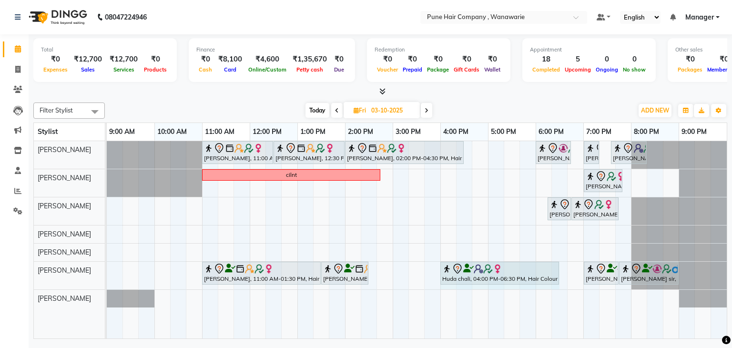
click at [107, 267] on div "Beena, 11:00 AM-01:30 PM, Hair Colour - Inoa Global Medium Beena, 01:30 PM-02:3…" at bounding box center [107, 276] width 0 height 28
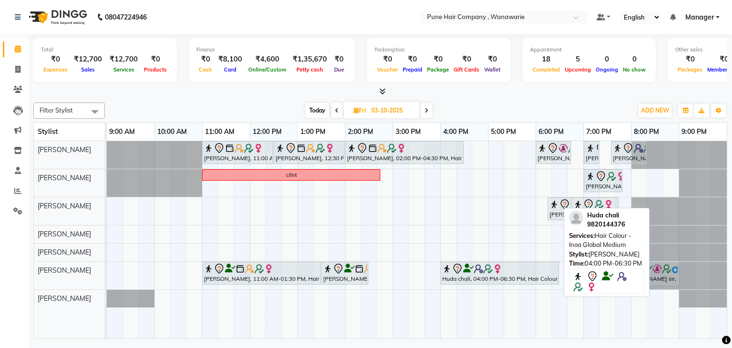
click at [558, 267] on link "Huda chali, 04:00 PM-06:30 PM, Hair Colour - Inoa Global Medium" at bounding box center [500, 273] width 119 height 23
select select "7"
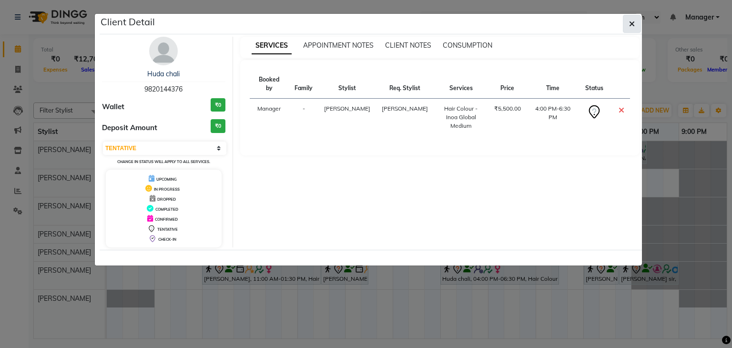
click at [629, 28] on button "button" at bounding box center [632, 24] width 18 height 18
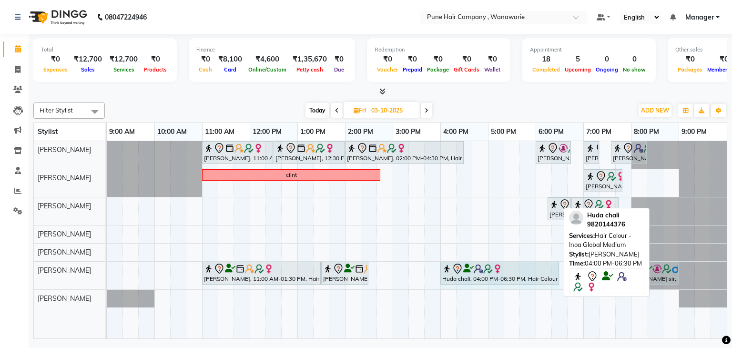
drag, startPoint x: 557, startPoint y: 268, endPoint x: 567, endPoint y: 268, distance: 9.5
click at [567, 268] on div "Filter Stylist Select All Faisal shaikh Kasturi bhandari Manoj Zambre Nasim Sha…" at bounding box center [380, 219] width 694 height 240
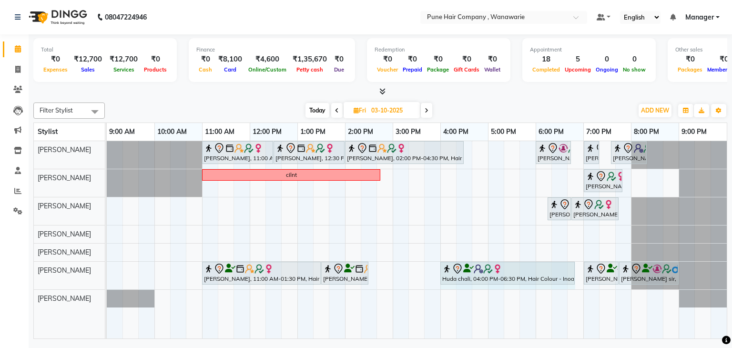
drag, startPoint x: 559, startPoint y: 266, endPoint x: 568, endPoint y: 265, distance: 9.6
click at [107, 265] on div "Beena, 11:00 AM-01:30 PM, Hair Colour - Inoa Global Medium Beena, 01:30 PM-02:3…" at bounding box center [107, 276] width 0 height 28
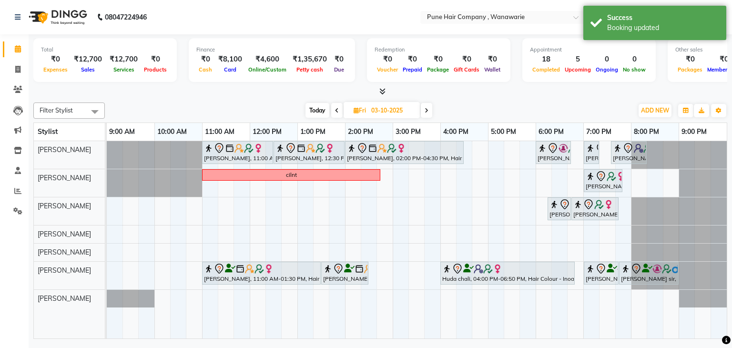
click at [321, 108] on span "Today" at bounding box center [318, 110] width 24 height 15
type input "02-10-2025"
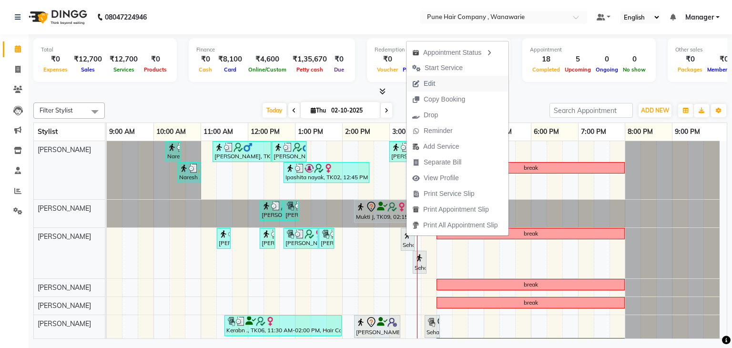
click at [435, 82] on span "Edit" at bounding box center [429, 84] width 11 height 10
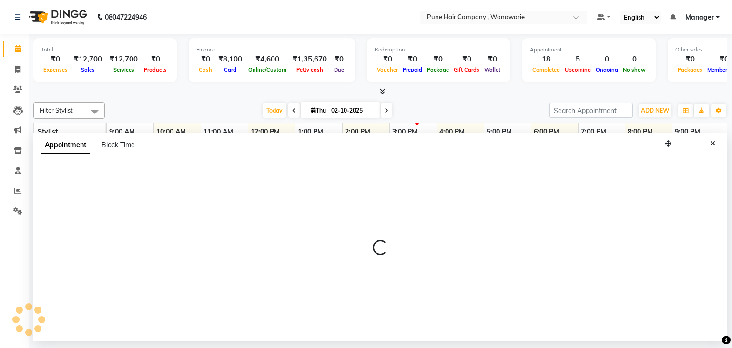
select select "tentative"
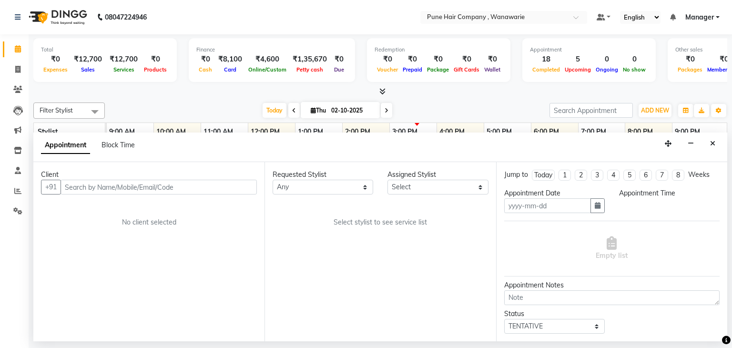
type input "02-10-2025"
select select "915"
select select "74603"
select select "4060"
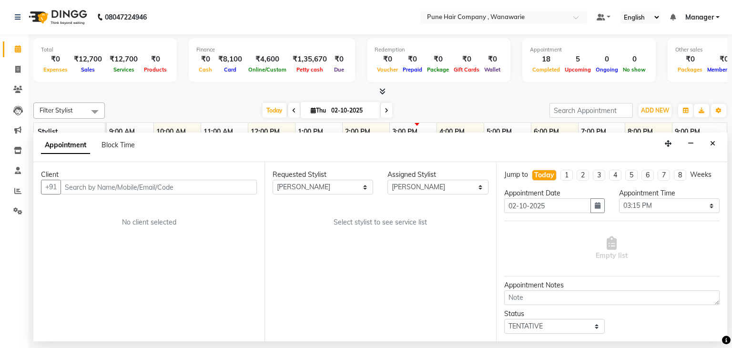
select select "4060"
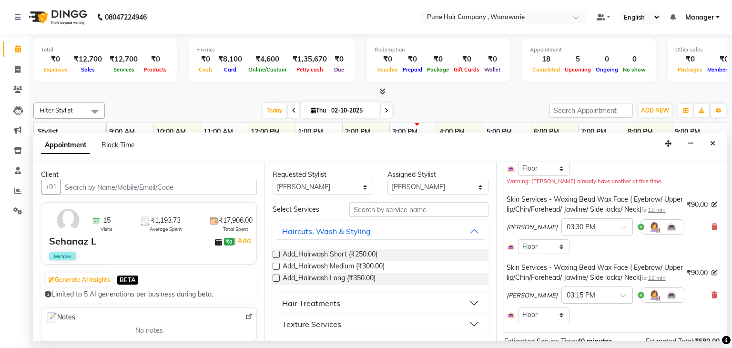
scroll to position [101, 0]
click at [712, 231] on icon at bounding box center [715, 227] width 6 height 7
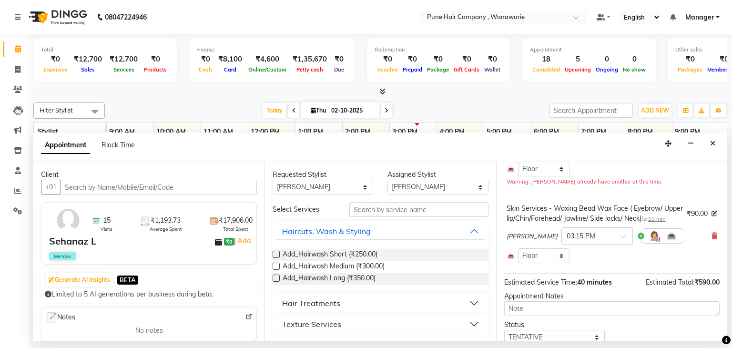
scroll to position [146, 0]
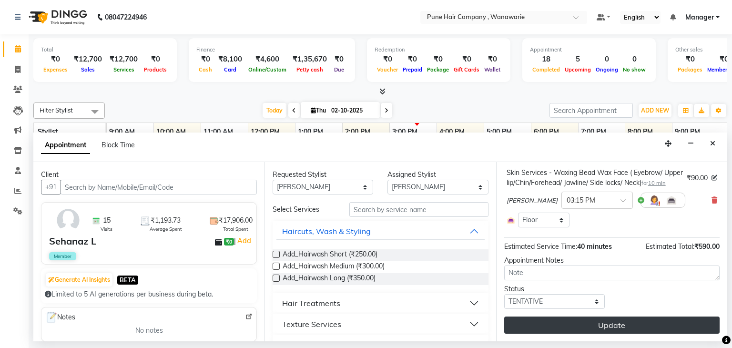
click at [606, 325] on button "Update" at bounding box center [613, 325] width 216 height 17
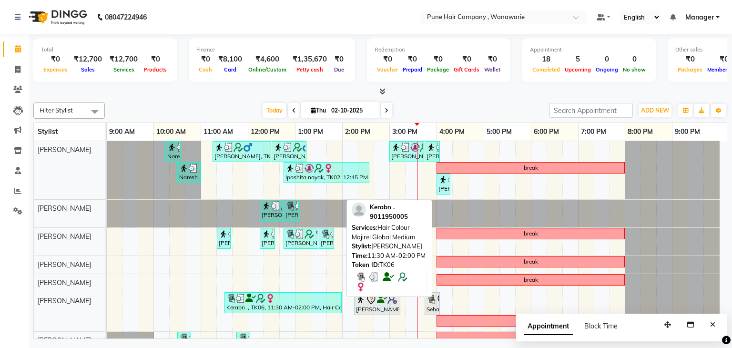
scroll to position [39, 0]
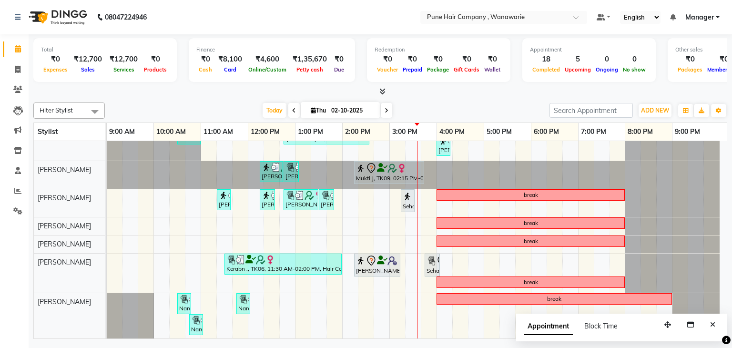
click at [385, 111] on icon at bounding box center [387, 111] width 4 height 6
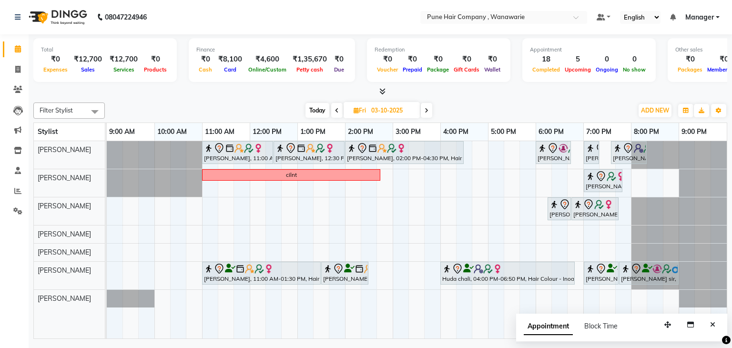
click at [429, 111] on span at bounding box center [426, 110] width 11 height 15
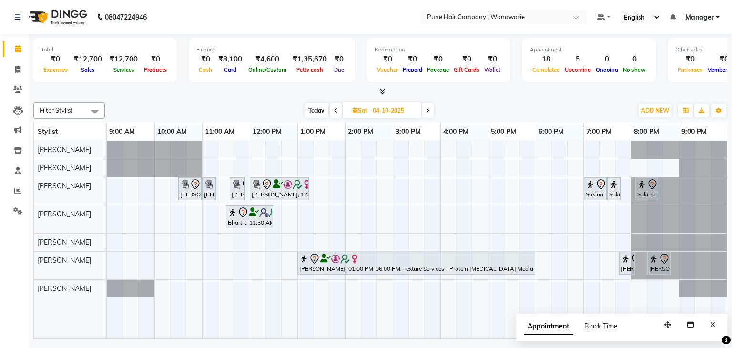
click at [427, 112] on icon at bounding box center [428, 111] width 4 height 6
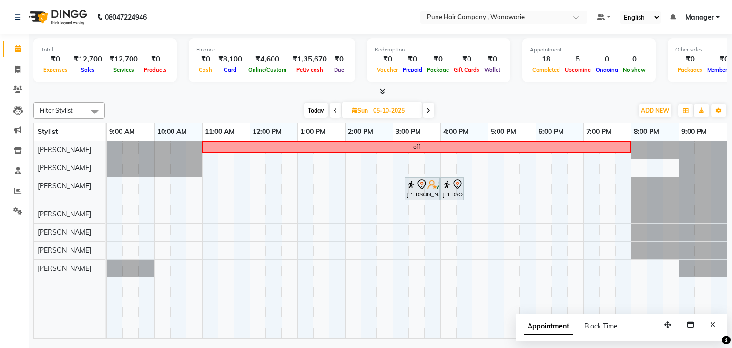
click at [431, 111] on icon at bounding box center [429, 111] width 4 height 6
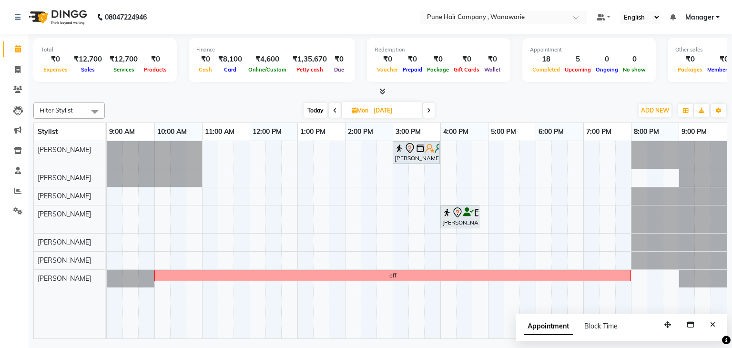
click at [430, 111] on icon at bounding box center [429, 111] width 4 height 6
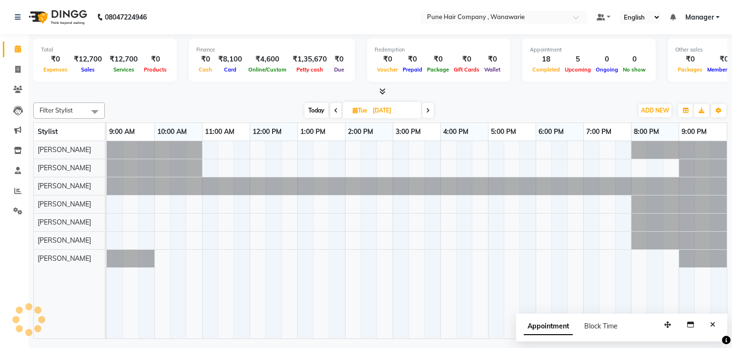
click at [430, 111] on icon at bounding box center [428, 111] width 4 height 6
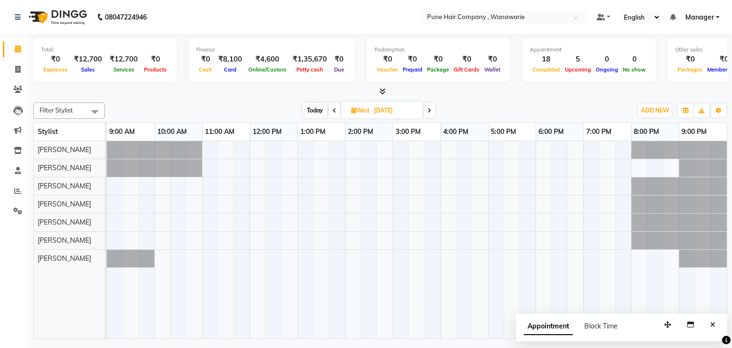
click at [430, 111] on icon at bounding box center [430, 111] width 4 height 6
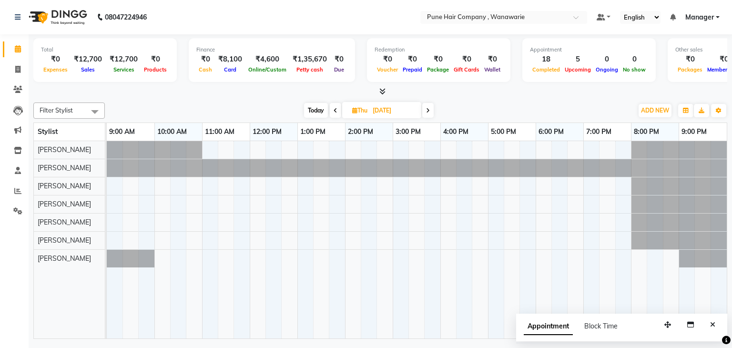
click at [430, 111] on icon at bounding box center [428, 111] width 4 height 6
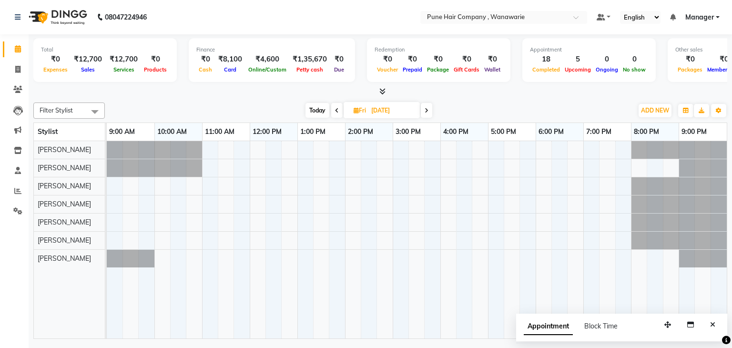
click at [430, 111] on span at bounding box center [426, 110] width 11 height 15
click at [314, 104] on span "Today" at bounding box center [317, 110] width 24 height 15
type input "02-10-2025"
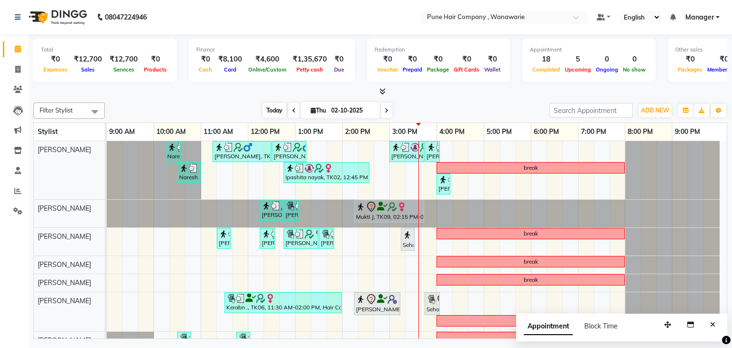
click at [273, 112] on span "Today" at bounding box center [275, 110] width 24 height 15
click at [270, 111] on span "Today" at bounding box center [275, 110] width 24 height 15
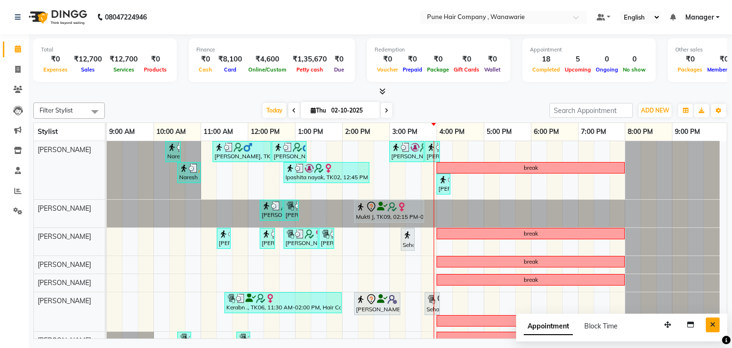
click at [714, 323] on icon "Close" at bounding box center [713, 324] width 5 height 7
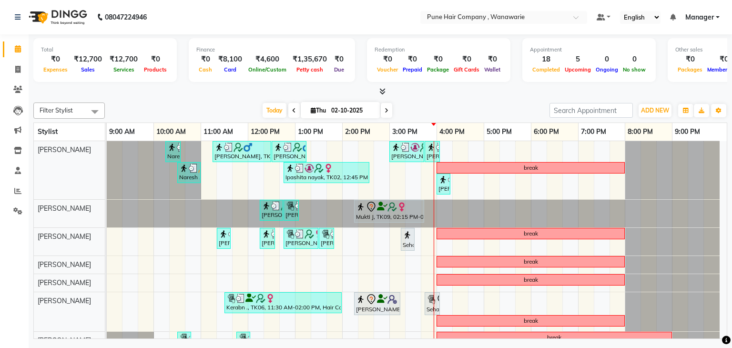
scroll to position [39, 0]
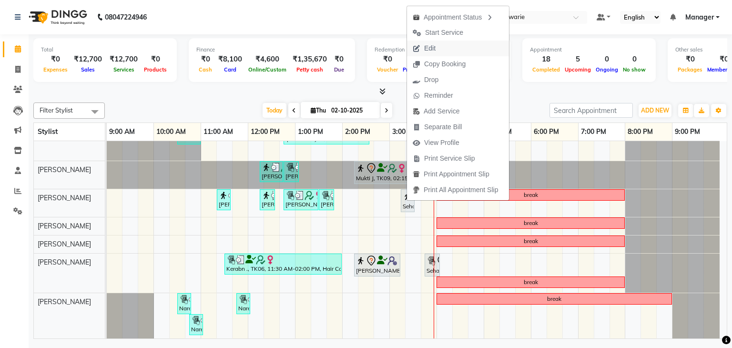
click at [450, 48] on button "Edit" at bounding box center [458, 49] width 102 height 16
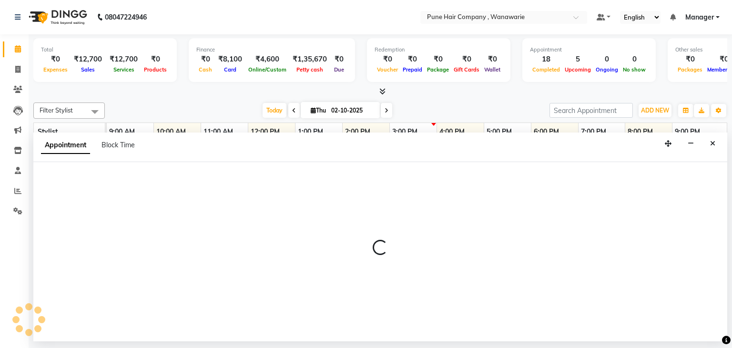
select select "tentative"
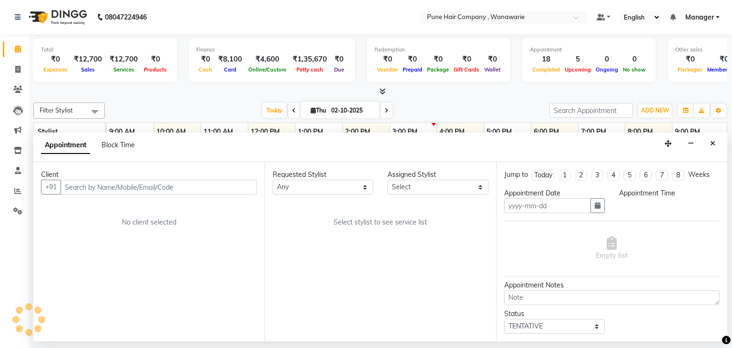
type input "02-10-2025"
select select "74603"
select select "915"
select select "4060"
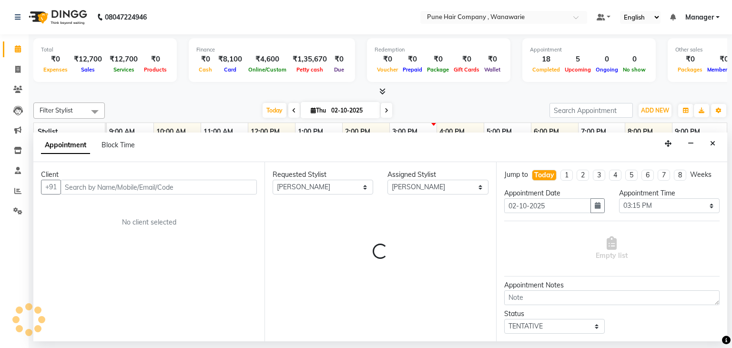
select select "4060"
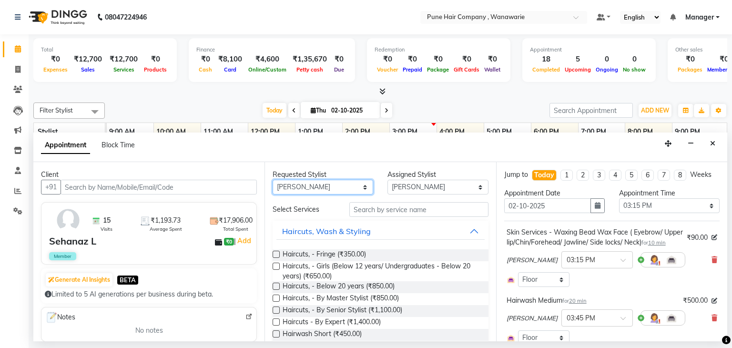
click at [311, 184] on select "Any Faisal shaikh Kasturi bhandari Manoj Zambre Nasim Shaikh Prasad wagh Ranjee…" at bounding box center [323, 187] width 101 height 15
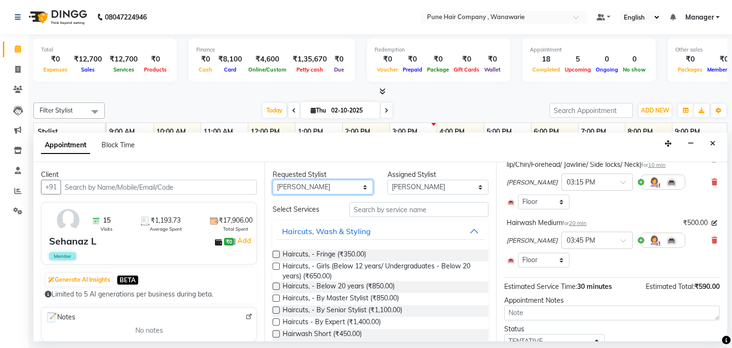
scroll to position [77, 0]
click at [541, 229] on div "Hairwash Medium for 20 min" at bounding box center [547, 224] width 80 height 10
click at [712, 227] on icon at bounding box center [715, 224] width 6 height 6
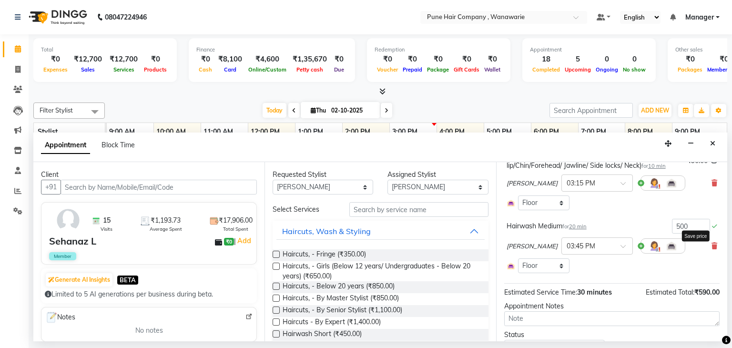
click at [712, 229] on icon at bounding box center [714, 227] width 5 height 6
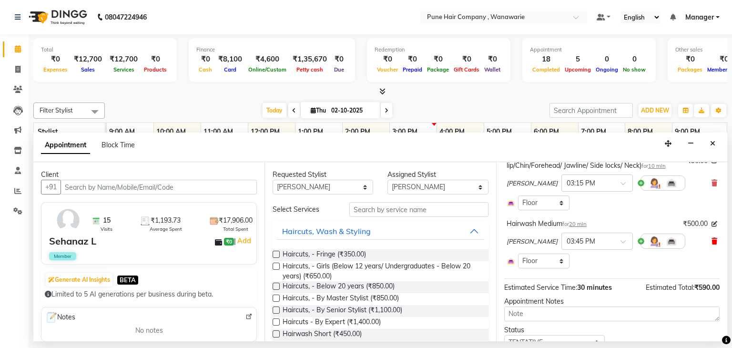
click at [712, 245] on icon at bounding box center [715, 241] width 6 height 7
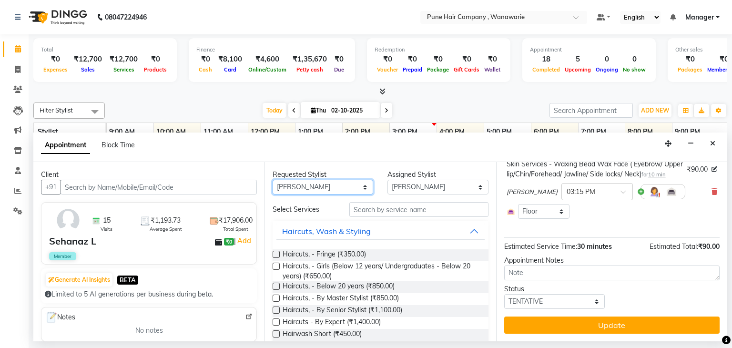
click at [330, 186] on select "Any Faisal shaikh Kasturi bhandari Manoj Zambre Nasim Shaikh Prasad wagh Ranjee…" at bounding box center [323, 187] width 101 height 15
select select "74577"
click at [273, 180] on select "Any Faisal shaikh Kasturi bhandari Manoj Zambre Nasim Shaikh Prasad wagh Ranjee…" at bounding box center [323, 187] width 101 height 15
select select "74577"
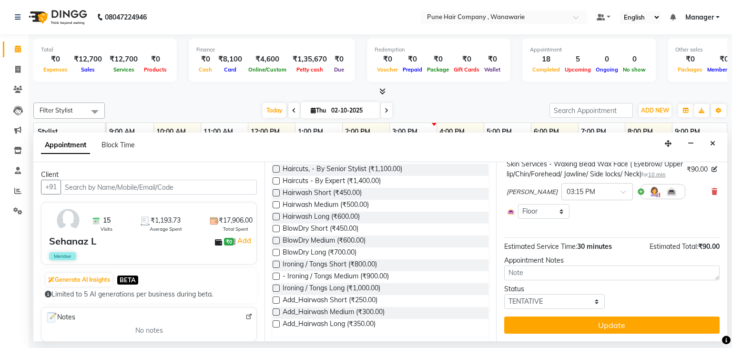
scroll to position [142, 0]
click at [330, 201] on span "Hairwash Medium (₹500.00)" at bounding box center [326, 205] width 86 height 12
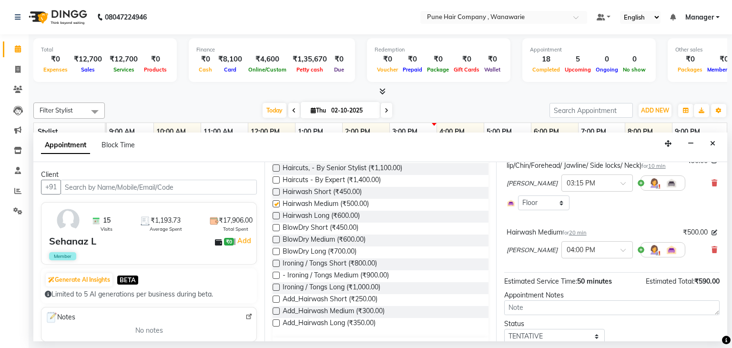
checkbox input "false"
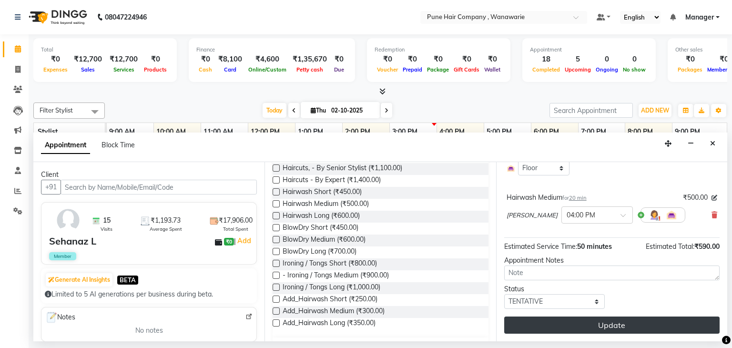
click at [551, 325] on button "Update" at bounding box center [613, 325] width 216 height 17
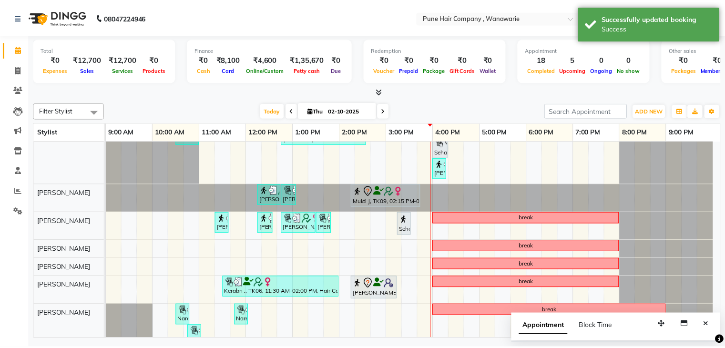
scroll to position [0, 0]
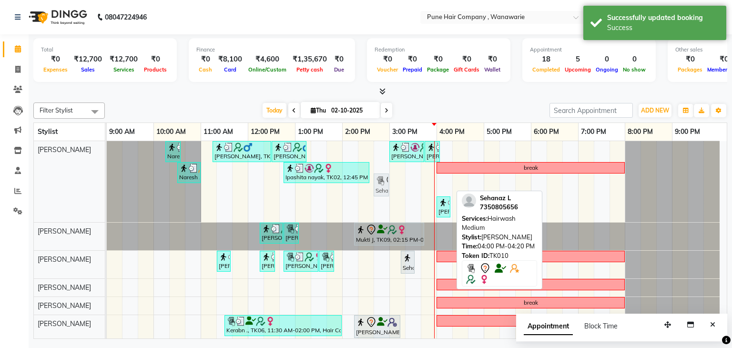
drag, startPoint x: 443, startPoint y: 183, endPoint x: 383, endPoint y: 178, distance: 60.2
click at [107, 178] on div "Naresh ,, TK07, 10:15 AM-10:35 AM, Add_Hairwash Medium Savir Shetty, TK03, 11:1…" at bounding box center [107, 181] width 0 height 81
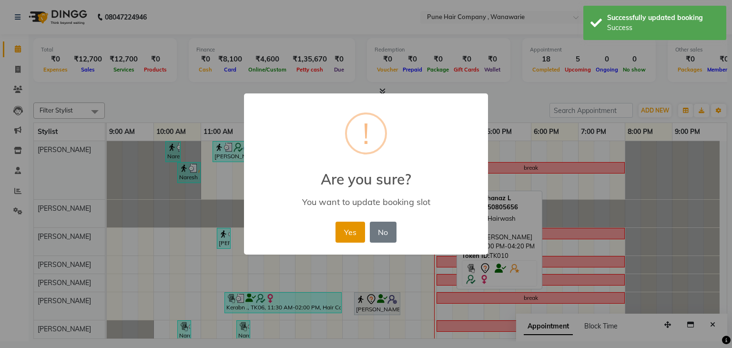
click at [344, 234] on button "Yes" at bounding box center [350, 232] width 29 height 21
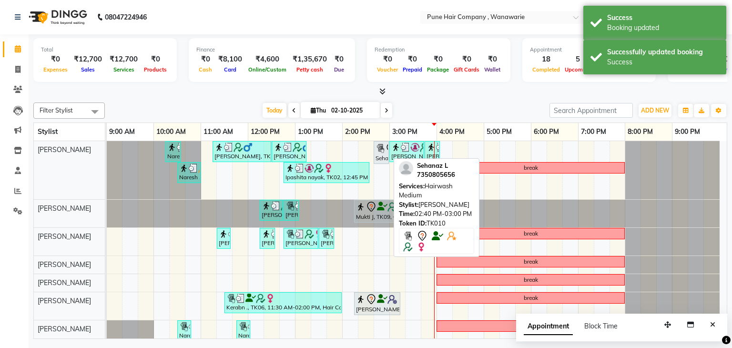
click at [384, 147] on img at bounding box center [381, 149] width 10 height 10
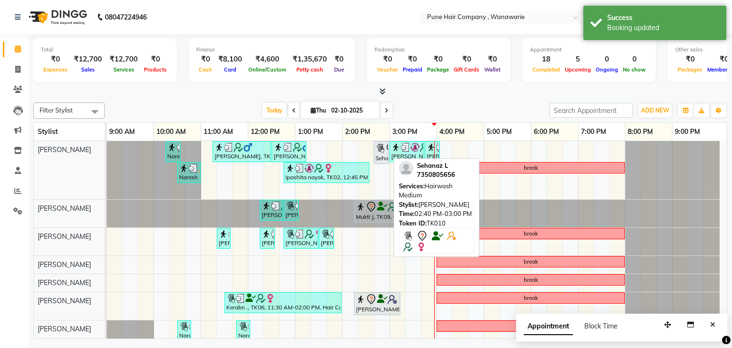
click at [384, 147] on img at bounding box center [381, 149] width 10 height 10
select select "7"
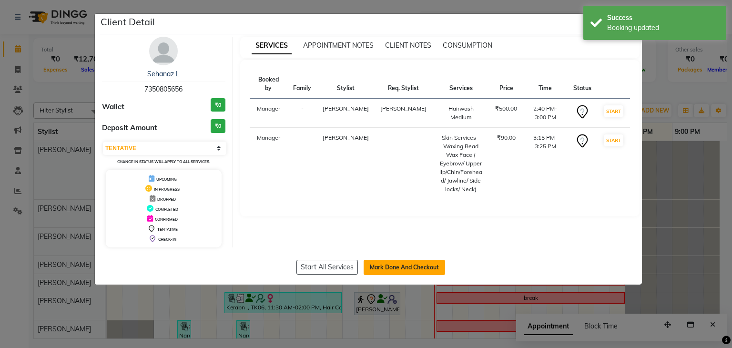
click at [384, 263] on button "Mark Done And Checkout" at bounding box center [405, 267] width 82 height 15
select select "8072"
select select "service"
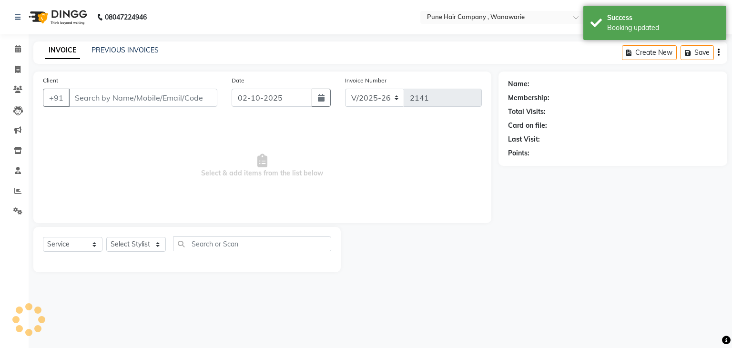
type input "7350805656"
select select "74577"
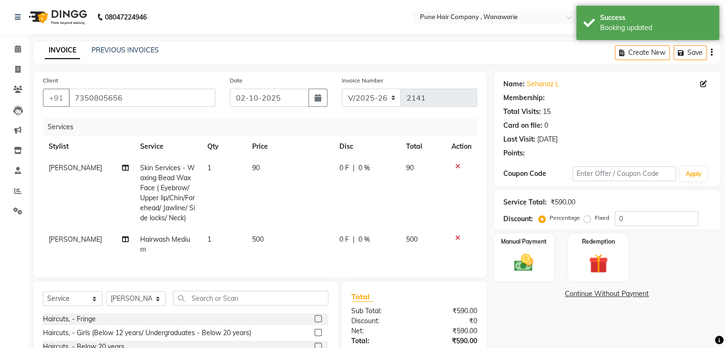
scroll to position [96, 0]
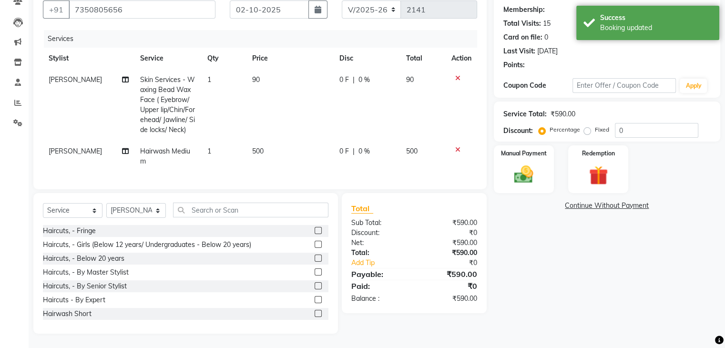
type input "20"
select select "1: Object"
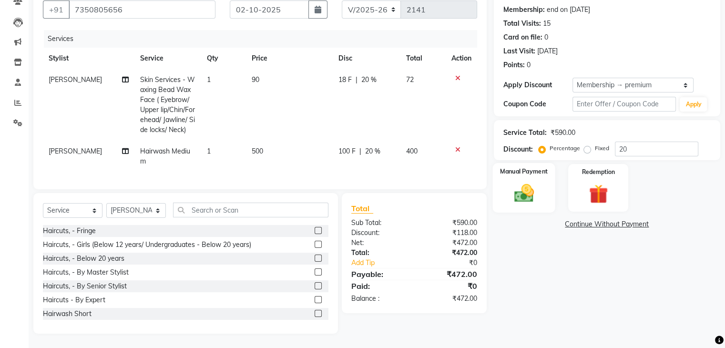
click at [522, 167] on label "Manual Payment" at bounding box center [524, 171] width 48 height 9
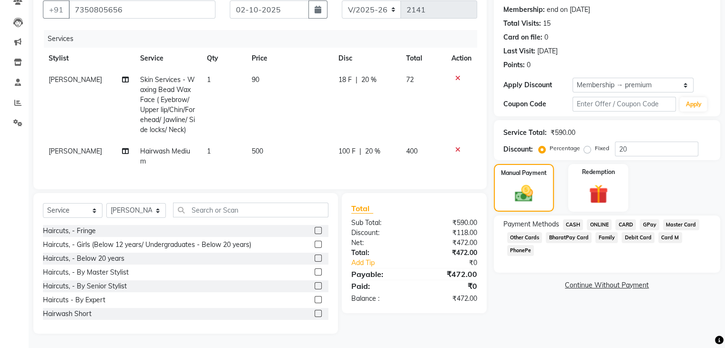
click at [572, 219] on span "CASH" at bounding box center [573, 224] width 21 height 11
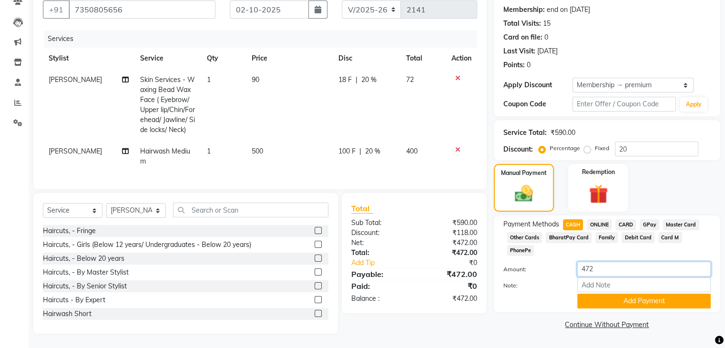
click at [600, 262] on input "472" at bounding box center [644, 269] width 134 height 15
type input "4"
type input "500"
click at [599, 294] on button "Add Payment" at bounding box center [644, 301] width 134 height 15
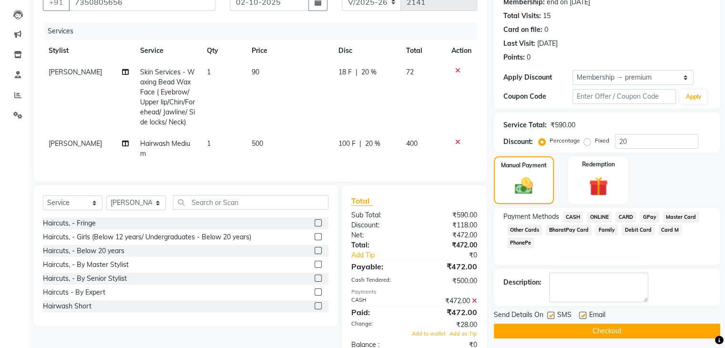
scroll to position [129, 0]
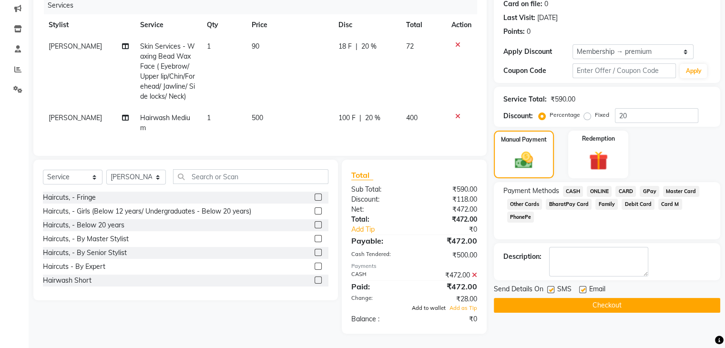
click at [429, 307] on span "Add to wallet" at bounding box center [429, 308] width 34 height 7
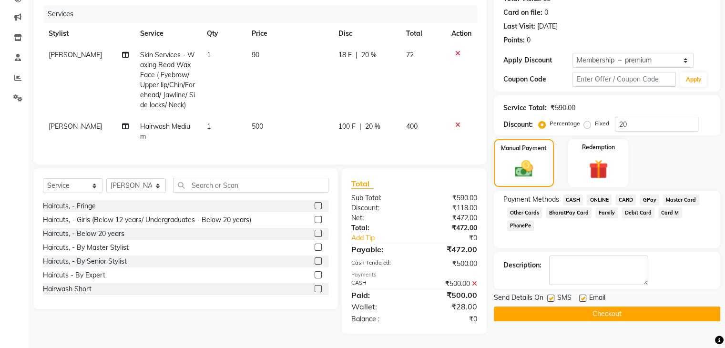
scroll to position [120, 0]
click at [608, 307] on button "Checkout" at bounding box center [607, 314] width 227 height 15
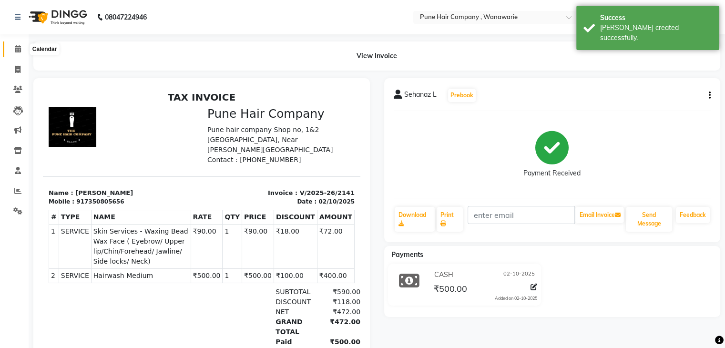
click at [15, 48] on icon at bounding box center [18, 48] width 6 height 7
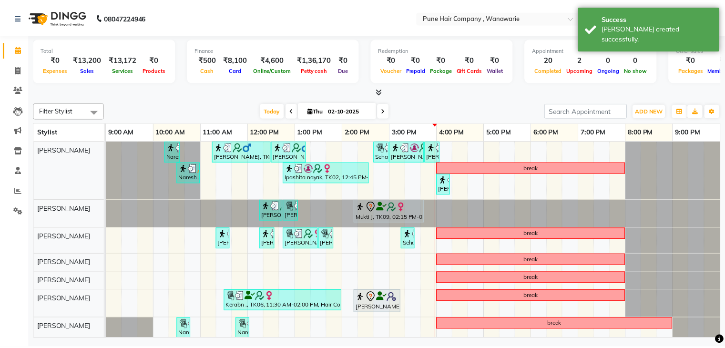
scroll to position [25, 0]
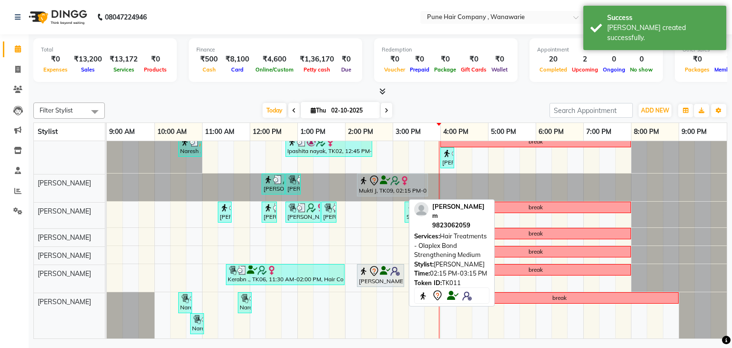
click at [377, 271] on div "[PERSON_NAME] m, TK11, 02:15 PM-03:15 PM, Hair Treatments - Olaplex Bond Streng…" at bounding box center [380, 276] width 45 height 20
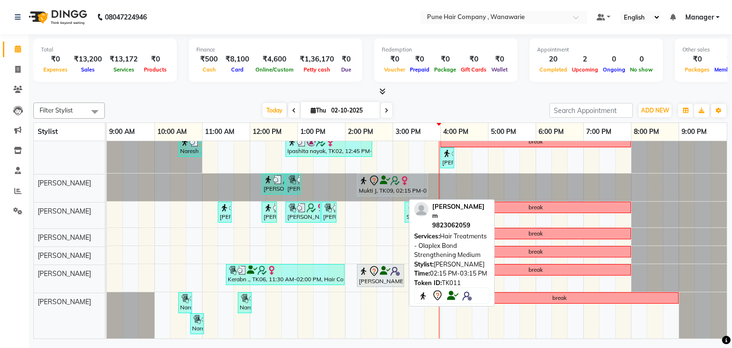
select select "7"
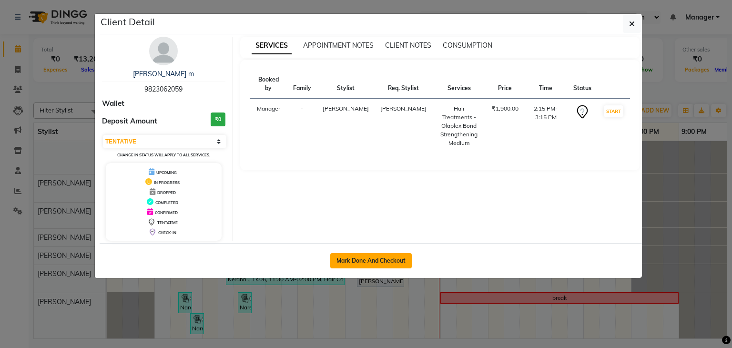
click at [380, 258] on button "Mark Done And Checkout" at bounding box center [371, 260] width 82 height 15
select select "8072"
select select "service"
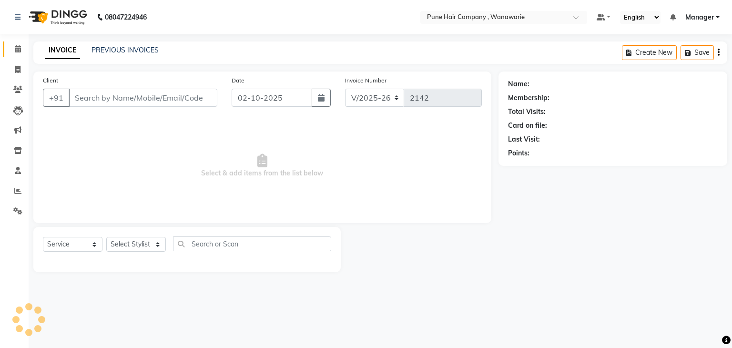
select select "3"
type input "9823062059"
select select "74603"
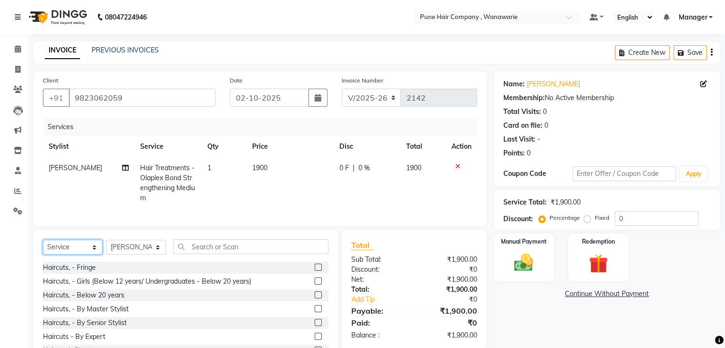
click at [92, 254] on select "Select Service Product Membership Package Voucher Prepaid Gift Card" at bounding box center [73, 247] width 60 height 15
click at [43, 248] on select "Select Service Product Membership Package Voucher Prepaid Gift Card" at bounding box center [73, 247] width 60 height 15
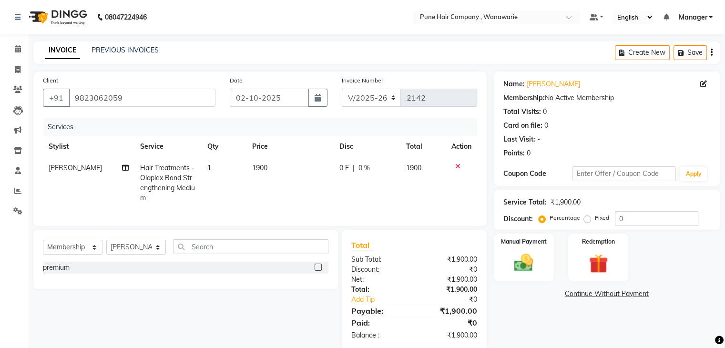
click at [319, 271] on label at bounding box center [318, 267] width 7 height 7
click at [319, 271] on input "checkbox" at bounding box center [318, 268] width 6 height 6
select select "select"
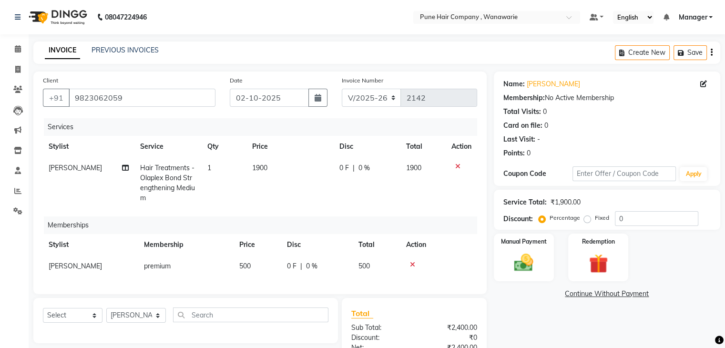
click at [310, 266] on span "0 %" at bounding box center [311, 266] width 11 height 10
select select "74603"
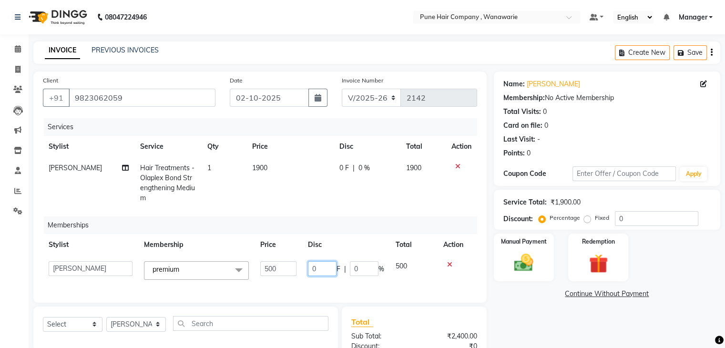
click at [328, 272] on input "0" at bounding box center [322, 268] width 29 height 15
type input "500"
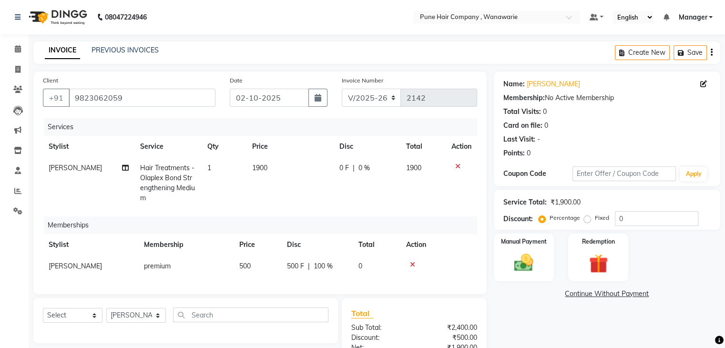
click at [443, 278] on div "Services Stylist Service Qty Price Disc Total Action Manoj Zambre Hair Treatmen…" at bounding box center [260, 201] width 434 height 166
click at [640, 214] on input "0" at bounding box center [656, 218] width 83 height 15
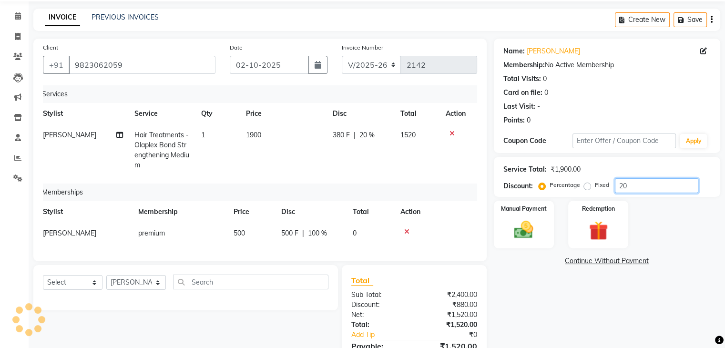
scroll to position [32, 0]
type input "20"
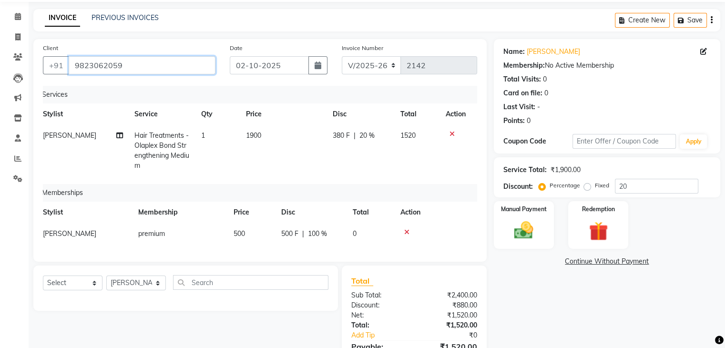
drag, startPoint x: 72, startPoint y: 64, endPoint x: 122, endPoint y: 65, distance: 49.6
click at [122, 65] on input "9823062059" at bounding box center [142, 65] width 147 height 18
click at [517, 209] on label "Manual Payment" at bounding box center [524, 208] width 48 height 9
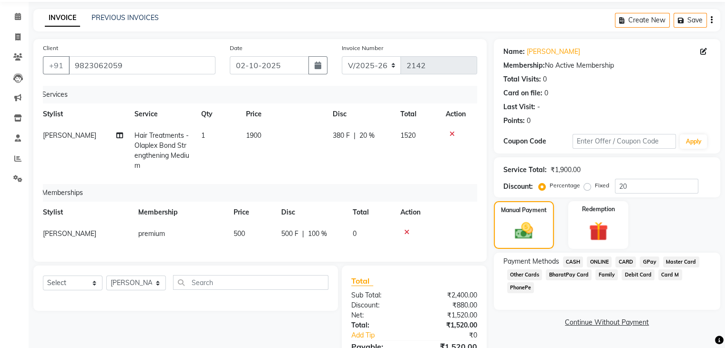
click at [647, 262] on span "GPay" at bounding box center [650, 262] width 20 height 11
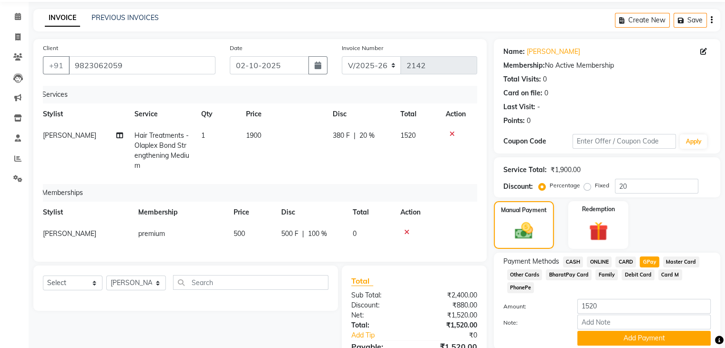
scroll to position [92, 0]
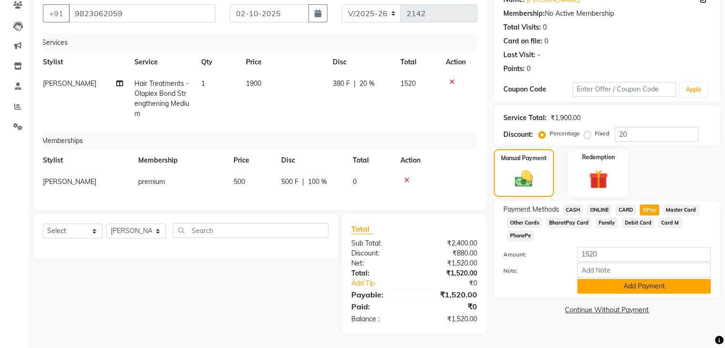
click at [617, 279] on button "Add Payment" at bounding box center [644, 286] width 134 height 15
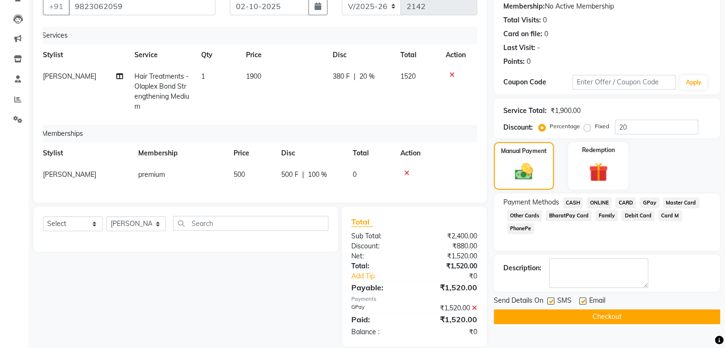
click at [565, 312] on button "Checkout" at bounding box center [607, 316] width 227 height 15
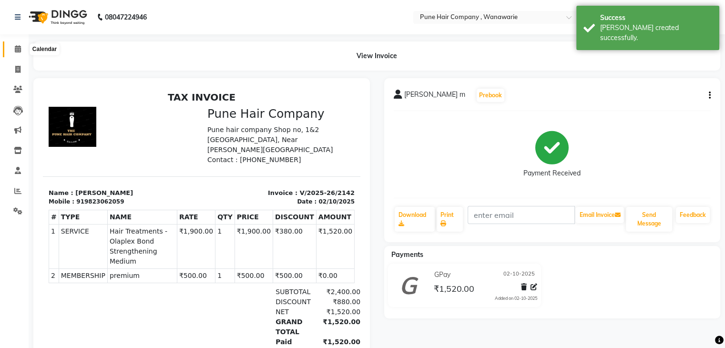
click at [19, 50] on icon at bounding box center [18, 48] width 6 height 7
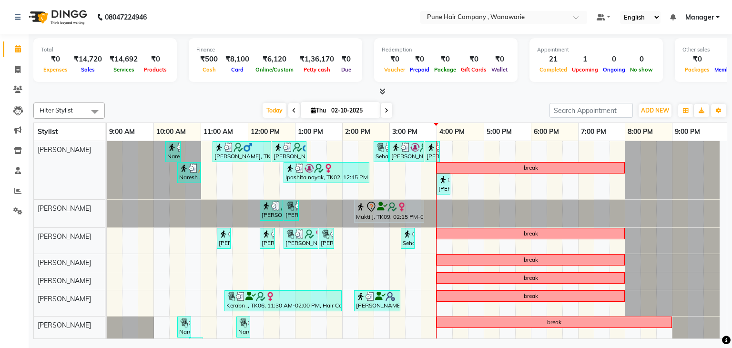
click at [331, 109] on input "02-10-2025" at bounding box center [353, 110] width 48 height 14
select select "10"
select select "2025"
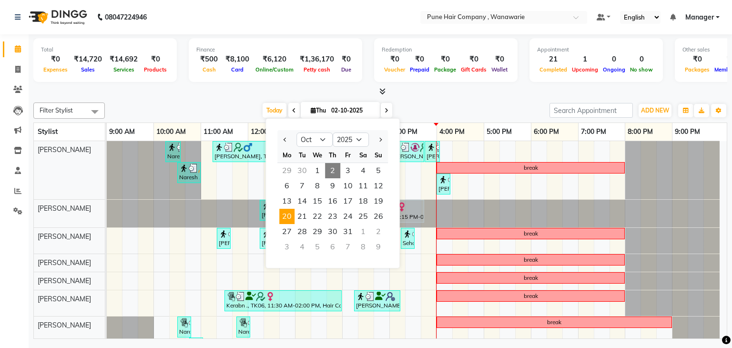
click at [281, 217] on span "20" at bounding box center [286, 216] width 15 height 15
type input "20-10-2025"
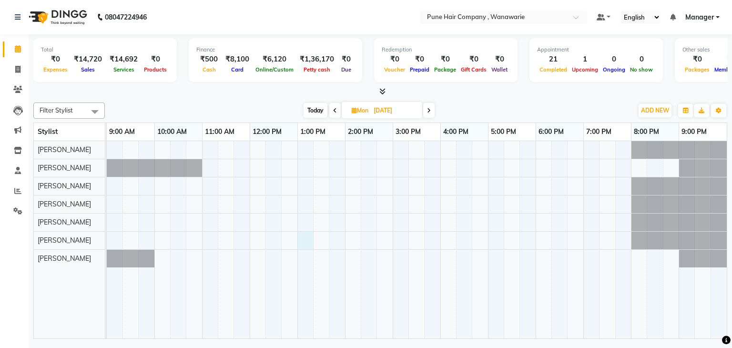
click at [304, 235] on div at bounding box center [417, 240] width 620 height 198
select select "74603"
select select "780"
select select "tentative"
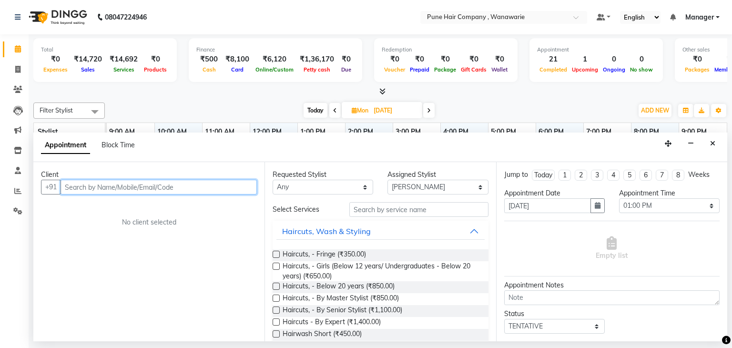
click at [163, 182] on input "text" at bounding box center [159, 187] width 196 height 15
drag, startPoint x: 163, startPoint y: 182, endPoint x: 124, endPoint y: 184, distance: 38.7
drag, startPoint x: 124, startPoint y: 184, endPoint x: 106, endPoint y: 185, distance: 18.2
click at [106, 185] on input "text" at bounding box center [159, 187] width 196 height 15
paste input "9823062059"
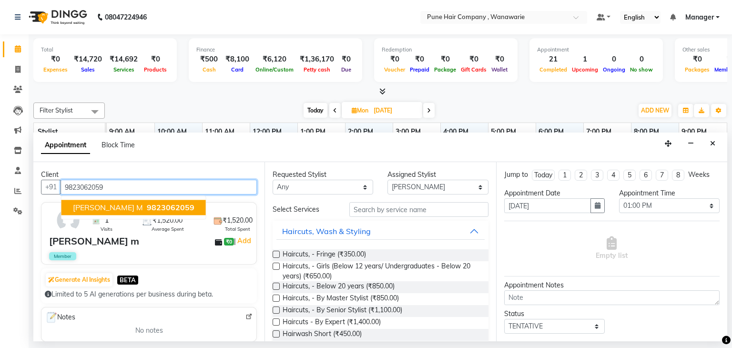
click at [107, 206] on span "Manisha m" at bounding box center [108, 208] width 70 height 10
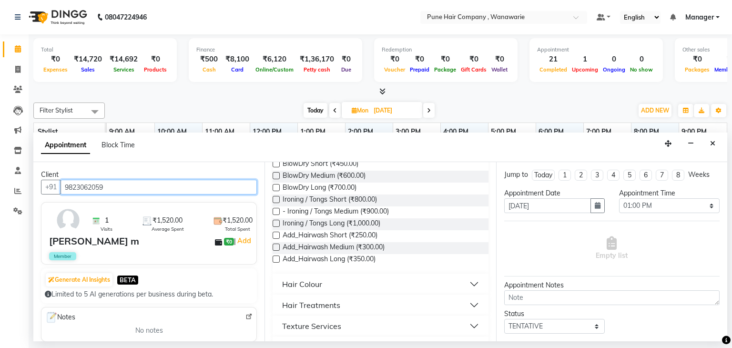
scroll to position [226, 0]
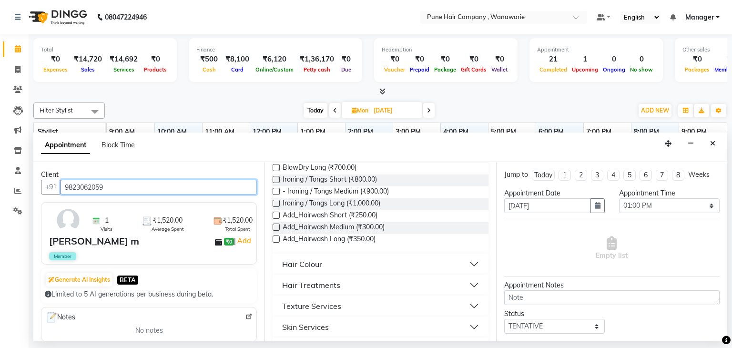
type input "9823062059"
click at [321, 285] on div "Hair Treatments" at bounding box center [311, 284] width 58 height 11
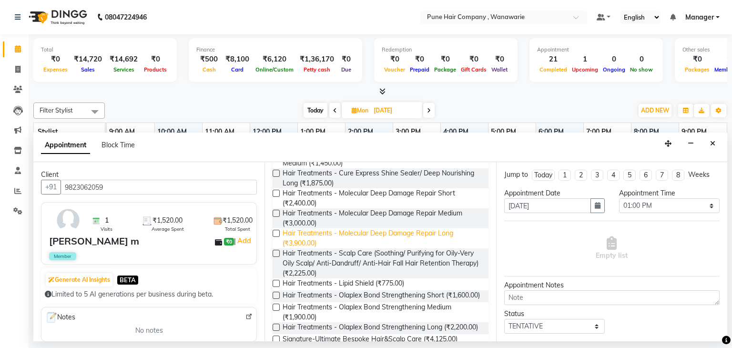
scroll to position [553, 0]
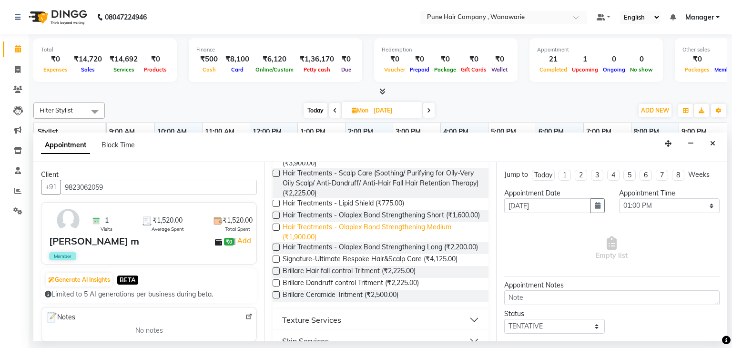
click at [389, 238] on span "Hair Treatments - Olaplex Bond Strengthening Medium (₹1,900.00)" at bounding box center [382, 232] width 198 height 20
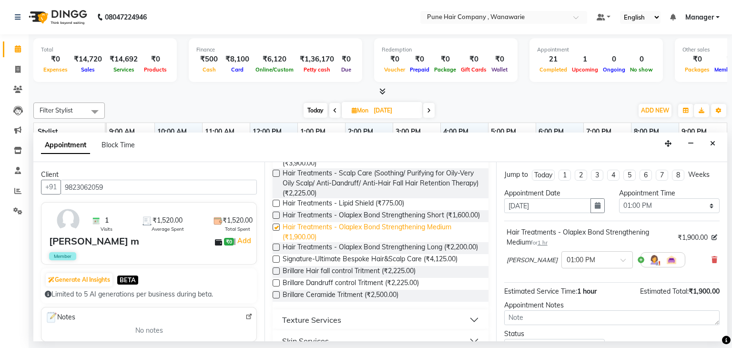
checkbox input "false"
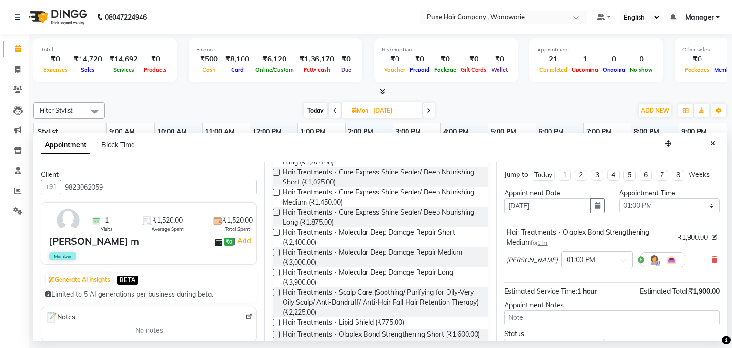
scroll to position [433, 0]
click at [382, 221] on span "Hair Treatments - Cure Express Shine Sealer/ Deep Nourishing Long (₹1,875.00)" at bounding box center [382, 219] width 198 height 20
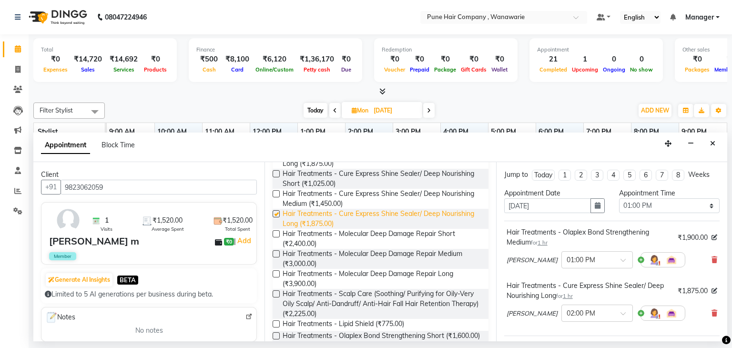
checkbox input "false"
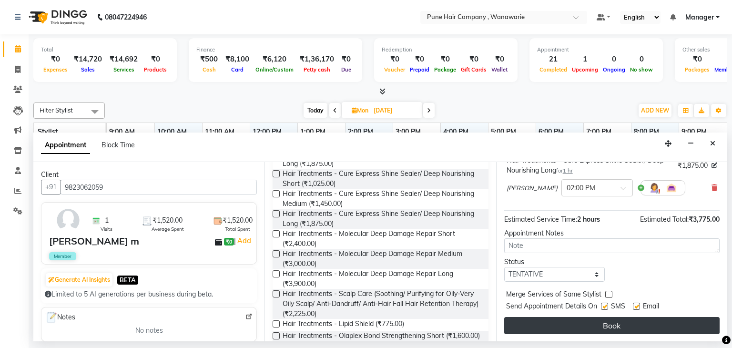
click at [561, 329] on button "Book" at bounding box center [613, 325] width 216 height 17
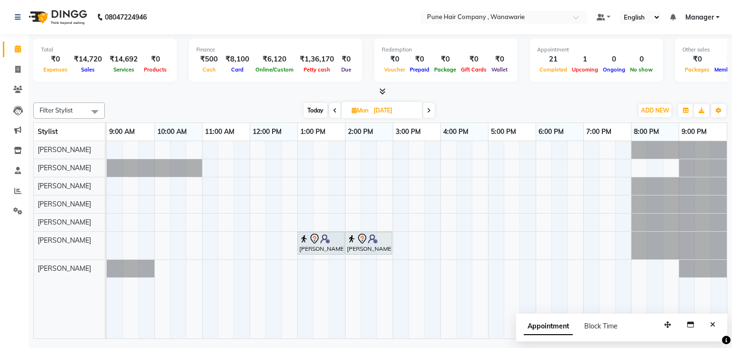
click at [317, 110] on span "Today" at bounding box center [316, 110] width 24 height 15
type input "02-10-2025"
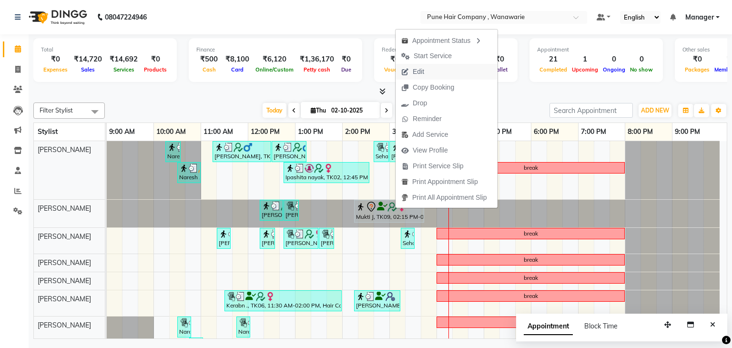
click at [431, 69] on button "Edit" at bounding box center [447, 72] width 102 height 16
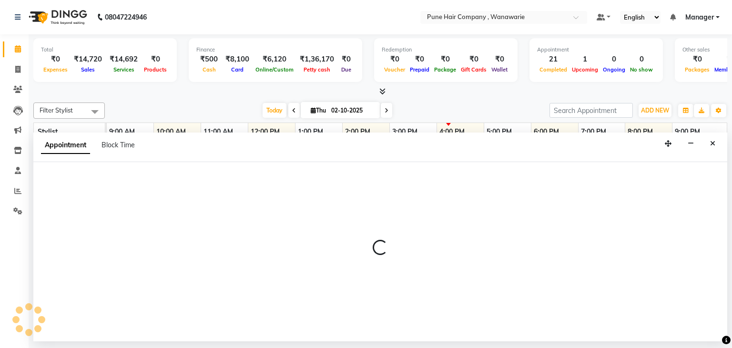
select select "tentative"
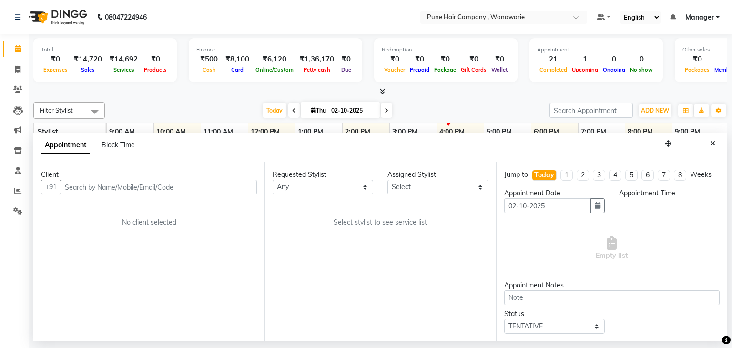
select select "74578"
select select "855"
select select "4060"
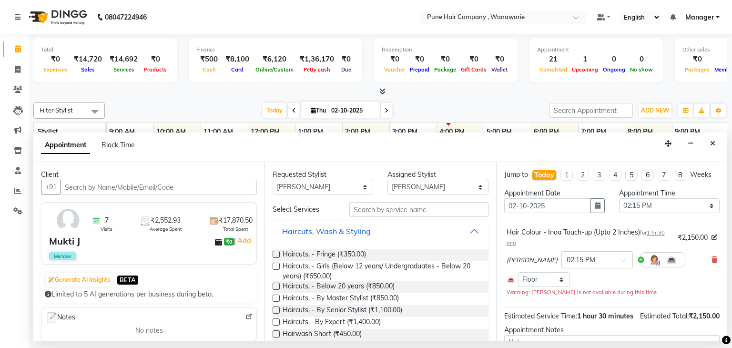
click at [469, 229] on button "Haircuts, Wash & Styling" at bounding box center [381, 231] width 208 height 17
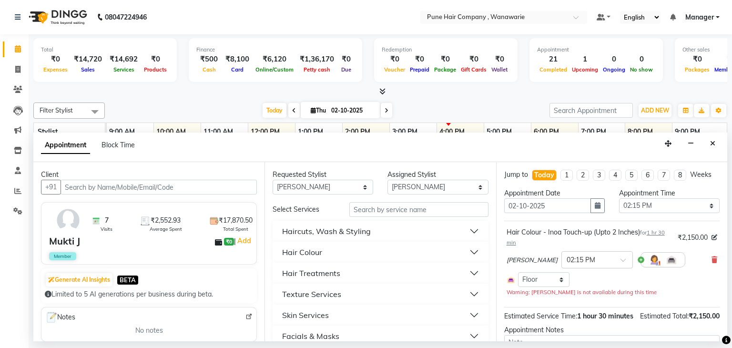
click at [466, 248] on button "Hair Colour" at bounding box center [381, 252] width 208 height 17
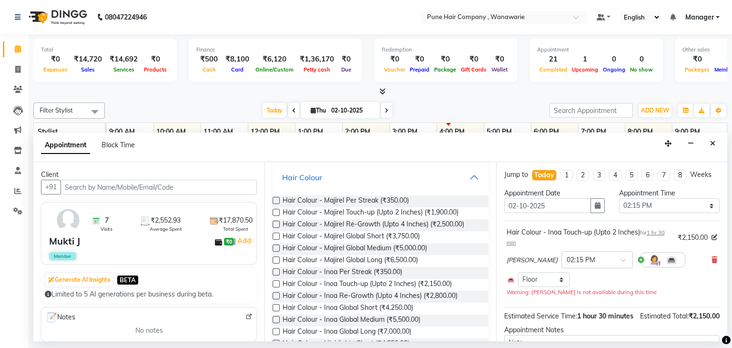
scroll to position [76, 0]
click at [397, 294] on span "Hair Colour - Inoa Re-Growth (Upto 4 Inches) (₹2,800.00)" at bounding box center [370, 295] width 175 height 12
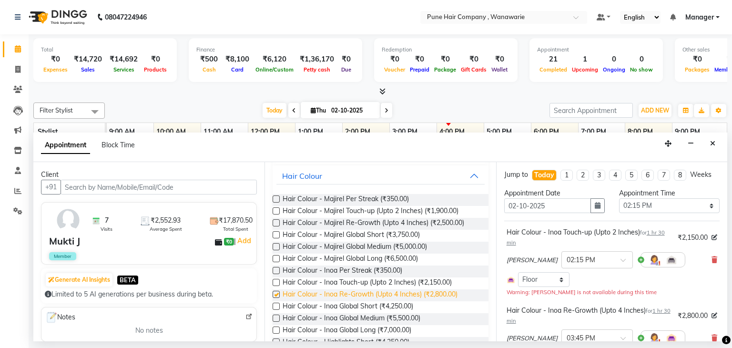
checkbox input "false"
click at [701, 252] on div "Faisal shaikh × 02:15 PM" at bounding box center [612, 259] width 211 height 25
click at [712, 257] on icon at bounding box center [715, 260] width 6 height 7
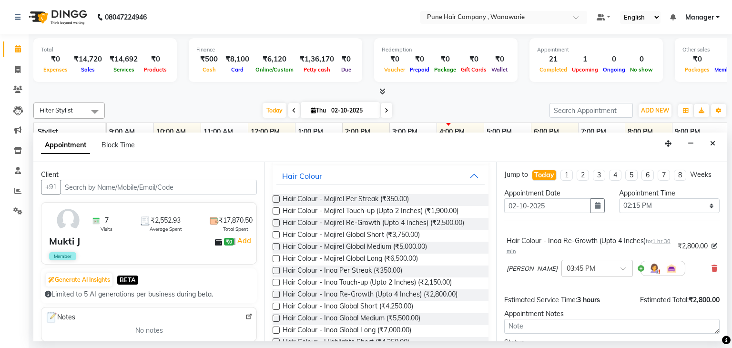
click at [664, 309] on div "Appointment Notes" at bounding box center [613, 314] width 216 height 10
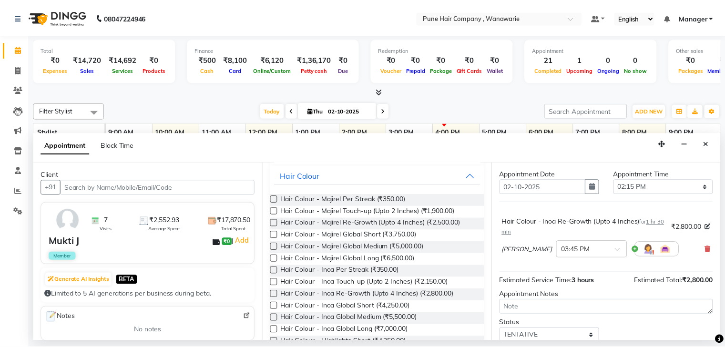
scroll to position [53, 0]
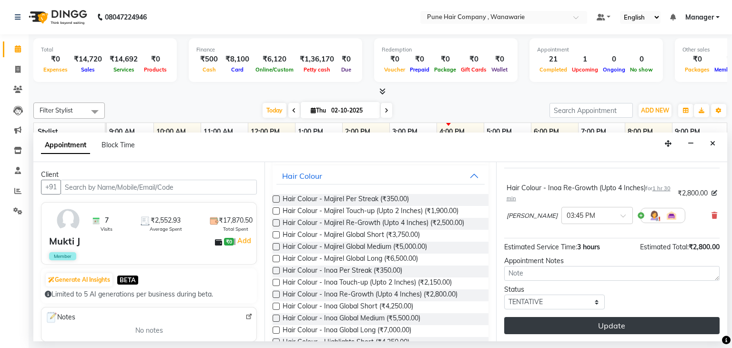
click at [638, 319] on button "Update" at bounding box center [613, 325] width 216 height 17
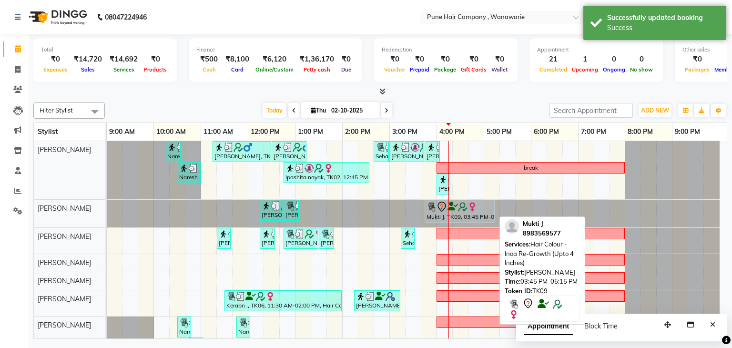
click at [456, 210] on div at bounding box center [460, 206] width 66 height 11
select select "7"
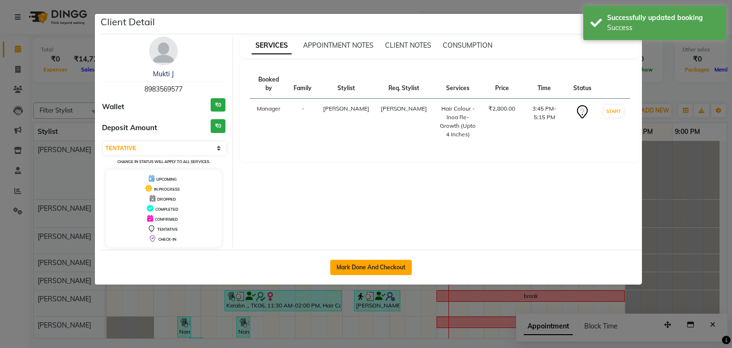
click at [377, 264] on button "Mark Done And Checkout" at bounding box center [371, 267] width 82 height 15
select select "service"
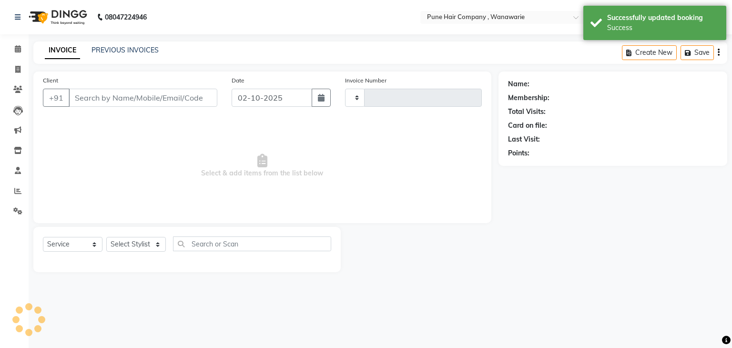
type input "2143"
select select "3"
select select "8072"
type input "8983569577"
select select "74578"
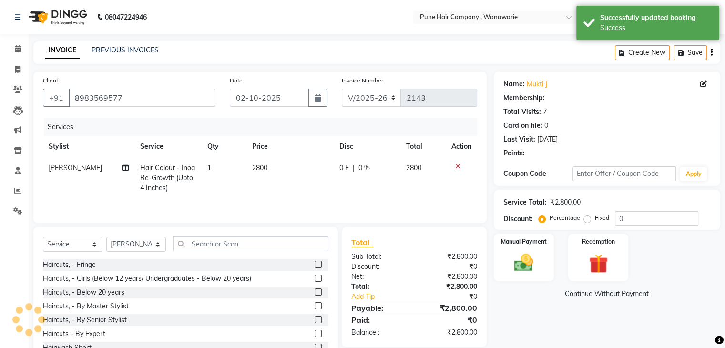
type input "20"
select select "1: Object"
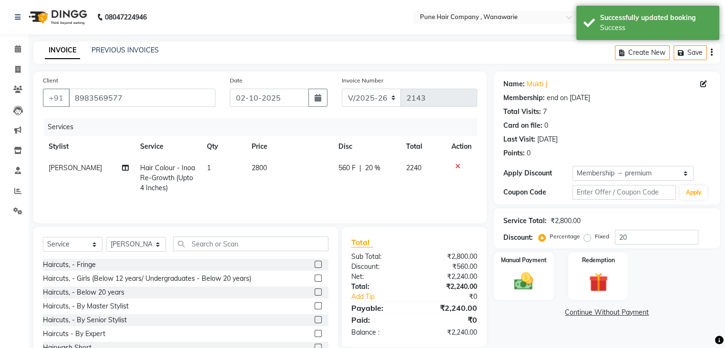
click at [418, 223] on div "Client +91 8983569577 Date 02-10-2025 Invoice Number V/2025 V/2025-26 2143 Serv…" at bounding box center [260, 148] width 454 height 152
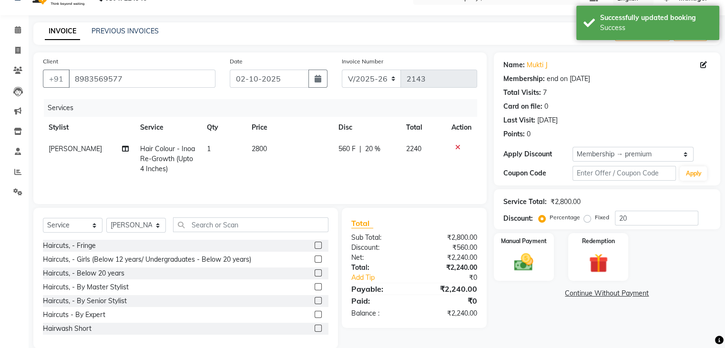
scroll to position [34, 0]
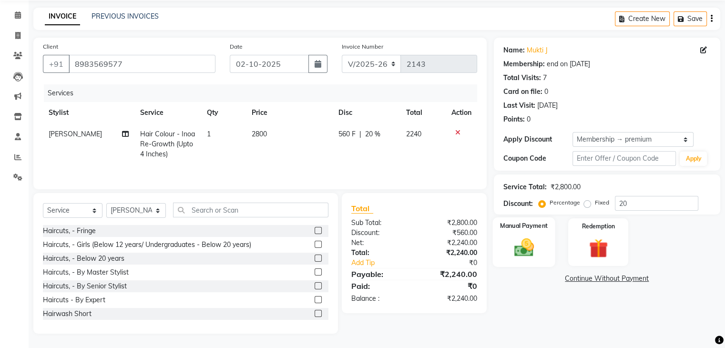
click at [514, 242] on img at bounding box center [524, 248] width 32 height 23
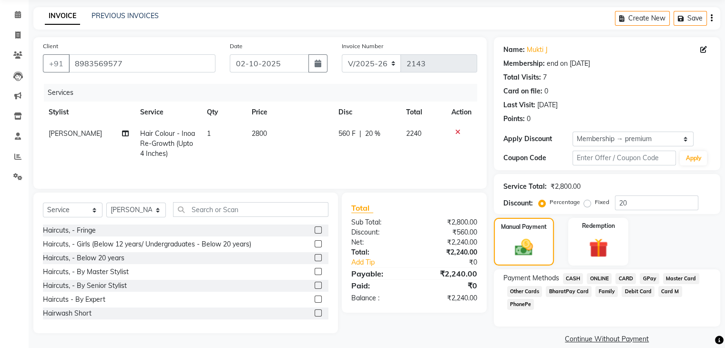
click at [652, 277] on span "GPay" at bounding box center [650, 278] width 20 height 11
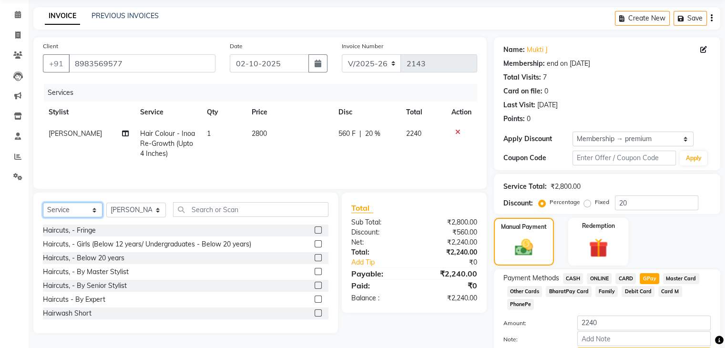
click at [67, 210] on select "Select Service Product Membership Package Voucher Prepaid Gift Card" at bounding box center [73, 210] width 60 height 15
select select "product"
click at [43, 203] on select "Select Service Product Membership Package Voucher Prepaid Gift Card" at bounding box center [73, 210] width 60 height 15
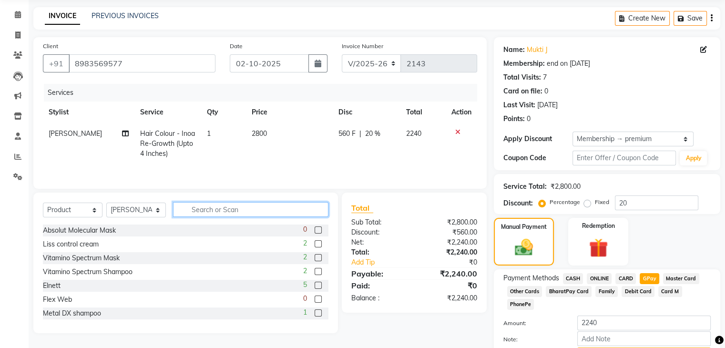
click at [200, 209] on input "text" at bounding box center [250, 209] width 155 height 15
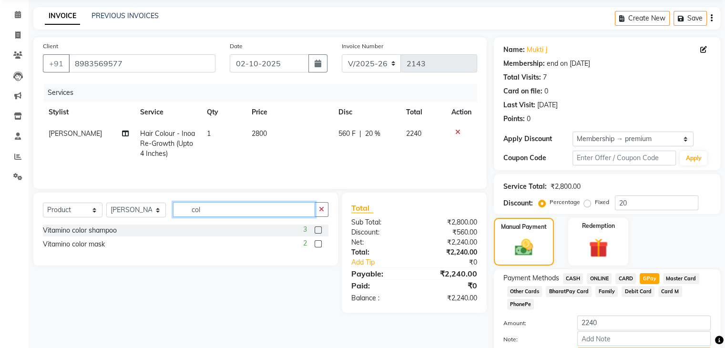
type input "col"
click at [320, 228] on label at bounding box center [318, 230] width 7 height 7
click at [320, 228] on input "checkbox" at bounding box center [318, 230] width 6 height 6
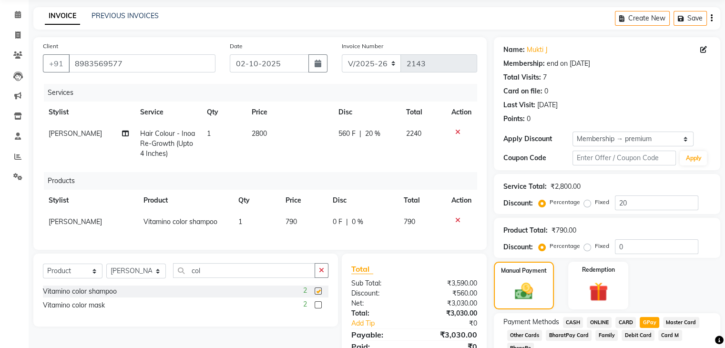
checkbox input "false"
click at [432, 262] on div "Total Sub Total: ₹3,590.00 Discount: ₹560.00 Net: ₹3,030.00 Total: ₹3,030.00 Ad…" at bounding box center [414, 314] width 145 height 120
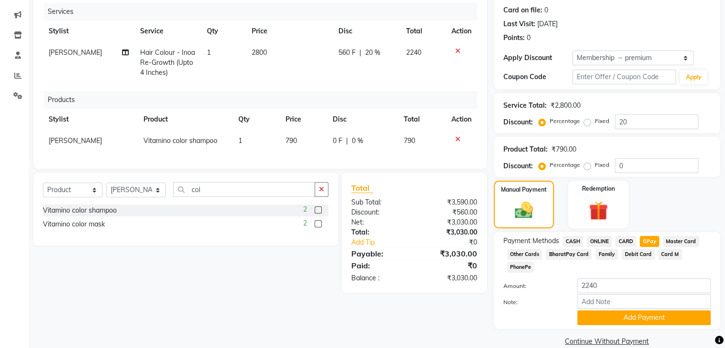
scroll to position [118, 0]
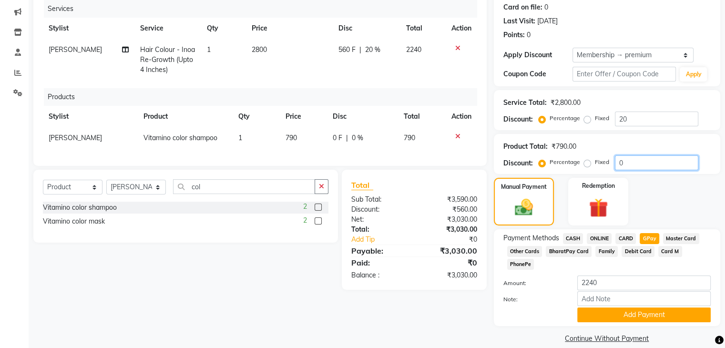
click at [636, 161] on input "0" at bounding box center [656, 162] width 83 height 15
type input "5"
click at [495, 317] on div "Name: Mukti J Membership: end on 06-05-2026 Total Visits: 7 Card on file: 0 Las…" at bounding box center [611, 149] width 234 height 392
click at [566, 235] on span "CASH" at bounding box center [573, 238] width 21 height 11
click at [650, 238] on span "GPay" at bounding box center [650, 238] width 20 height 11
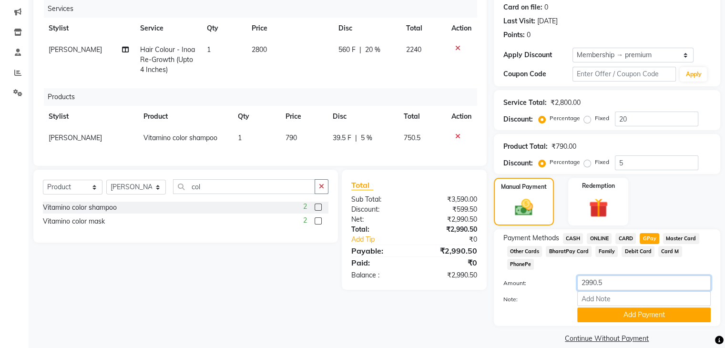
click at [643, 276] on input "2990.5" at bounding box center [644, 283] width 134 height 15
click at [573, 236] on span "CASH" at bounding box center [573, 238] width 21 height 11
click at [617, 276] on input "2990.5" at bounding box center [644, 283] width 134 height 15
click at [617, 276] on input "2991" at bounding box center [644, 283] width 134 height 15
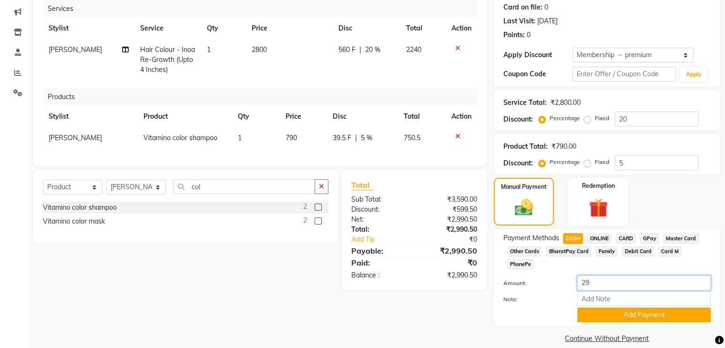
type input "2"
type input "3000"
click at [650, 308] on button "Add Payment" at bounding box center [644, 315] width 134 height 15
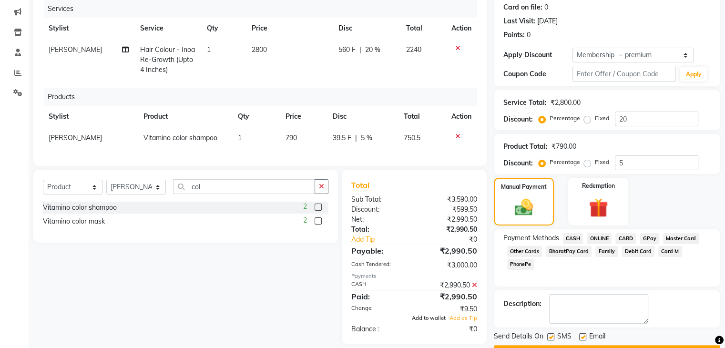
click at [435, 321] on span "Add to wallet" at bounding box center [429, 318] width 34 height 7
click at [454, 334] on div "Total Sub Total: ₹3,590.00 Discount: ₹599.50 Net: ₹2,990.50 Total: ₹2,990.50 Ad…" at bounding box center [414, 252] width 145 height 165
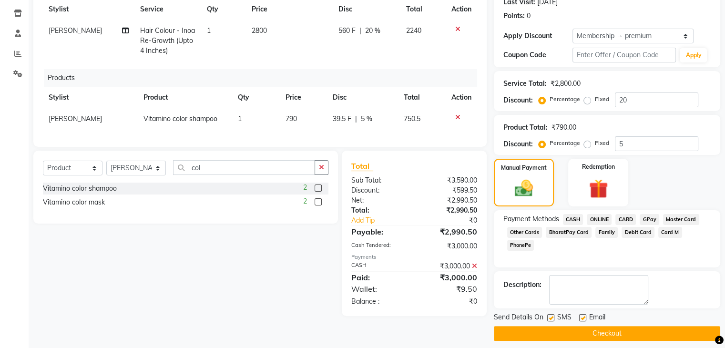
scroll to position [144, 0]
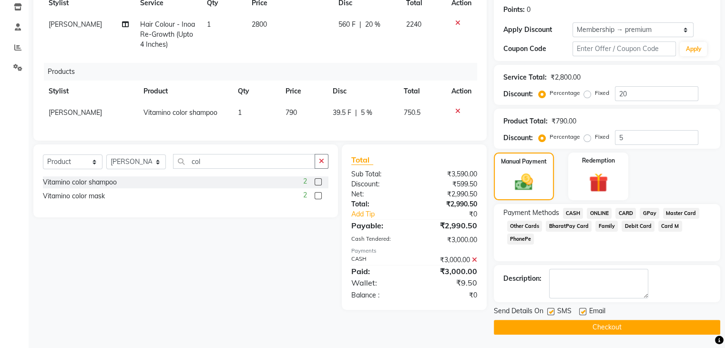
click at [633, 321] on button "Checkout" at bounding box center [607, 327] width 227 height 15
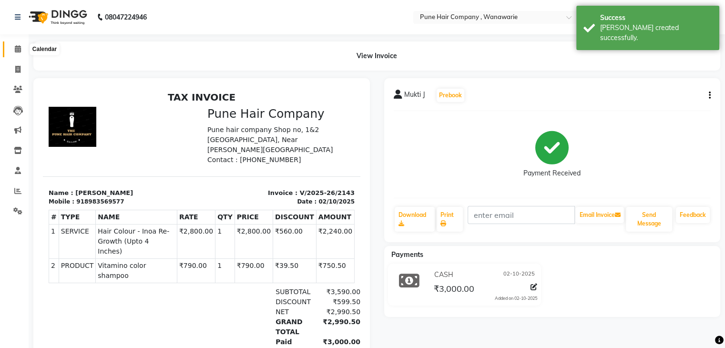
click at [17, 50] on icon at bounding box center [18, 48] width 6 height 7
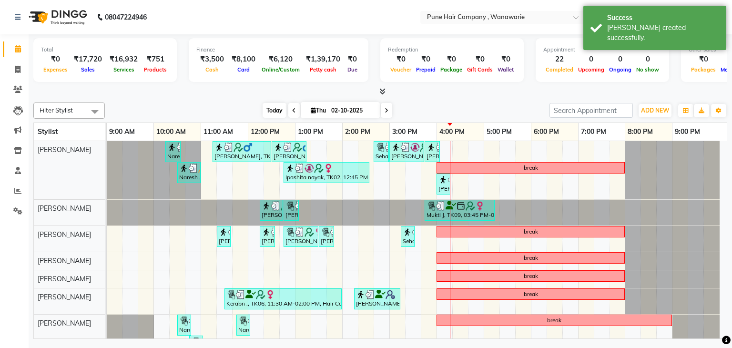
click at [273, 110] on span "Today" at bounding box center [275, 110] width 24 height 15
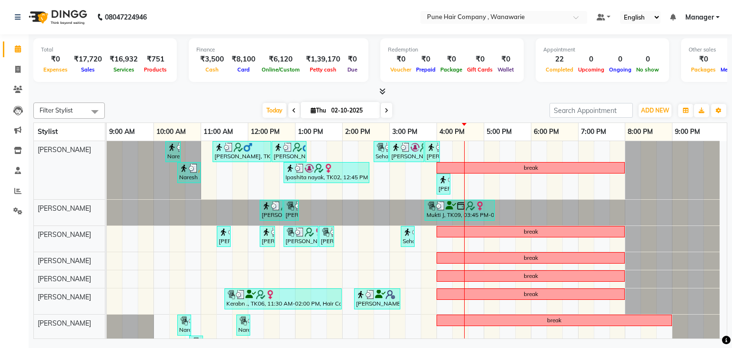
click at [386, 111] on icon at bounding box center [387, 111] width 4 height 6
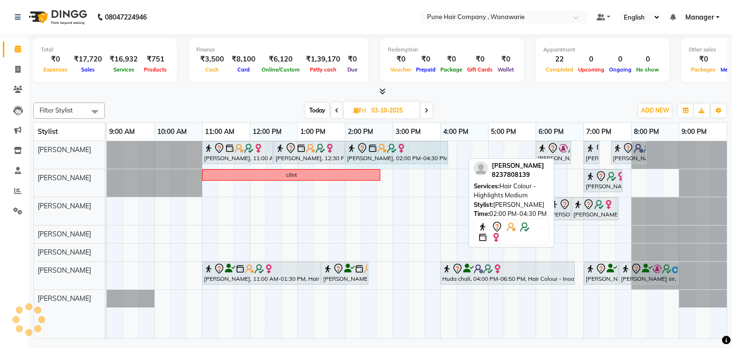
drag, startPoint x: 462, startPoint y: 154, endPoint x: 443, endPoint y: 156, distance: 19.7
click at [107, 156] on div "Pallavi Jadhav, 11:00 AM-12:30 PM, Hair Colour - Inoa Touch-up (Upto 2 Inches) …" at bounding box center [107, 155] width 0 height 28
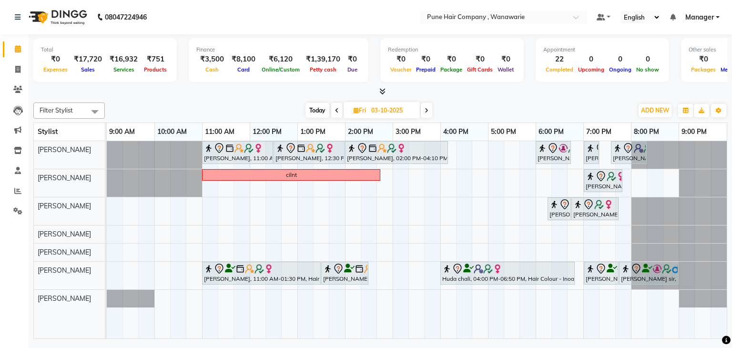
click at [318, 109] on span "Today" at bounding box center [318, 110] width 24 height 15
type input "02-10-2025"
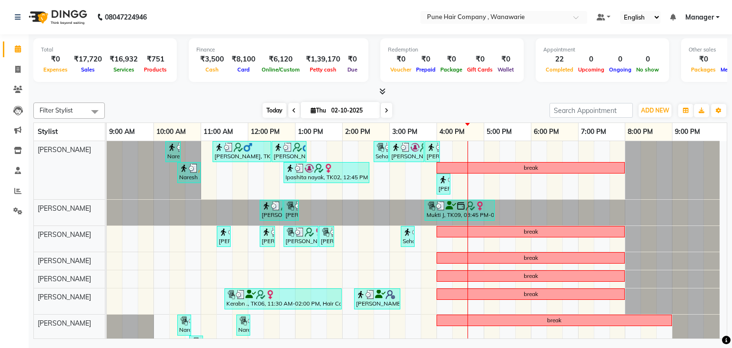
click at [273, 115] on span "Today" at bounding box center [275, 110] width 24 height 15
click at [365, 234] on div "Naresh ,, TK07, 10:15 AM-10:35 AM, Add_Hairwash Medium Savir Shetty, TK03, 11:1…" at bounding box center [417, 251] width 620 height 220
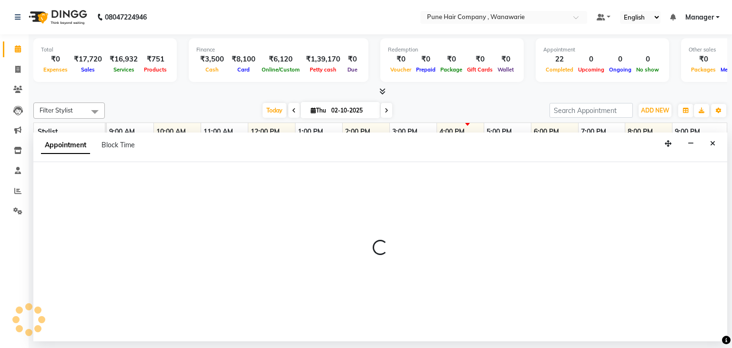
select select "74579"
select select "855"
select select "tentative"
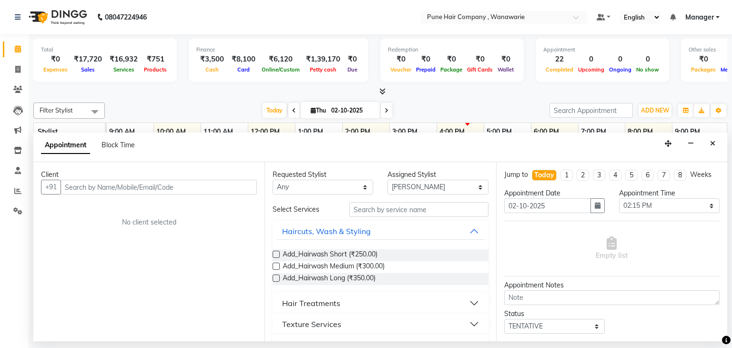
click at [91, 185] on input "text" at bounding box center [159, 187] width 196 height 15
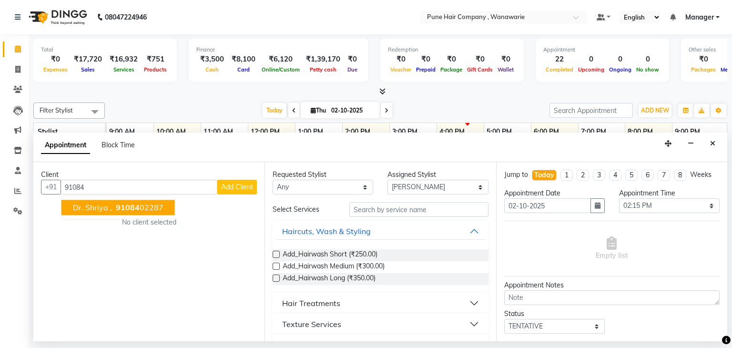
click at [98, 207] on span "Dr. Shriya ," at bounding box center [92, 208] width 39 height 10
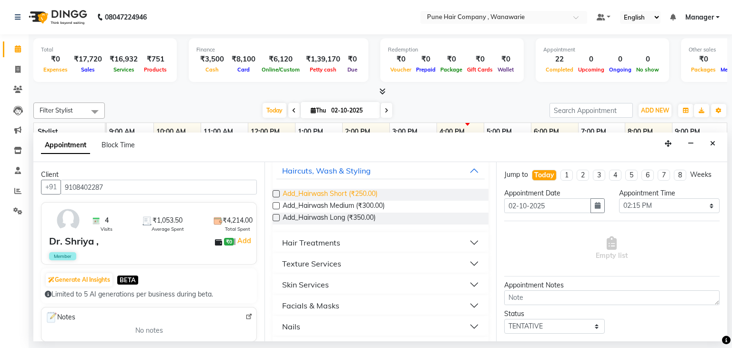
scroll to position [82, 0]
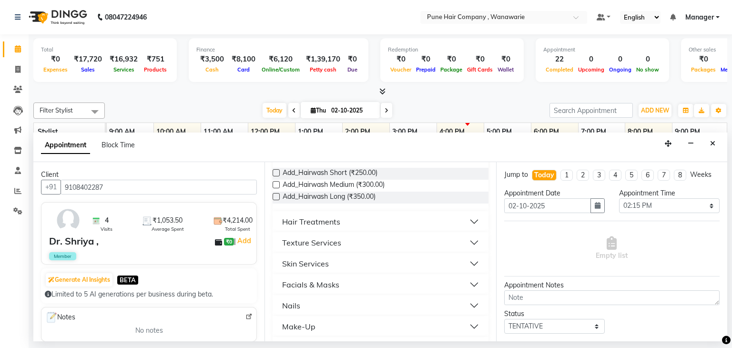
type input "9108402287"
click at [317, 270] on button "Skin Services" at bounding box center [381, 263] width 208 height 17
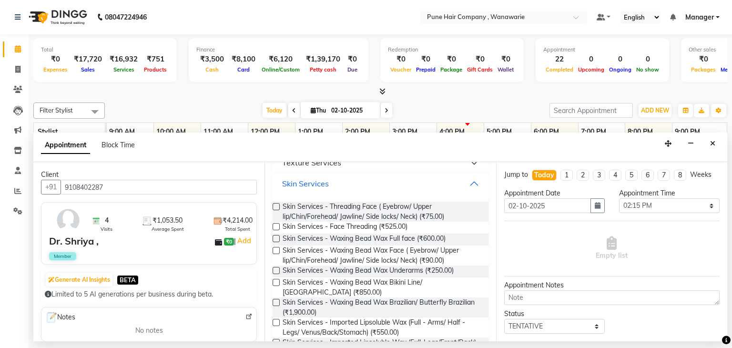
scroll to position [165, 0]
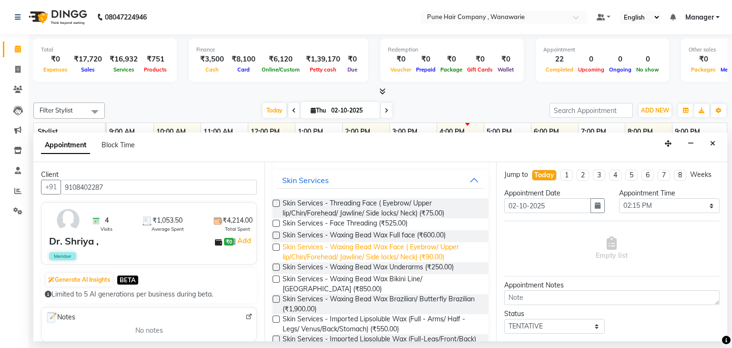
click at [395, 253] on span "Skin Services - Waxing Bead Wax Face ( Eyebrow/ Upper lip/Chin/Forehead/ Jawlin…" at bounding box center [382, 252] width 198 height 20
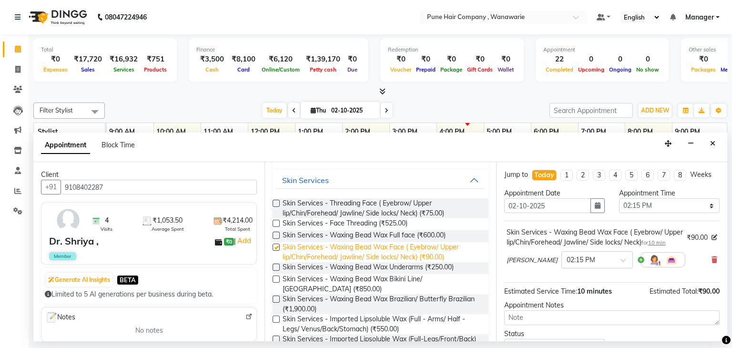
checkbox input "false"
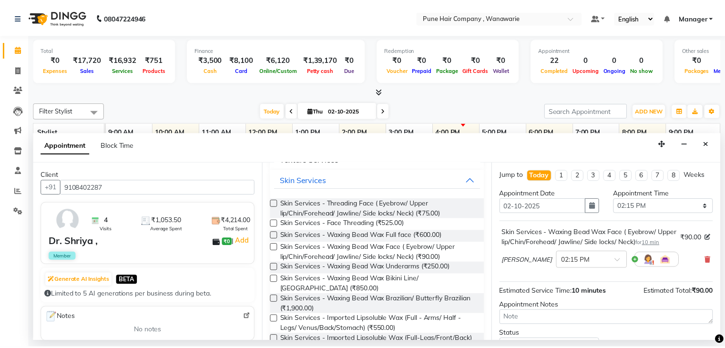
scroll to position [82, 0]
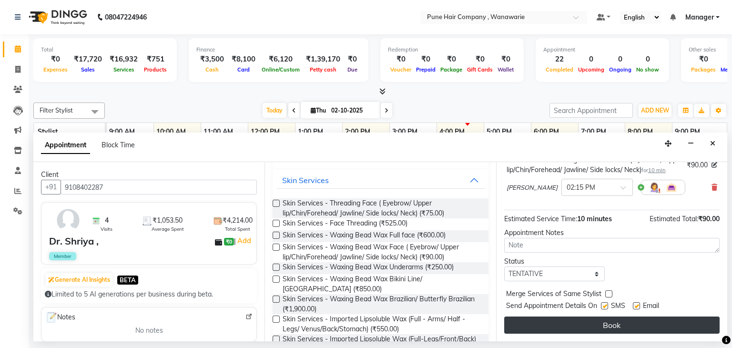
click at [587, 325] on button "Book" at bounding box center [613, 325] width 216 height 17
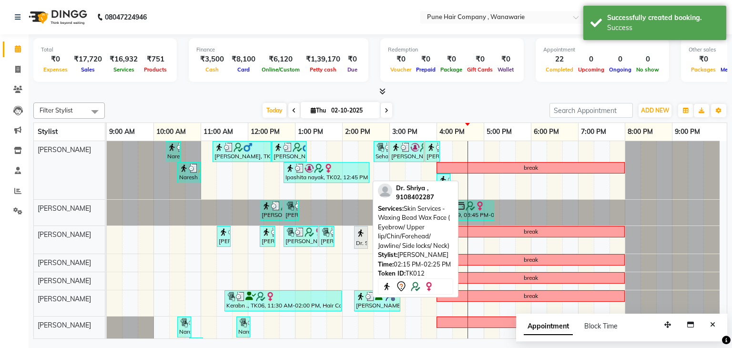
click at [359, 241] on div "Dr. Shriya ,, TK12, 02:15 PM-02:25 PM, Skin Services - Waxing Bead Wax Face ( E…" at bounding box center [361, 237] width 12 height 20
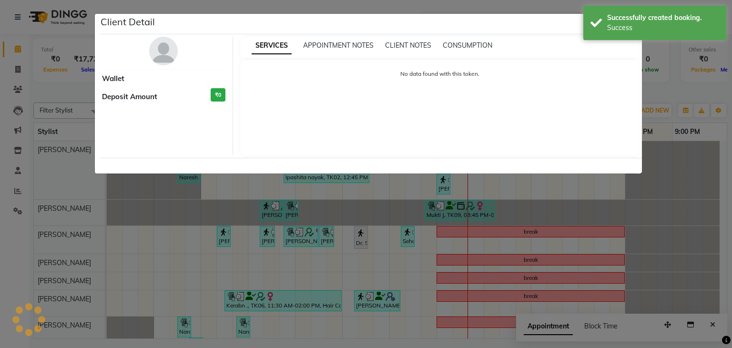
select select "7"
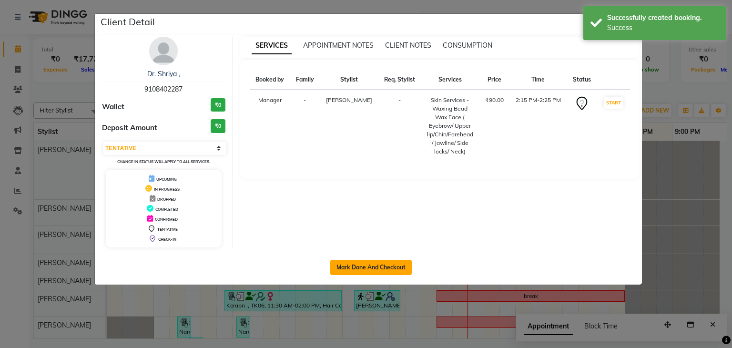
click at [369, 269] on button "Mark Done And Checkout" at bounding box center [371, 267] width 82 height 15
select select "service"
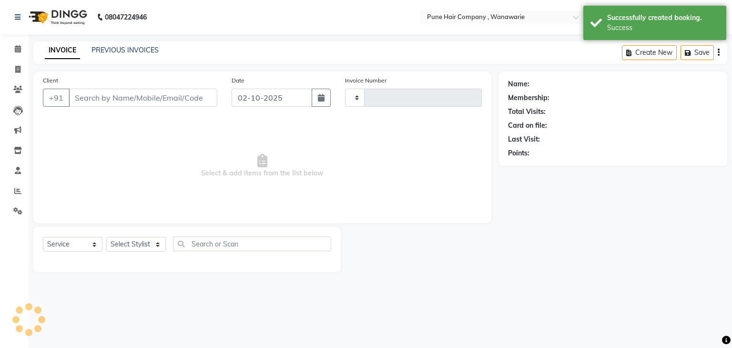
type input "2144"
select select "8072"
type input "9108402287"
select select "74579"
select select "1: Object"
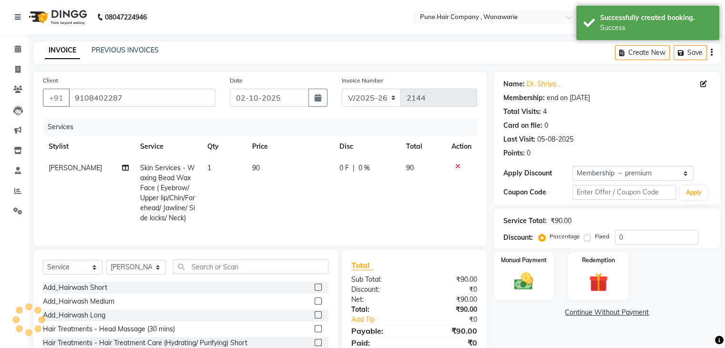
type input "20"
click at [525, 272] on img at bounding box center [524, 281] width 32 height 23
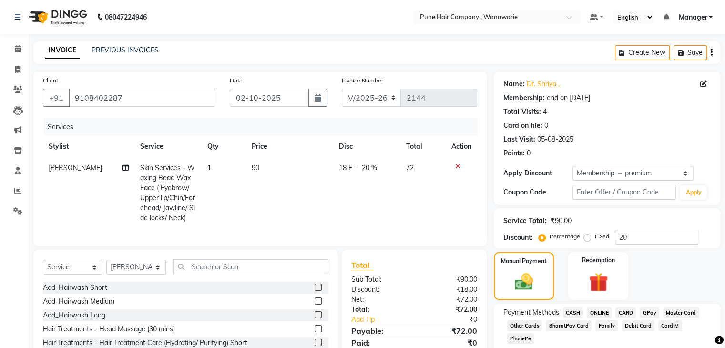
click at [644, 313] on span "GPay" at bounding box center [650, 313] width 20 height 11
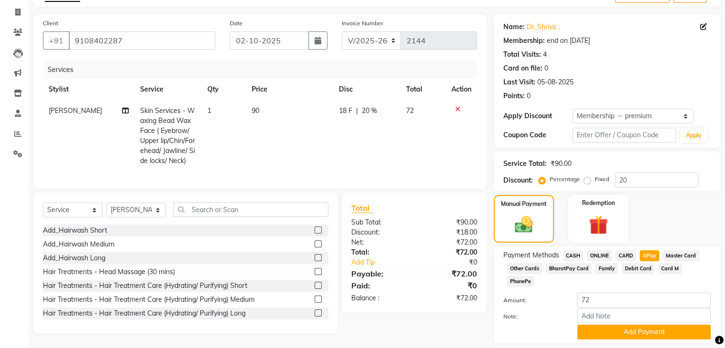
scroll to position [74, 0]
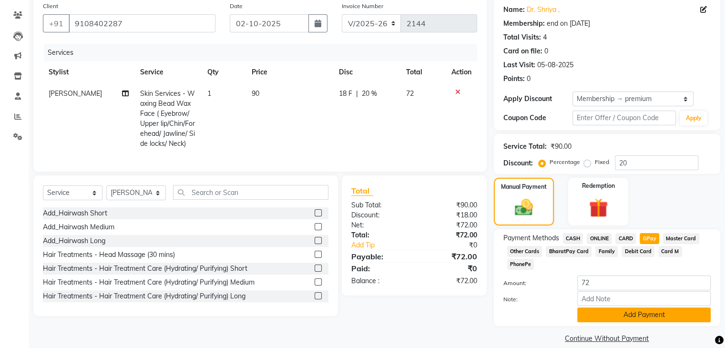
click at [621, 308] on button "Add Payment" at bounding box center [644, 315] width 134 height 15
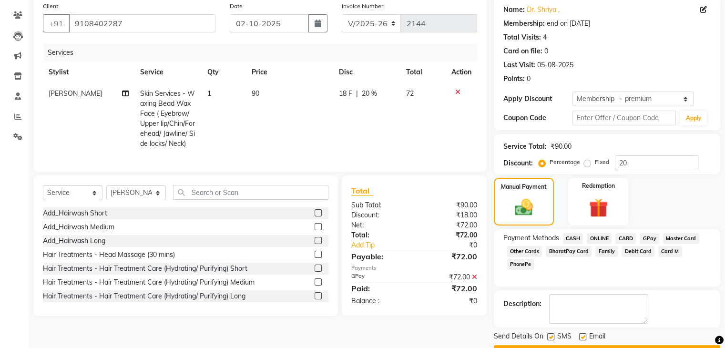
scroll to position [100, 0]
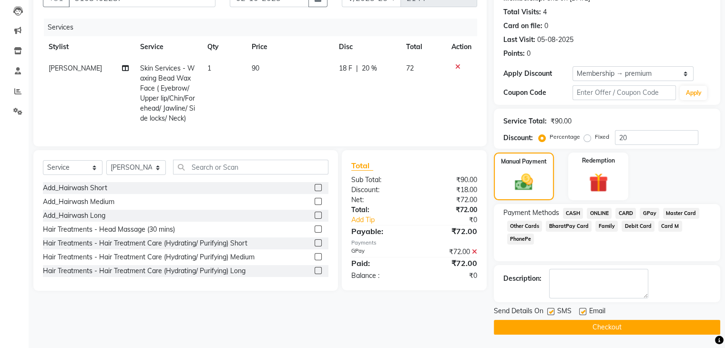
click at [604, 327] on button "Checkout" at bounding box center [607, 327] width 227 height 15
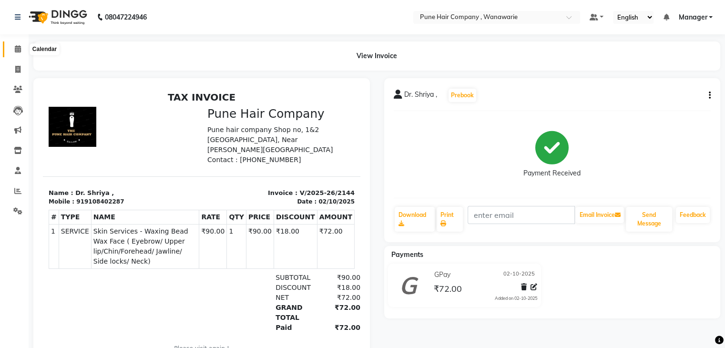
click at [16, 52] on icon at bounding box center [18, 48] width 6 height 7
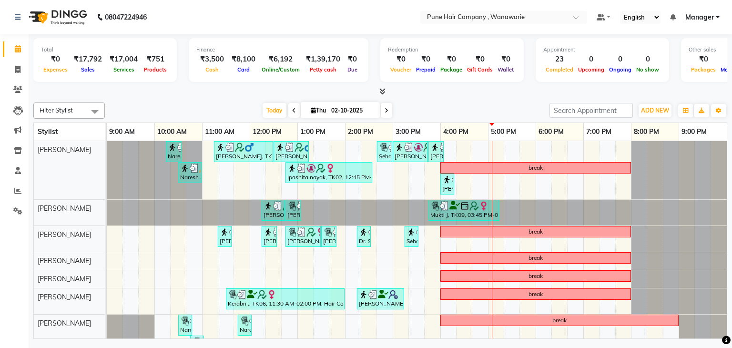
click at [385, 88] on div at bounding box center [380, 92] width 694 height 10
click at [381, 90] on icon at bounding box center [383, 91] width 6 height 7
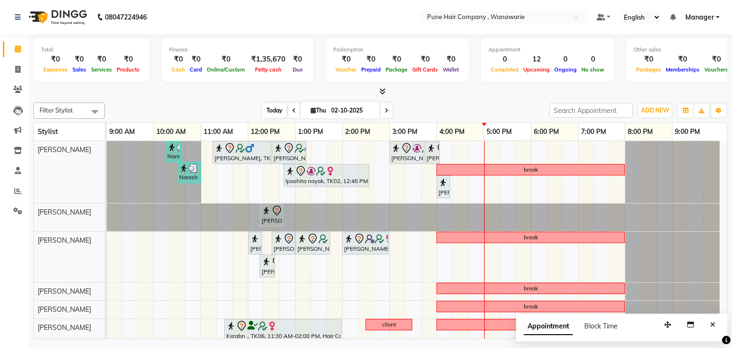
click at [278, 106] on span "Today" at bounding box center [275, 110] width 24 height 15
